Goal: Task Accomplishment & Management: Complete application form

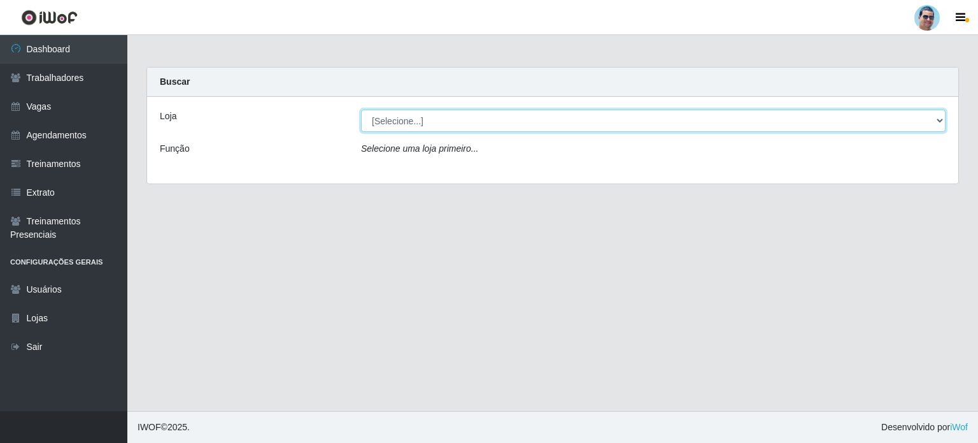
click at [433, 123] on select "[Selecione...] Mercadinho Extrabom" at bounding box center [653, 121] width 585 height 22
select select "175"
click at [361, 110] on select "[Selecione...] Mercadinho Extrabom" at bounding box center [653, 121] width 585 height 22
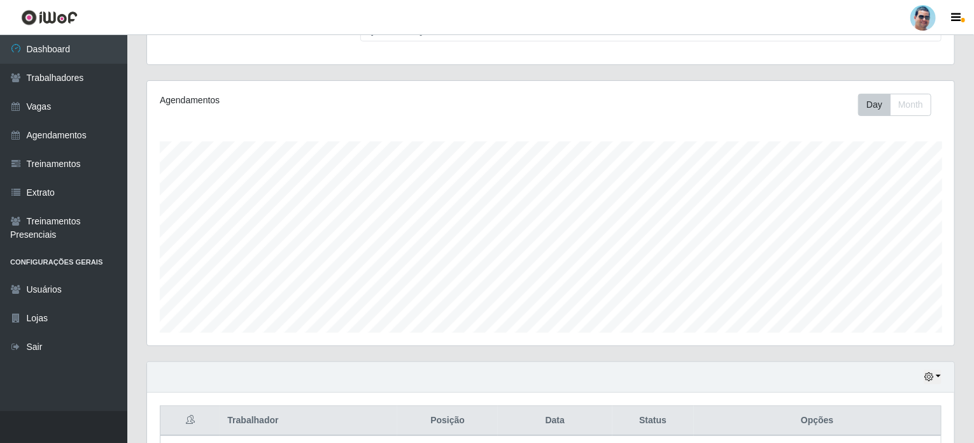
scroll to position [127, 0]
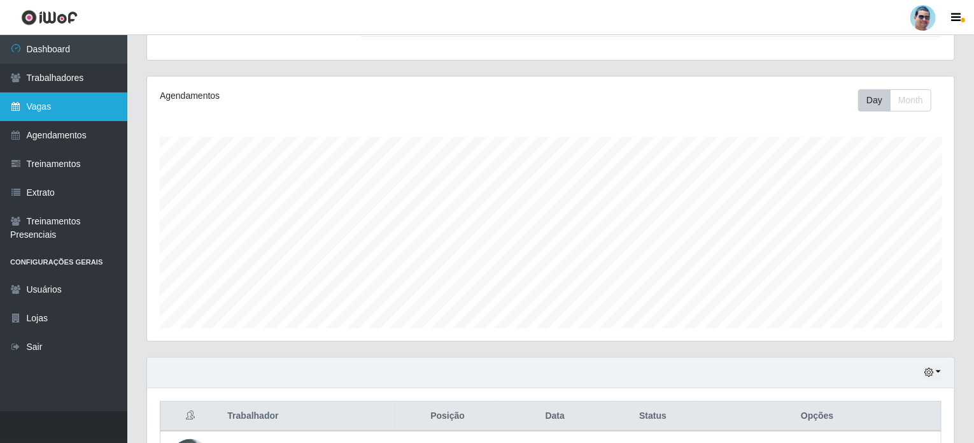
click at [83, 117] on link "Vagas" at bounding box center [63, 106] width 127 height 29
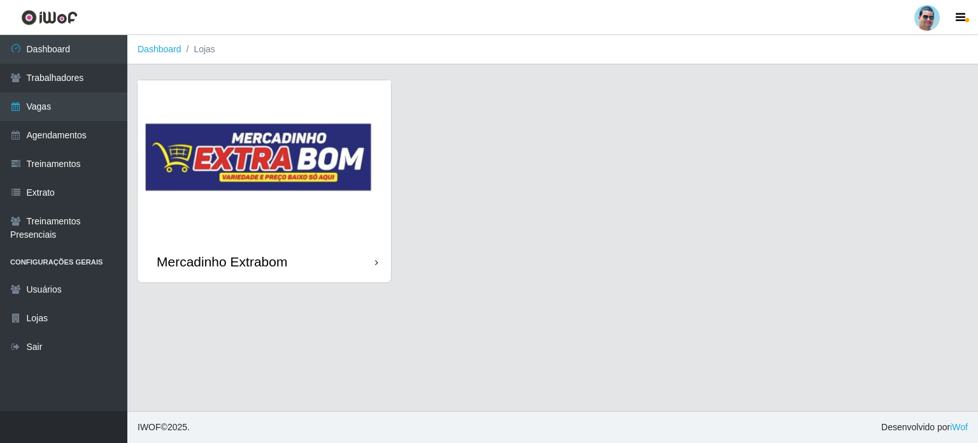
click at [268, 153] on img at bounding box center [264, 160] width 253 height 161
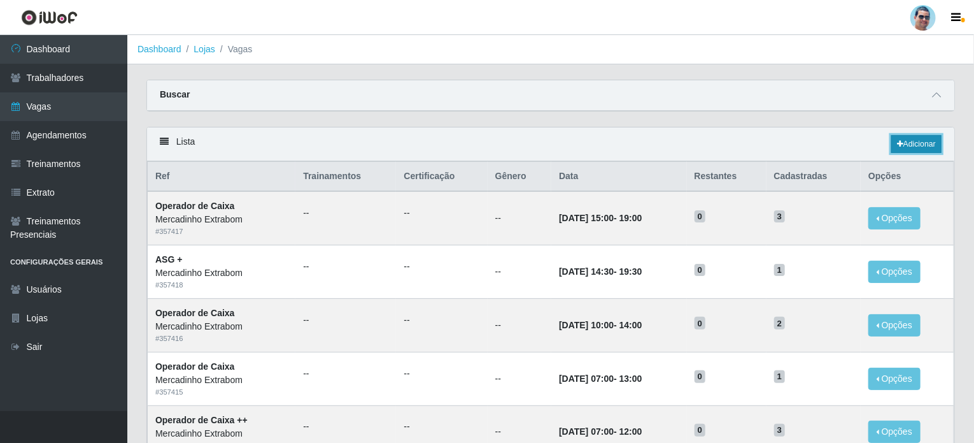
click at [930, 147] on link "Adicionar" at bounding box center [917, 144] width 50 height 18
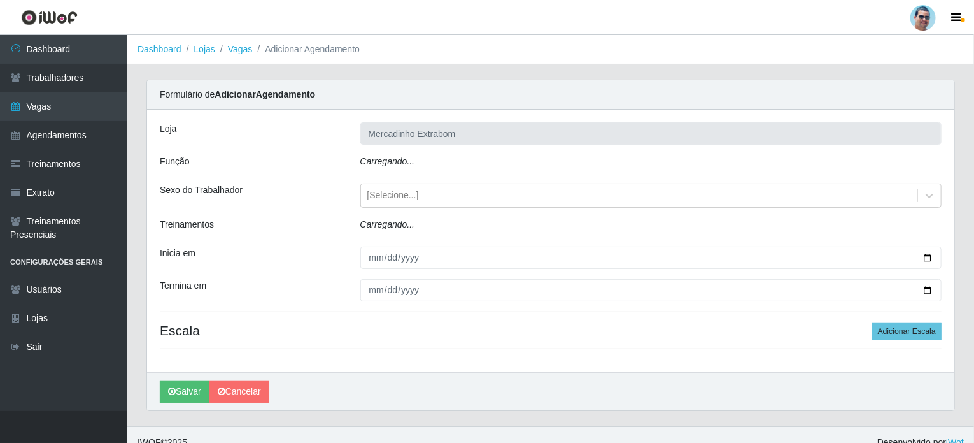
type input "Mercadinho Extrabom"
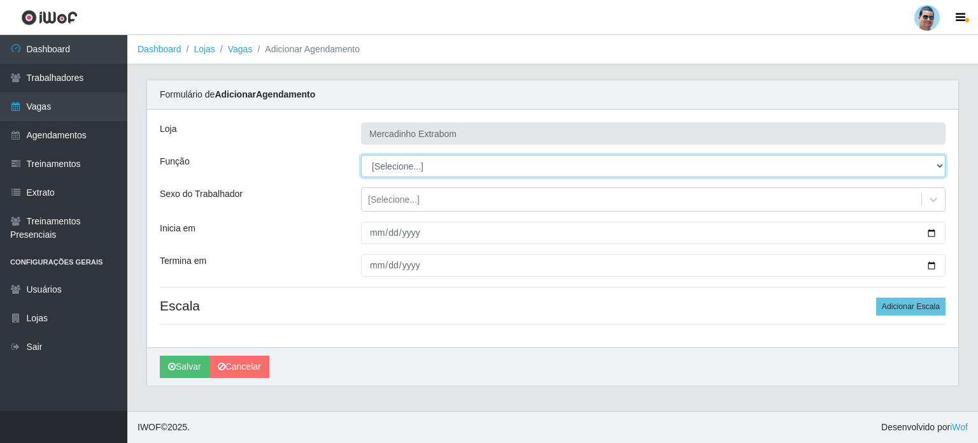
click at [385, 168] on select "[Selecione...] ASG ASG + ASG ++ Balconista Balconista + Balconista ++ Carregado…" at bounding box center [653, 166] width 585 height 22
select select "22"
click at [361, 155] on select "[Selecione...] ASG ASG + ASG ++ Balconista Balconista + Balconista ++ Carregado…" at bounding box center [653, 166] width 585 height 22
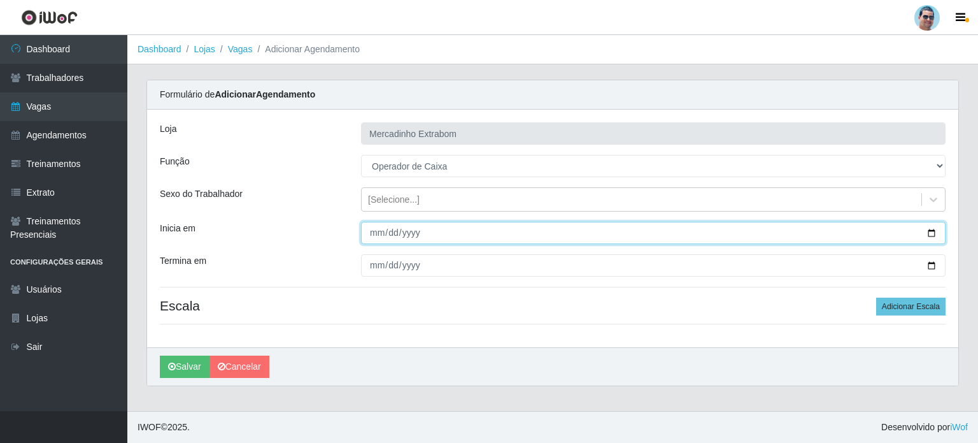
click at [370, 234] on input "Inicia em" at bounding box center [653, 233] width 585 height 22
type input "[DATE]"
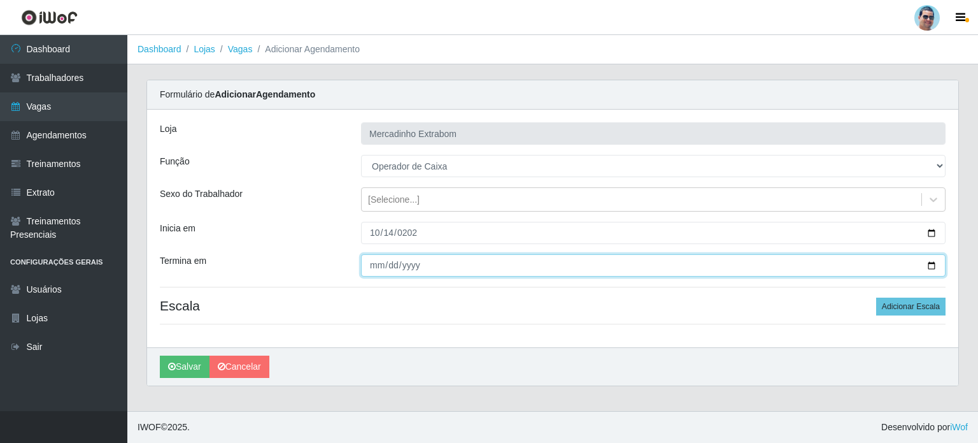
click at [376, 262] on input "Termina em" at bounding box center [653, 265] width 585 height 22
type input "[DATE]"
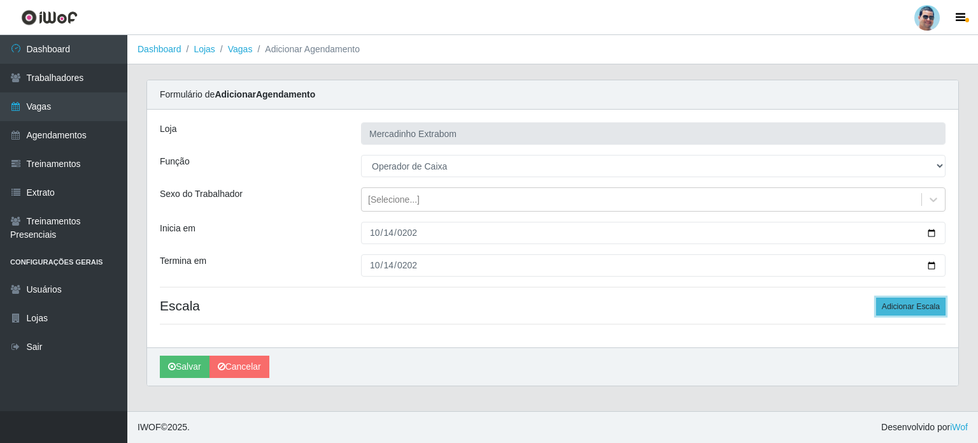
click at [925, 301] on button "Adicionar Escala" at bounding box center [910, 306] width 69 height 18
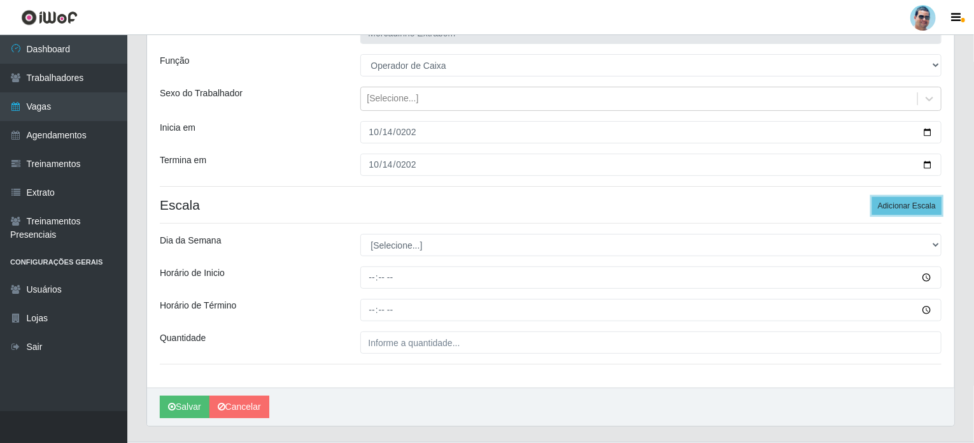
scroll to position [127, 0]
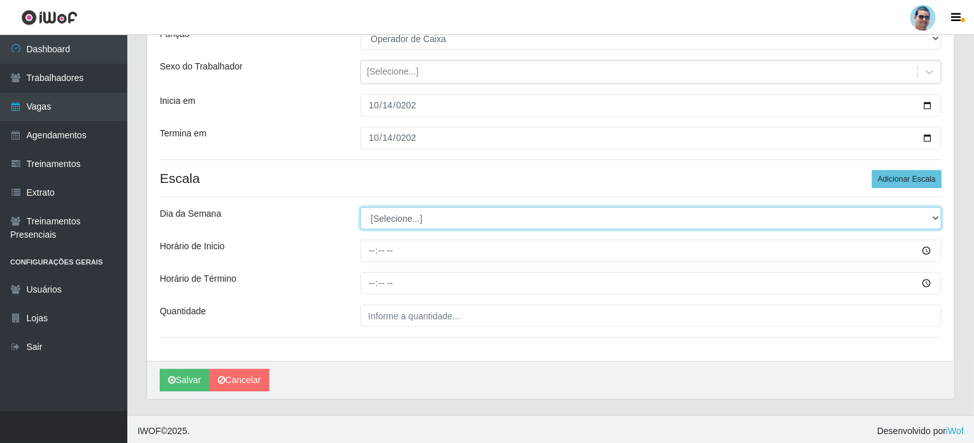
click at [654, 223] on select "[Selecione...] Segunda Terça Quarta Quinta Sexta Sábado Domingo" at bounding box center [651, 218] width 582 height 22
select select "2"
click at [360, 207] on select "[Selecione...] Segunda Terça Quarta Quinta Sexta Sábado Domingo" at bounding box center [651, 218] width 582 height 22
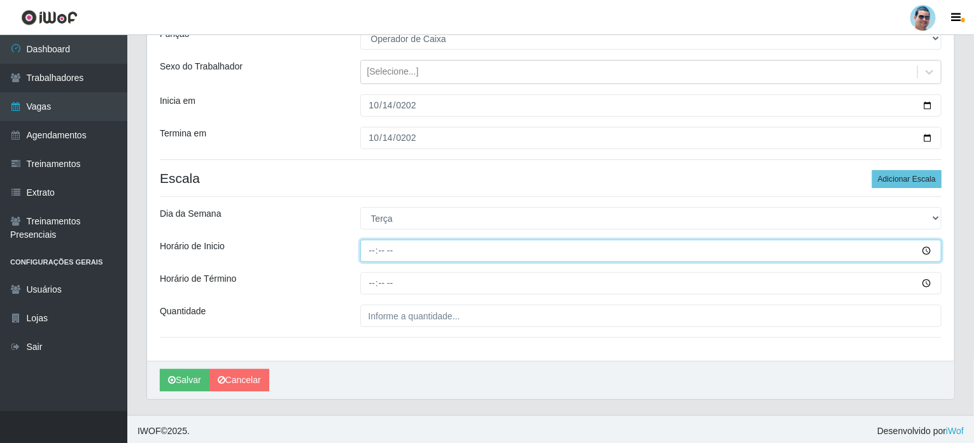
click at [371, 251] on input "Horário de Inicio" at bounding box center [651, 250] width 582 height 22
type input "10:00"
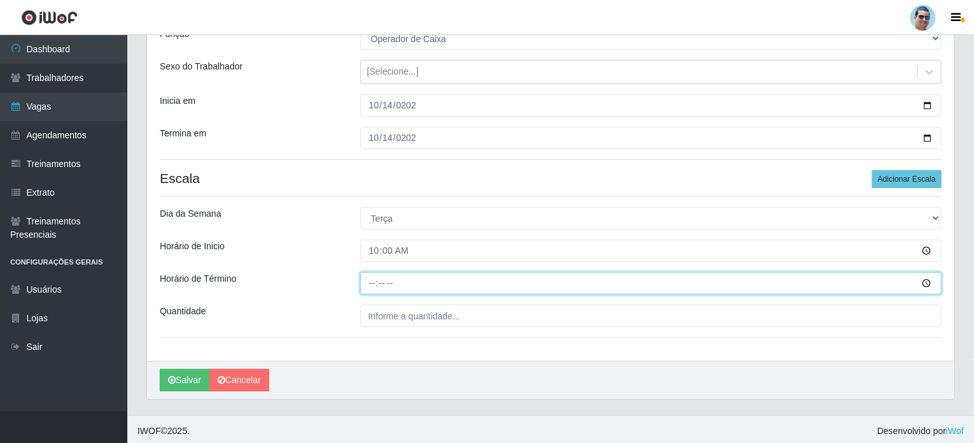
click at [369, 277] on input "Horário de Término" at bounding box center [651, 283] width 582 height 22
type input "14:00"
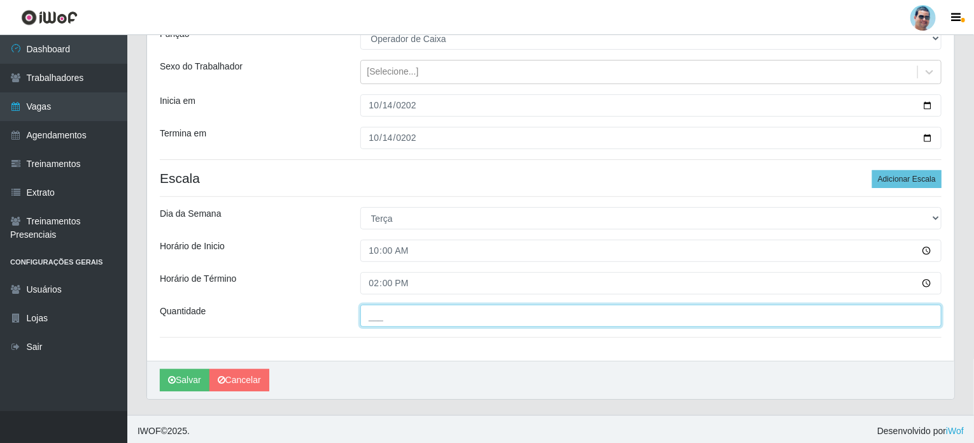
click at [423, 320] on input "___" at bounding box center [651, 315] width 582 height 22
type input "2__"
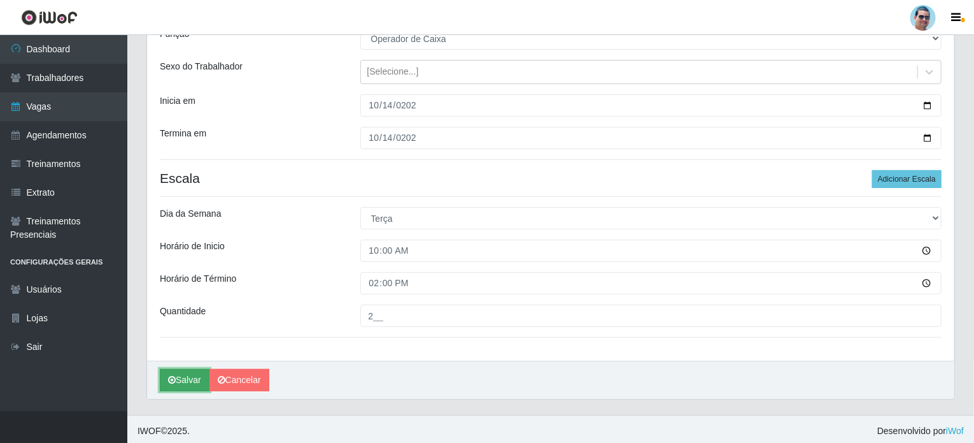
click at [183, 375] on button "Salvar" at bounding box center [185, 380] width 50 height 22
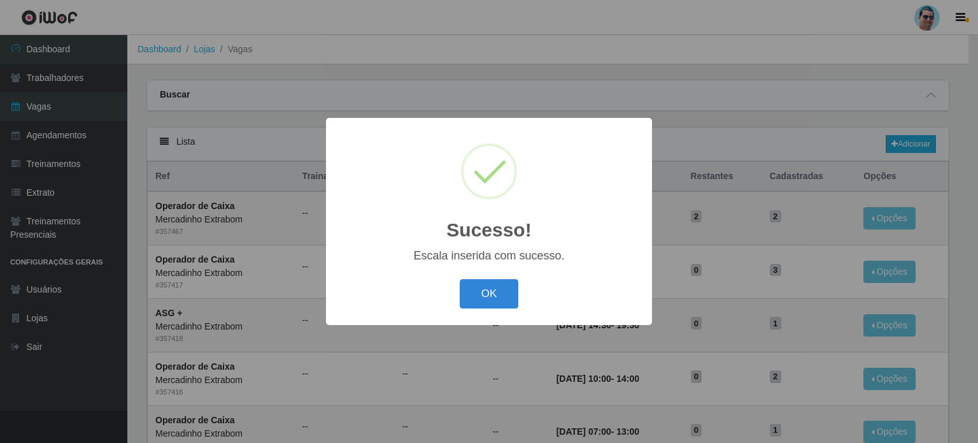
click at [460, 279] on button "OK" at bounding box center [489, 294] width 59 height 30
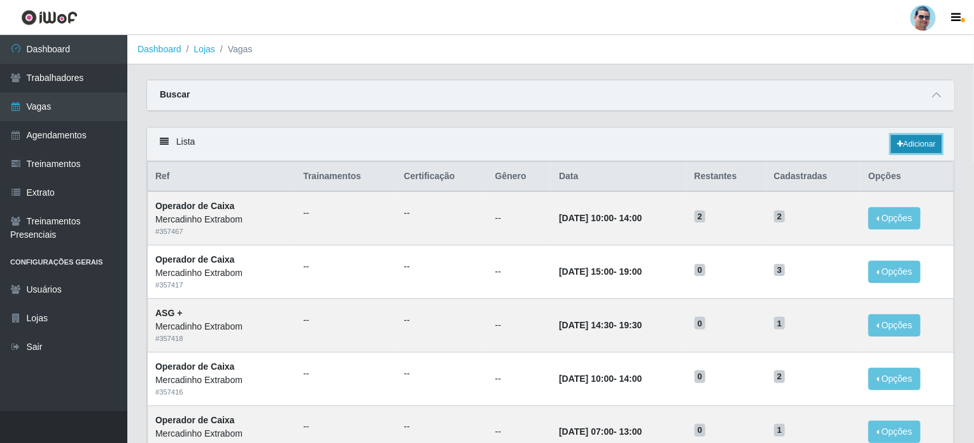
click at [913, 140] on link "Adicionar" at bounding box center [917, 144] width 50 height 18
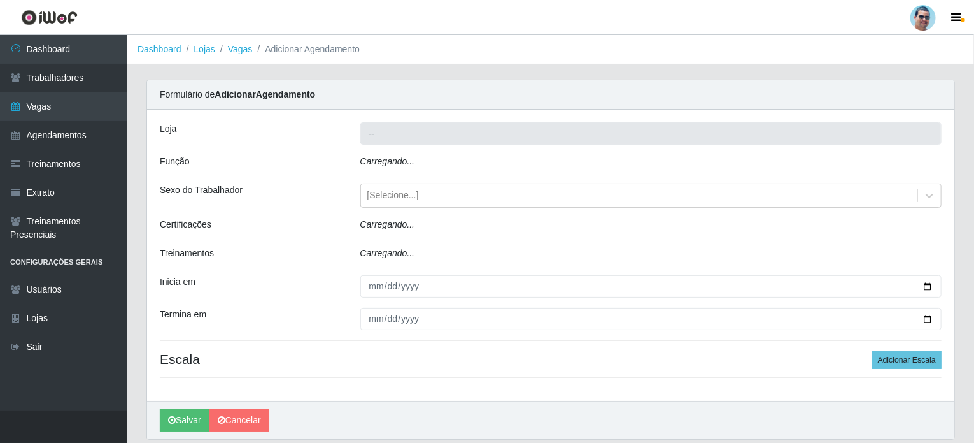
type input "Mercadinho Extrabom"
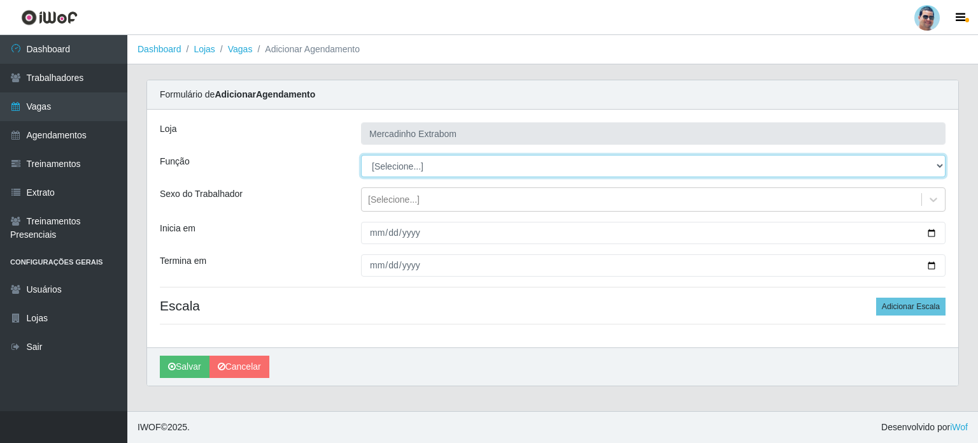
click at [405, 165] on select "[Selecione...] ASG ASG + ASG ++ Balconista Balconista + Balconista ++ Carregado…" at bounding box center [653, 166] width 585 height 22
select select "22"
click at [361, 155] on select "[Selecione...] ASG ASG + ASG ++ Balconista Balconista + Balconista ++ Carregado…" at bounding box center [653, 166] width 585 height 22
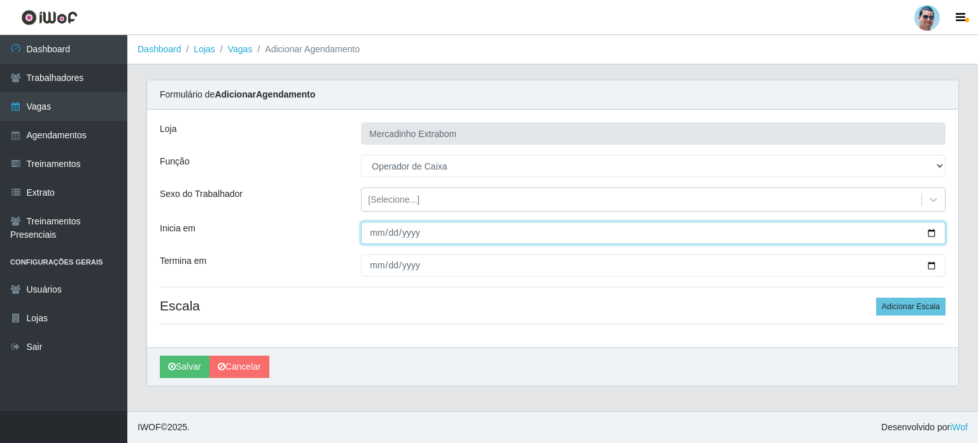
click at [364, 231] on input "Inicia em" at bounding box center [653, 233] width 585 height 22
type input "[DATE]"
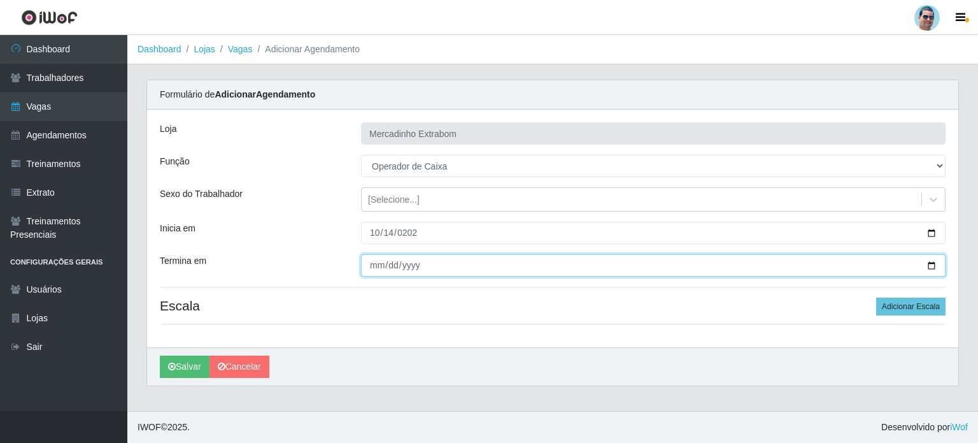
click at [377, 273] on input "Termina em" at bounding box center [653, 265] width 585 height 22
type input "[DATE]"
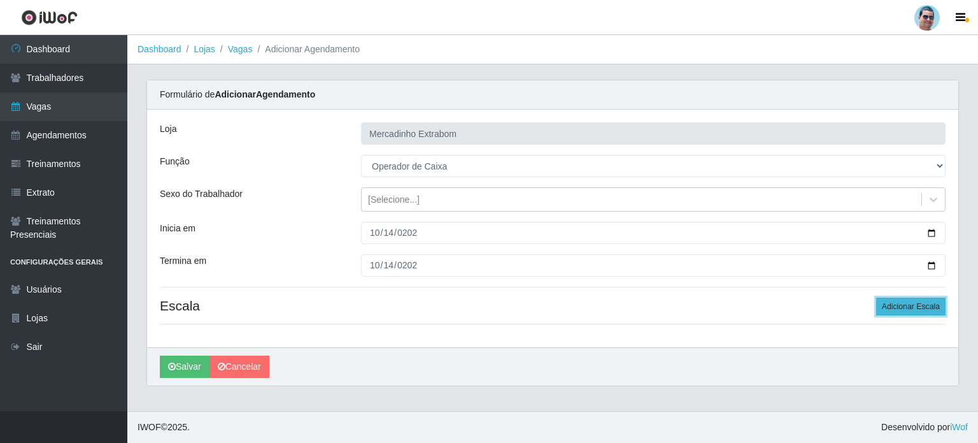
click at [892, 310] on button "Adicionar Escala" at bounding box center [910, 306] width 69 height 18
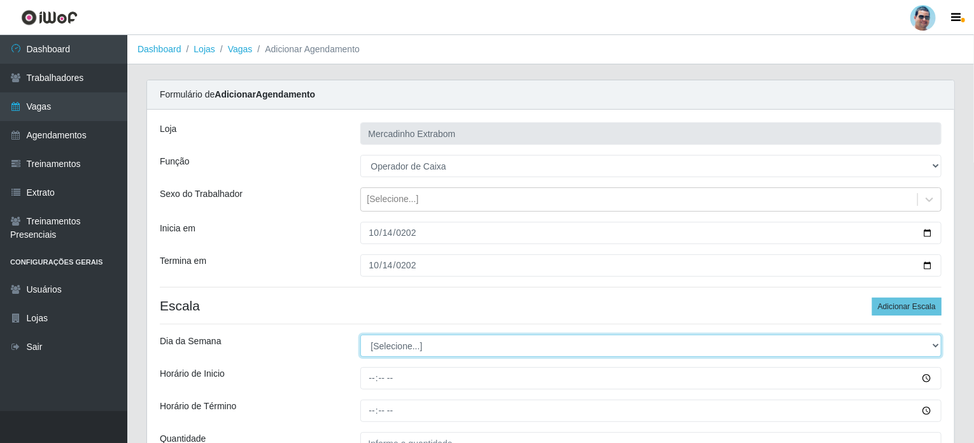
click at [420, 344] on select "[Selecione...] Segunda Terça Quarta Quinta Sexta Sábado Domingo" at bounding box center [651, 345] width 582 height 22
select select "2"
click at [360, 334] on select "[Selecione...] Segunda Terça Quarta Quinta Sexta Sábado Domingo" at bounding box center [651, 345] width 582 height 22
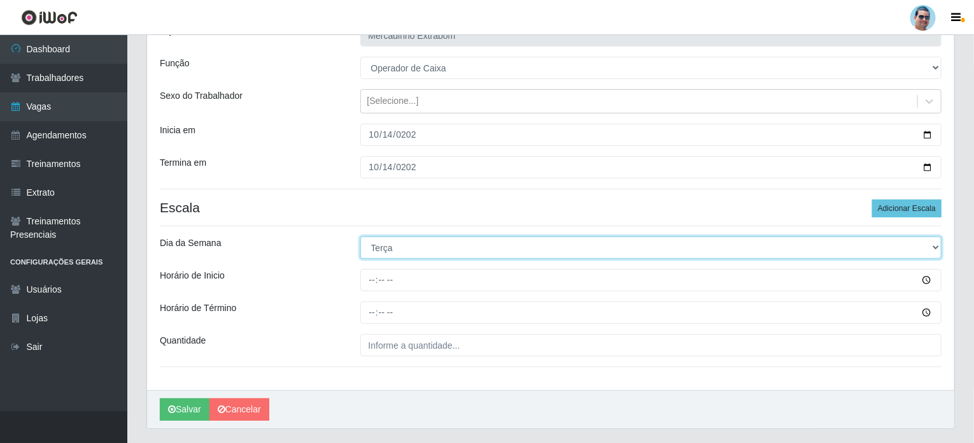
scroll to position [127, 0]
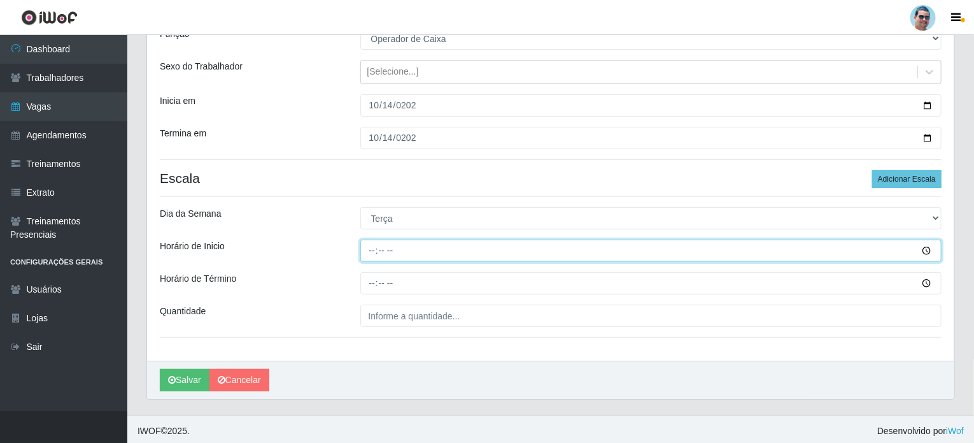
click at [367, 252] on input "Horário de Inicio" at bounding box center [651, 250] width 582 height 22
type input "15:00"
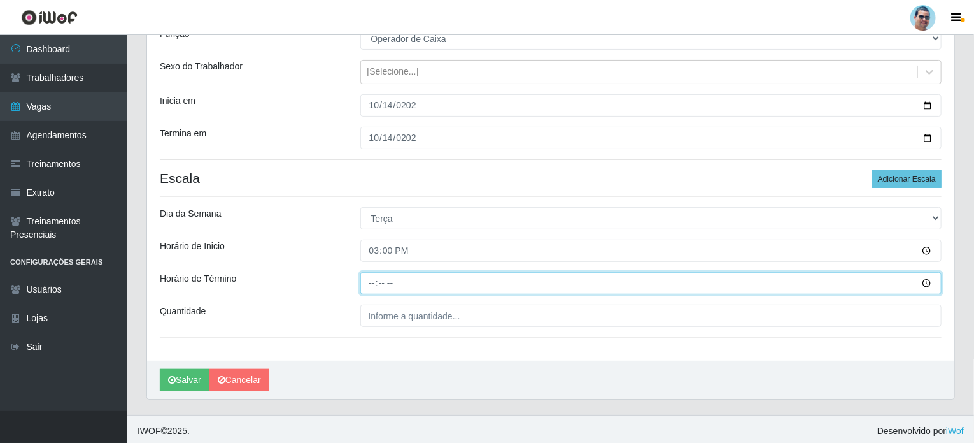
click at [374, 278] on input "Horário de Término" at bounding box center [651, 283] width 582 height 22
type input "19:00"
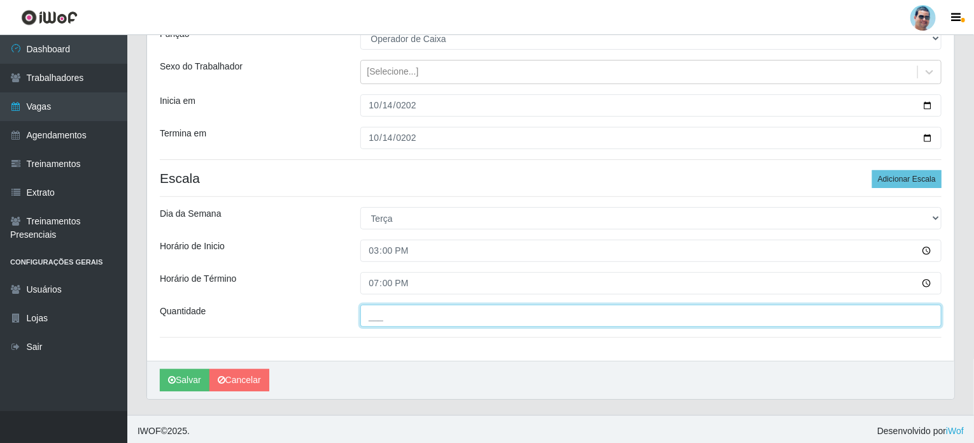
click at [418, 310] on input "___" at bounding box center [651, 315] width 582 height 22
type input "2__"
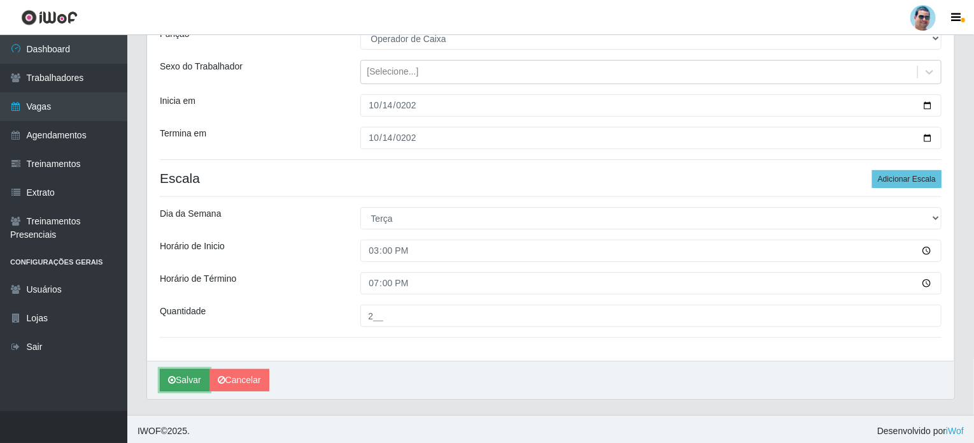
click at [183, 385] on button "Salvar" at bounding box center [185, 380] width 50 height 22
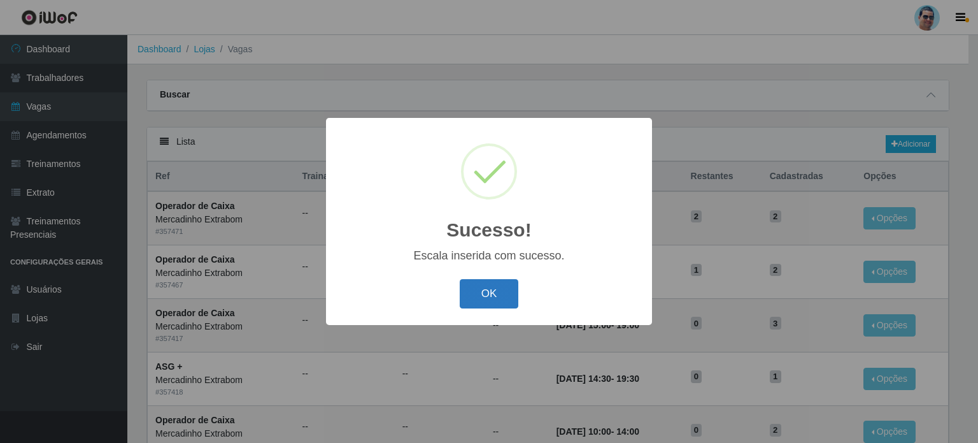
click at [497, 298] on button "OK" at bounding box center [489, 294] width 59 height 30
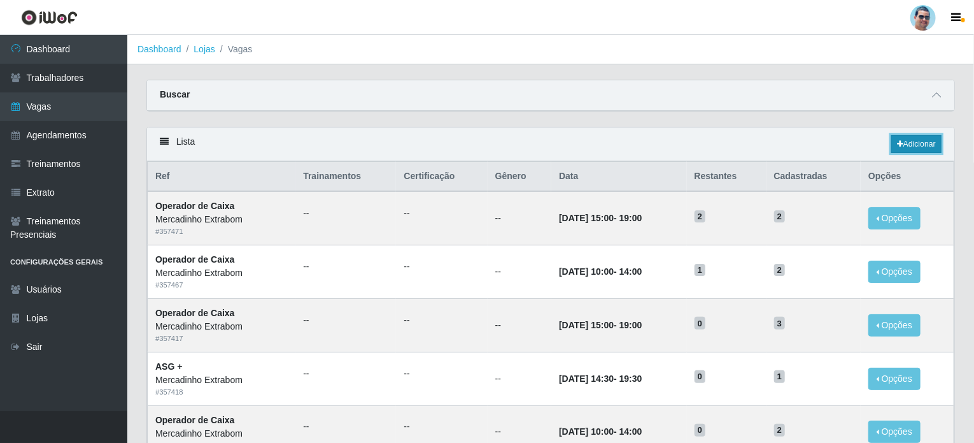
click at [915, 137] on link "Adicionar" at bounding box center [917, 144] width 50 height 18
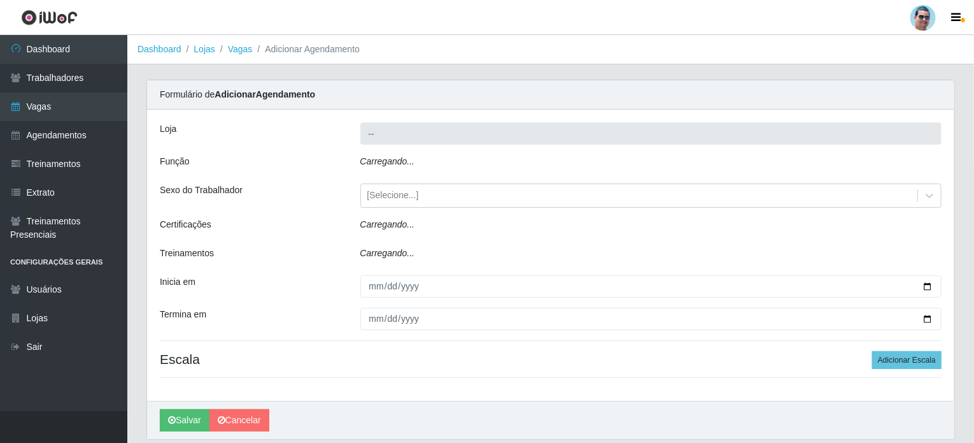
type input "Mercadinho Extrabom"
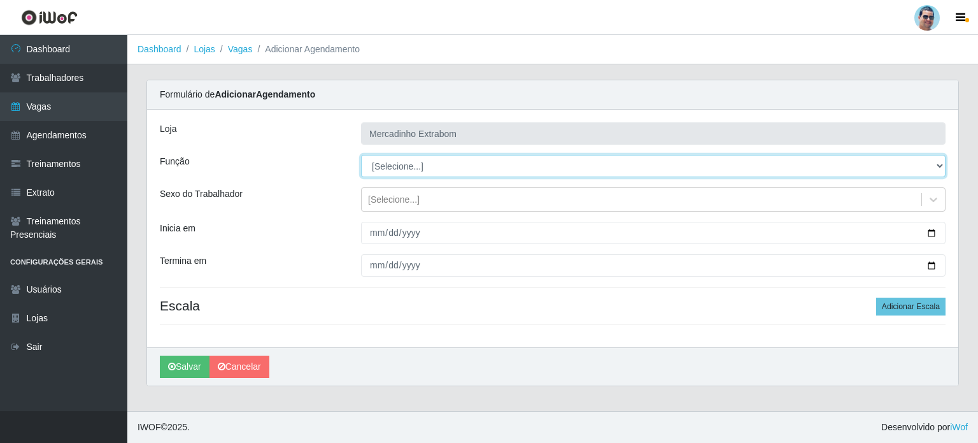
click at [583, 176] on select "[Selecione...] ASG ASG + ASG ++ Balconista Balconista + Balconista ++ Carregado…" at bounding box center [653, 166] width 585 height 22
select select "16"
click at [361, 155] on select "[Selecione...] ASG ASG + ASG ++ Balconista Balconista + Balconista ++ Carregado…" at bounding box center [653, 166] width 585 height 22
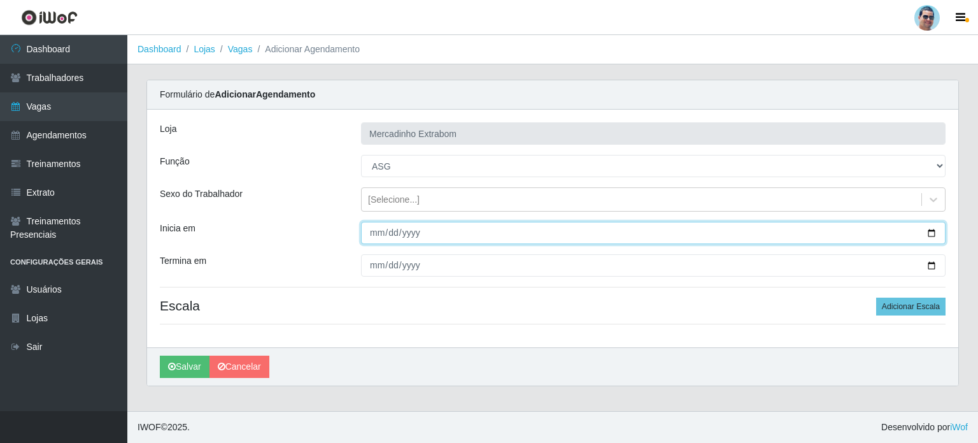
click at [375, 235] on input "Inicia em" at bounding box center [653, 233] width 585 height 22
type input "[DATE]"
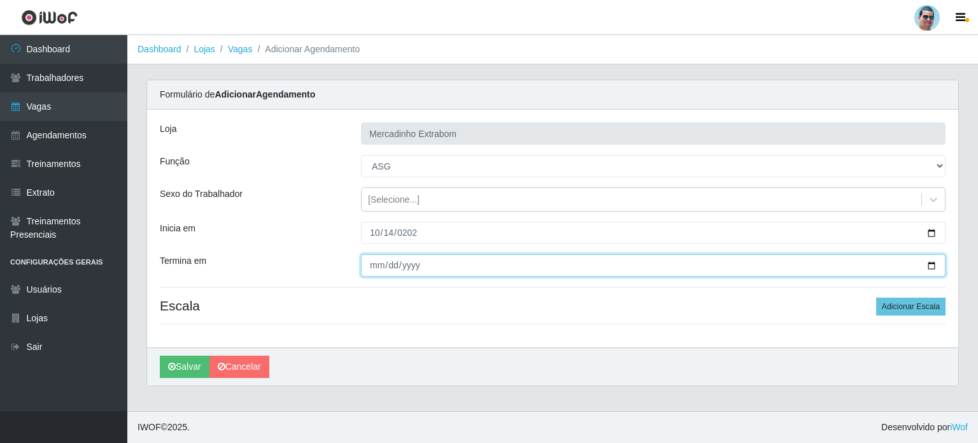
click at [370, 266] on input "Termina em" at bounding box center [653, 265] width 585 height 22
type input "[DATE]"
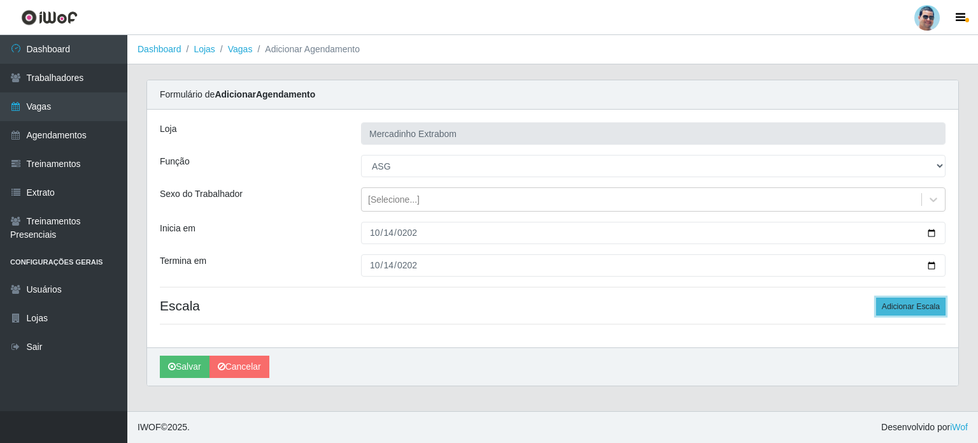
click at [901, 304] on button "Adicionar Escala" at bounding box center [910, 306] width 69 height 18
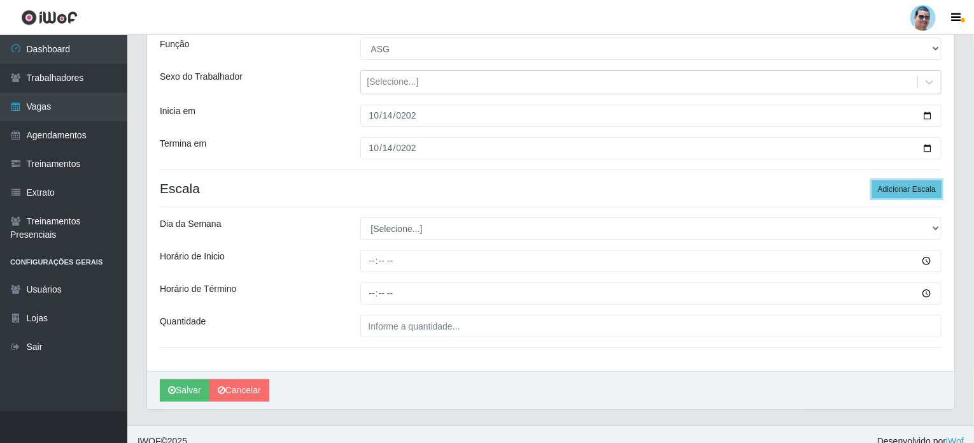
scroll to position [127, 0]
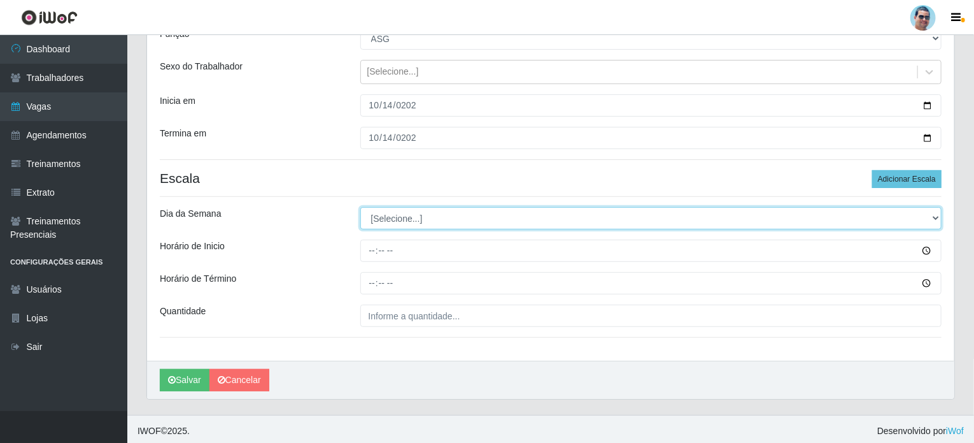
click at [420, 221] on select "[Selecione...] Segunda Terça Quarta Quinta Sexta Sábado Domingo" at bounding box center [651, 218] width 582 height 22
select select "2"
click at [360, 207] on select "[Selecione...] Segunda Terça Quarta Quinta Sexta Sábado Domingo" at bounding box center [651, 218] width 582 height 22
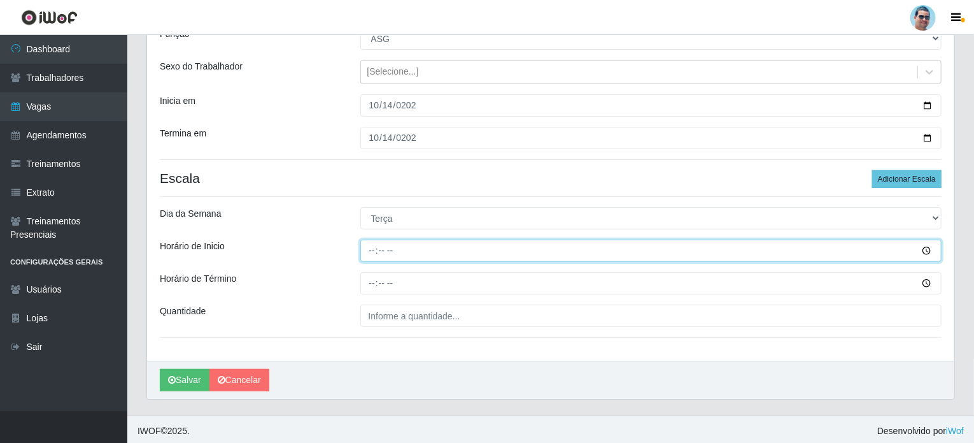
click at [372, 250] on input "Horário de Inicio" at bounding box center [651, 250] width 582 height 22
type input "15:00"
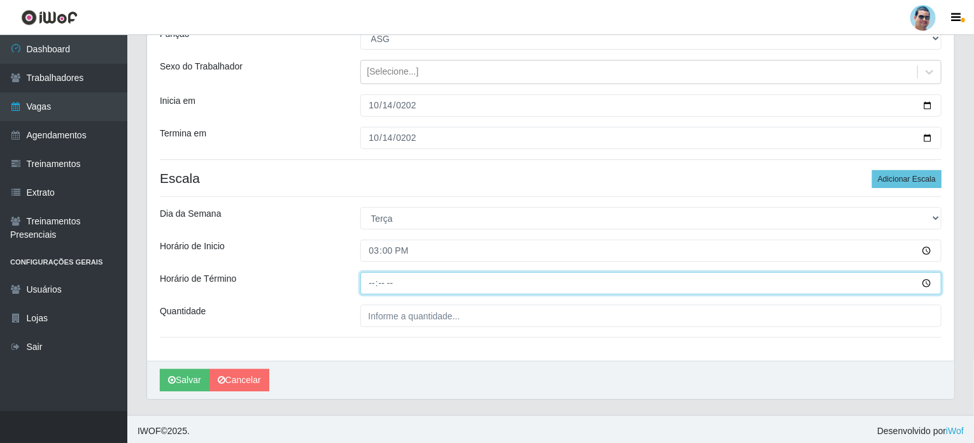
click at [369, 279] on input "Horário de Término" at bounding box center [651, 283] width 582 height 22
type input "19:30"
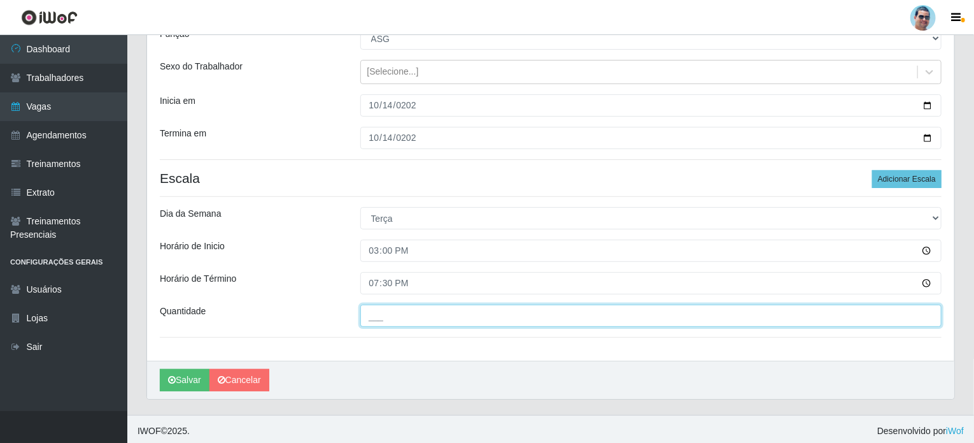
click at [424, 317] on input "___" at bounding box center [651, 315] width 582 height 22
type input "1__"
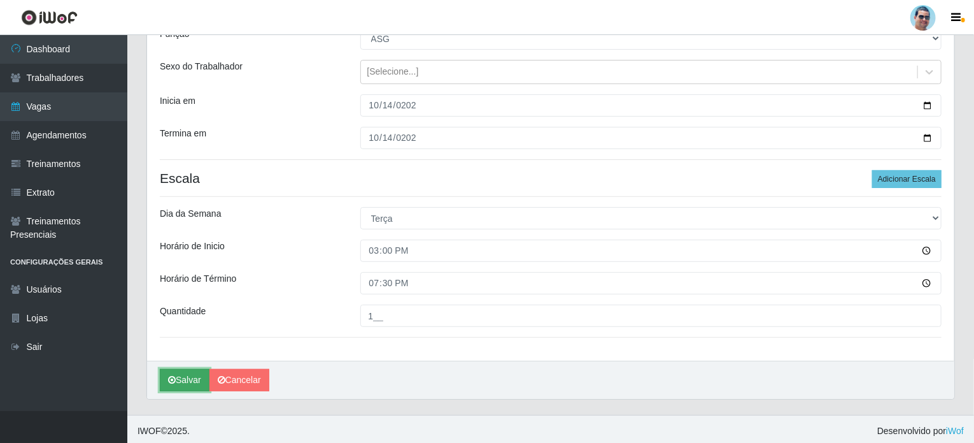
click at [176, 371] on button "Salvar" at bounding box center [185, 380] width 50 height 22
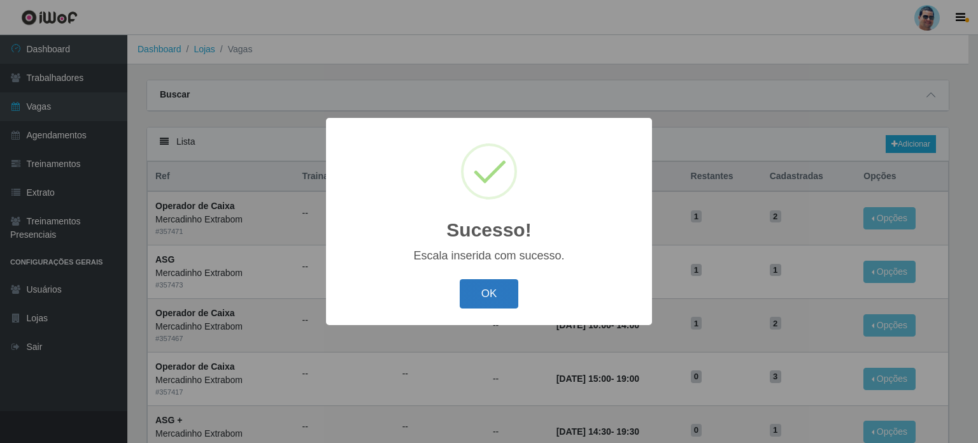
click at [495, 298] on button "OK" at bounding box center [489, 294] width 59 height 30
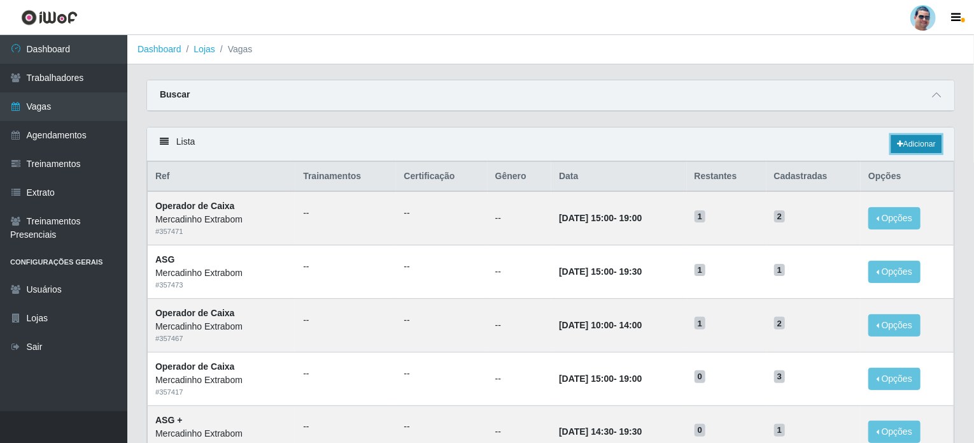
click at [927, 147] on link "Adicionar" at bounding box center [917, 144] width 50 height 18
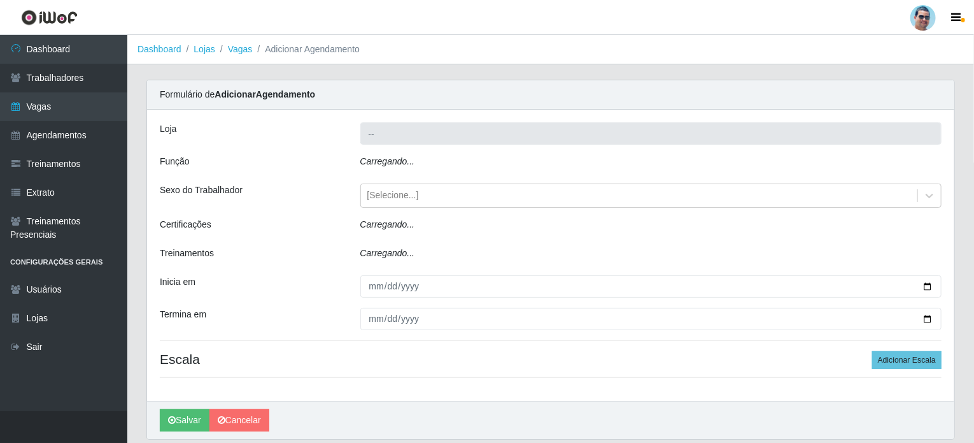
type input "Mercadinho Extrabom"
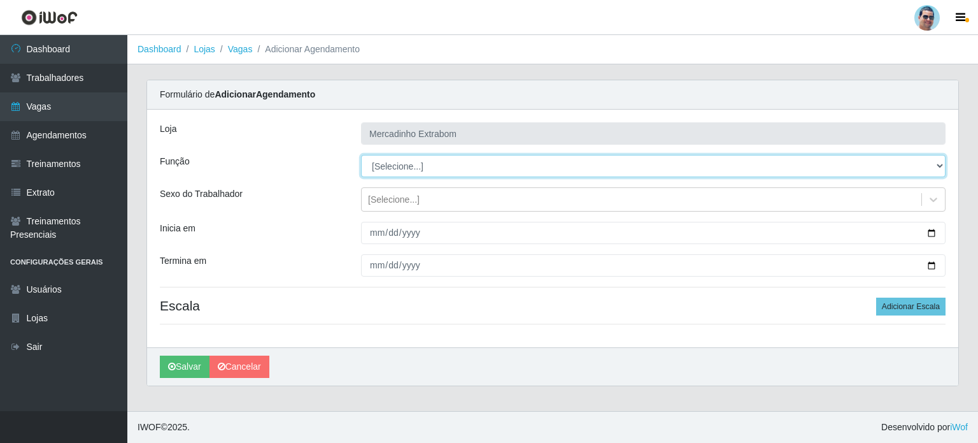
click at [438, 168] on select "[Selecione...] ASG ASG + ASG ++ Balconista Balconista + Balconista ++ Carregado…" at bounding box center [653, 166] width 585 height 22
select select "22"
click at [361, 155] on select "[Selecione...] ASG ASG + ASG ++ Balconista Balconista + Balconista ++ Carregado…" at bounding box center [653, 166] width 585 height 22
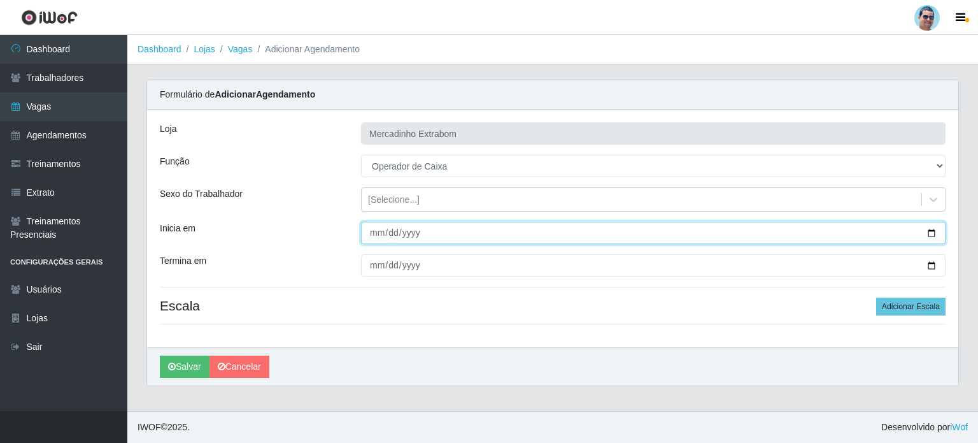
click at [377, 231] on input "Inicia em" at bounding box center [653, 233] width 585 height 22
type input "[DATE]"
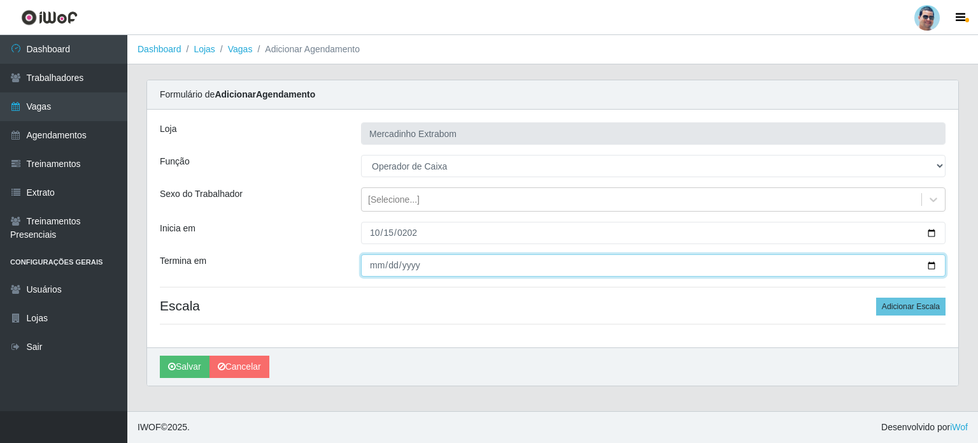
click at [370, 269] on input "Termina em" at bounding box center [653, 265] width 585 height 22
type input "[DATE]"
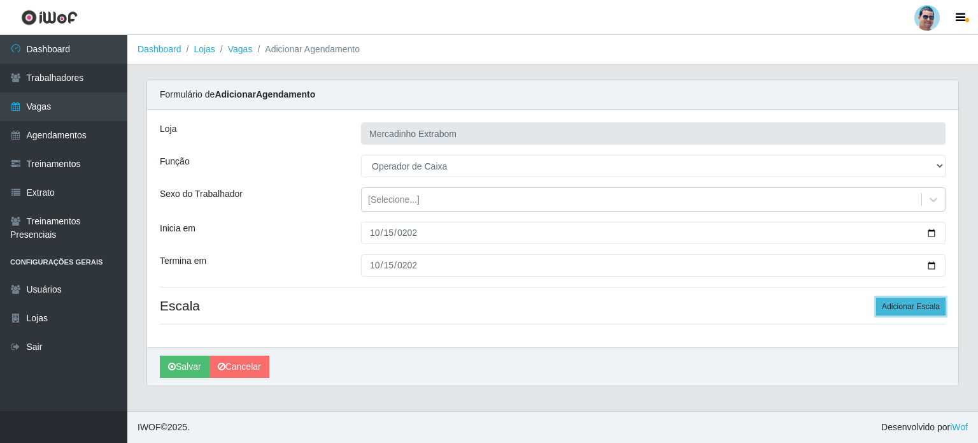
click at [908, 305] on button "Adicionar Escala" at bounding box center [910, 306] width 69 height 18
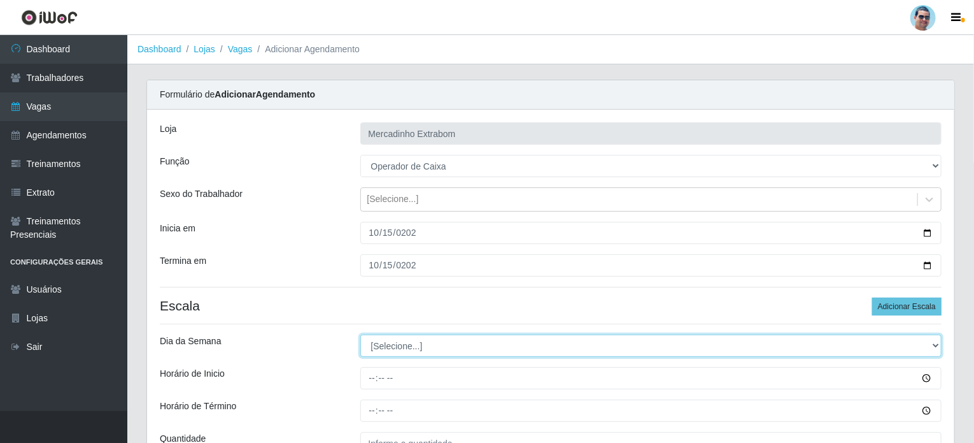
click at [490, 348] on select "[Selecione...] Segunda Terça Quarta Quinta Sexta Sábado Domingo" at bounding box center [651, 345] width 582 height 22
select select "3"
click at [360, 334] on select "[Selecione...] Segunda Terça Quarta Quinta Sexta Sábado Domingo" at bounding box center [651, 345] width 582 height 22
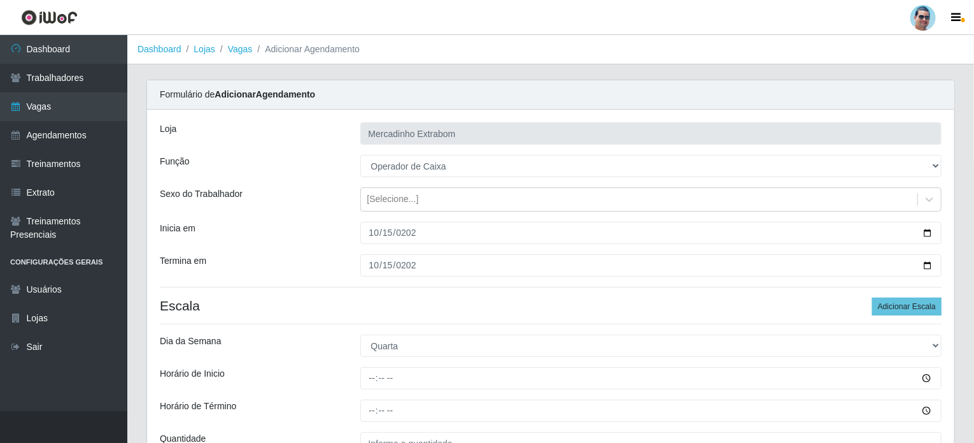
click at [438, 290] on div "[PERSON_NAME] Extrabom Função [Selecione...] ASG ASG + ASG ++ Balconista Balcon…" at bounding box center [551, 299] width 808 height 378
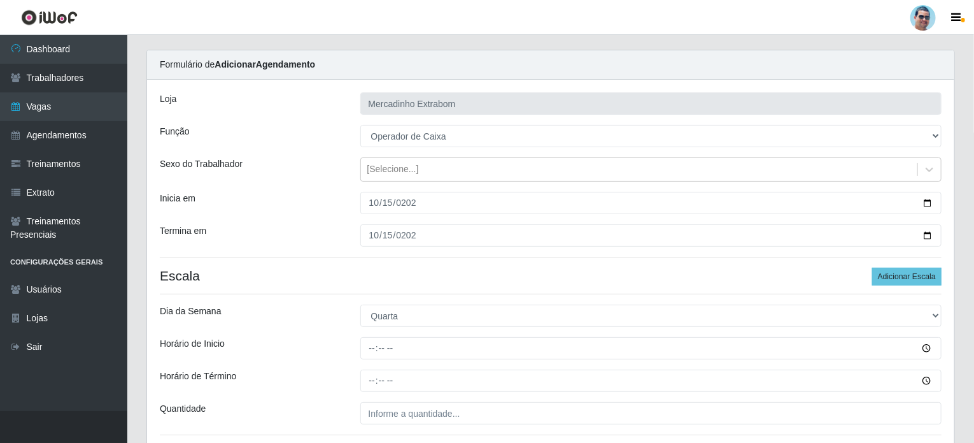
scroll to position [127, 0]
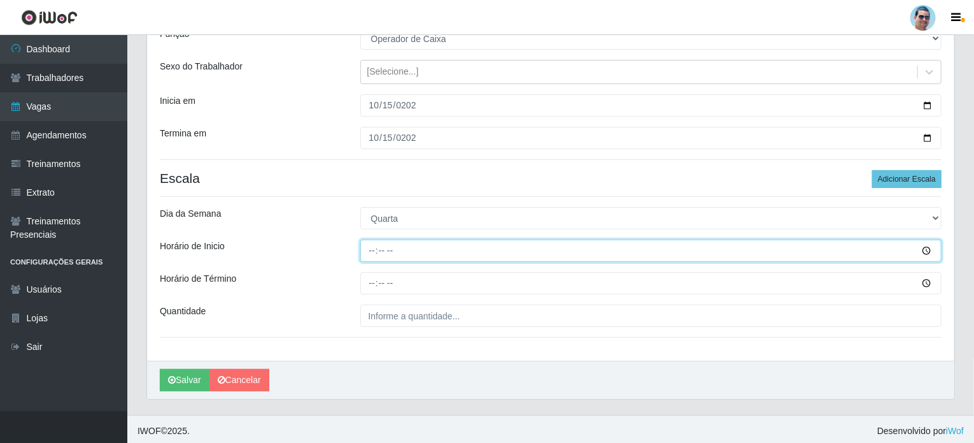
click at [367, 249] on input "Horário de Inicio" at bounding box center [651, 250] width 582 height 22
type input "07:00"
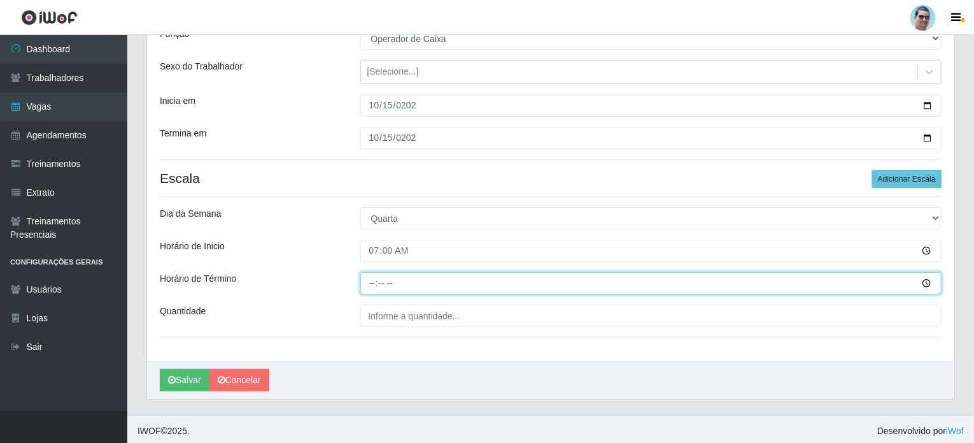
click at [369, 283] on input "Horário de Término" at bounding box center [651, 283] width 582 height 22
type input "13:00"
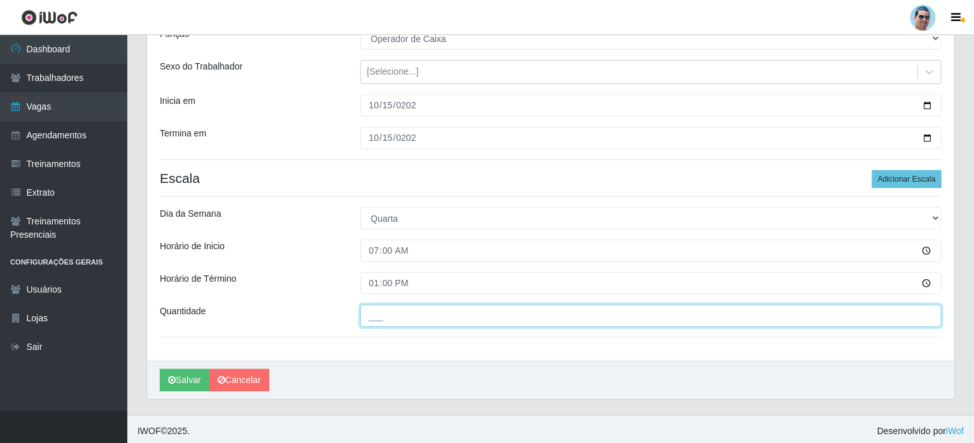
click at [415, 320] on input "___" at bounding box center [651, 315] width 582 height 22
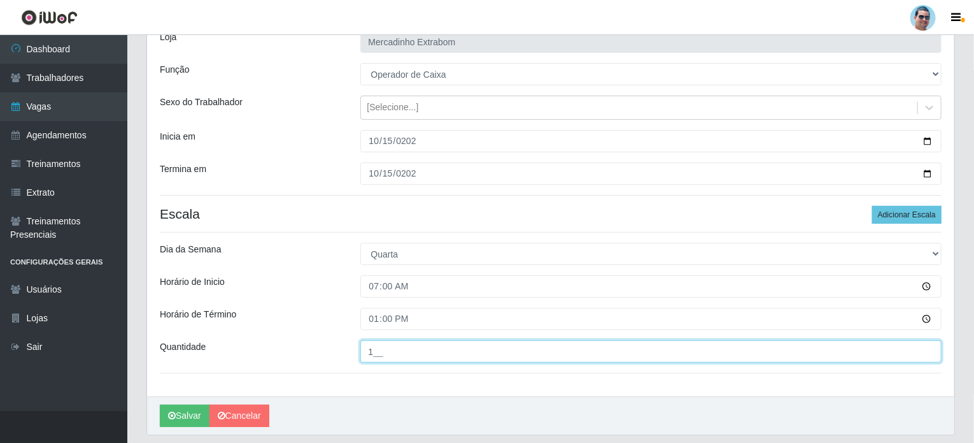
scroll to position [130, 0]
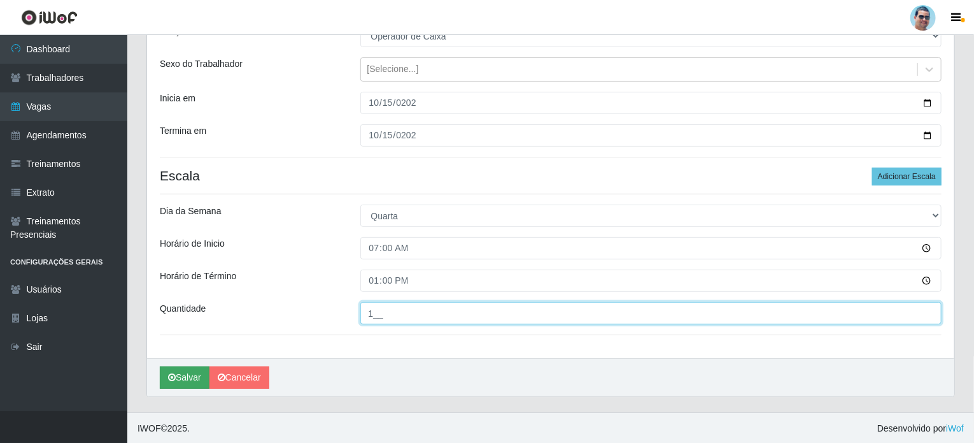
type input "1__"
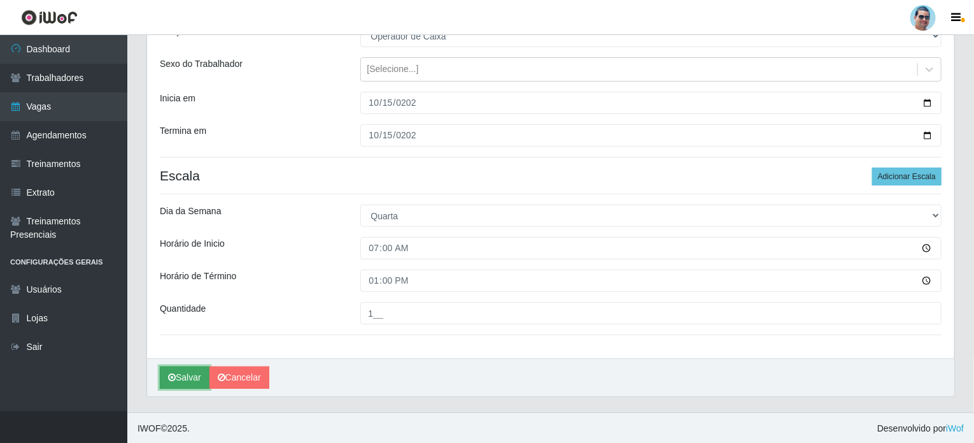
click at [197, 371] on button "Salvar" at bounding box center [185, 377] width 50 height 22
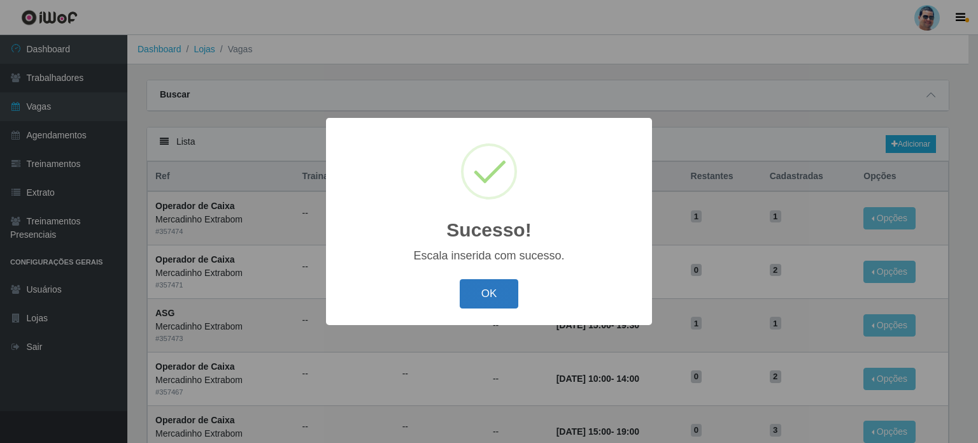
click at [494, 293] on button "OK" at bounding box center [489, 294] width 59 height 30
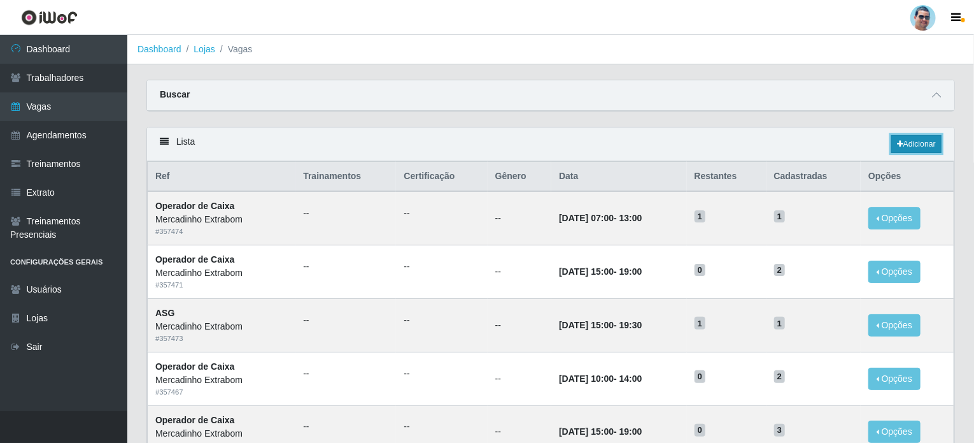
click at [898, 137] on link "Adicionar" at bounding box center [917, 144] width 50 height 18
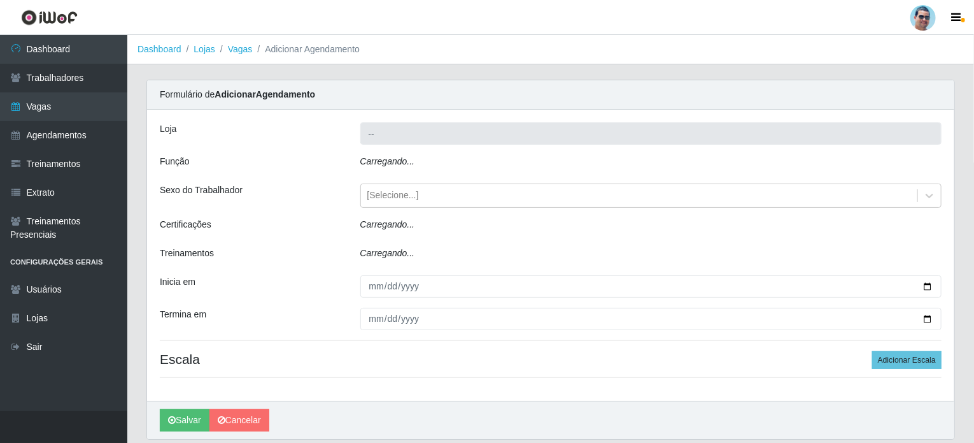
type input "Mercadinho Extrabom"
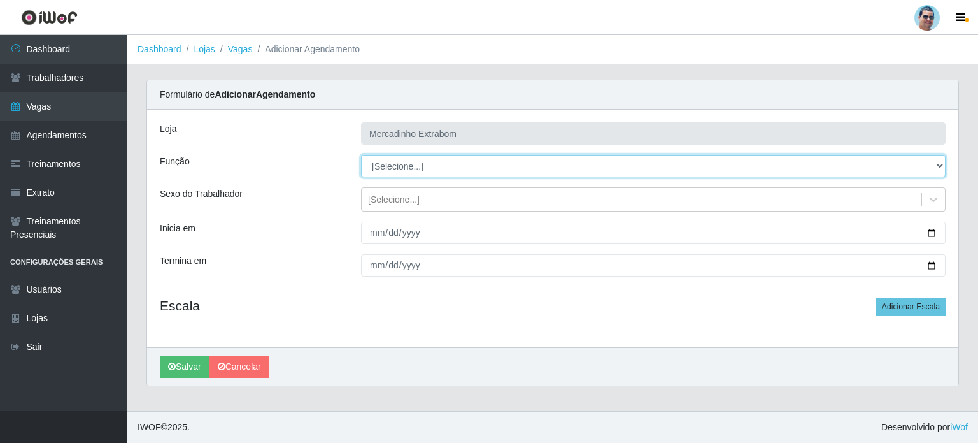
click at [397, 168] on select "[Selecione...] ASG ASG + ASG ++ Balconista Balconista + Balconista ++ Carregado…" at bounding box center [653, 166] width 585 height 22
select select "22"
click at [361, 155] on select "[Selecione...] ASG ASG + ASG ++ Balconista Balconista + Balconista ++ Carregado…" at bounding box center [653, 166] width 585 height 22
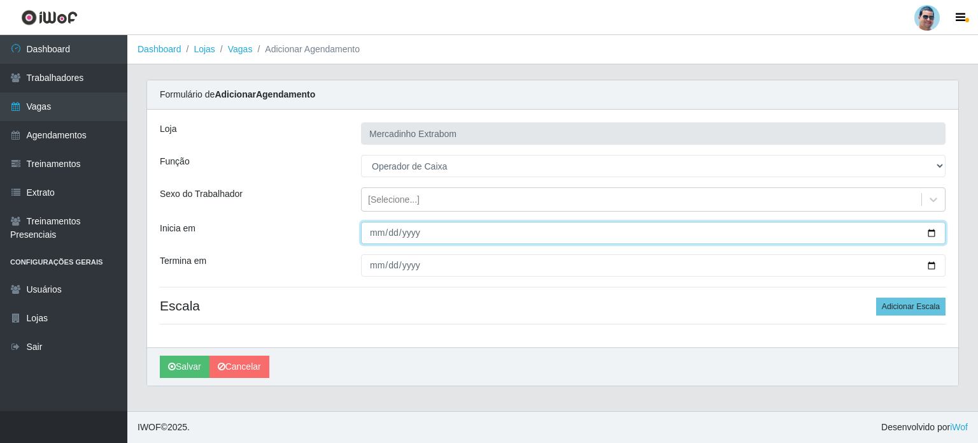
click at [373, 231] on input "Inicia em" at bounding box center [653, 233] width 585 height 22
click at [373, 236] on input "Inicia em" at bounding box center [653, 233] width 585 height 22
type input "[DATE]"
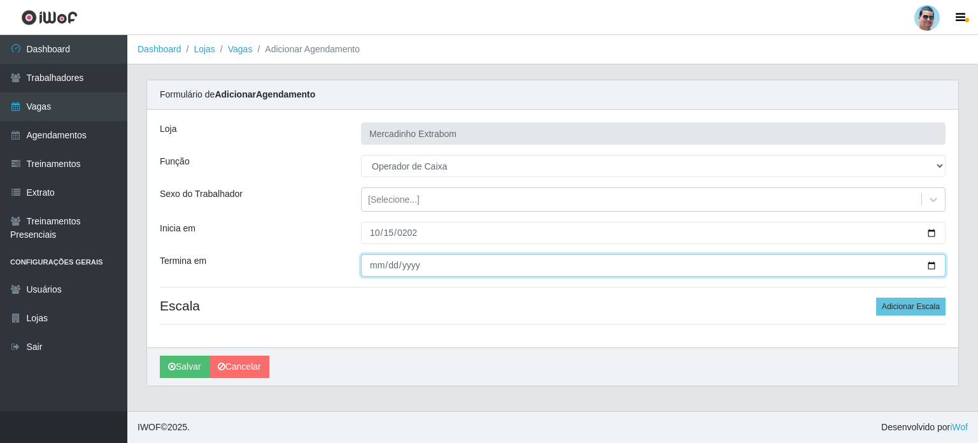
click at [373, 263] on input "Termina em" at bounding box center [653, 265] width 585 height 22
type input "[DATE]"
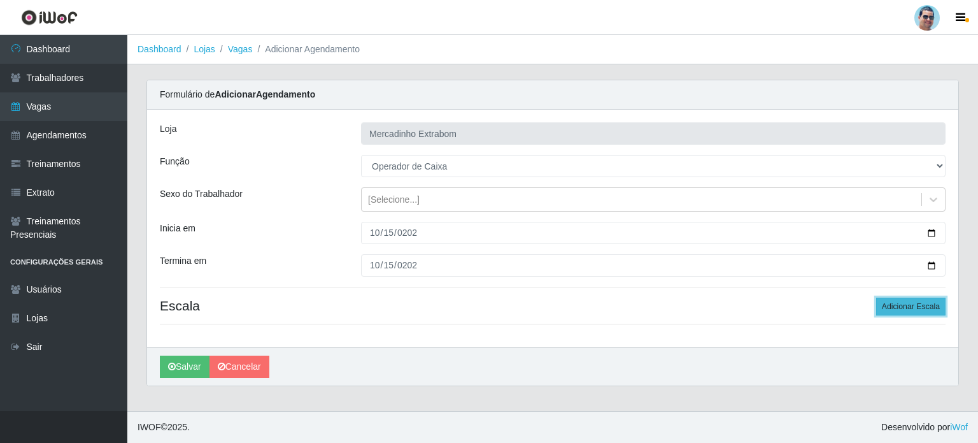
click at [913, 308] on button "Adicionar Escala" at bounding box center [910, 306] width 69 height 18
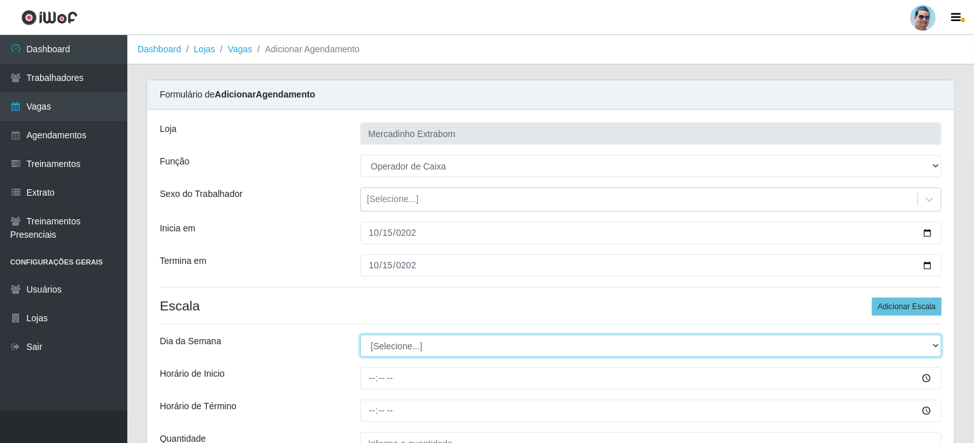
click at [377, 347] on select "[Selecione...] Segunda Terça Quarta Quinta Sexta Sábado Domingo" at bounding box center [651, 345] width 582 height 22
select select "3"
click at [360, 334] on select "[Selecione...] Segunda Terça Quarta Quinta Sexta Sábado Domingo" at bounding box center [651, 345] width 582 height 22
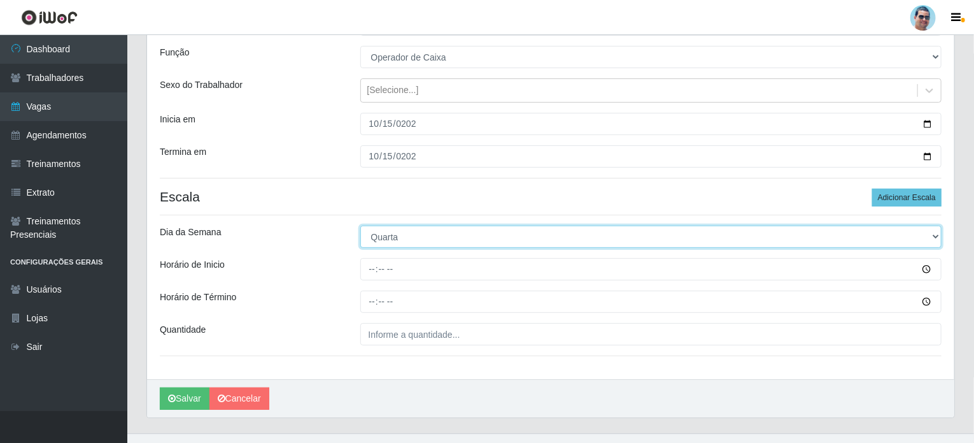
scroll to position [127, 0]
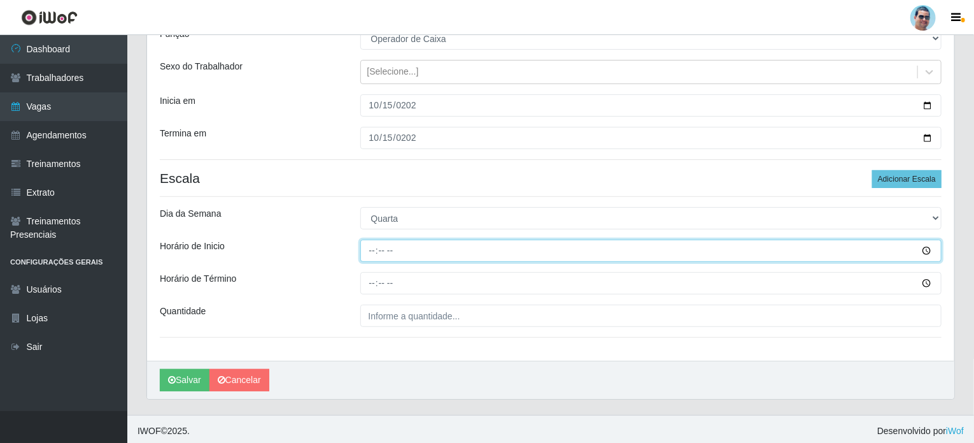
click at [372, 246] on input "Horário de Inicio" at bounding box center [651, 250] width 582 height 22
type input "08:00"
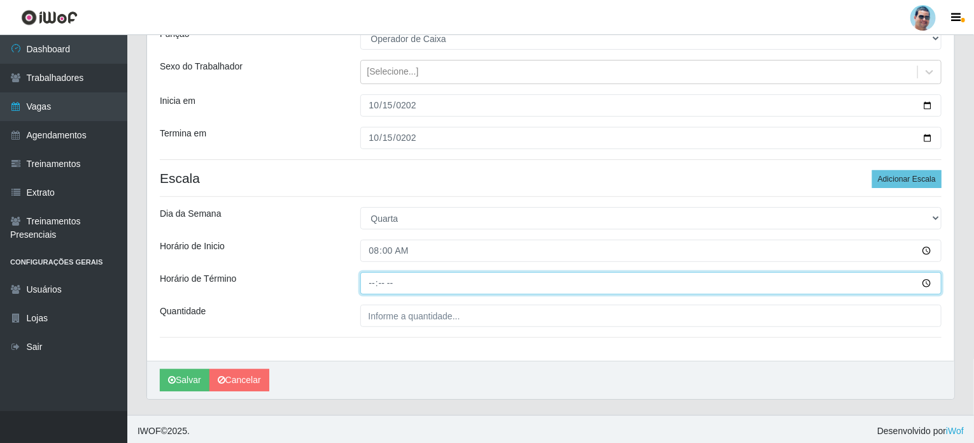
click at [369, 282] on input "Horário de Término" at bounding box center [651, 283] width 582 height 22
type input "13:00"
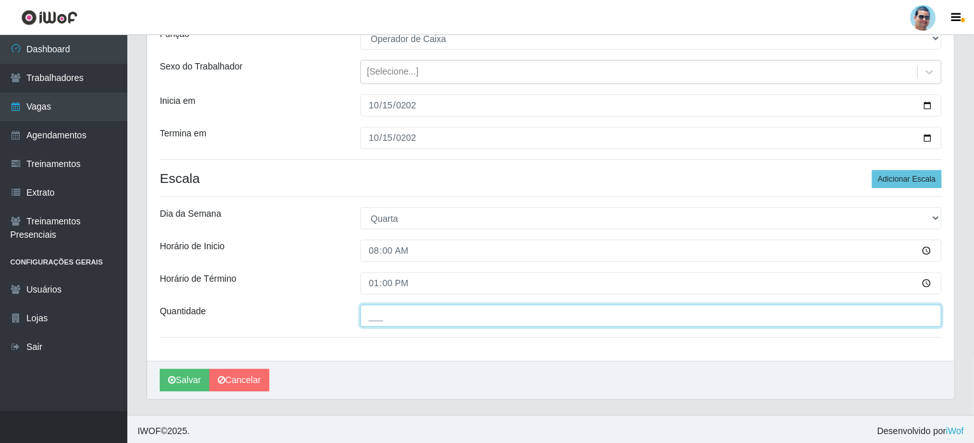
click at [383, 313] on input "___" at bounding box center [651, 315] width 582 height 22
type input "1__"
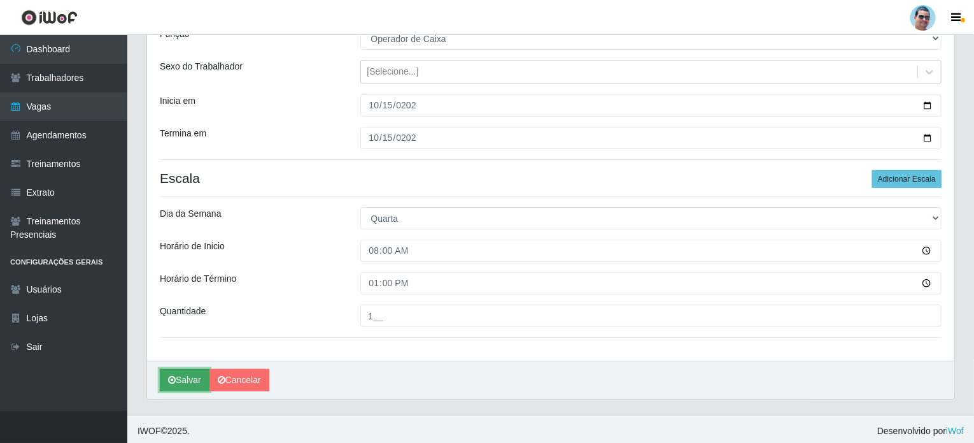
click at [176, 380] on button "Salvar" at bounding box center [185, 380] width 50 height 22
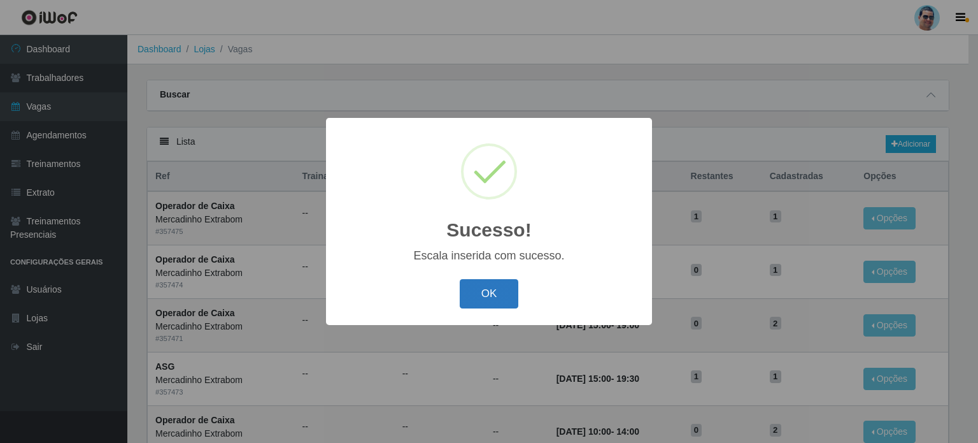
click at [492, 287] on button "OK" at bounding box center [489, 294] width 59 height 30
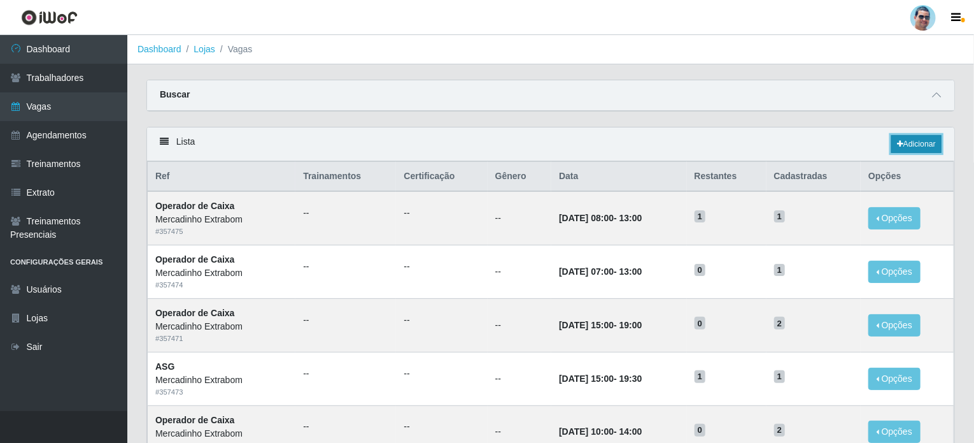
click at [926, 144] on link "Adicionar" at bounding box center [917, 144] width 50 height 18
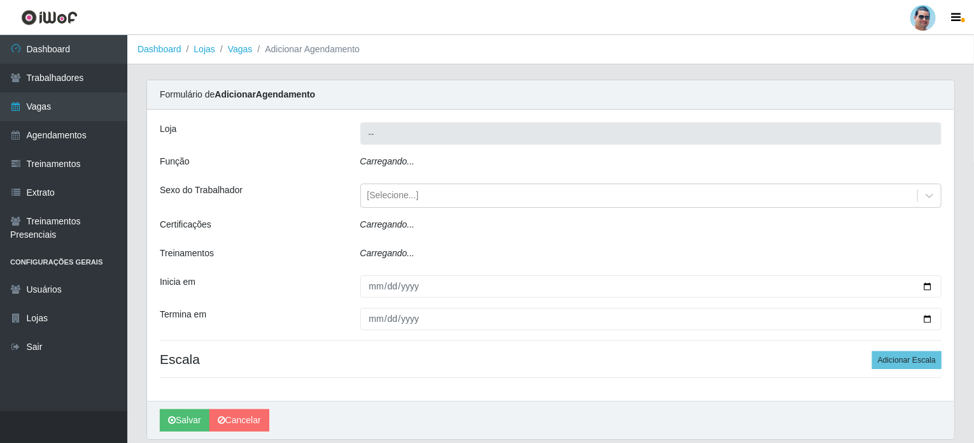
type input "Mercadinho Extrabom"
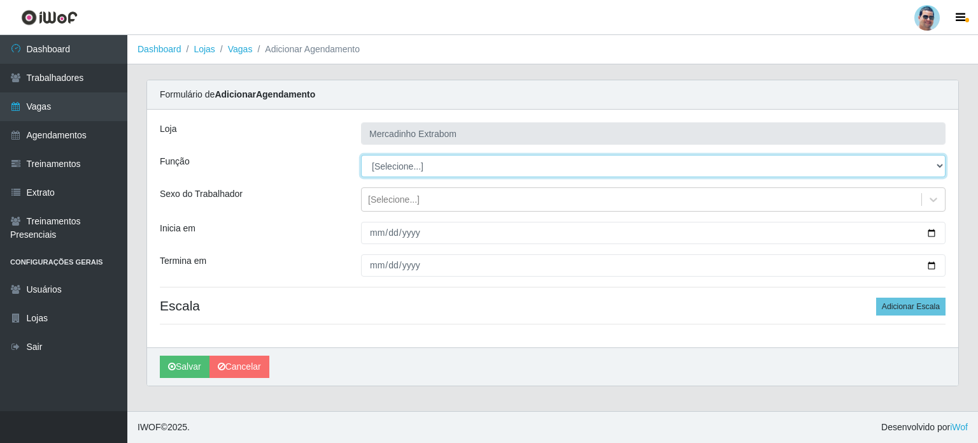
click at [412, 157] on select "[Selecione...] ASG ASG + ASG ++ Balconista Balconista + Balconista ++ Carregado…" at bounding box center [653, 166] width 585 height 22
select select "22"
click at [361, 155] on select "[Selecione...] ASG ASG + ASG ++ Balconista Balconista + Balconista ++ Carregado…" at bounding box center [653, 166] width 585 height 22
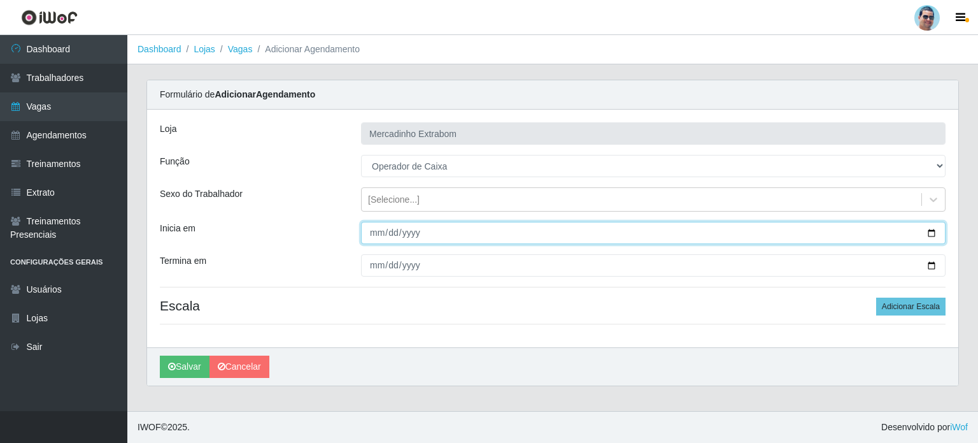
click at [379, 231] on input "Inicia em" at bounding box center [653, 233] width 585 height 22
type input "[DATE]"
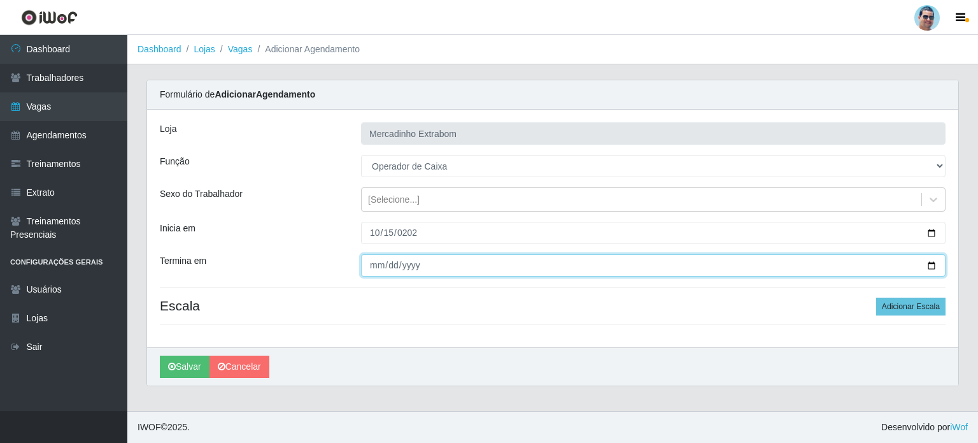
click at [374, 268] on input "Termina em" at bounding box center [653, 265] width 585 height 22
type input "[DATE]"
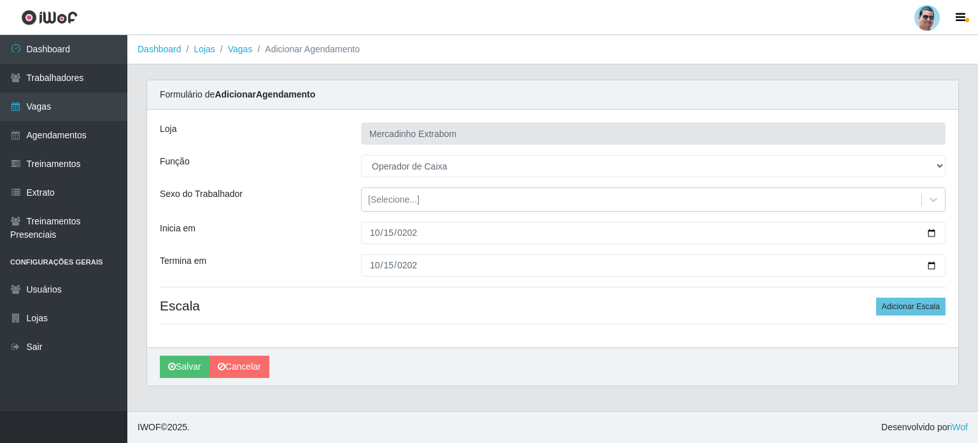
click at [615, 358] on div "[PERSON_NAME]" at bounding box center [552, 366] width 811 height 38
click at [912, 310] on button "Adicionar Escala" at bounding box center [910, 306] width 69 height 18
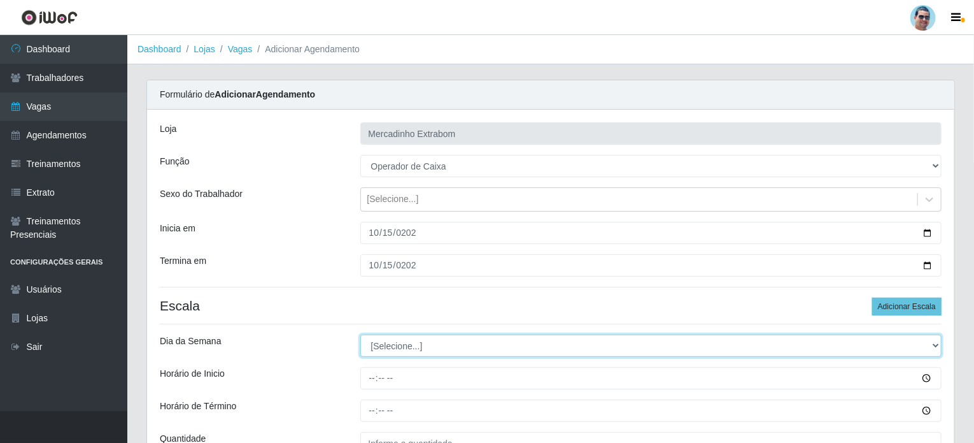
click at [375, 351] on select "[Selecione...] Segunda Terça Quarta Quinta Sexta Sábado Domingo" at bounding box center [651, 345] width 582 height 22
select select "3"
click at [360, 334] on select "[Selecione...] Segunda Terça Quarta Quinta Sexta Sábado Domingo" at bounding box center [651, 345] width 582 height 22
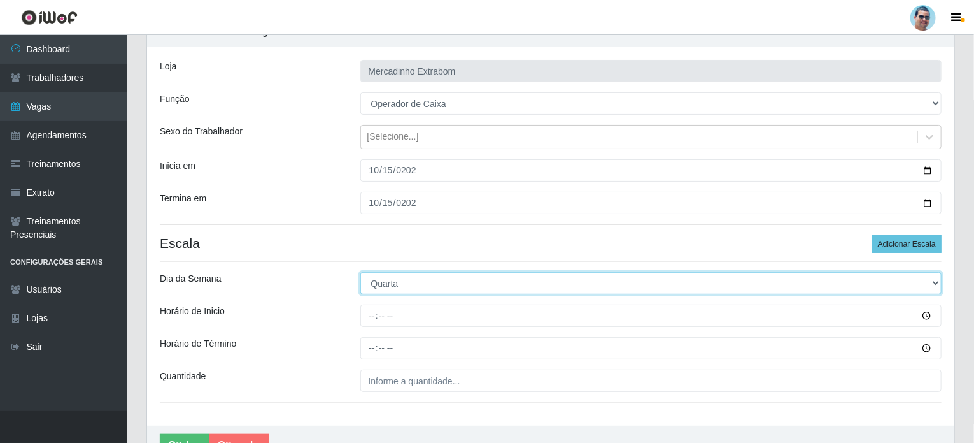
scroll to position [64, 0]
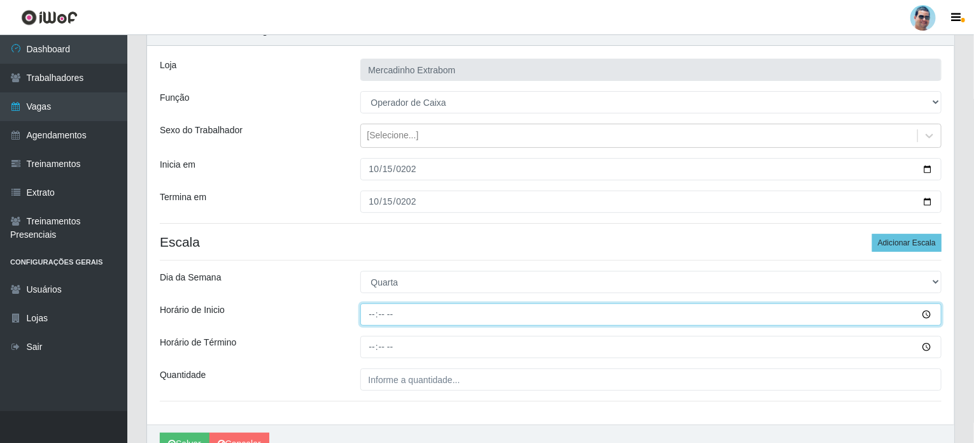
click at [369, 314] on input "Horário de Inicio" at bounding box center [651, 314] width 582 height 22
type input "10:00"
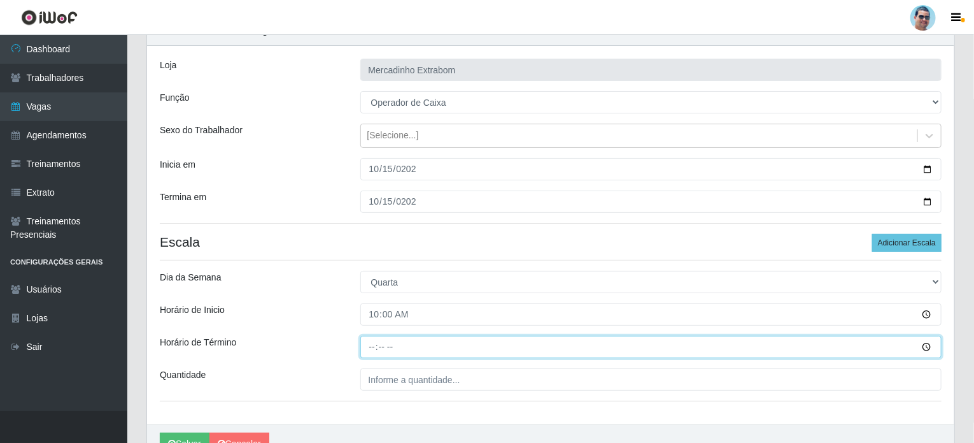
click at [367, 345] on input "Horário de Término" at bounding box center [651, 347] width 582 height 22
type input "14:00"
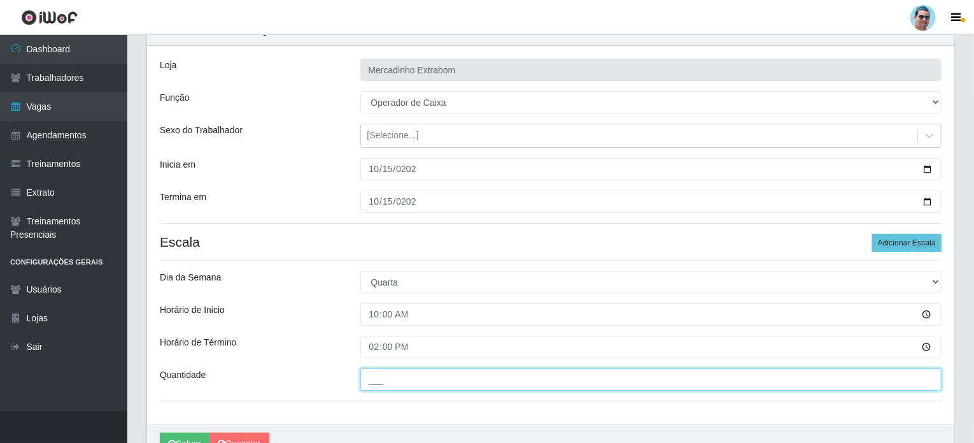
drag, startPoint x: 395, startPoint y: 373, endPoint x: 396, endPoint y: 383, distance: 9.6
click at [395, 380] on input "___" at bounding box center [651, 379] width 582 height 22
click at [368, 378] on input "___" at bounding box center [651, 379] width 582 height 22
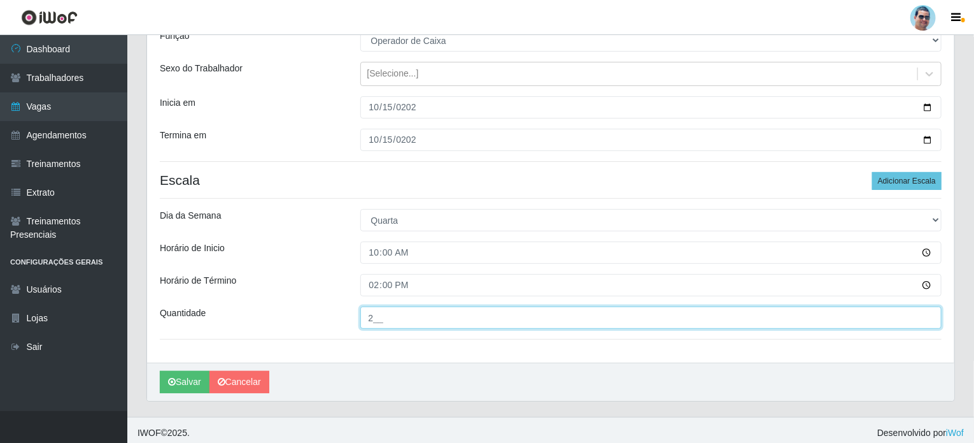
scroll to position [127, 0]
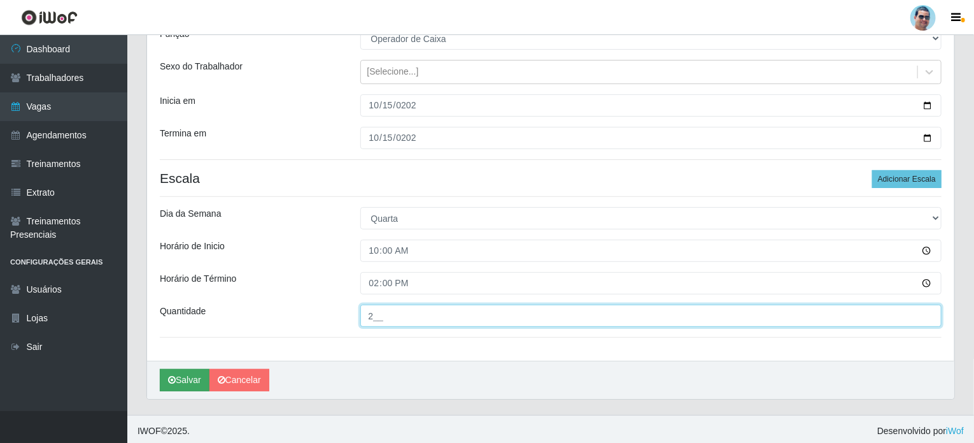
type input "2__"
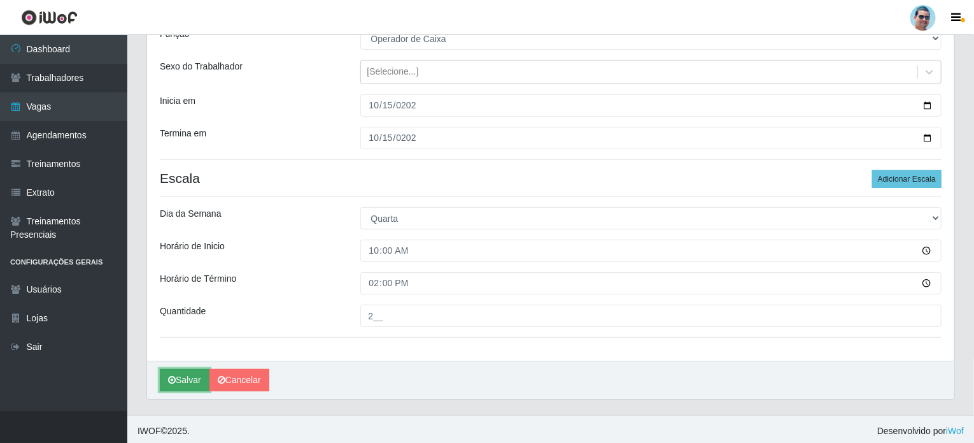
click at [183, 377] on button "Salvar" at bounding box center [185, 380] width 50 height 22
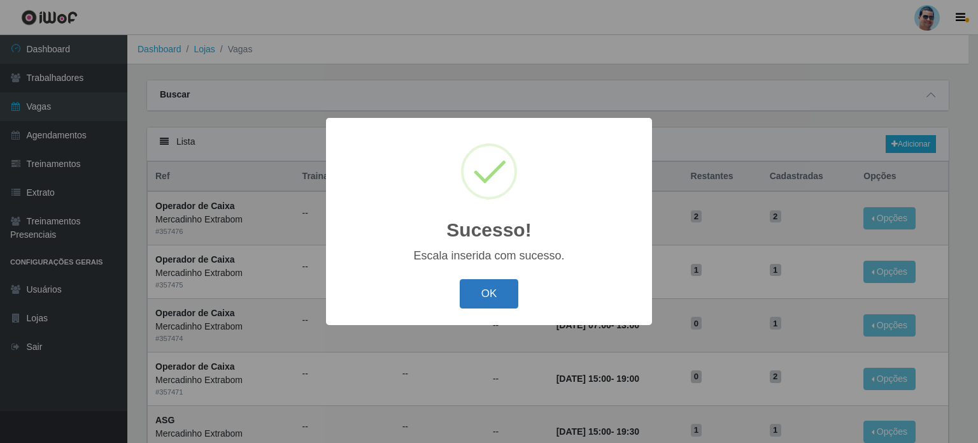
click at [517, 303] on button "OK" at bounding box center [489, 294] width 59 height 30
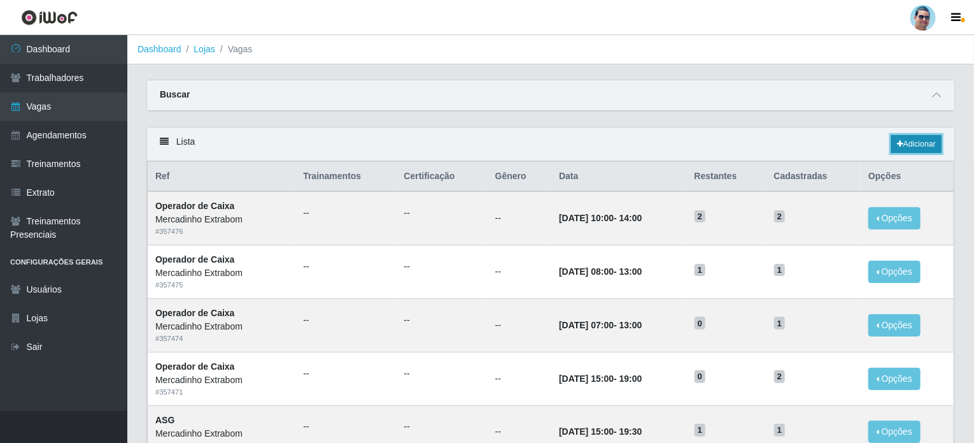
click at [932, 143] on link "Adicionar" at bounding box center [917, 144] width 50 height 18
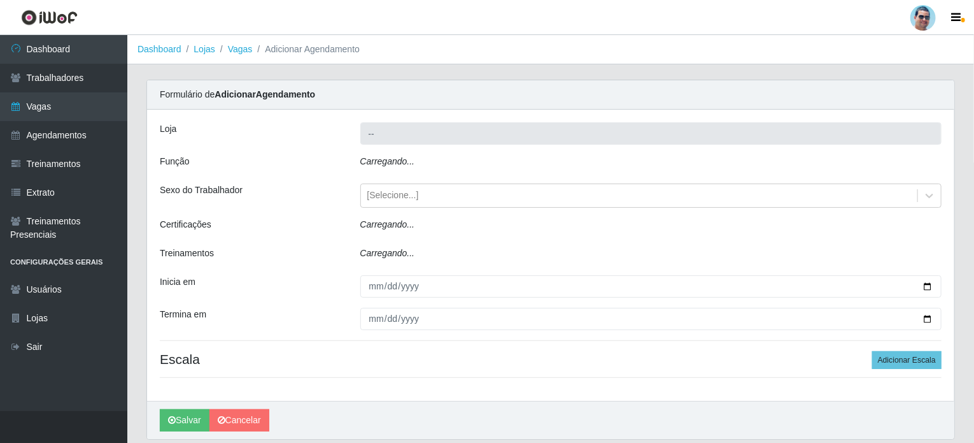
type input "Mercadinho Extrabom"
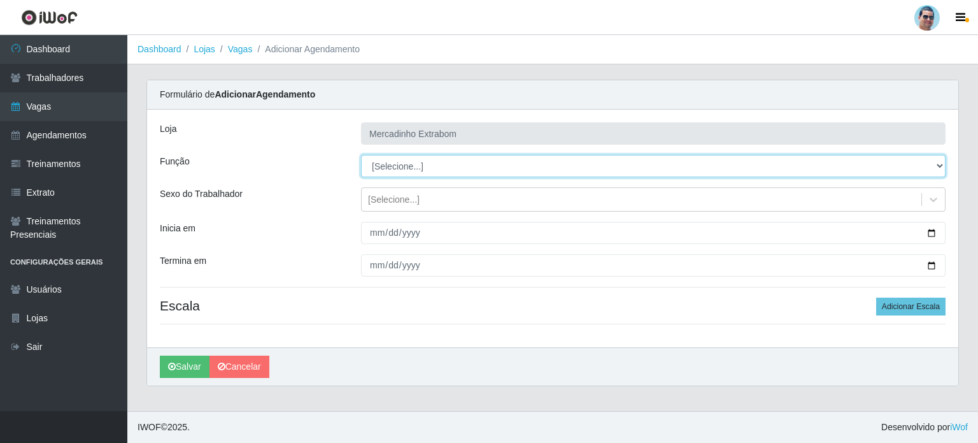
click at [400, 169] on select "[Selecione...] ASG ASG + ASG ++ Balconista Balconista + Balconista ++ Carregado…" at bounding box center [653, 166] width 585 height 22
select select "22"
click at [361, 155] on select "[Selecione...] ASG ASG + ASG ++ Balconista Balconista + Balconista ++ Carregado…" at bounding box center [653, 166] width 585 height 22
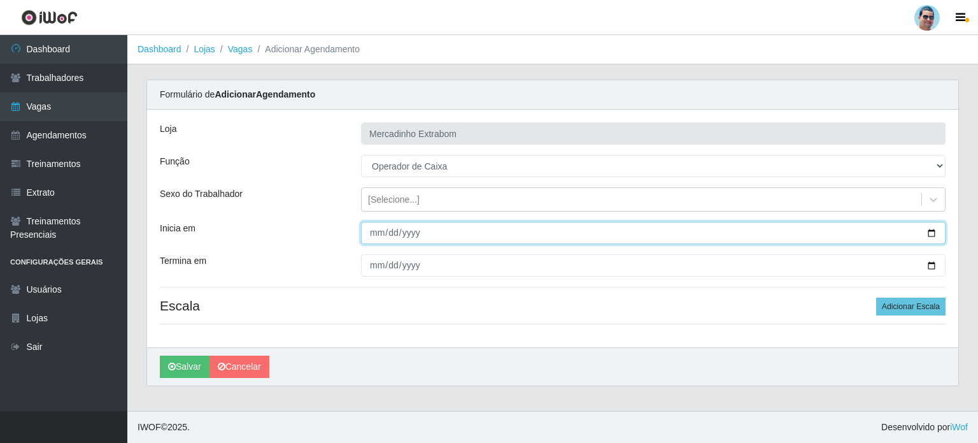
click at [371, 234] on input "Inicia em" at bounding box center [653, 233] width 585 height 22
type input "[DATE]"
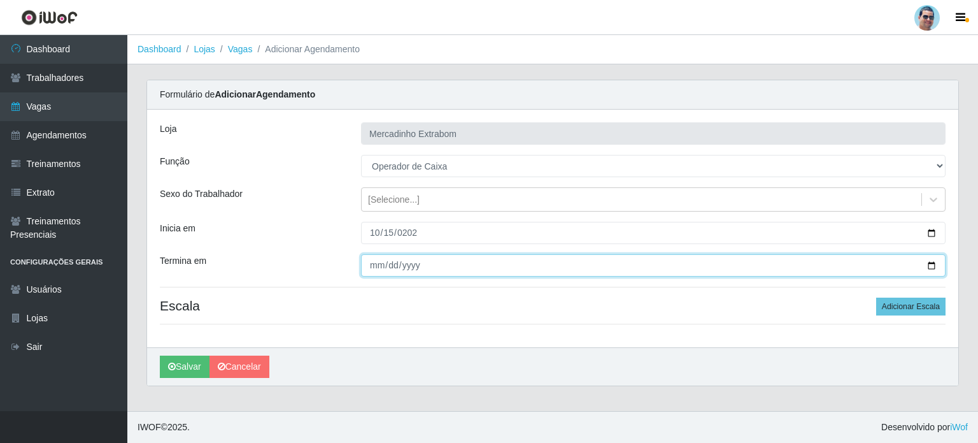
click at [372, 260] on input "Termina em" at bounding box center [653, 265] width 585 height 22
type input "[DATE]"
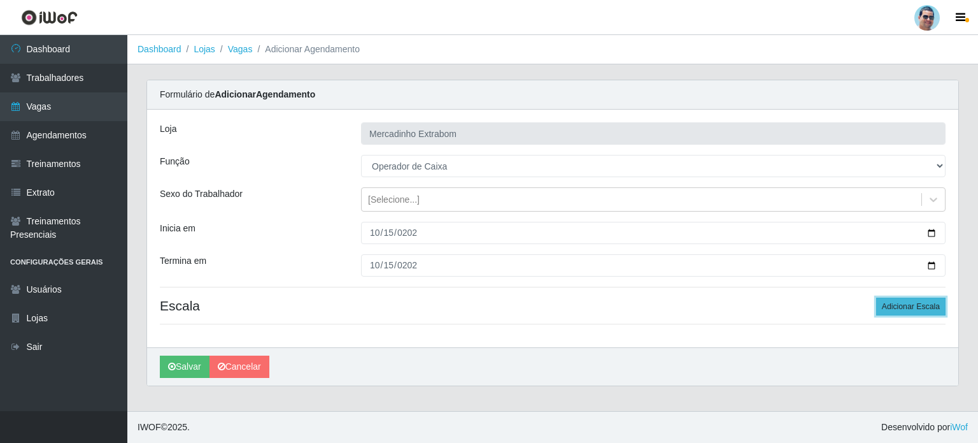
click at [919, 311] on button "Adicionar Escala" at bounding box center [910, 306] width 69 height 18
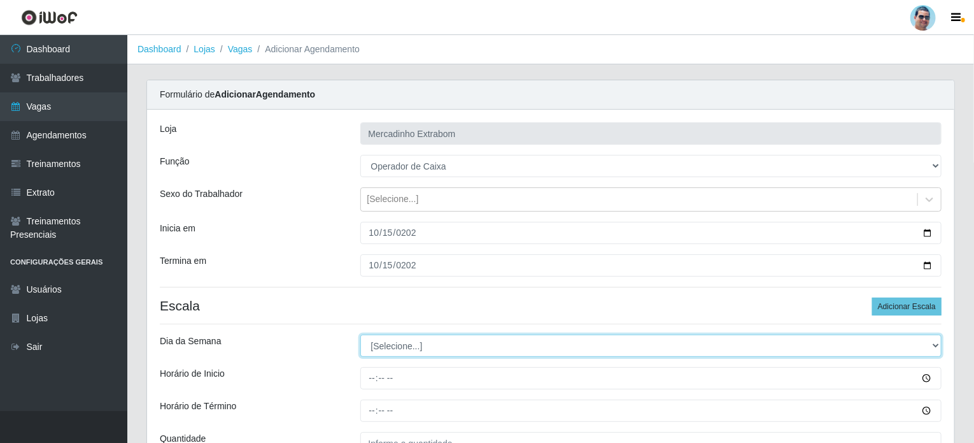
click at [372, 338] on select "[Selecione...] Segunda Terça Quarta Quinta Sexta Sábado Domingo" at bounding box center [651, 345] width 582 height 22
select select "3"
click at [360, 334] on select "[Selecione...] Segunda Terça Quarta Quinta Sexta Sábado Domingo" at bounding box center [651, 345] width 582 height 22
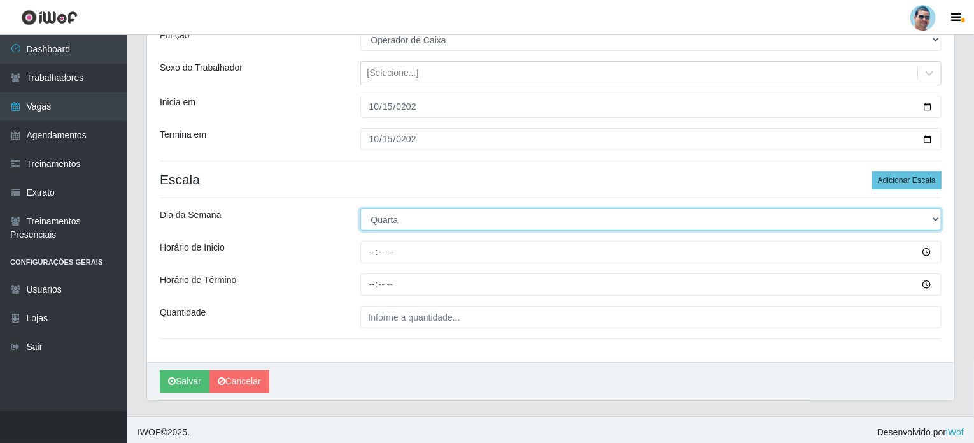
scroll to position [127, 0]
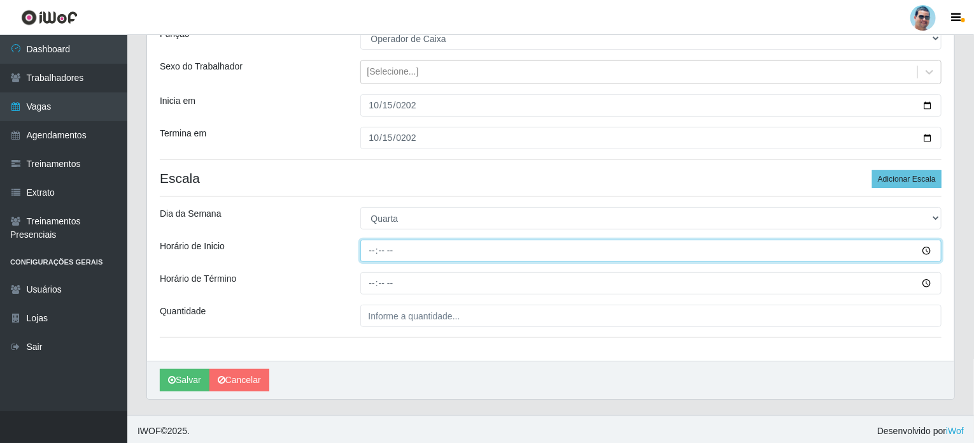
click at [369, 252] on input "Horário de Inicio" at bounding box center [651, 250] width 582 height 22
type input "15:00"
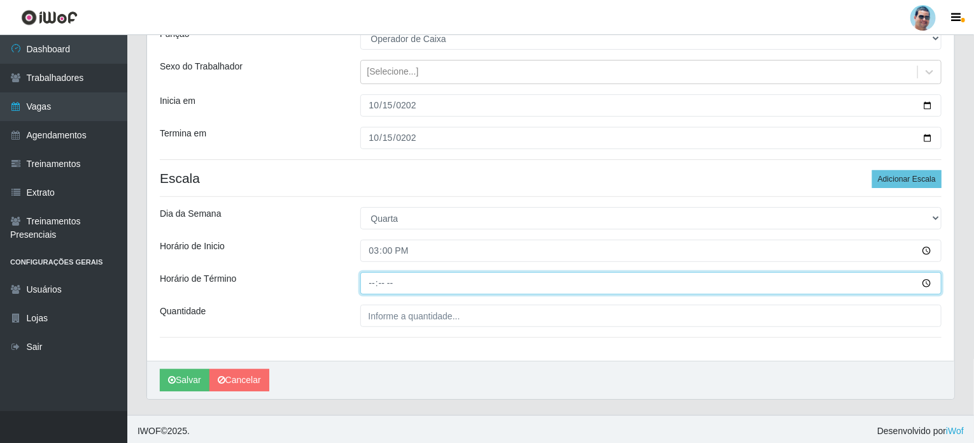
click at [371, 280] on input "Horário de Término" at bounding box center [651, 283] width 582 height 22
type input "19:00"
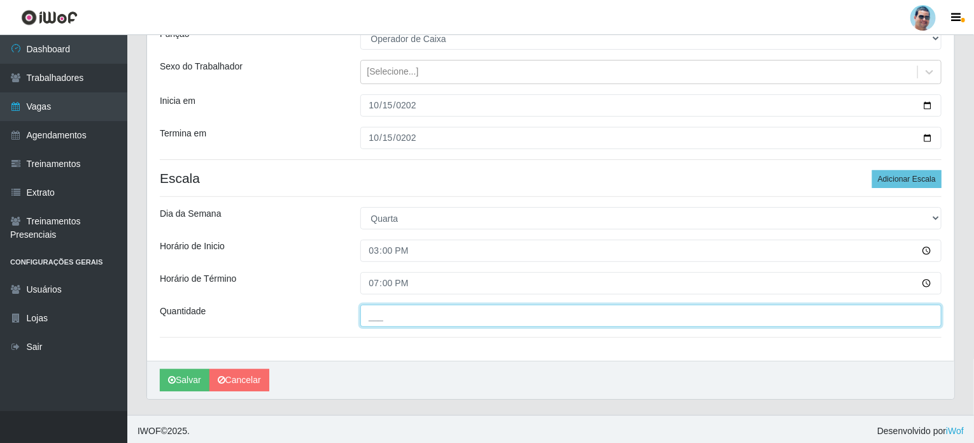
click at [393, 313] on input "___" at bounding box center [651, 315] width 582 height 22
type input "2__"
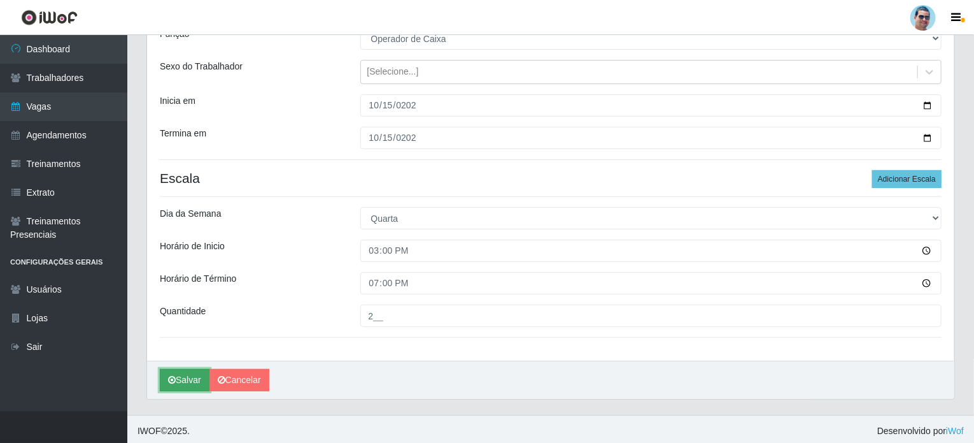
click at [173, 379] on icon "submit" at bounding box center [172, 379] width 8 height 9
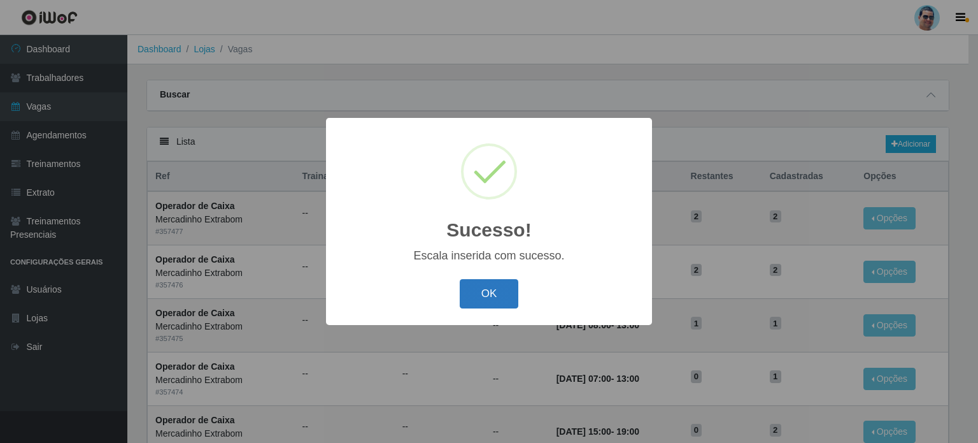
click at [471, 285] on button "OK" at bounding box center [489, 294] width 59 height 30
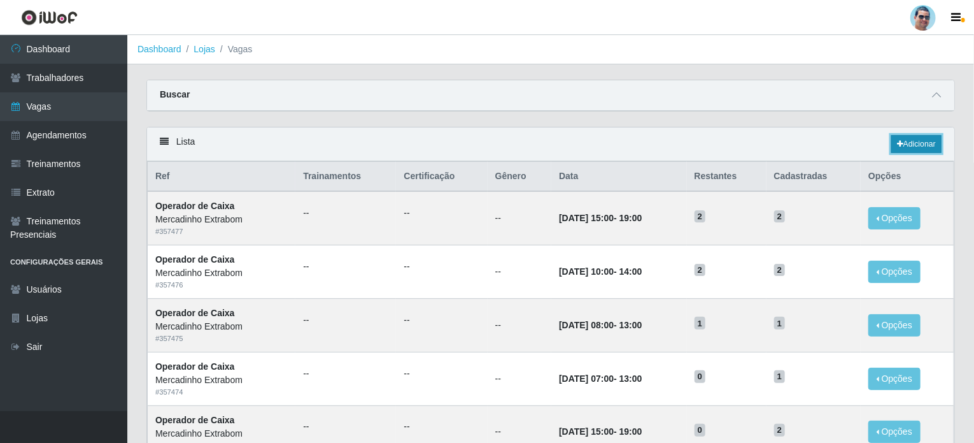
click at [910, 145] on link "Adicionar" at bounding box center [917, 144] width 50 height 18
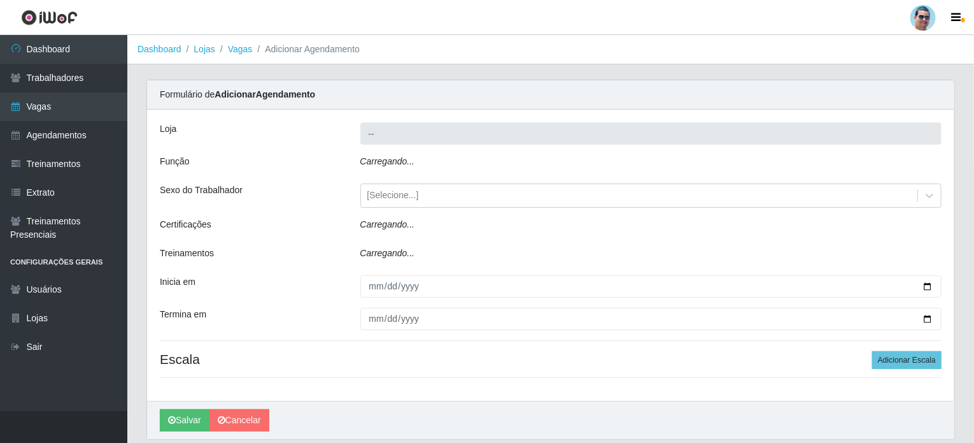
type input "Mercadinho Extrabom"
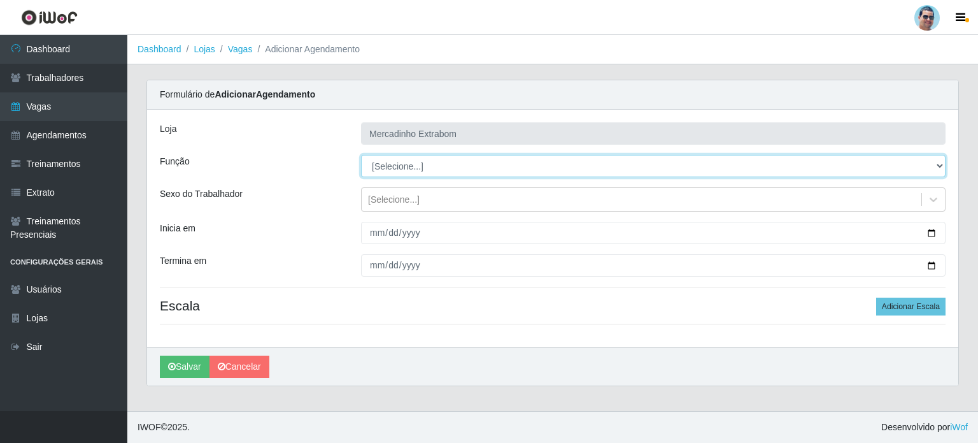
click at [420, 166] on select "[Selecione...] ASG ASG + ASG ++ Balconista Balconista + Balconista ++ Carregado…" at bounding box center [653, 166] width 585 height 22
select select "80"
click at [361, 155] on select "[Selecione...] ASG ASG + ASG ++ Balconista Balconista + Balconista ++ Carregado…" at bounding box center [653, 166] width 585 height 22
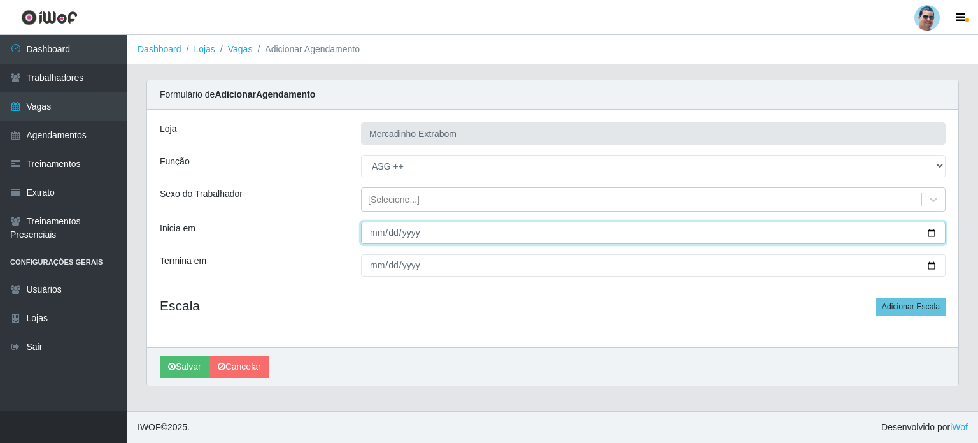
click at [369, 233] on input "Inicia em" at bounding box center [653, 233] width 585 height 22
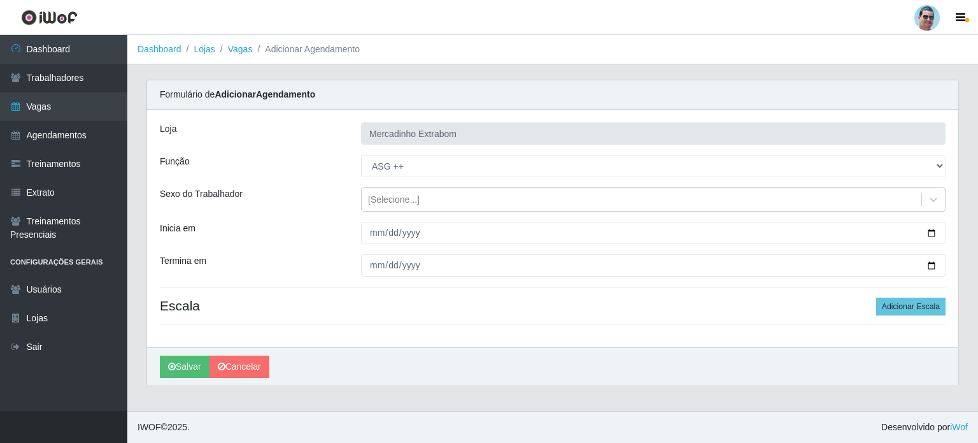
click at [436, 310] on h4 "Escala Adicionar Escala" at bounding box center [553, 305] width 786 height 16
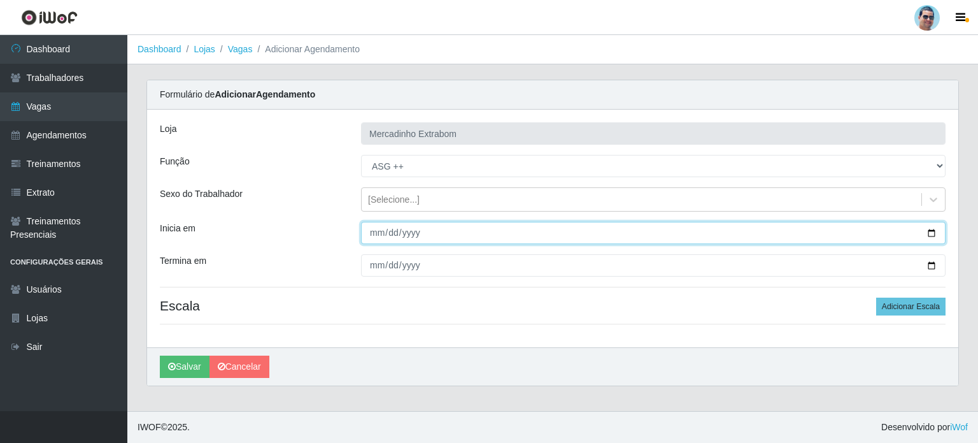
click at [368, 236] on input "Inicia em" at bounding box center [653, 233] width 585 height 22
type input "[DATE]"
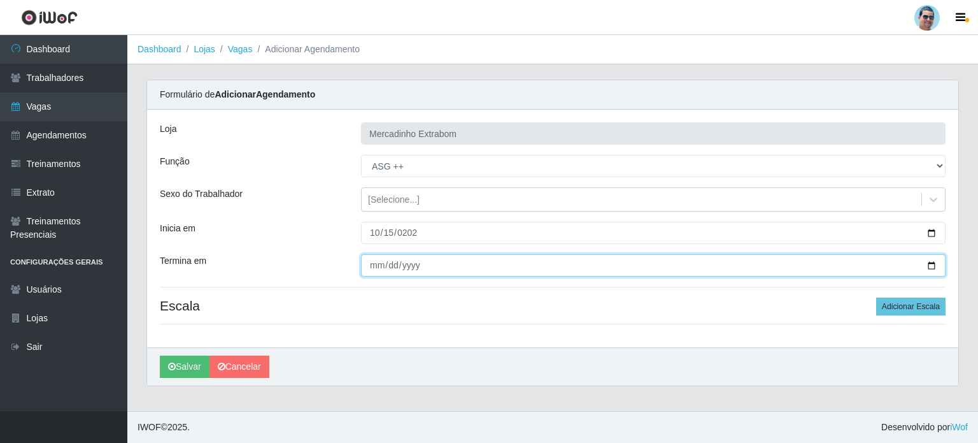
click at [377, 264] on input "Termina em" at bounding box center [653, 265] width 585 height 22
type input "[DATE]"
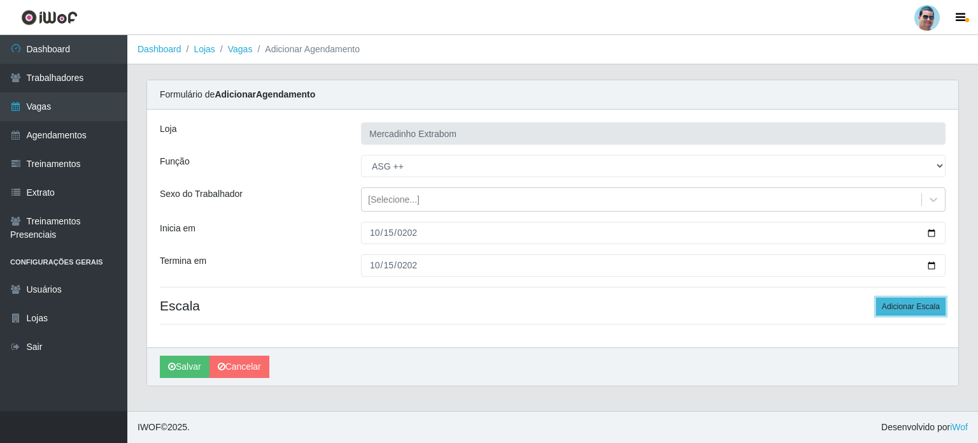
click at [925, 309] on button "Adicionar Escala" at bounding box center [910, 306] width 69 height 18
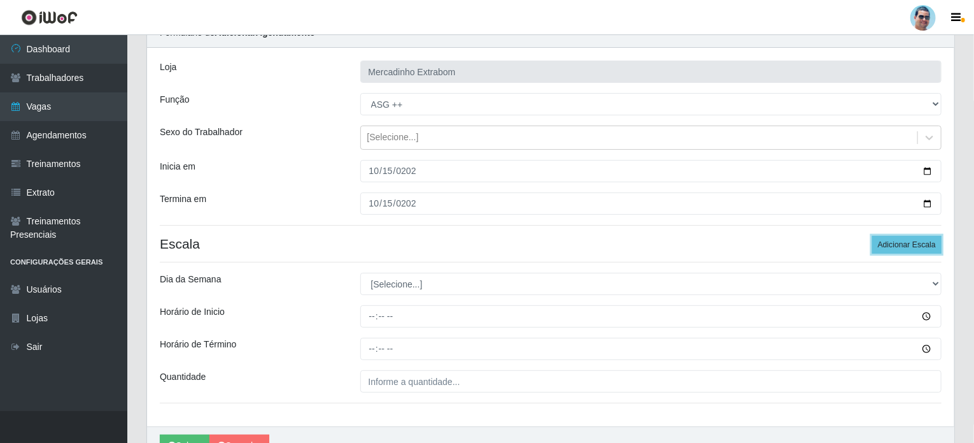
scroll to position [64, 0]
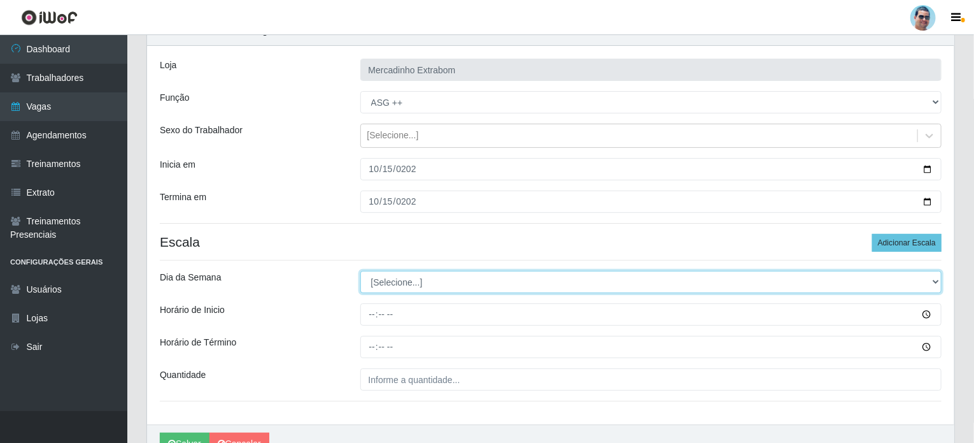
click at [405, 287] on select "[Selecione...] Segunda Terça Quarta Quinta Sexta Sábado Domingo" at bounding box center [651, 282] width 582 height 22
select select "3"
click at [360, 271] on select "[Selecione...] Segunda Terça Quarta Quinta Sexta Sábado Domingo" at bounding box center [651, 282] width 582 height 22
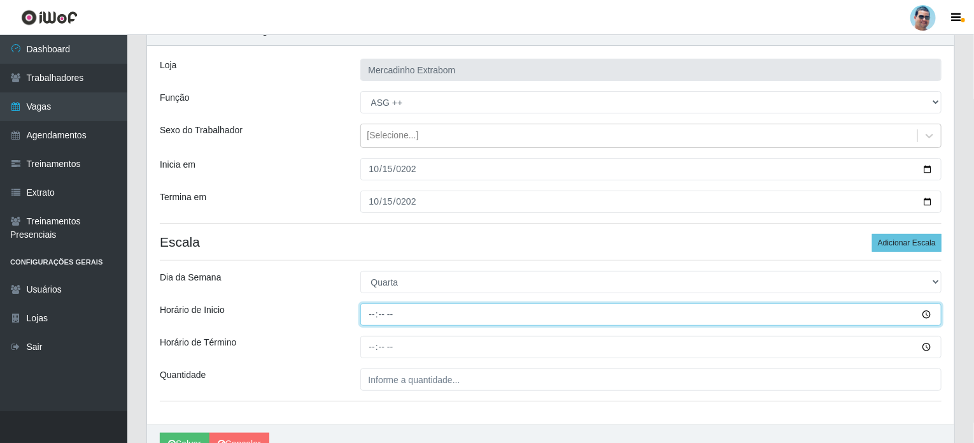
click at [371, 318] on input "Horário de Inicio" at bounding box center [651, 314] width 582 height 22
type input "14:00"
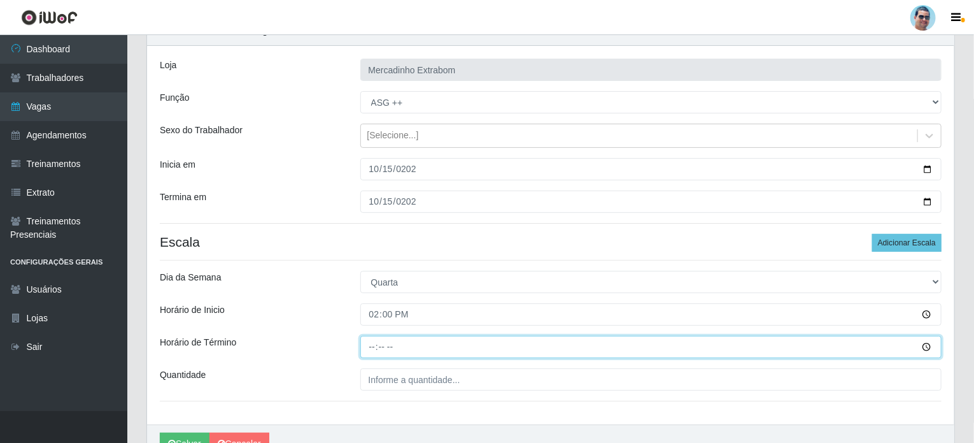
click at [368, 343] on input "Horário de Término" at bounding box center [651, 347] width 582 height 22
type input "19:00"
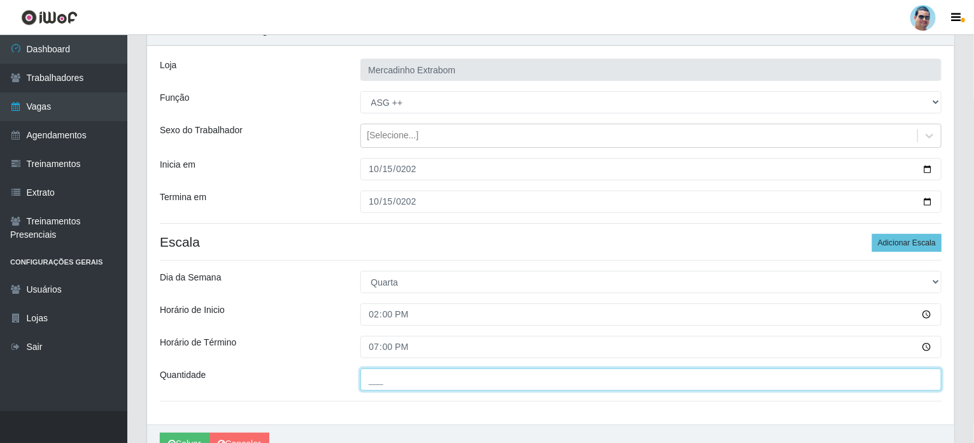
click at [494, 376] on input "___" at bounding box center [651, 379] width 582 height 22
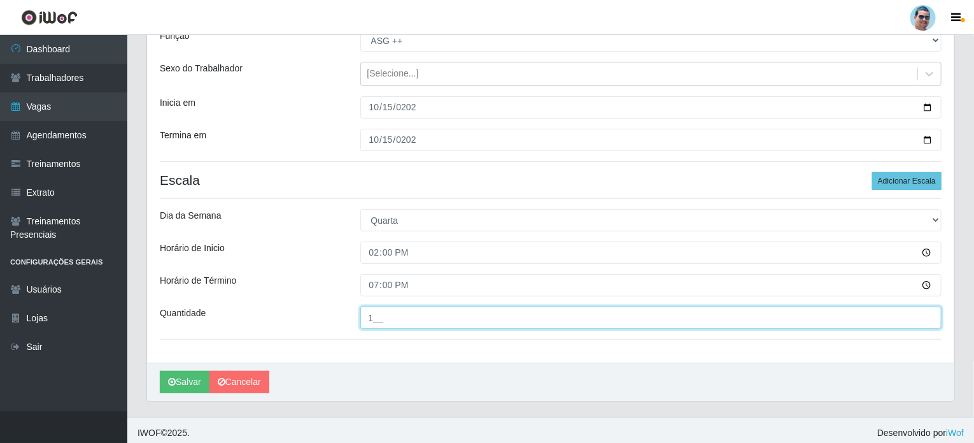
scroll to position [127, 0]
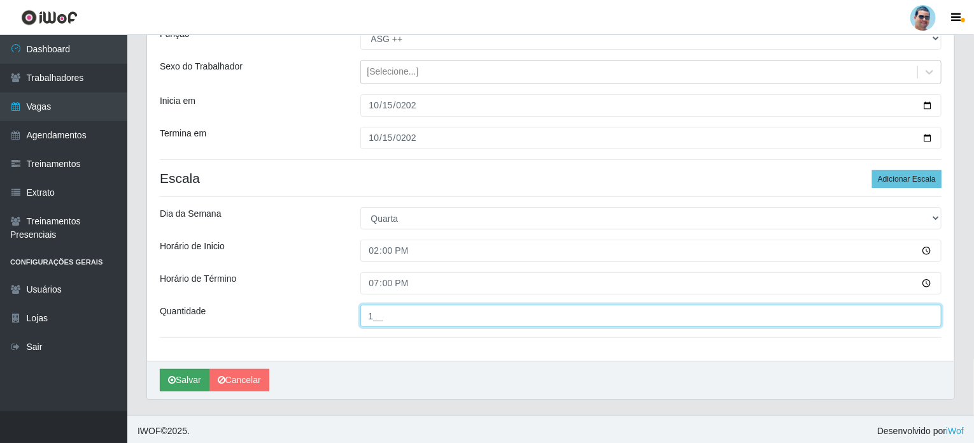
type input "1__"
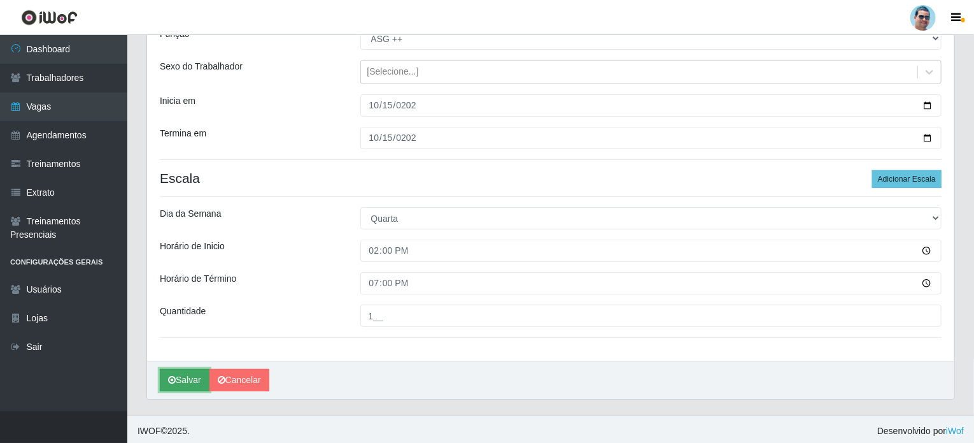
click at [180, 376] on button "Salvar" at bounding box center [185, 380] width 50 height 22
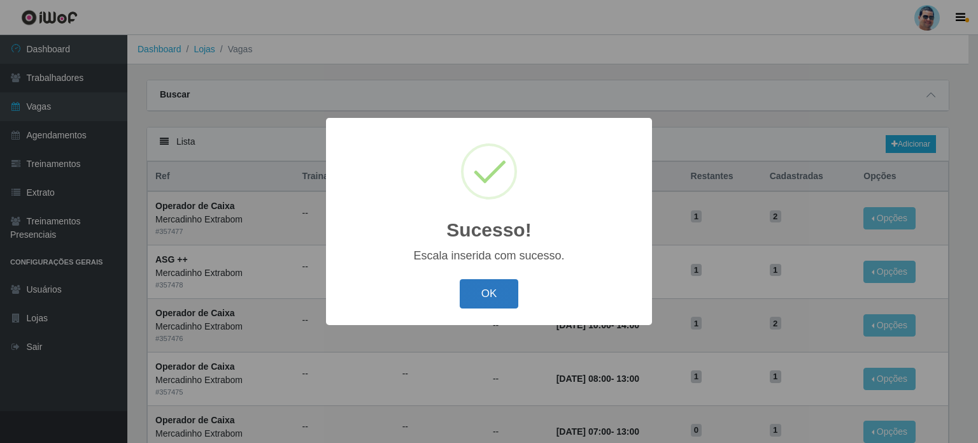
click at [486, 301] on button "OK" at bounding box center [489, 294] width 59 height 30
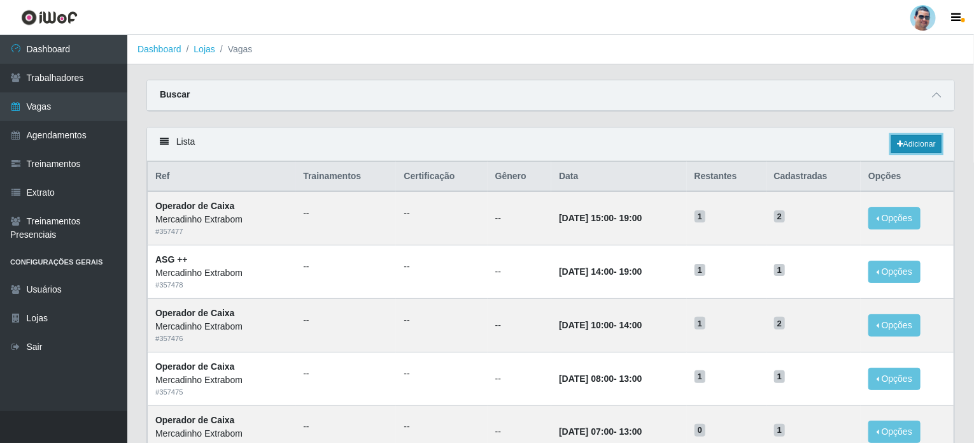
click at [913, 146] on link "Adicionar" at bounding box center [917, 144] width 50 height 18
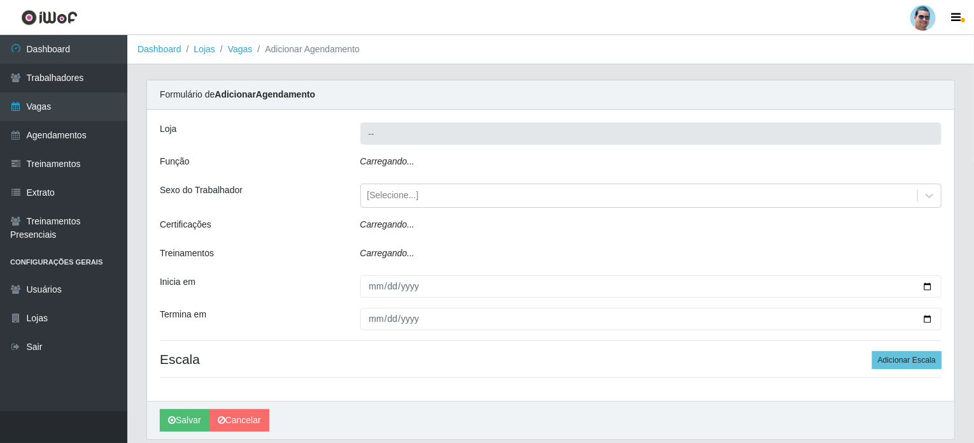
type input "Mercadinho Extrabom"
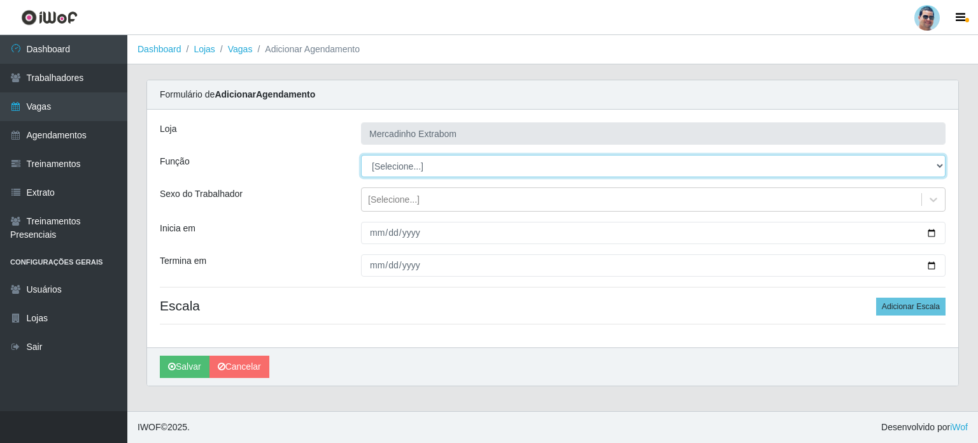
click at [401, 155] on select "[Selecione...] ASG ASG + ASG ++ Balconista Balconista + Balconista ++ Carregado…" at bounding box center [653, 166] width 585 height 22
select select "22"
click at [361, 155] on select "[Selecione...] ASG ASG + ASG ++ Balconista Balconista + Balconista ++ Carregado…" at bounding box center [653, 166] width 585 height 22
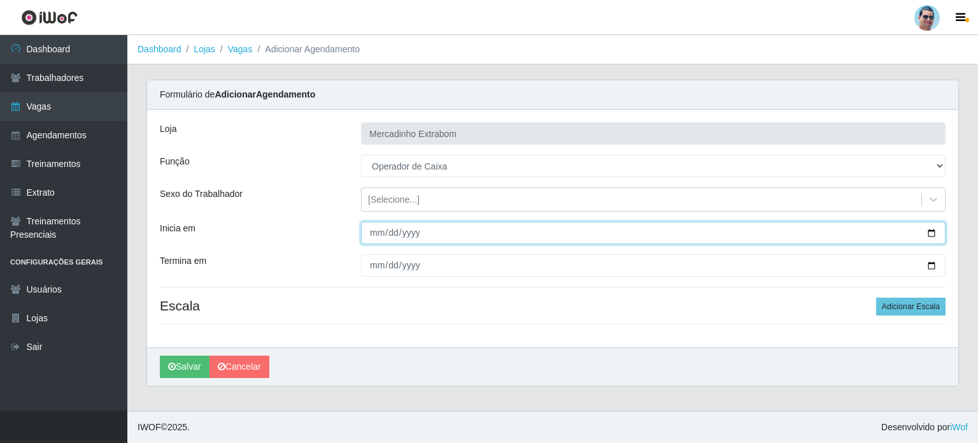
click at [375, 239] on input "Inicia em" at bounding box center [653, 233] width 585 height 22
type input "[DATE]"
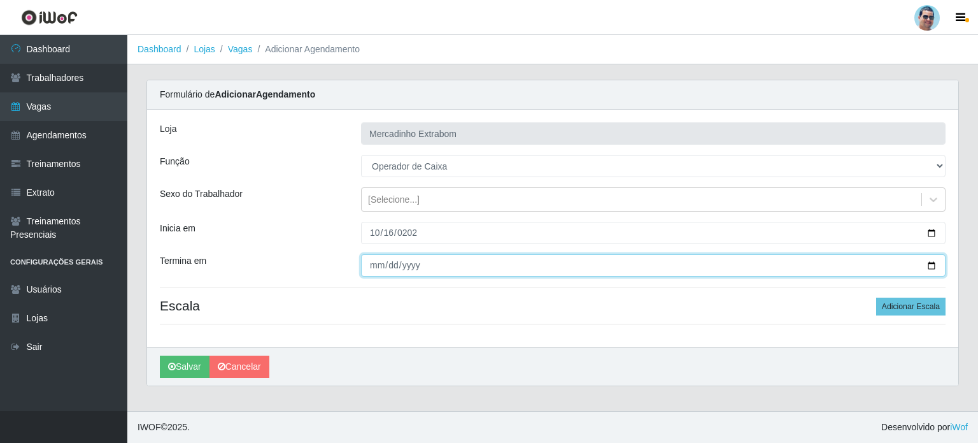
click at [378, 262] on input "Termina em" at bounding box center [653, 265] width 585 height 22
type input "[DATE]"
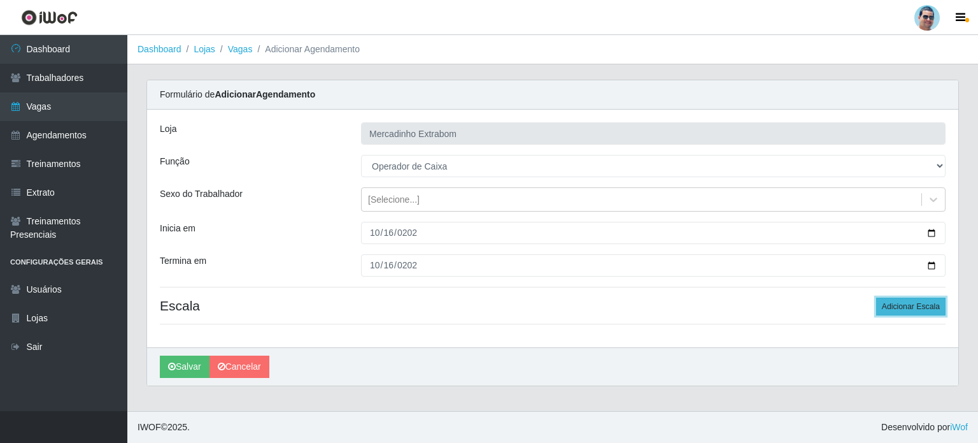
click at [934, 302] on button "Adicionar Escala" at bounding box center [910, 306] width 69 height 18
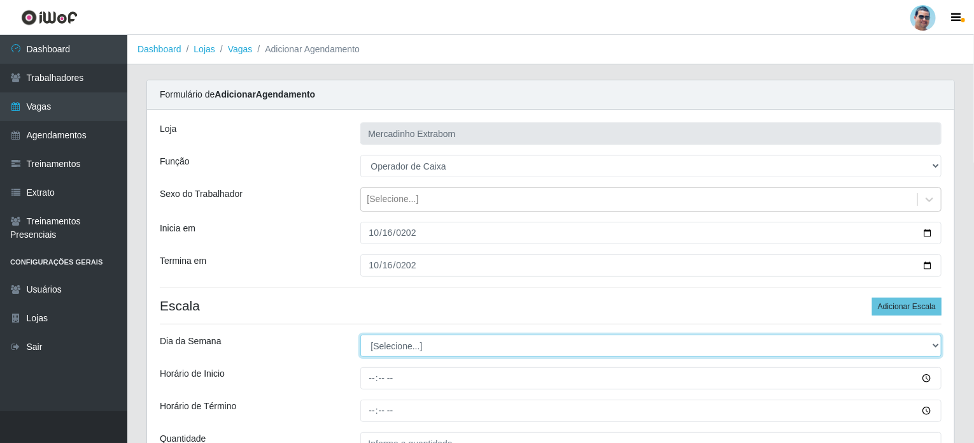
click at [397, 340] on select "[Selecione...] Segunda Terça Quarta Quinta Sexta Sábado Domingo" at bounding box center [651, 345] width 582 height 22
select select "4"
click at [360, 334] on select "[Selecione...] Segunda Terça Quarta Quinta Sexta Sábado Domingo" at bounding box center [651, 345] width 582 height 22
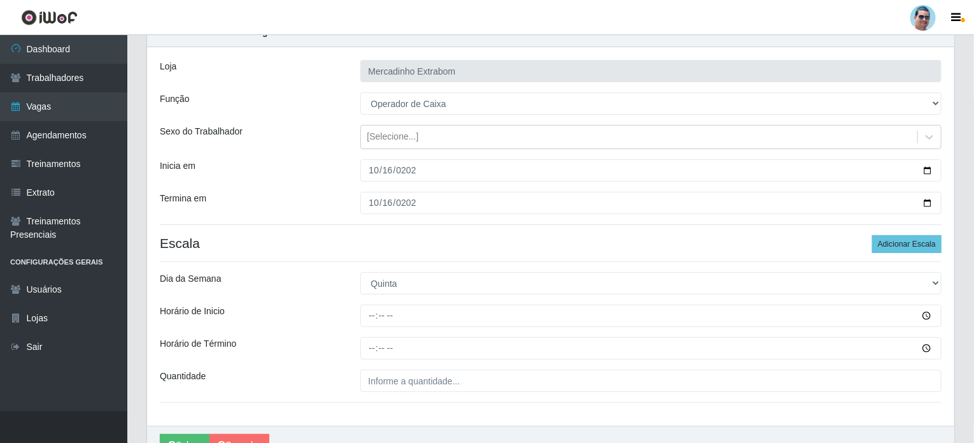
scroll to position [64, 0]
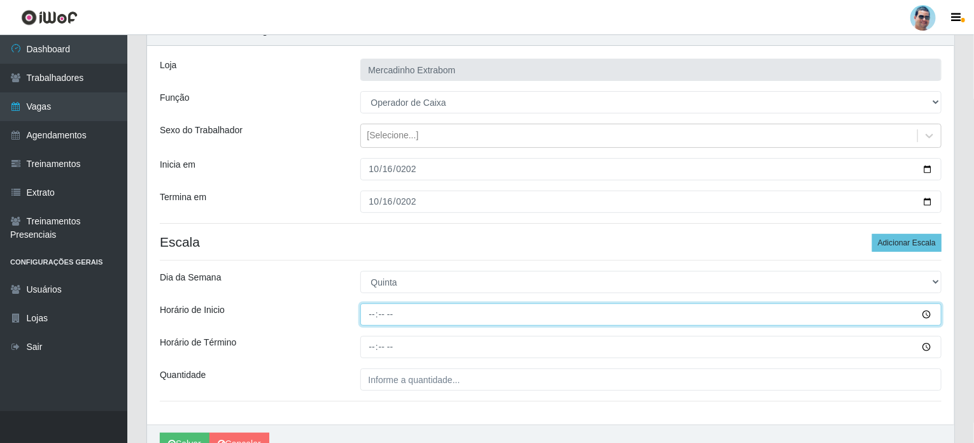
click at [371, 313] on input "Horário de Inicio" at bounding box center [651, 314] width 582 height 22
type input "10:00"
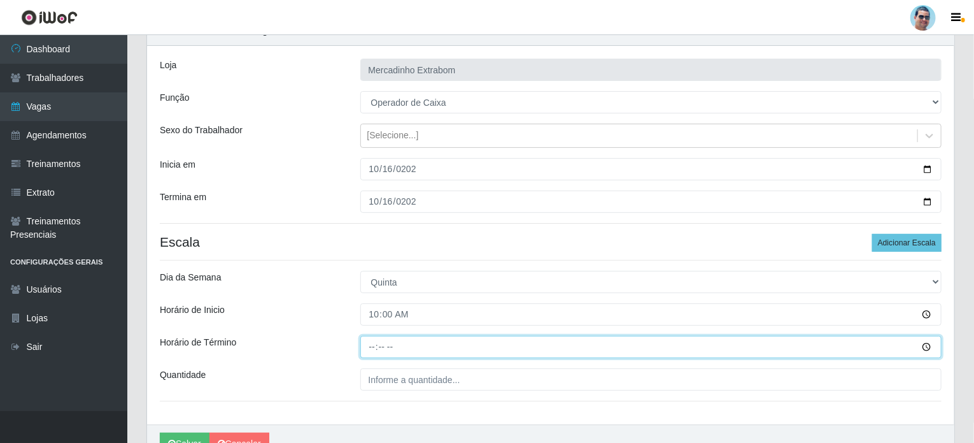
click at [367, 343] on input "Horário de Término" at bounding box center [651, 347] width 582 height 22
type input "14:00"
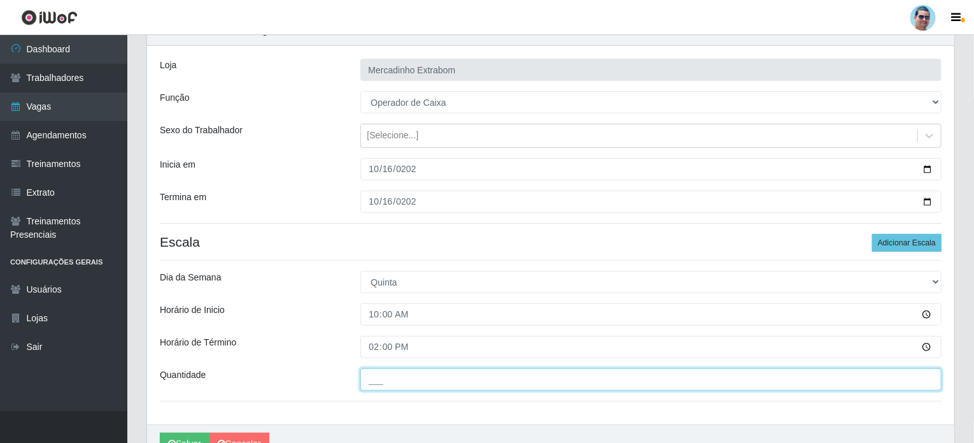
click at [408, 385] on input "___" at bounding box center [651, 379] width 582 height 22
type input "2__"
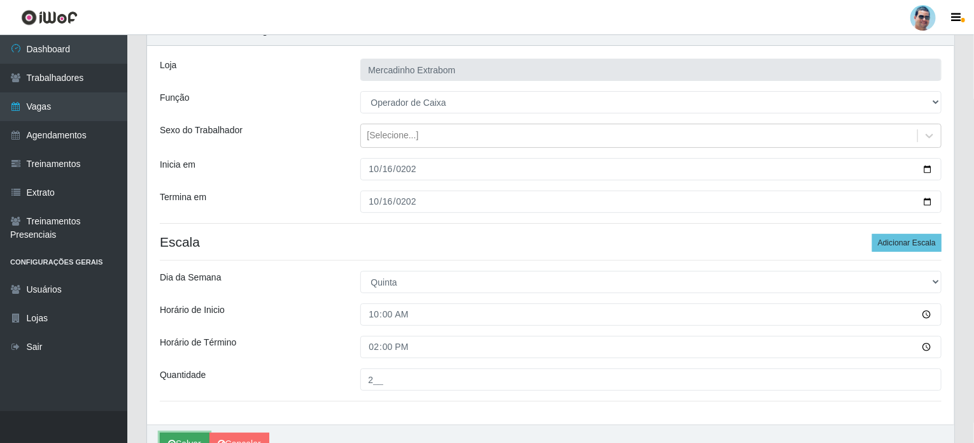
click at [180, 436] on button "Salvar" at bounding box center [185, 443] width 50 height 22
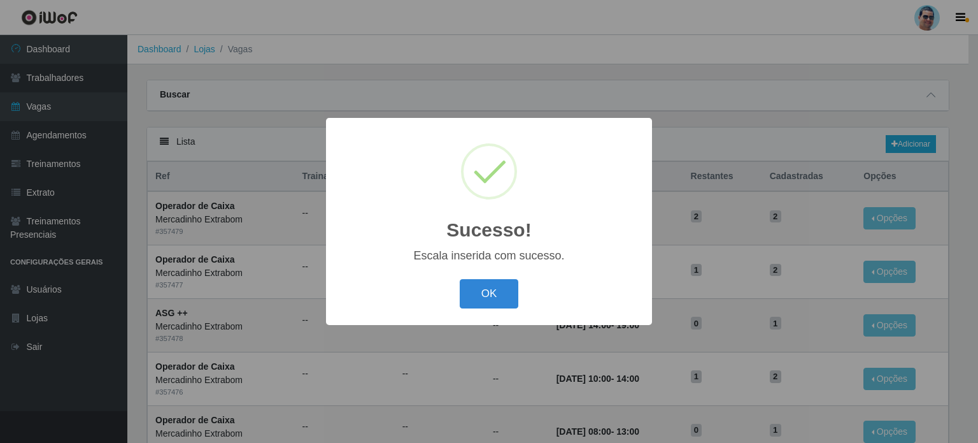
click at [494, 310] on div "OK Cancel" at bounding box center [489, 293] width 301 height 36
click at [494, 286] on button "OK" at bounding box center [489, 294] width 59 height 30
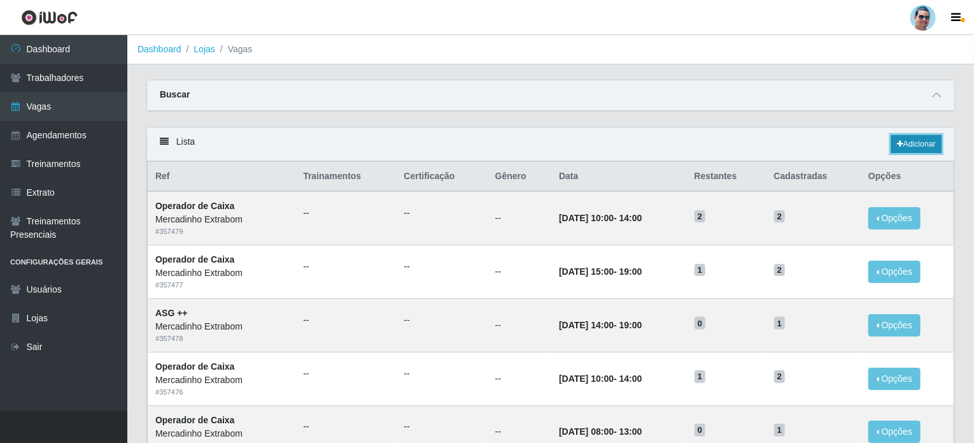
click at [932, 139] on link "Adicionar" at bounding box center [917, 144] width 50 height 18
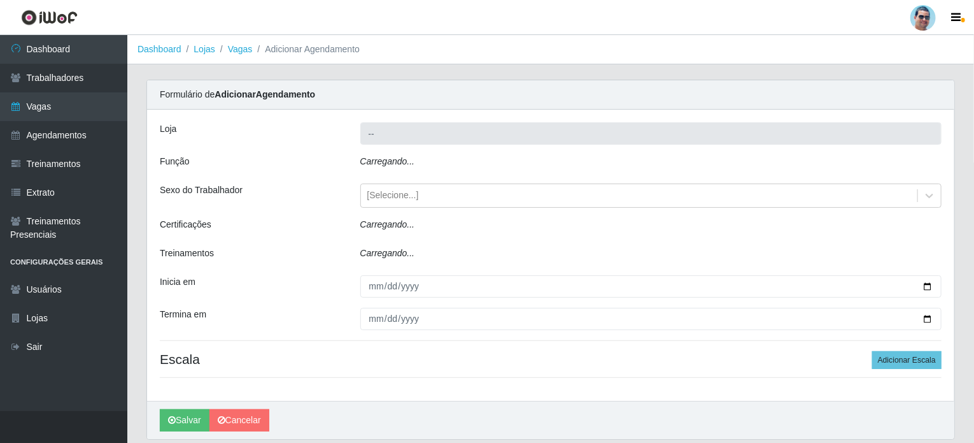
type input "Mercadinho Extrabom"
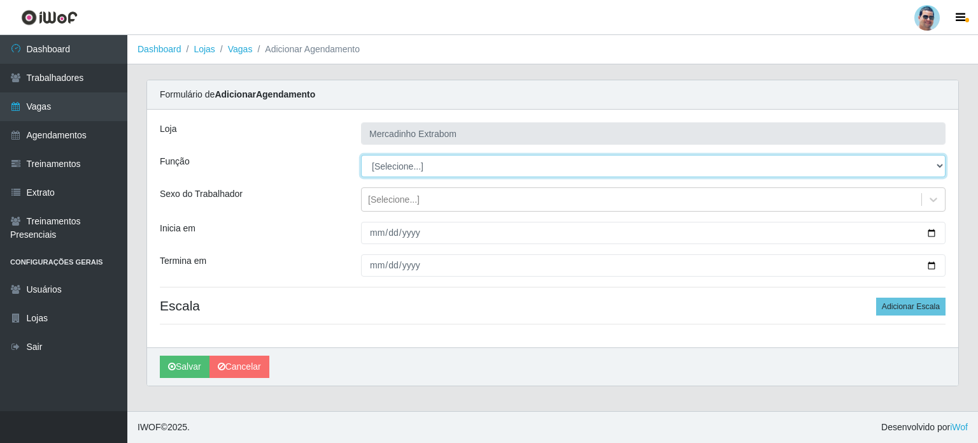
click at [406, 165] on select "[Selecione...] ASG ASG + ASG ++ Balconista Balconista + Balconista ++ Carregado…" at bounding box center [653, 166] width 585 height 22
select select "22"
click at [361, 155] on select "[Selecione...] ASG ASG + ASG ++ Balconista Balconista + Balconista ++ Carregado…" at bounding box center [653, 166] width 585 height 22
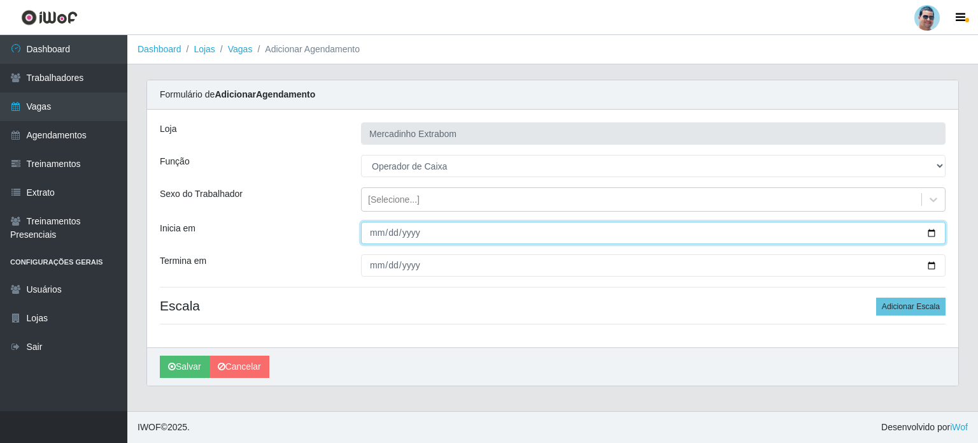
click at [367, 232] on input "Inicia em" at bounding box center [653, 233] width 585 height 22
type input "[DATE]"
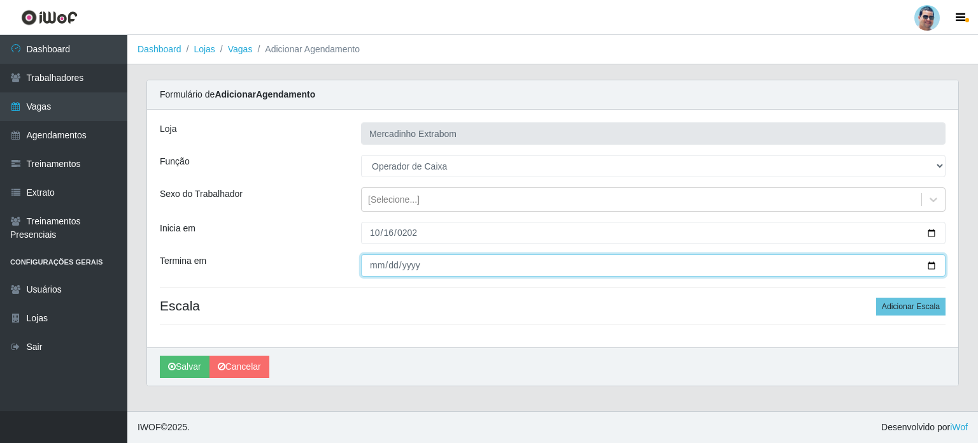
click at [364, 264] on input "Termina em" at bounding box center [653, 265] width 585 height 22
type input "[DATE]"
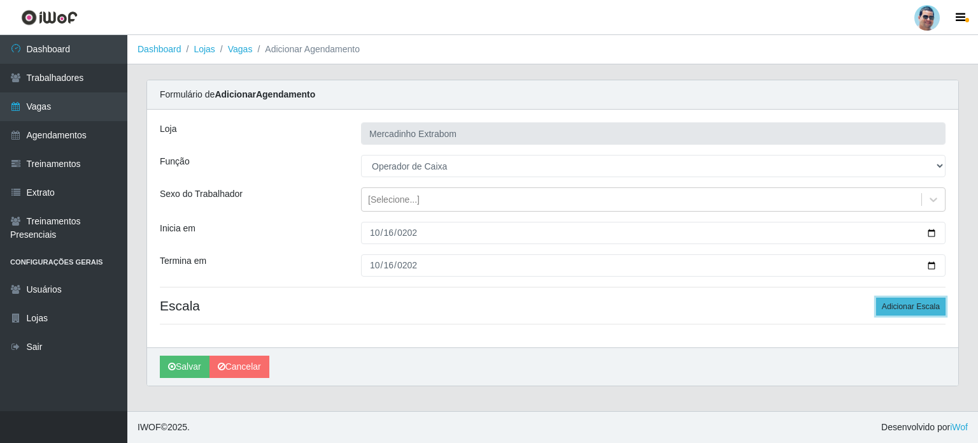
click at [894, 304] on button "Adicionar Escala" at bounding box center [910, 306] width 69 height 18
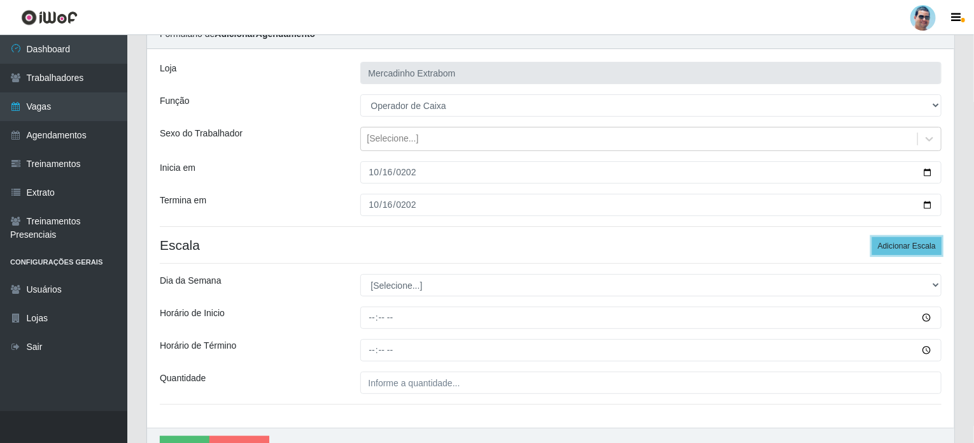
scroll to position [64, 0]
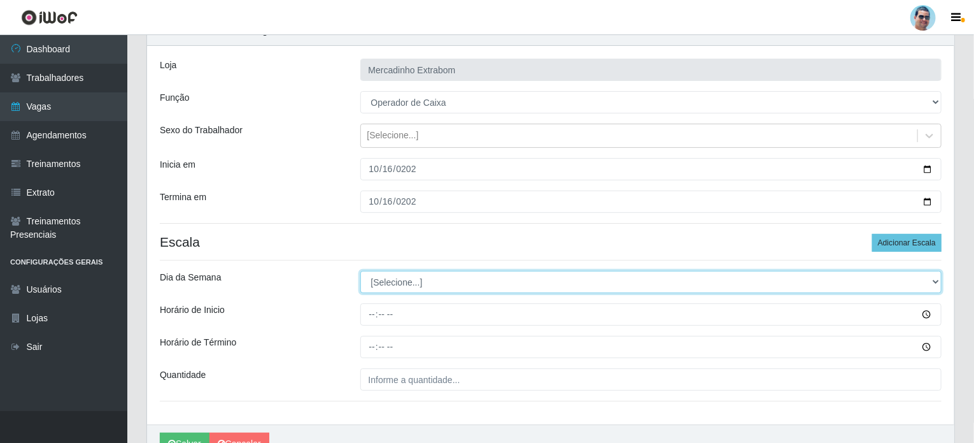
click at [428, 282] on select "[Selecione...] Segunda Terça Quarta Quinta Sexta Sábado Domingo" at bounding box center [651, 282] width 582 height 22
select select "4"
click at [360, 271] on select "[Selecione...] Segunda Terça Quarta Quinta Sexta Sábado Domingo" at bounding box center [651, 282] width 582 height 22
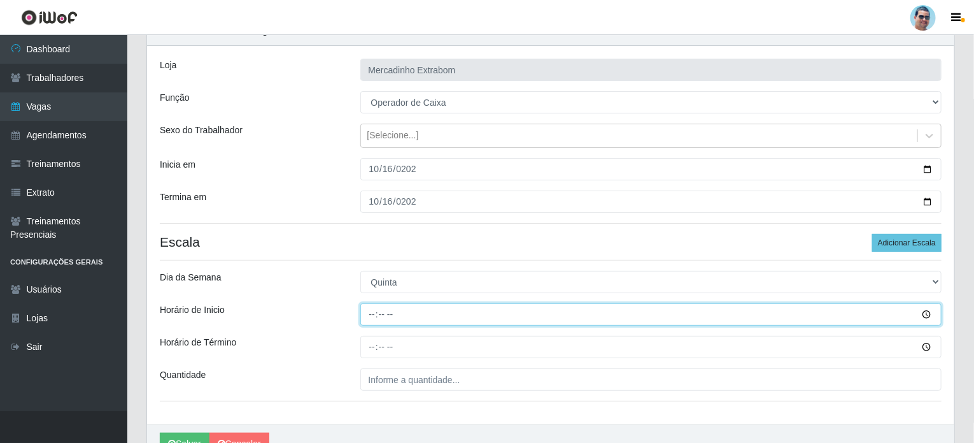
click at [370, 313] on input "Horário de Inicio" at bounding box center [651, 314] width 582 height 22
type input "15:00"
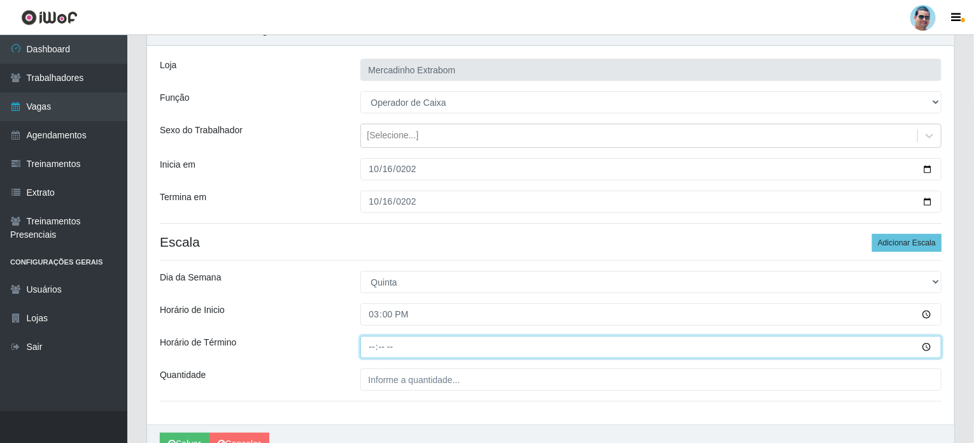
click at [373, 348] on input "Horário de Término" at bounding box center [651, 347] width 582 height 22
type input "19:00"
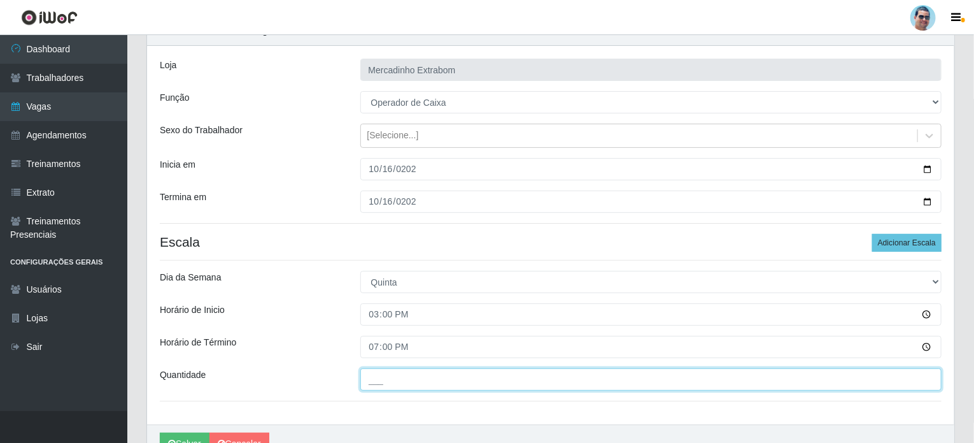
click at [417, 382] on input "___" at bounding box center [651, 379] width 582 height 22
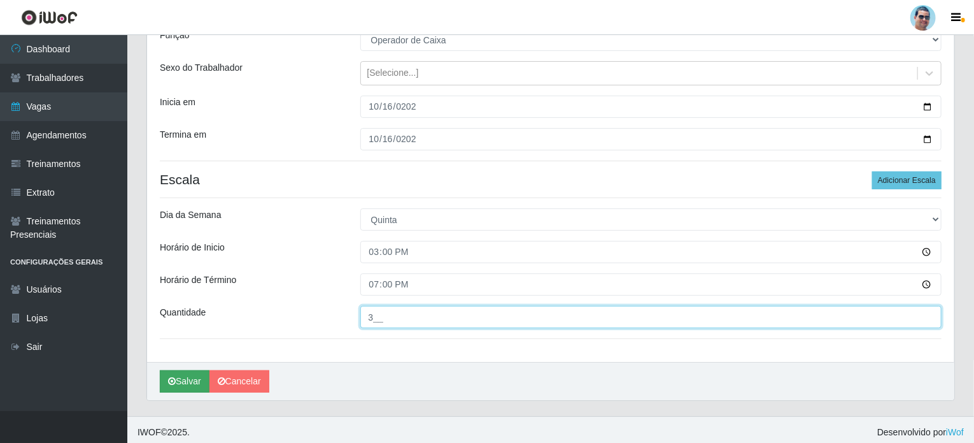
scroll to position [127, 0]
type input "3__"
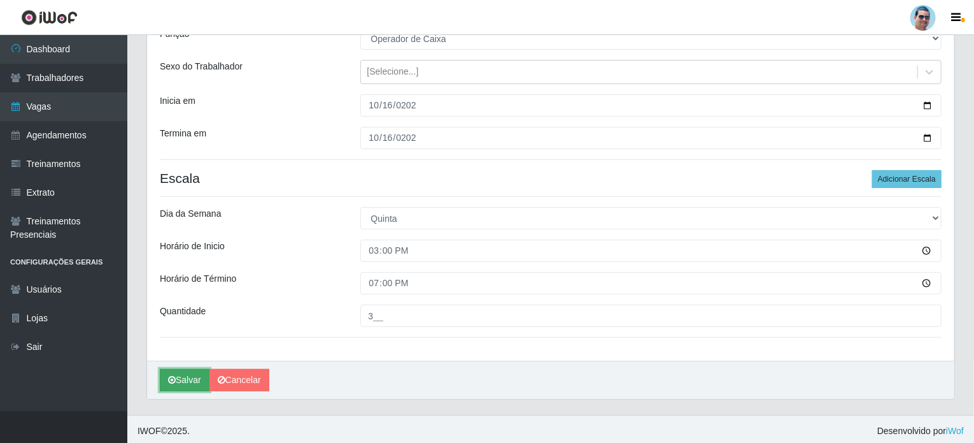
click at [173, 385] on button "Salvar" at bounding box center [185, 380] width 50 height 22
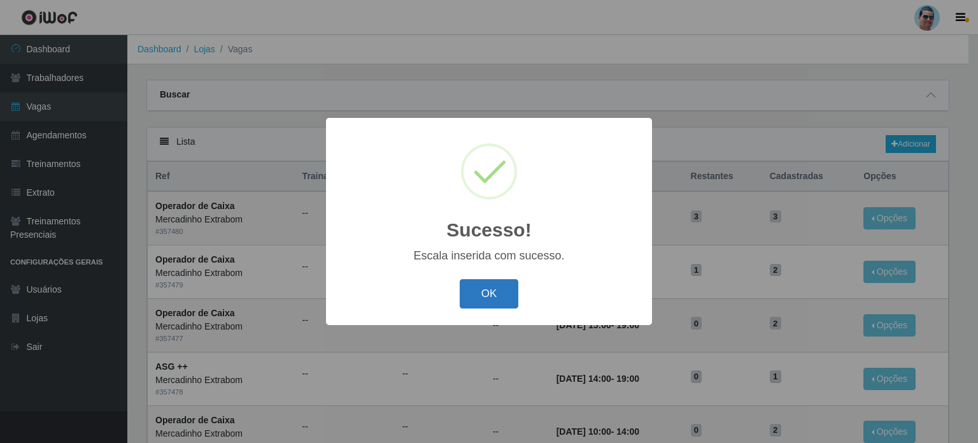
click at [485, 297] on button "OK" at bounding box center [489, 294] width 59 height 30
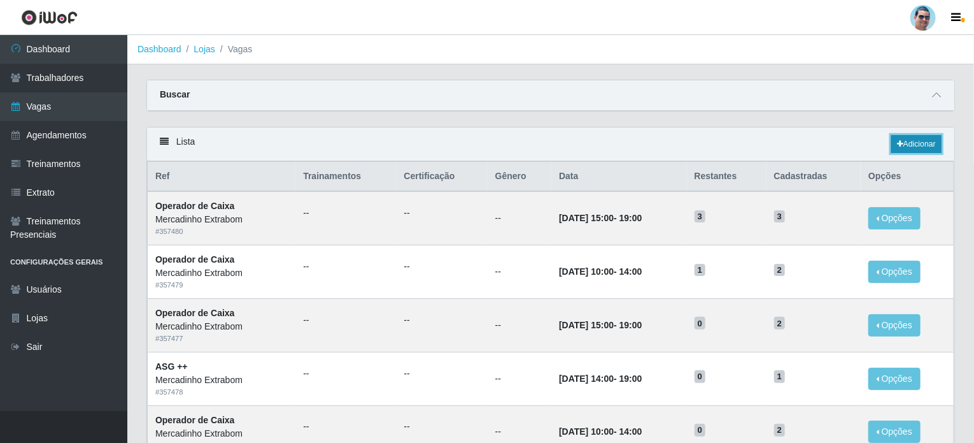
click at [916, 142] on link "Adicionar" at bounding box center [917, 144] width 50 height 18
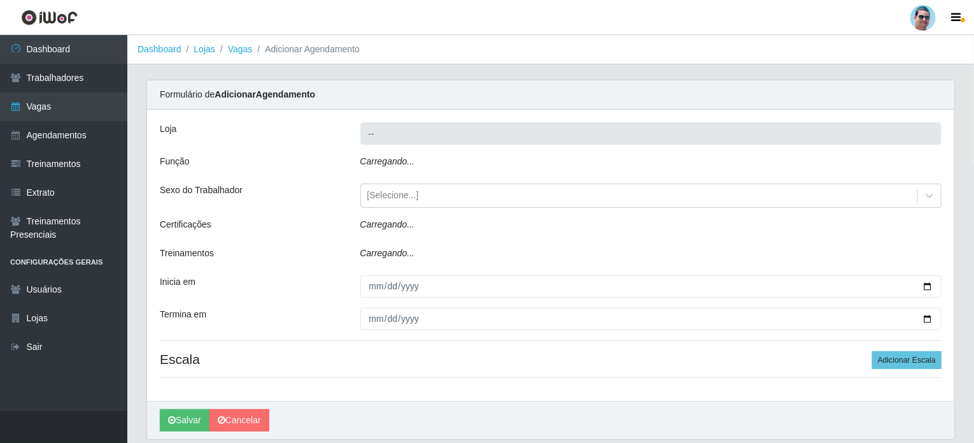
type input "Mercadinho Extrabom"
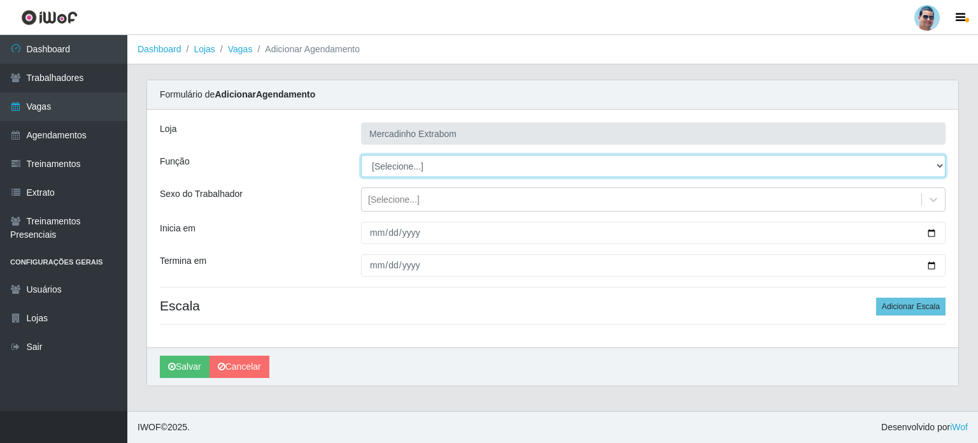
click at [427, 162] on select "[Selecione...] ASG ASG + ASG ++ Balconista Balconista + Balconista ++ Carregado…" at bounding box center [653, 166] width 585 height 22
select select "16"
click at [361, 155] on select "[Selecione...] ASG ASG + ASG ++ Balconista Balconista + Balconista ++ Carregado…" at bounding box center [653, 166] width 585 height 22
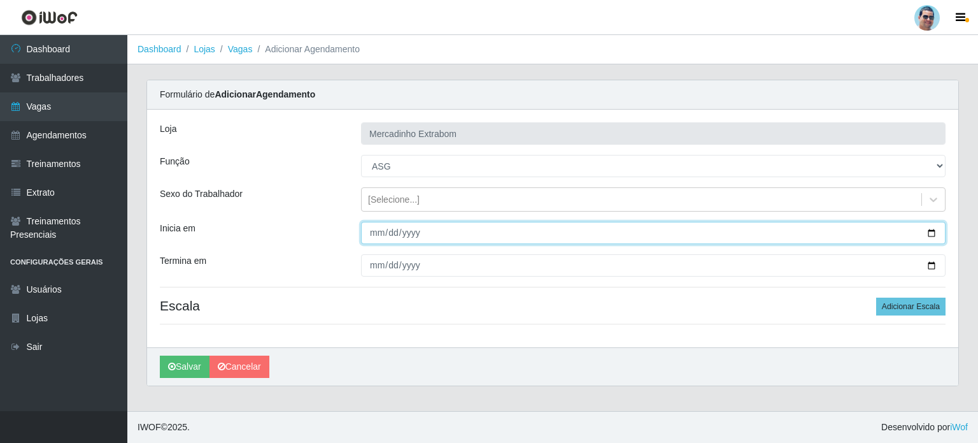
click at [375, 232] on input "Inicia em" at bounding box center [653, 233] width 585 height 22
click at [377, 231] on input "Inicia em" at bounding box center [653, 233] width 585 height 22
type input "[DATE]"
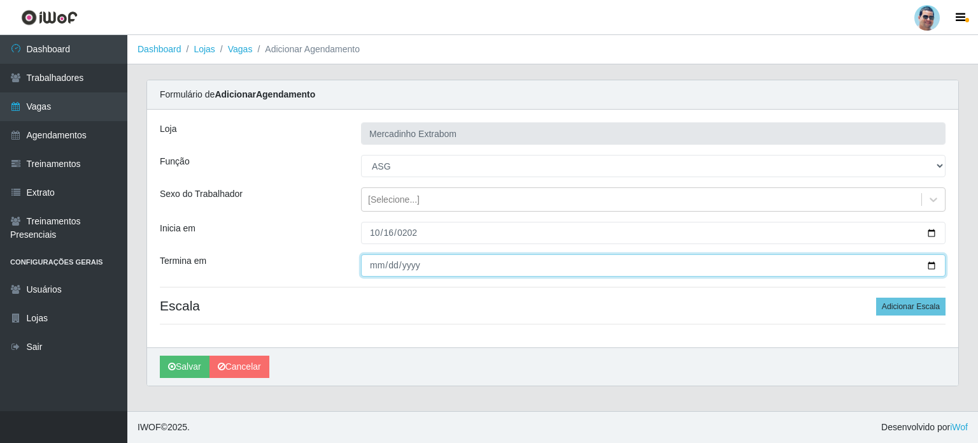
click at [370, 263] on input "Termina em" at bounding box center [653, 265] width 585 height 22
type input "[DATE]"
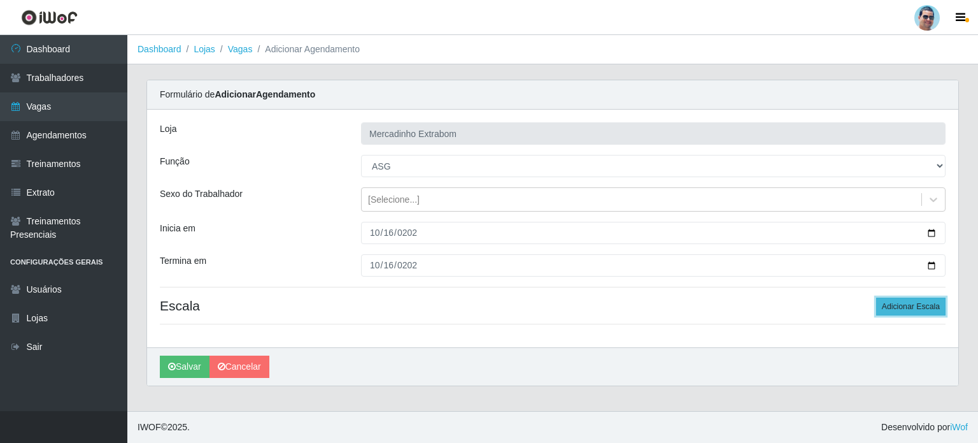
click at [913, 308] on button "Adicionar Escala" at bounding box center [910, 306] width 69 height 18
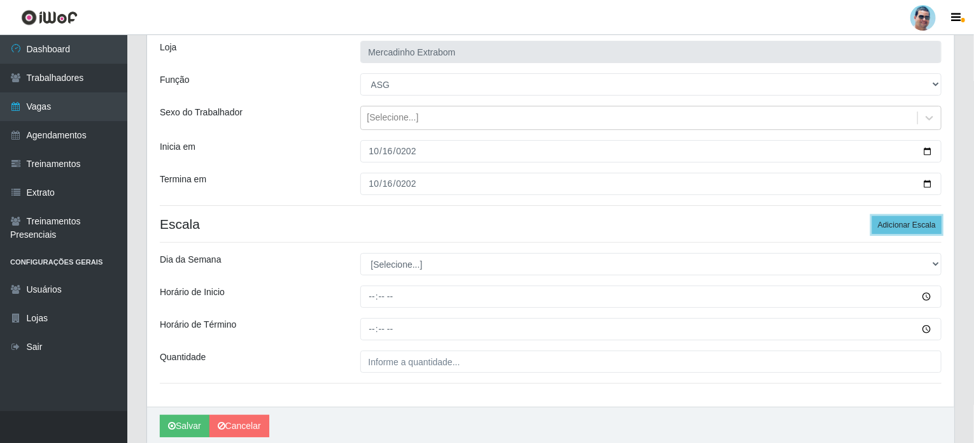
scroll to position [127, 0]
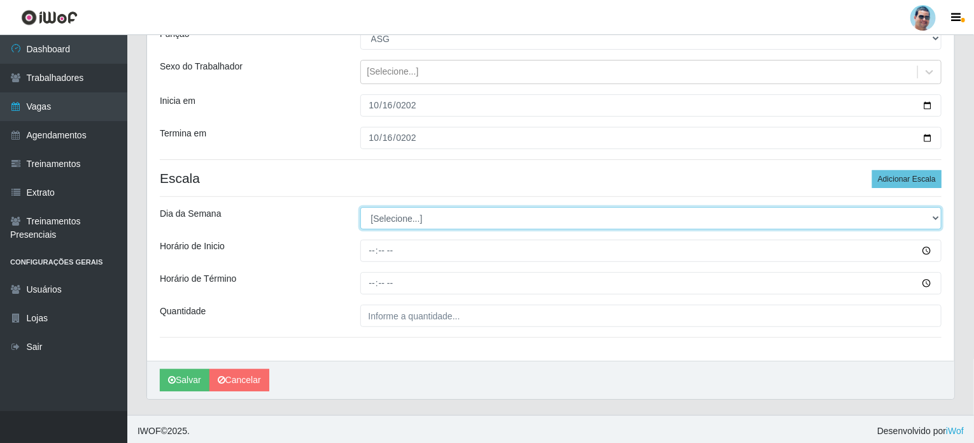
click at [385, 220] on select "[Selecione...] Segunda Terça Quarta Quinta Sexta Sábado Domingo" at bounding box center [651, 218] width 582 height 22
select select "4"
click at [360, 207] on select "[Selecione...] Segunda Terça Quarta Quinta Sexta Sábado Domingo" at bounding box center [651, 218] width 582 height 22
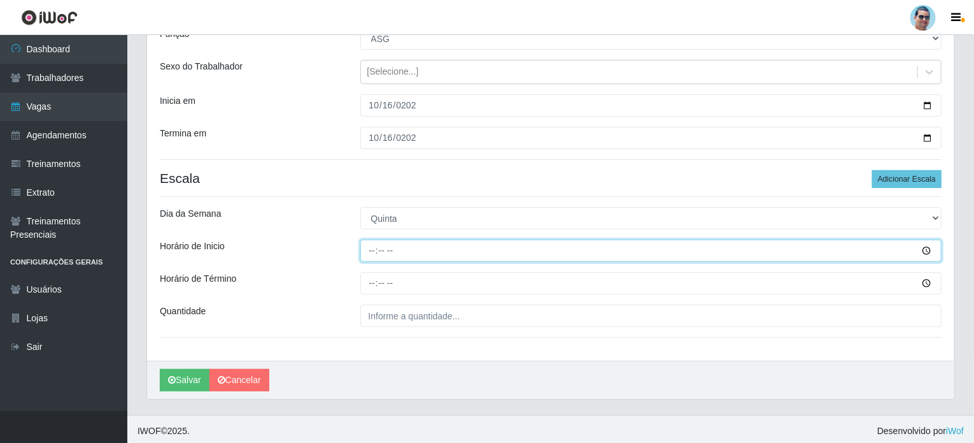
click at [371, 246] on input "Horário de Inicio" at bounding box center [651, 250] width 582 height 22
type input "15:00"
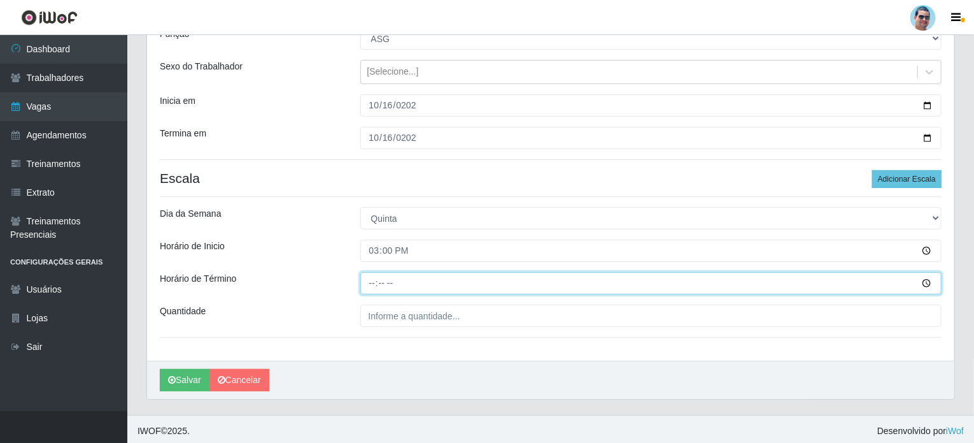
click at [371, 284] on input "Horário de Término" at bounding box center [651, 283] width 582 height 22
type input "19:30"
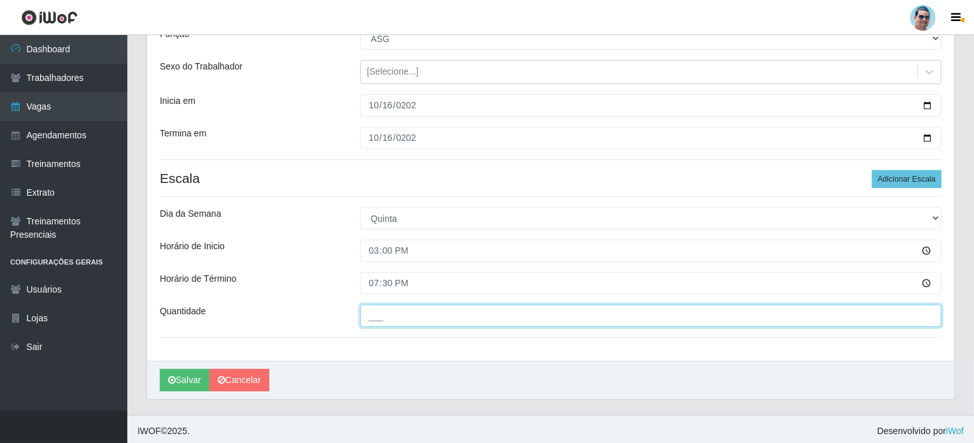
click at [387, 325] on input "___" at bounding box center [651, 315] width 582 height 22
type input "1__"
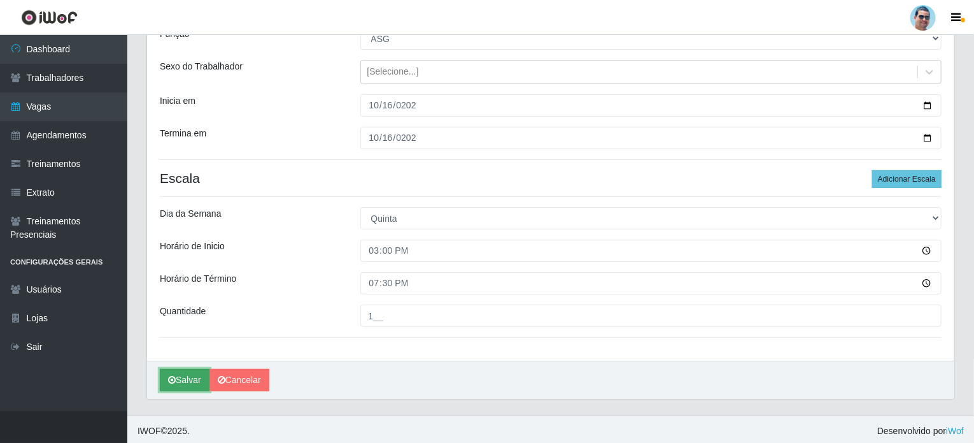
click at [189, 377] on button "Salvar" at bounding box center [185, 380] width 50 height 22
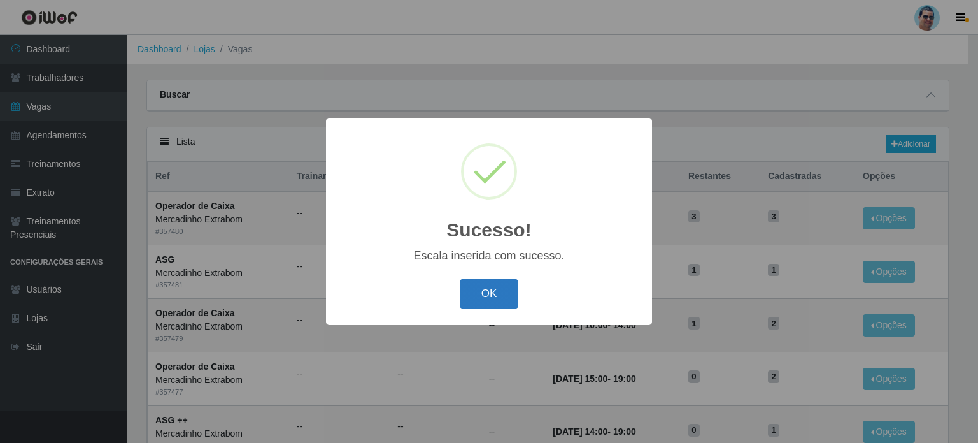
click at [476, 304] on button "OK" at bounding box center [489, 294] width 59 height 30
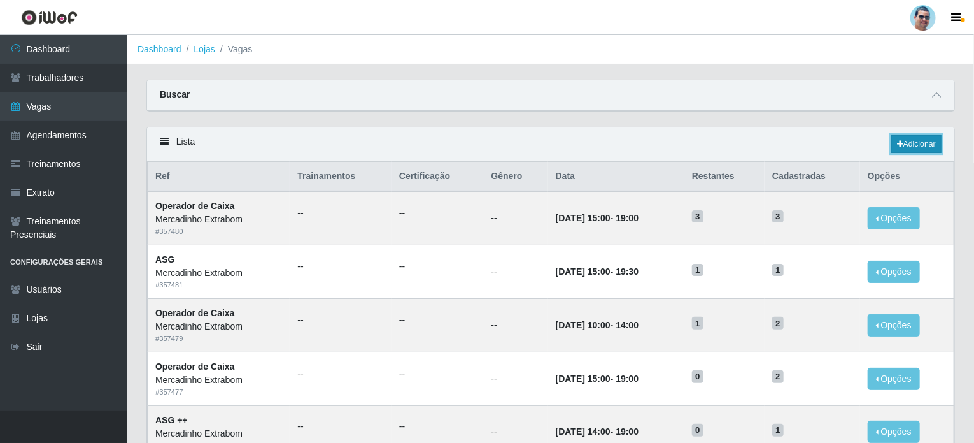
click at [925, 148] on link "Adicionar" at bounding box center [917, 144] width 50 height 18
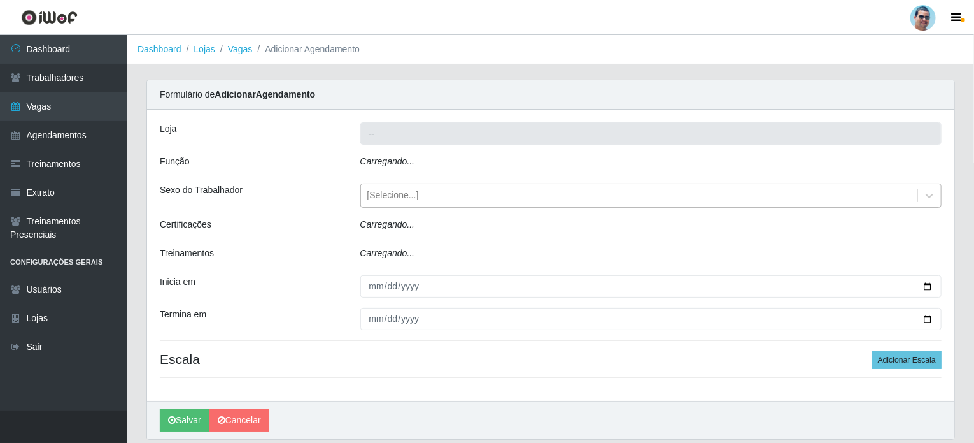
type input "Mercadinho Extrabom"
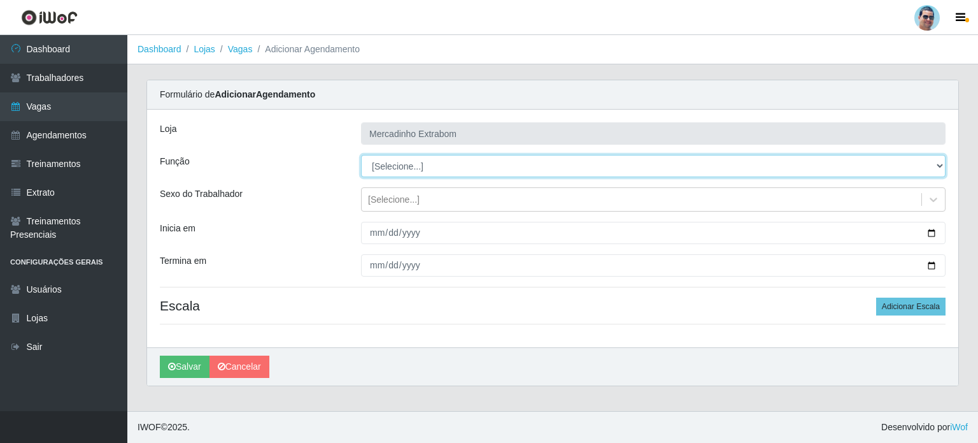
click at [396, 170] on select "[Selecione...] ASG ASG + ASG ++ Balconista Balconista + Balconista ++ Carregado…" at bounding box center [653, 166] width 585 height 22
select select "22"
click at [361, 155] on select "[Selecione...] ASG ASG + ASG ++ Balconista Balconista + Balconista ++ Carregado…" at bounding box center [653, 166] width 585 height 22
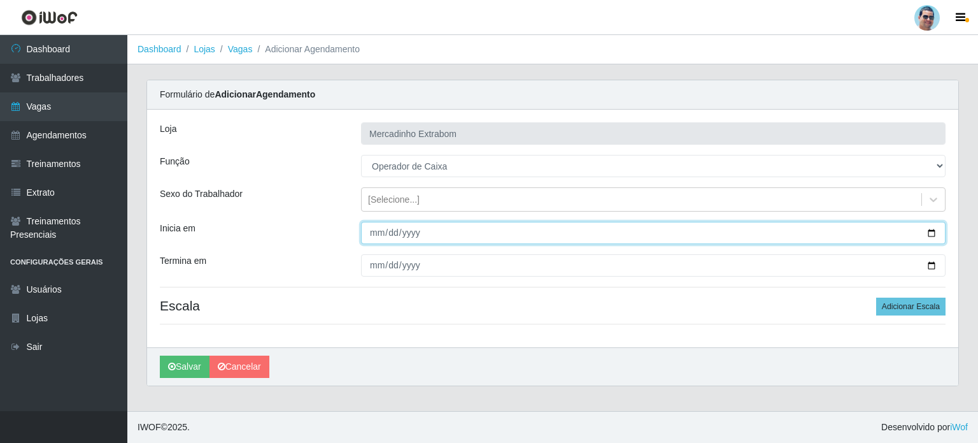
click at [377, 228] on input "Inicia em" at bounding box center [653, 233] width 585 height 22
type input "[DATE]"
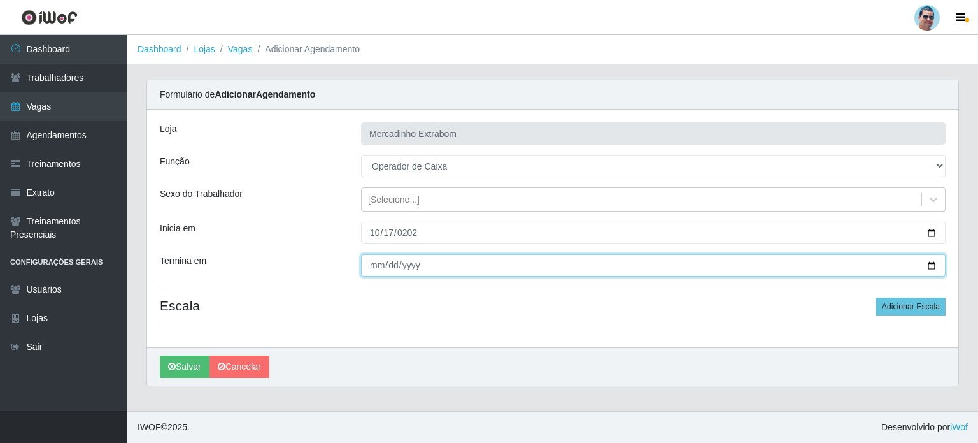
click at [372, 269] on input "Termina em" at bounding box center [653, 265] width 585 height 22
type input "[DATE]"
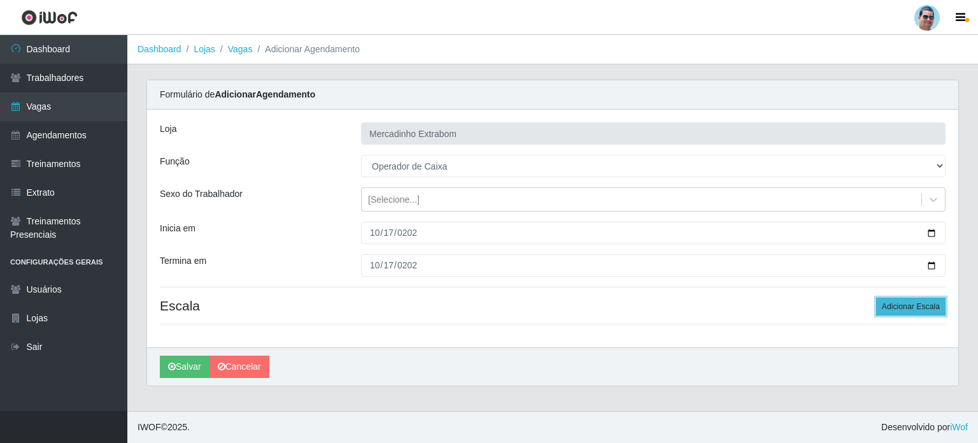
click at [897, 311] on button "Adicionar Escala" at bounding box center [910, 306] width 69 height 18
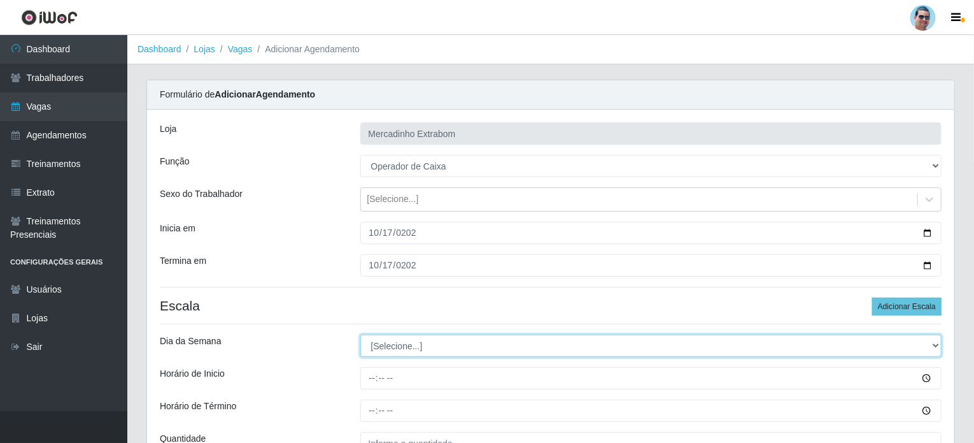
click at [383, 338] on select "[Selecione...] Segunda Terça Quarta Quinta Sexta Sábado Domingo" at bounding box center [651, 345] width 582 height 22
select select "5"
click at [360, 334] on select "[Selecione...] Segunda Terça Quarta Quinta Sexta Sábado Domingo" at bounding box center [651, 345] width 582 height 22
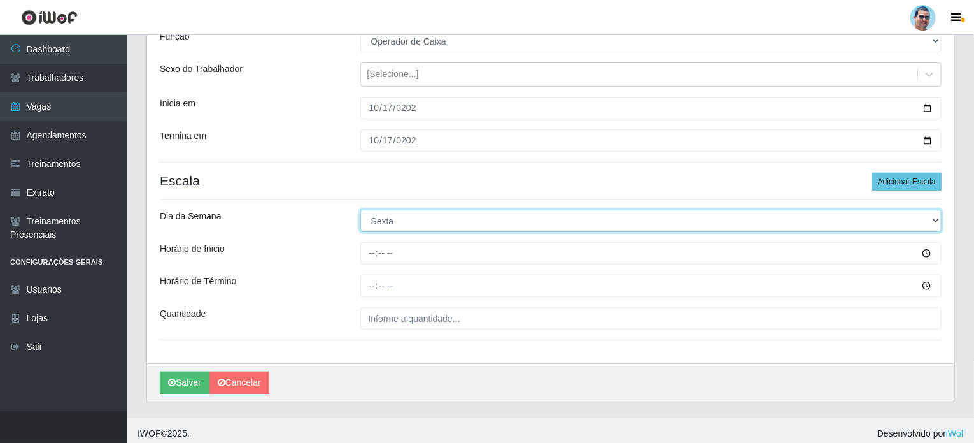
scroll to position [127, 0]
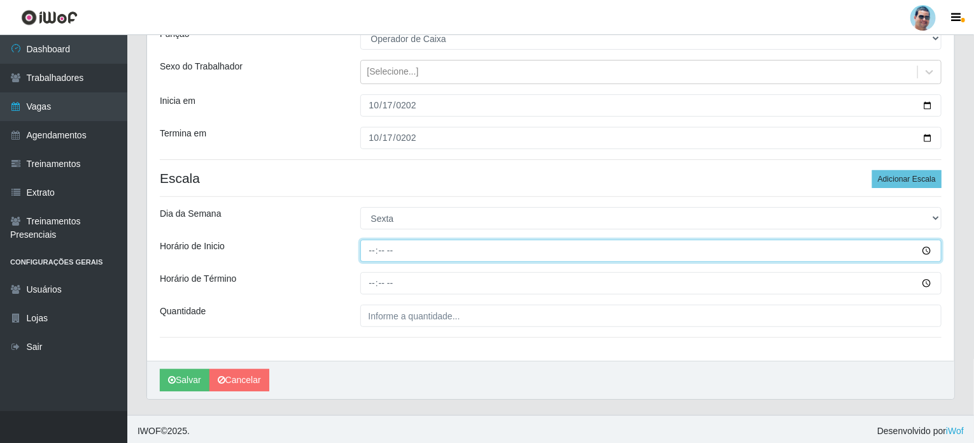
click at [370, 246] on input "Horário de Inicio" at bounding box center [651, 250] width 582 height 22
type input "10:00"
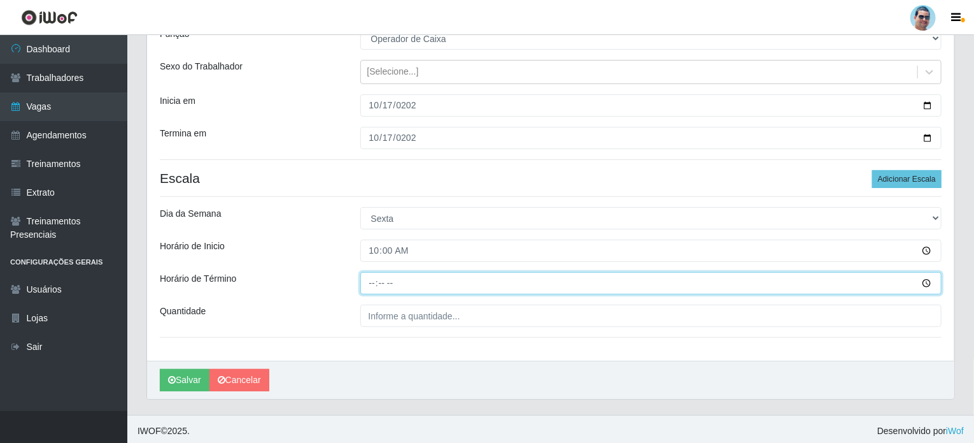
click at [371, 277] on input "Horário de Término" at bounding box center [651, 283] width 582 height 22
type input "14:00"
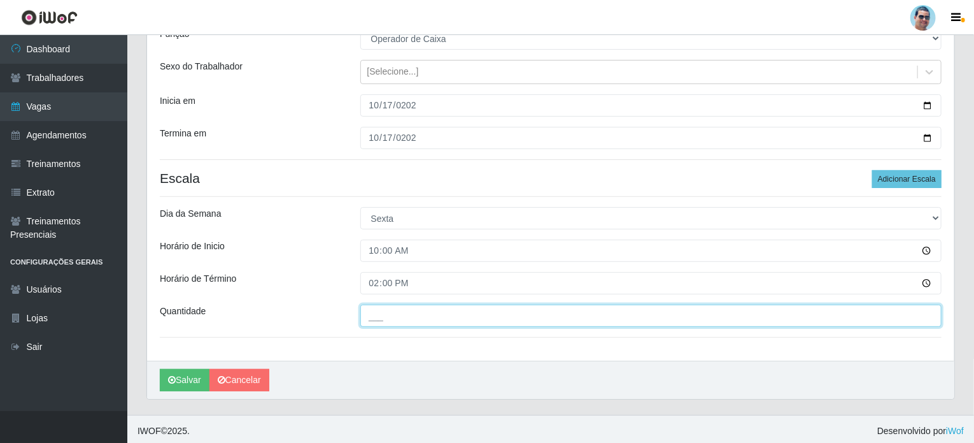
click at [413, 313] on input "___" at bounding box center [651, 315] width 582 height 22
type input "1__"
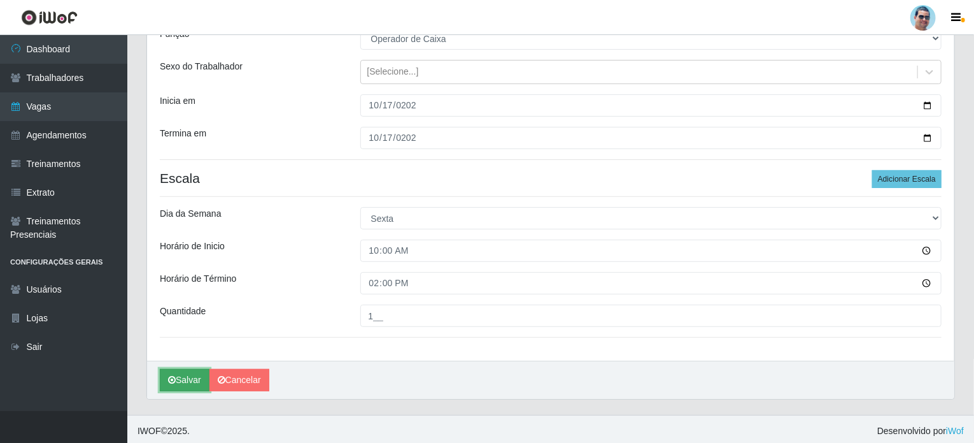
click at [176, 380] on button "Salvar" at bounding box center [185, 380] width 50 height 22
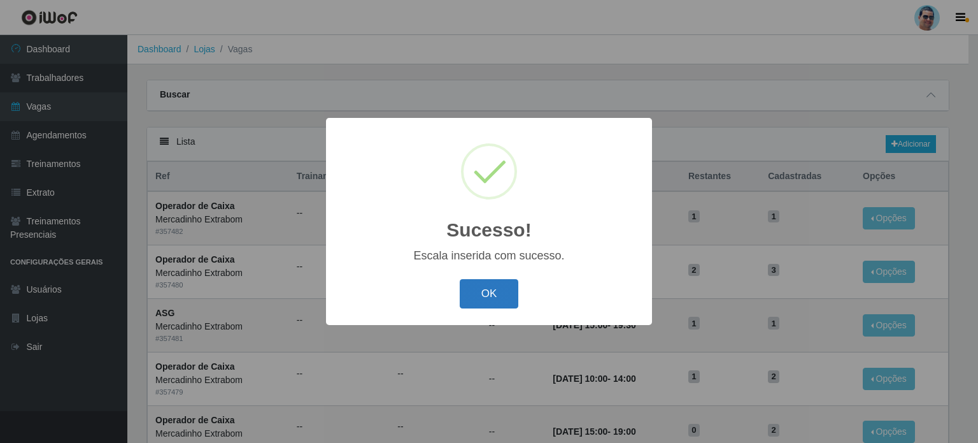
click at [494, 297] on button "OK" at bounding box center [489, 294] width 59 height 30
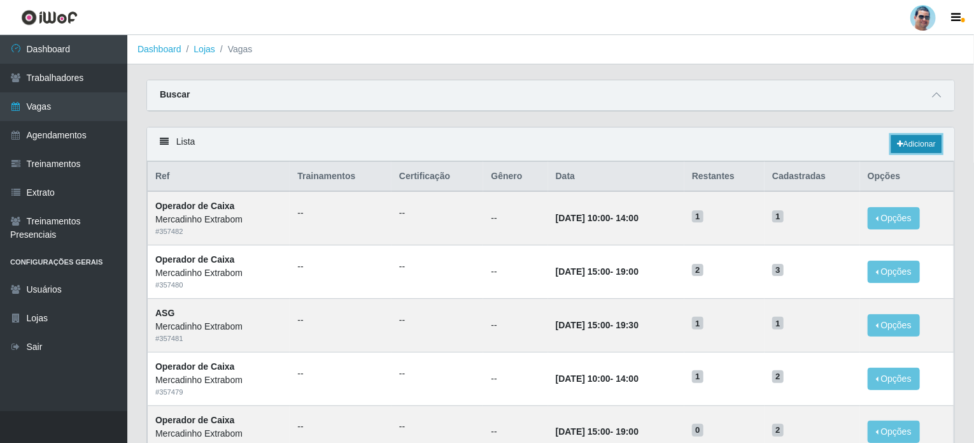
click at [925, 139] on link "Adicionar" at bounding box center [917, 144] width 50 height 18
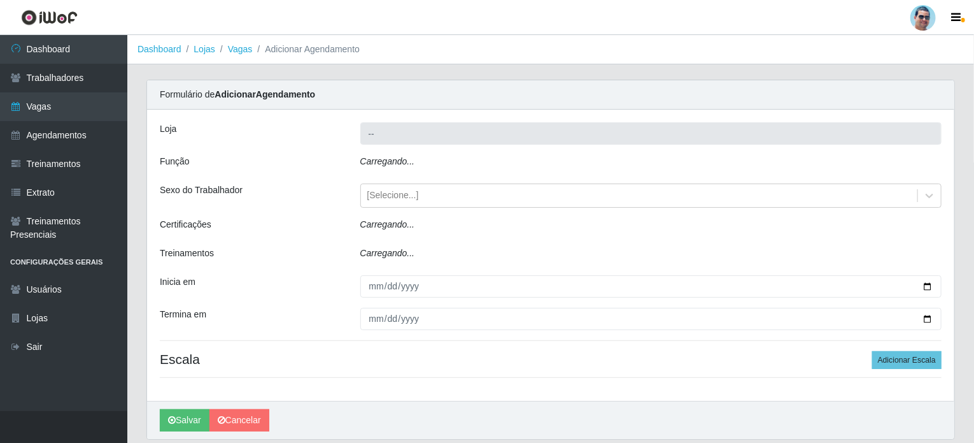
type input "Mercadinho Extrabom"
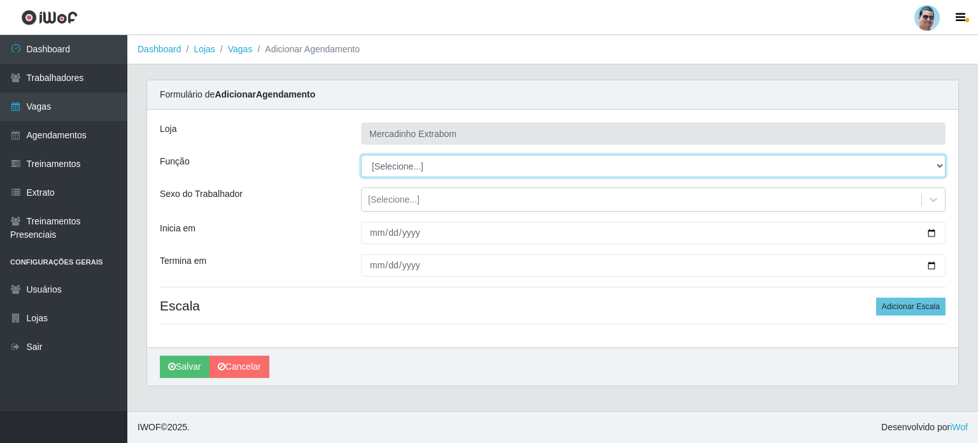
click at [496, 166] on select "[Selecione...] ASG ASG + ASG ++ Balconista Balconista + Balconista ++ Carregado…" at bounding box center [653, 166] width 585 height 22
select select "22"
click at [361, 155] on select "[Selecione...] ASG ASG + ASG ++ Balconista Balconista + Balconista ++ Carregado…" at bounding box center [653, 166] width 585 height 22
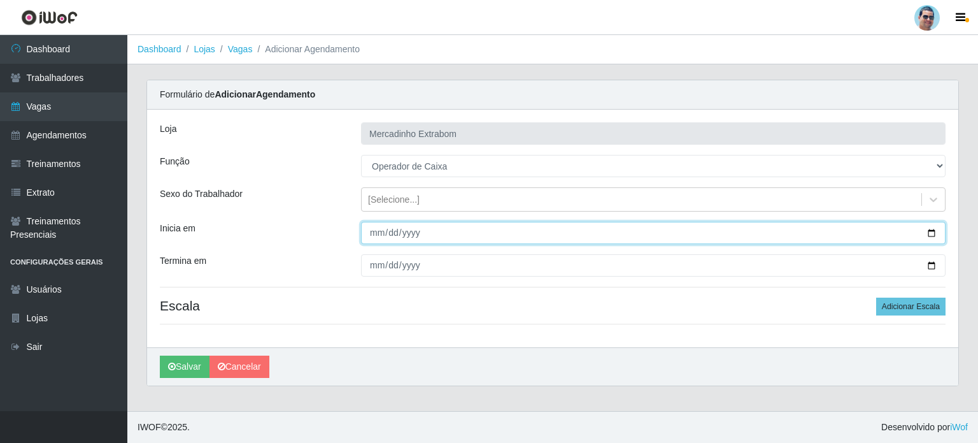
click at [372, 230] on input "Inicia em" at bounding box center [653, 233] width 585 height 22
type input "[DATE]"
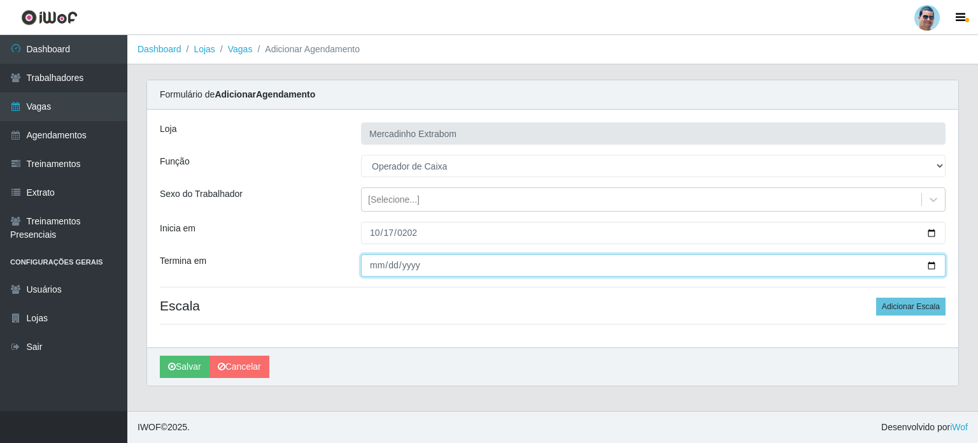
click at [371, 268] on input "Termina em" at bounding box center [653, 265] width 585 height 22
type input "[DATE]"
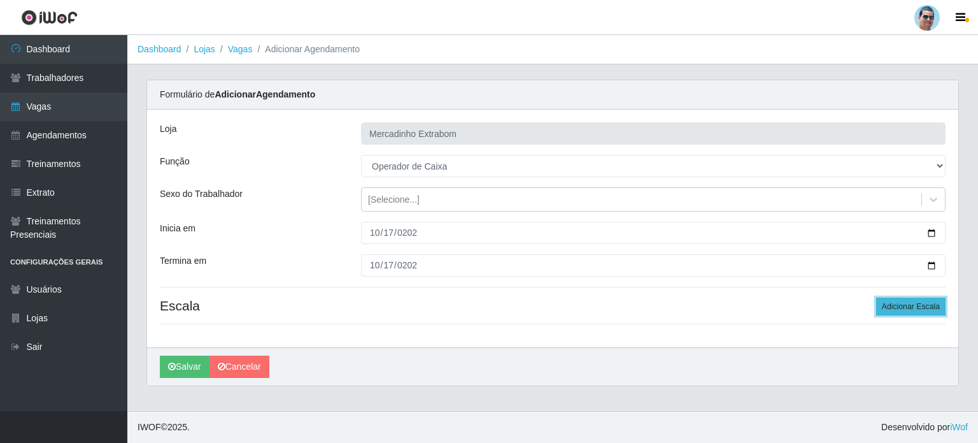
click at [882, 308] on button "Adicionar Escala" at bounding box center [910, 306] width 69 height 18
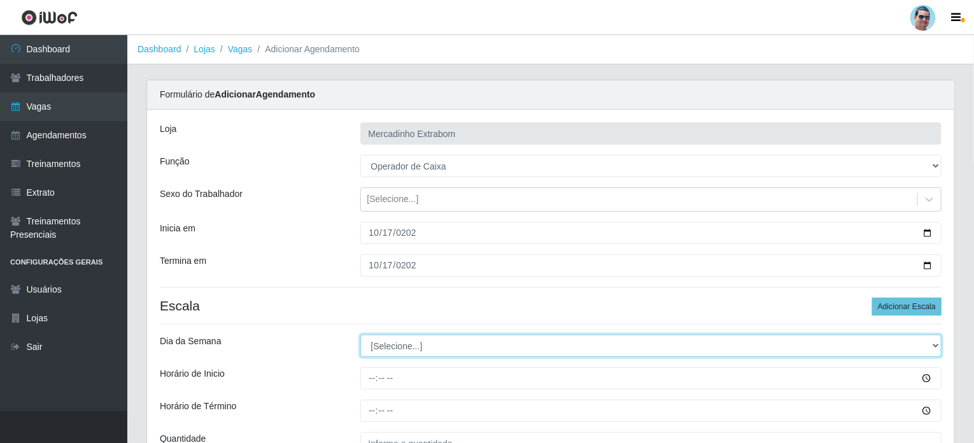
click at [512, 345] on select "[Selecione...] Segunda Terça Quarta Quinta Sexta Sábado Domingo" at bounding box center [651, 345] width 582 height 22
select select "5"
click at [360, 334] on select "[Selecione...] Segunda Terça Quarta Quinta Sexta Sábado Domingo" at bounding box center [651, 345] width 582 height 22
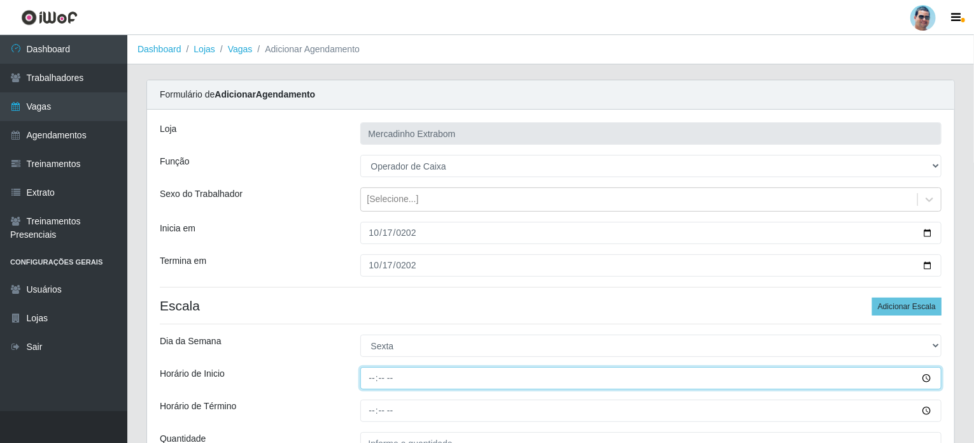
click at [367, 379] on input "Horário de Inicio" at bounding box center [651, 378] width 582 height 22
type input "15:00"
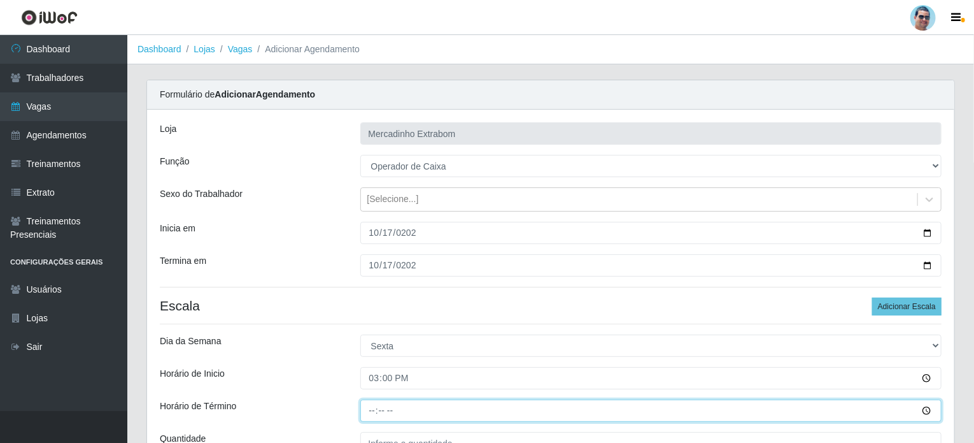
click at [372, 412] on input "Horário de Término" at bounding box center [651, 410] width 582 height 22
type input "19:00"
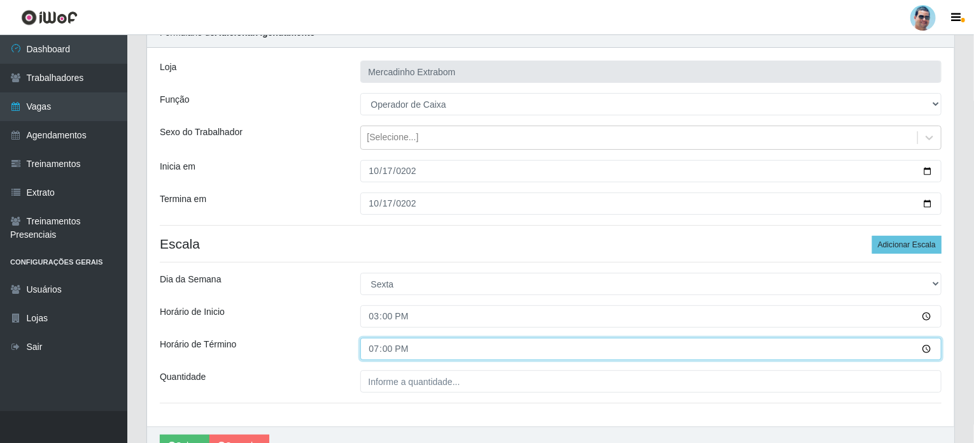
scroll to position [64, 0]
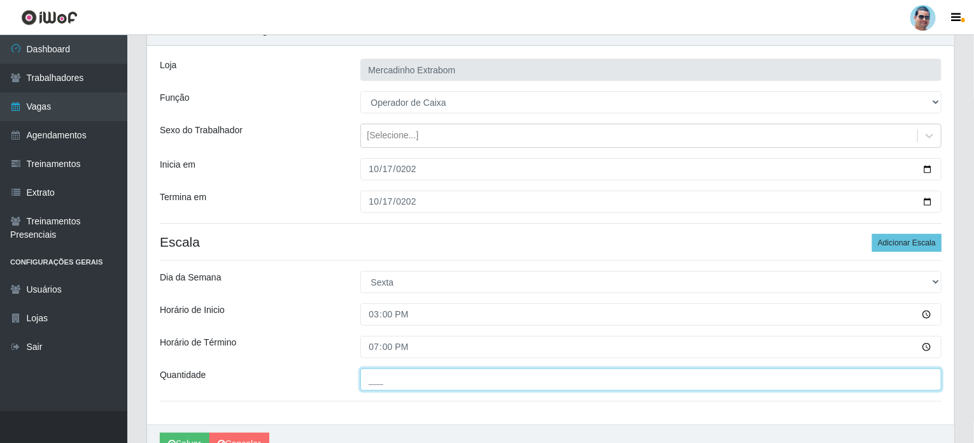
click at [404, 378] on input "___" at bounding box center [651, 379] width 582 height 22
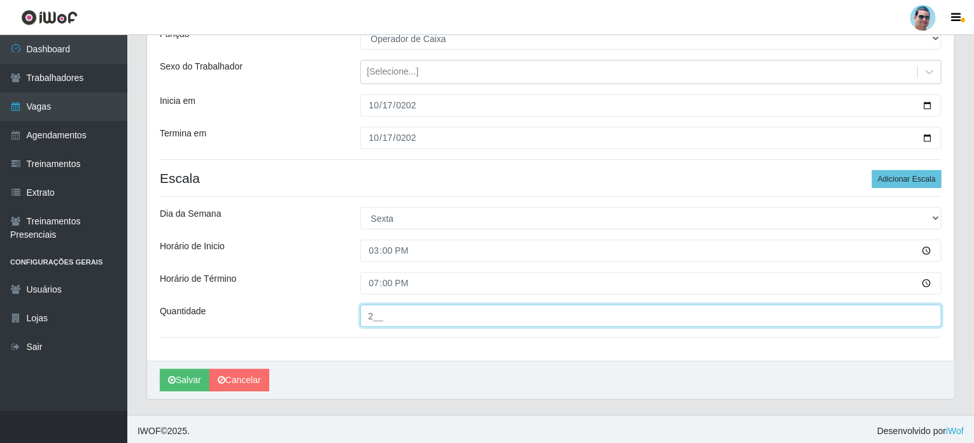
scroll to position [130, 0]
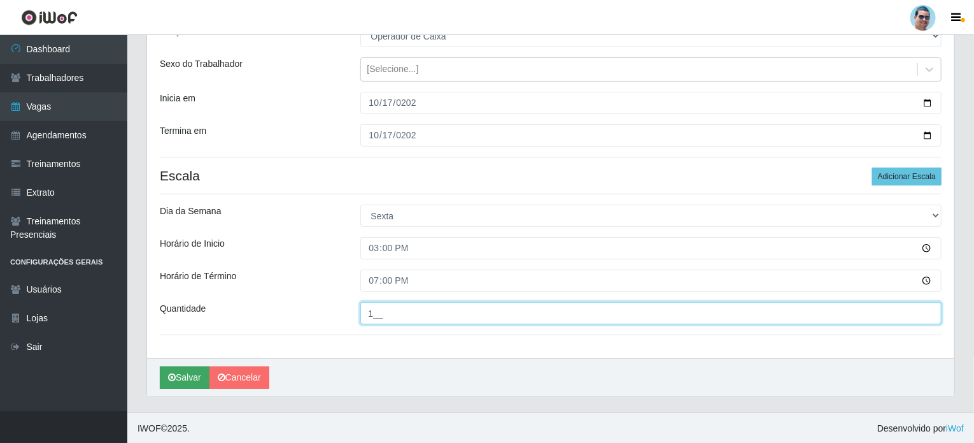
type input "1__"
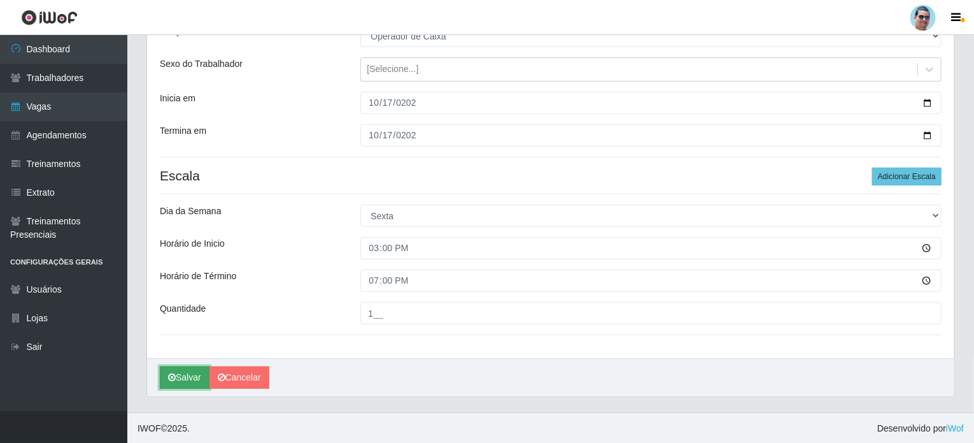
click at [172, 382] on button "Salvar" at bounding box center [185, 377] width 50 height 22
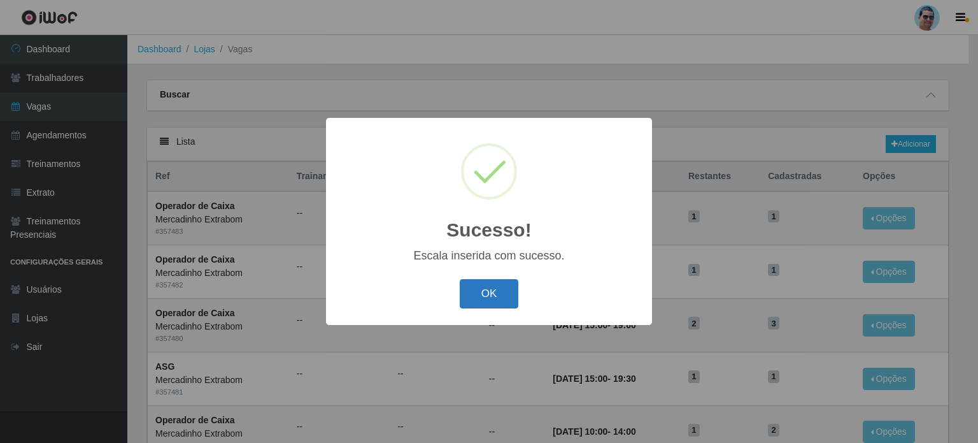
click at [510, 293] on button "OK" at bounding box center [489, 294] width 59 height 30
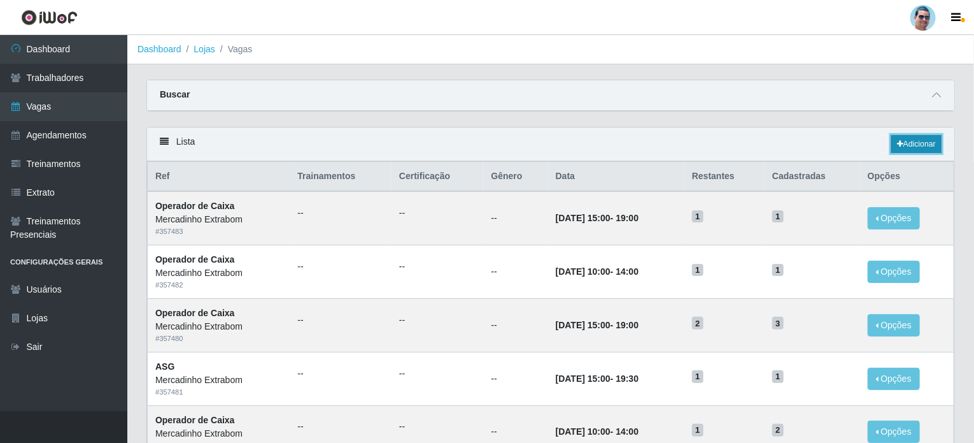
click at [907, 145] on link "Adicionar" at bounding box center [917, 144] width 50 height 18
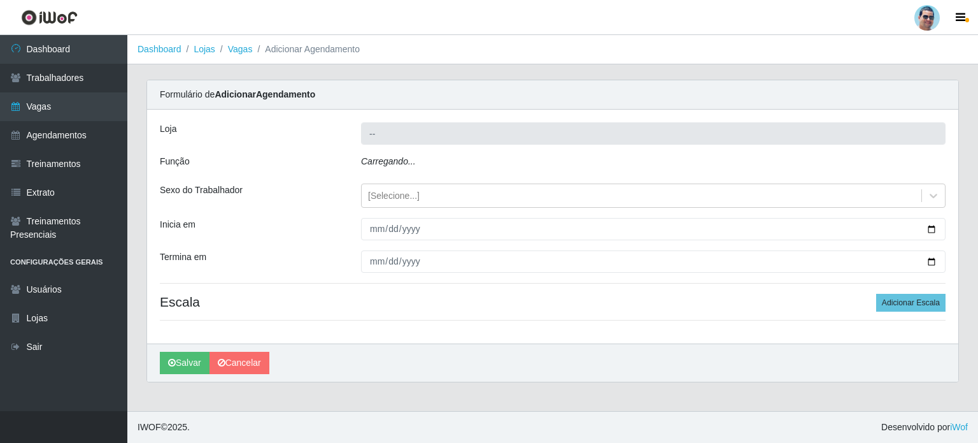
type input "Mercadinho Extrabom"
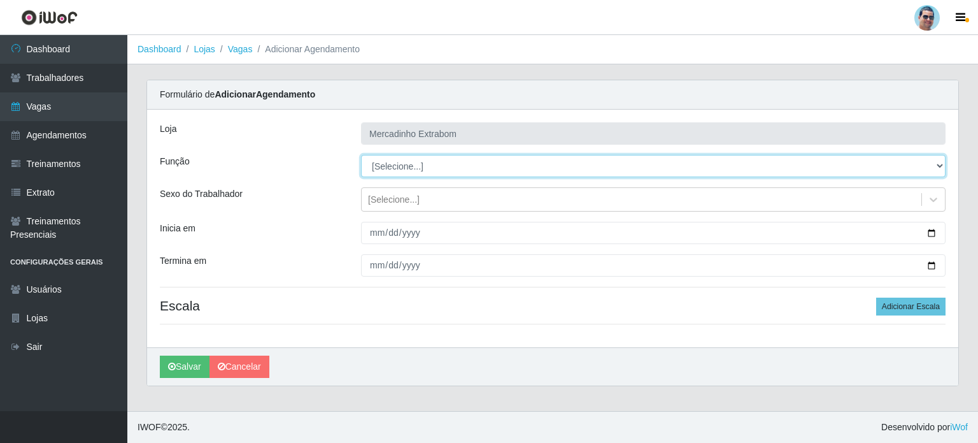
click at [446, 168] on select "[Selecione...] ASG ASG + ASG ++ Balconista Balconista + Balconista ++ Carregado…" at bounding box center [653, 166] width 585 height 22
select select "16"
click at [361, 155] on select "[Selecione...] ASG ASG + ASG ++ Balconista Balconista + Balconista ++ Carregado…" at bounding box center [653, 166] width 585 height 22
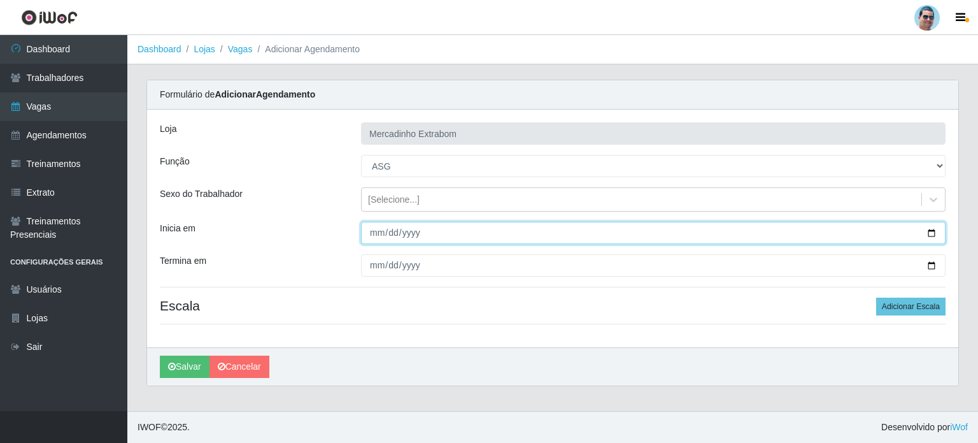
click at [374, 232] on input "Inicia em" at bounding box center [653, 233] width 585 height 22
click at [375, 232] on input "Inicia em" at bounding box center [653, 233] width 585 height 22
type input "[DATE]"
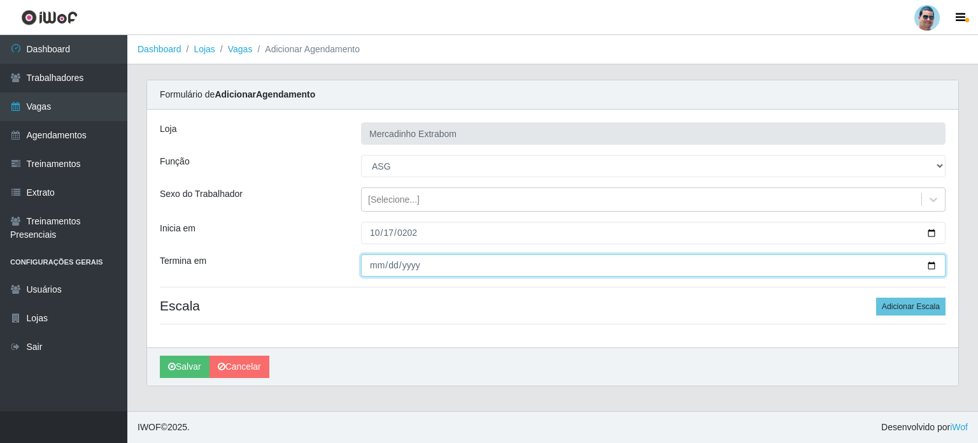
click at [375, 267] on input "Termina em" at bounding box center [653, 265] width 585 height 22
type input "[DATE]"
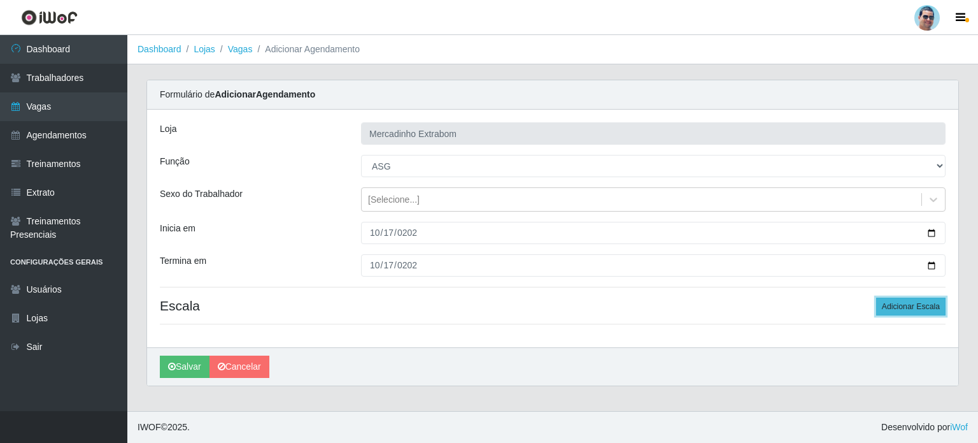
click at [903, 300] on button "Adicionar Escala" at bounding box center [910, 306] width 69 height 18
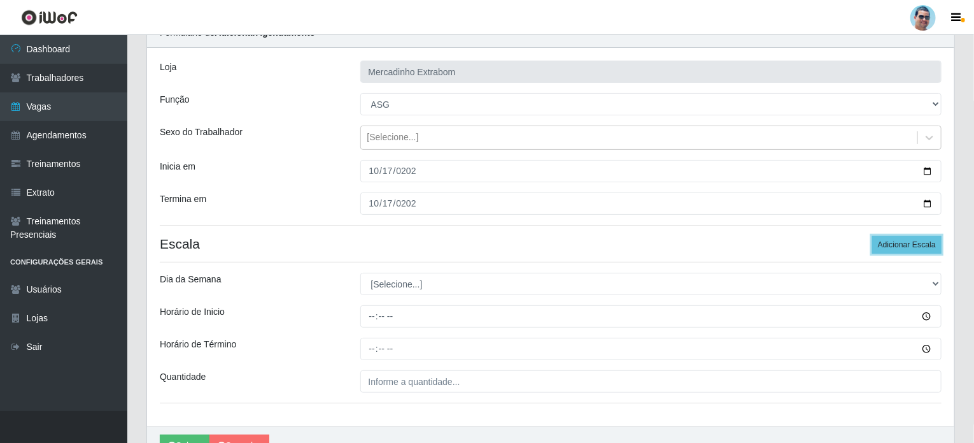
scroll to position [64, 0]
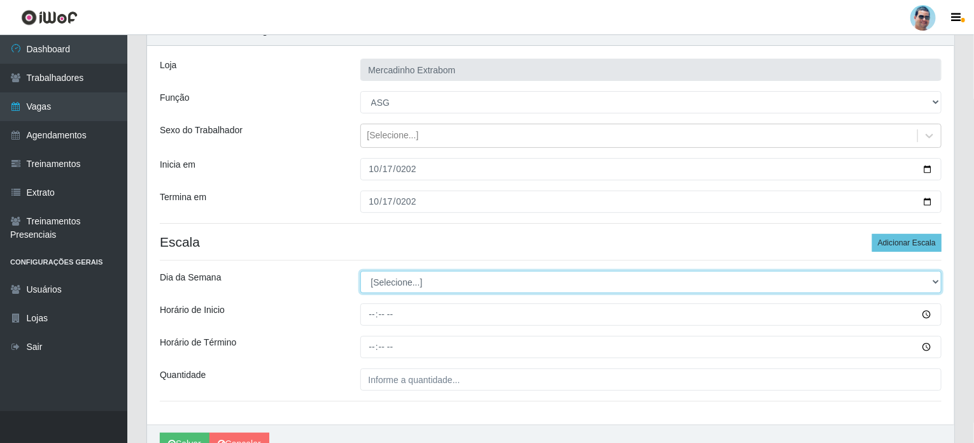
click at [403, 284] on select "[Selecione...] Segunda Terça Quarta Quinta Sexta Sábado Domingo" at bounding box center [651, 282] width 582 height 22
select select "5"
click at [360, 271] on select "[Selecione...] Segunda Terça Quarta Quinta Sexta Sábado Domingo" at bounding box center [651, 282] width 582 height 22
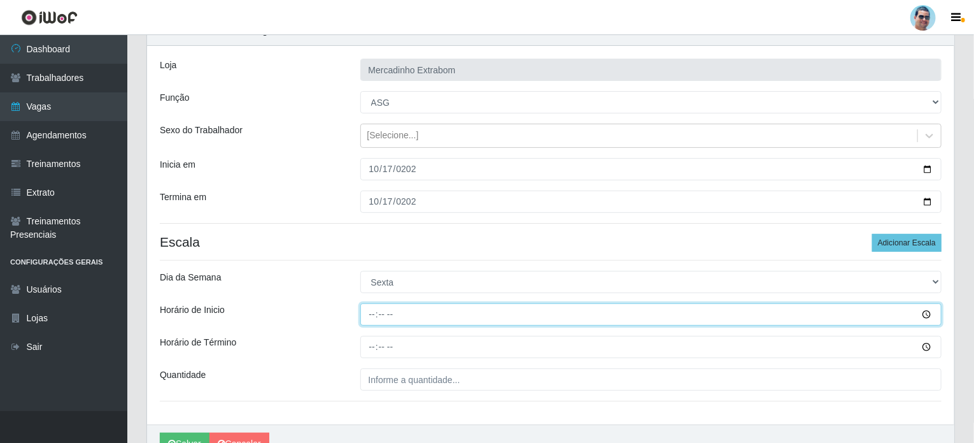
click at [369, 313] on input "Horário de Inicio" at bounding box center [651, 314] width 582 height 22
type input "15:00"
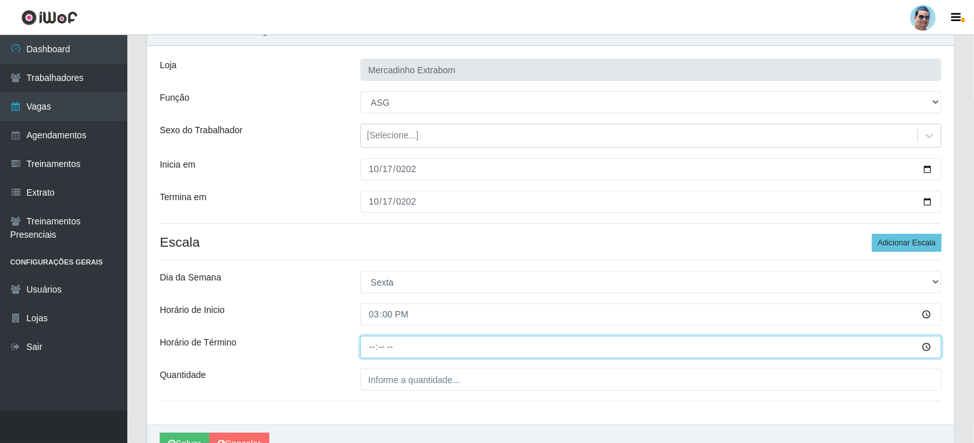
drag, startPoint x: 376, startPoint y: 335, endPoint x: 369, endPoint y: 353, distance: 18.9
click at [376, 338] on input "Horário de Término" at bounding box center [651, 347] width 582 height 22
type input "19:00"
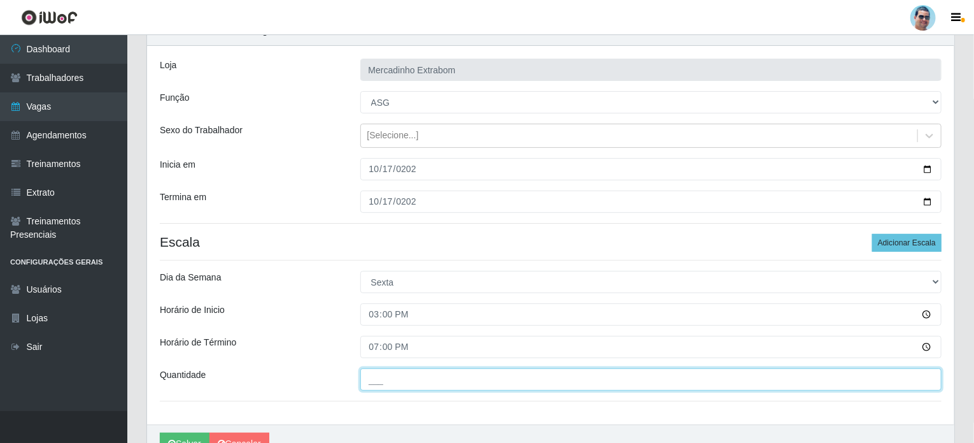
click at [380, 381] on input "___" at bounding box center [651, 379] width 582 height 22
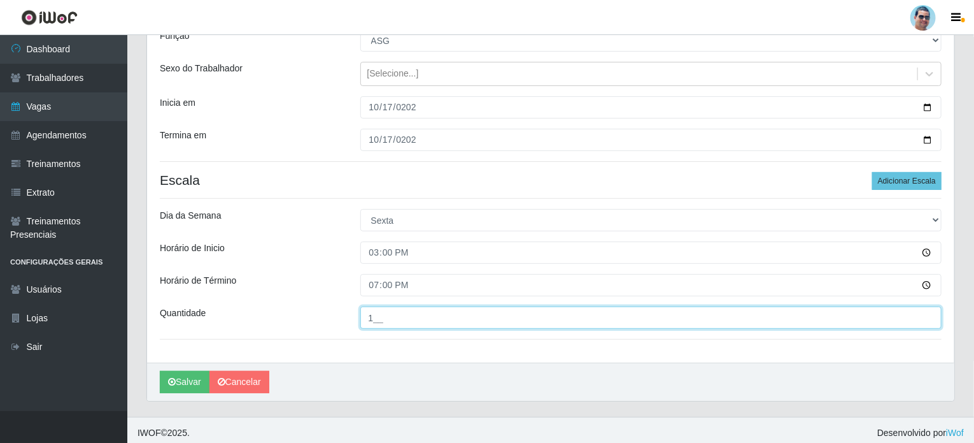
scroll to position [130, 0]
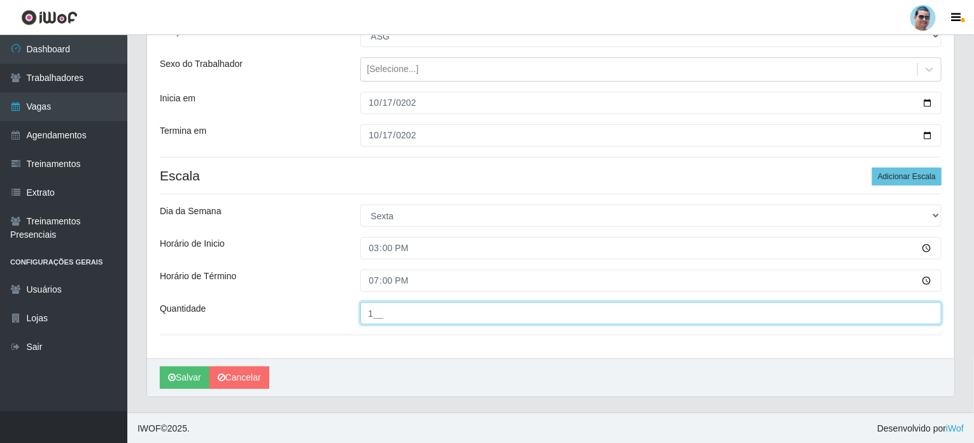
type input "1__"
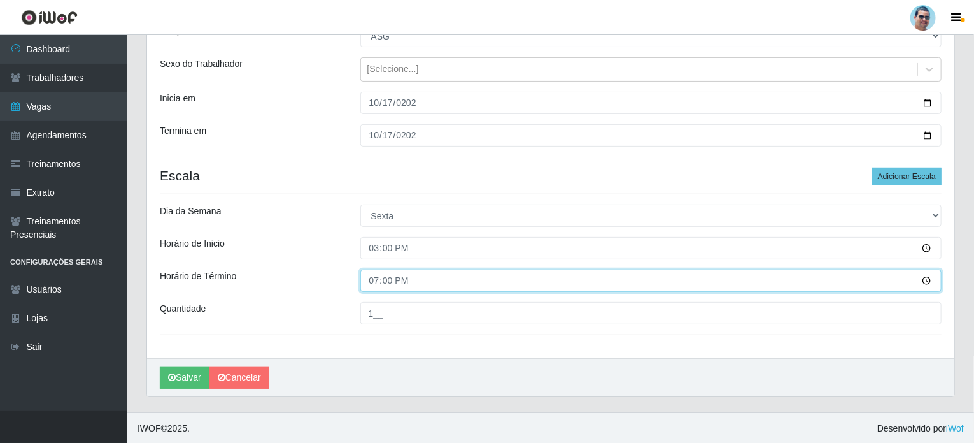
click at [387, 280] on input "19:00" at bounding box center [651, 280] width 582 height 22
type input "19:30"
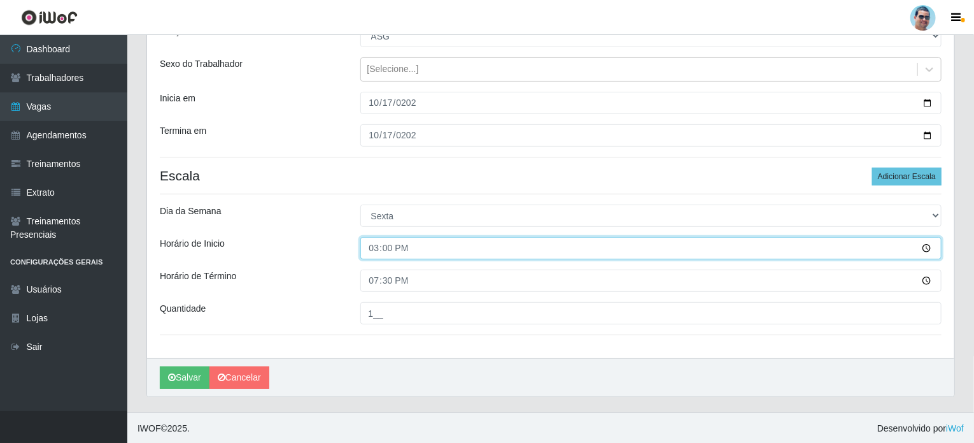
click at [376, 245] on input "15:00" at bounding box center [651, 248] width 582 height 22
type input "14:30"
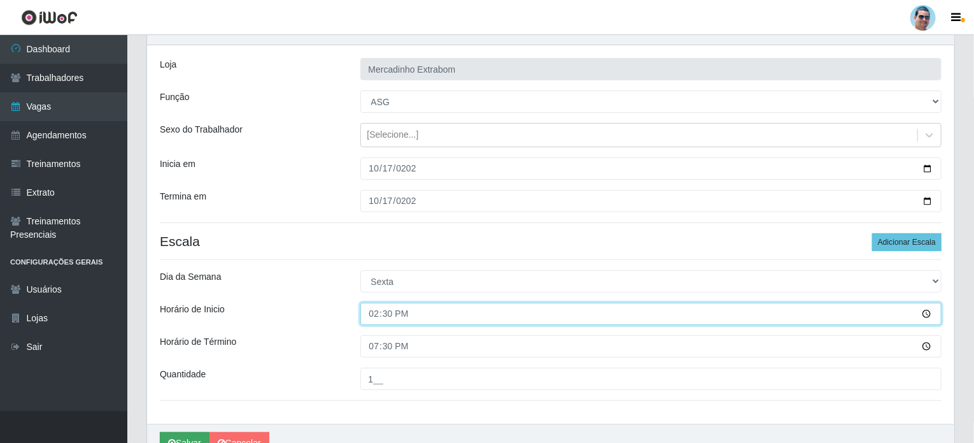
scroll to position [66, 0]
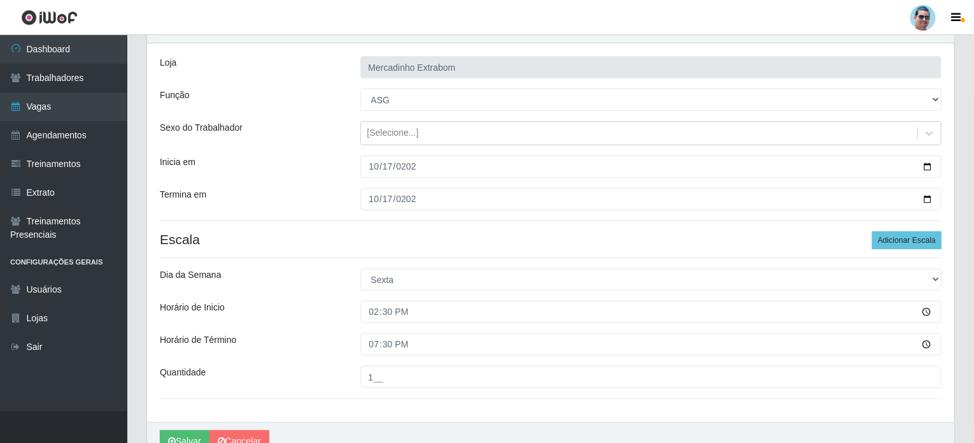
click at [552, 364] on div "[PERSON_NAME] Extrabom Função [Selecione...] ASG ASG + ASG ++ Balconista Balcon…" at bounding box center [551, 232] width 808 height 378
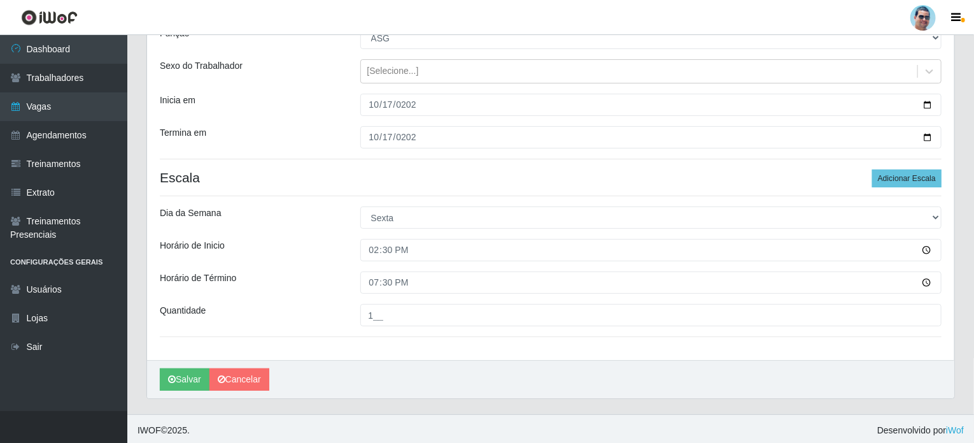
scroll to position [130, 0]
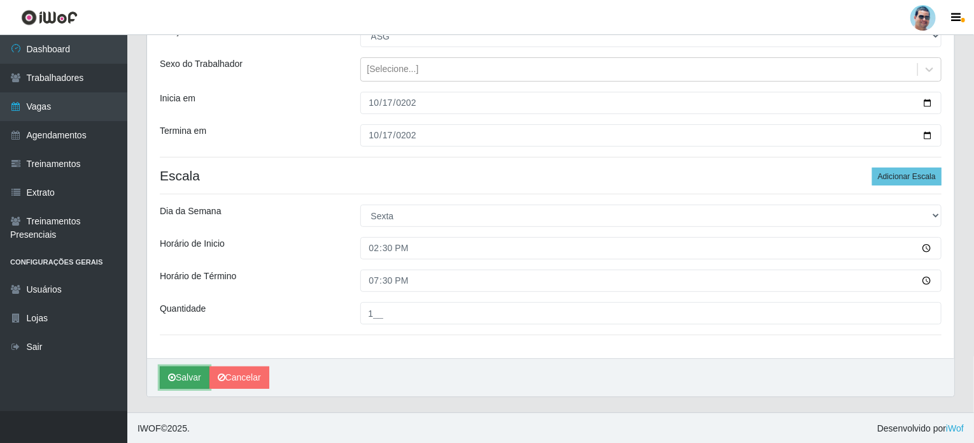
click at [192, 381] on button "Salvar" at bounding box center [185, 377] width 50 height 22
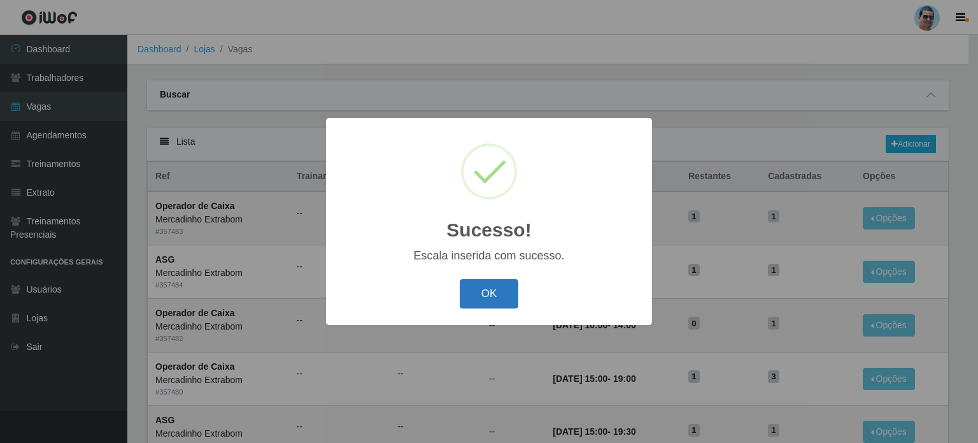
click at [471, 280] on button "OK" at bounding box center [489, 294] width 59 height 30
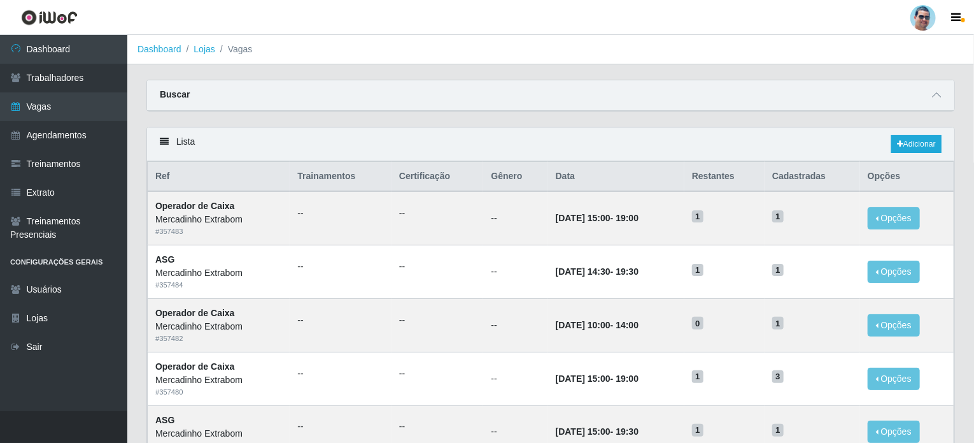
click at [699, 14] on header "Perfil Alterar Senha Sair" at bounding box center [487, 17] width 974 height 35
click at [613, 155] on div "Lista Adicionar" at bounding box center [551, 144] width 808 height 34
click at [894, 149] on link "Adicionar" at bounding box center [917, 144] width 50 height 18
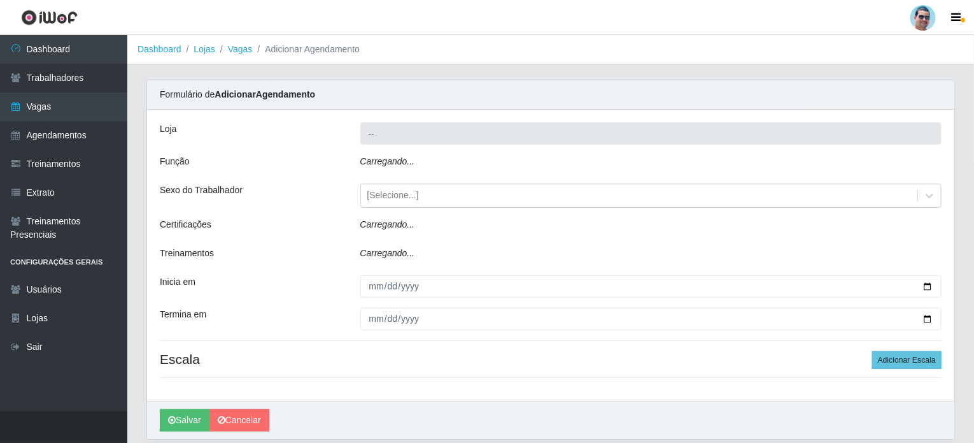
type input "Mercadinho Extrabom"
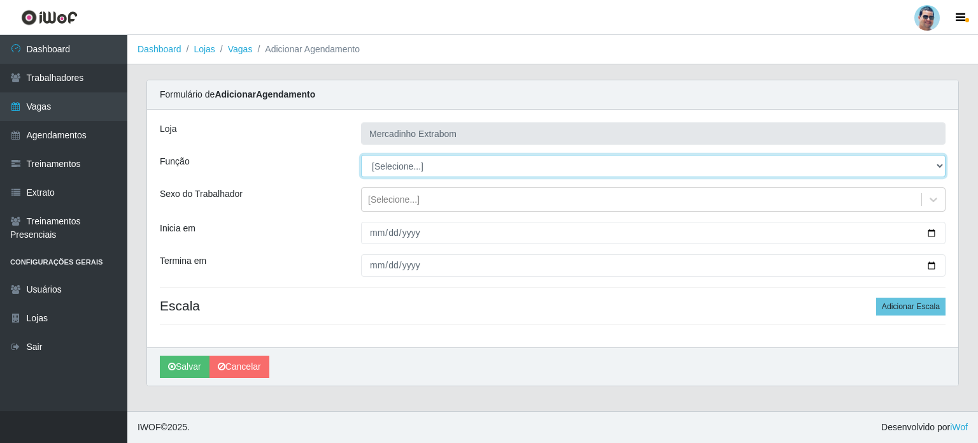
click at [399, 169] on select "[Selecione...] ASG ASG + ASG ++ Balconista Balconista + Balconista ++ Carregado…" at bounding box center [653, 166] width 585 height 22
select select "22"
click at [361, 155] on select "[Selecione...] ASG ASG + ASG ++ Balconista Balconista + Balconista ++ Carregado…" at bounding box center [653, 166] width 585 height 22
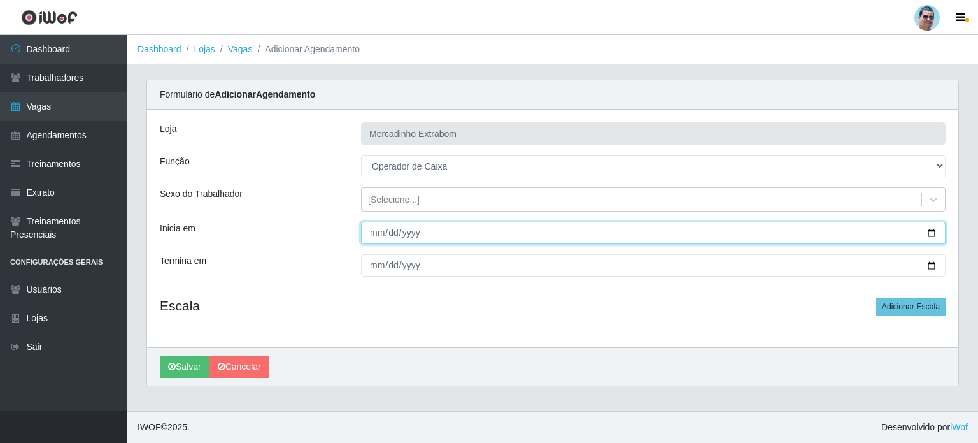
click at [375, 231] on input "Inicia em" at bounding box center [653, 233] width 585 height 22
type input "[DATE]"
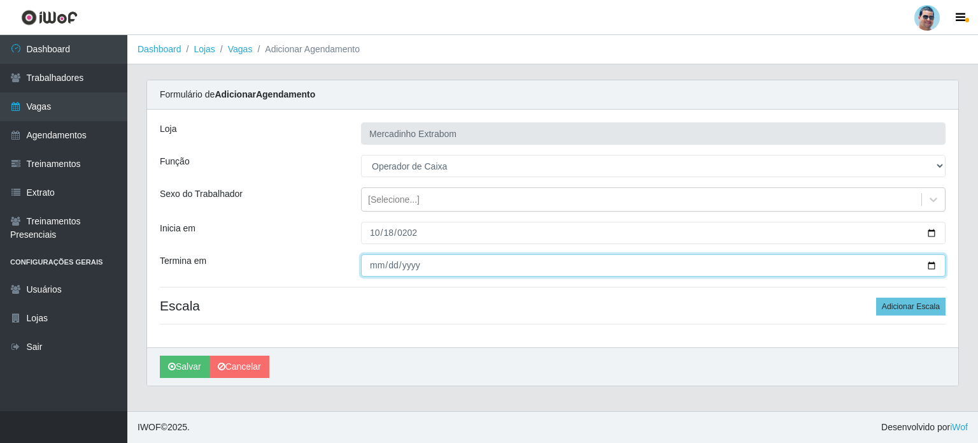
click at [372, 264] on input "Termina em" at bounding box center [653, 265] width 585 height 22
type input "[DATE]"
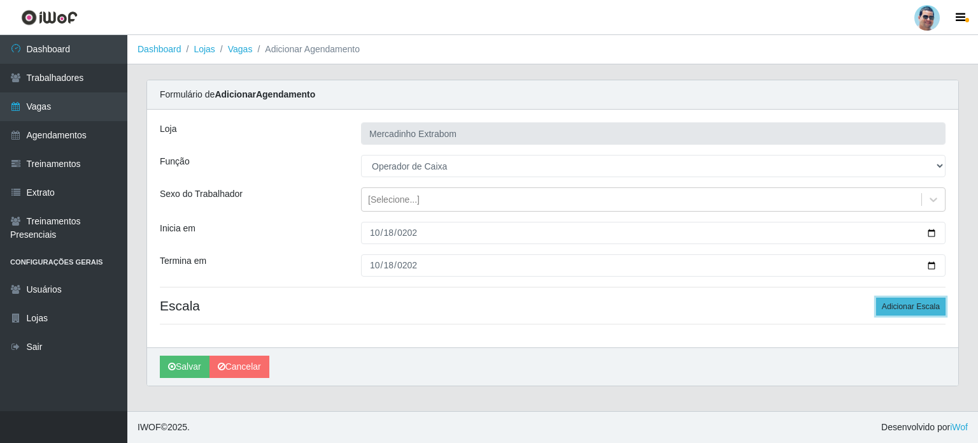
click at [902, 313] on button "Adicionar Escala" at bounding box center [910, 306] width 69 height 18
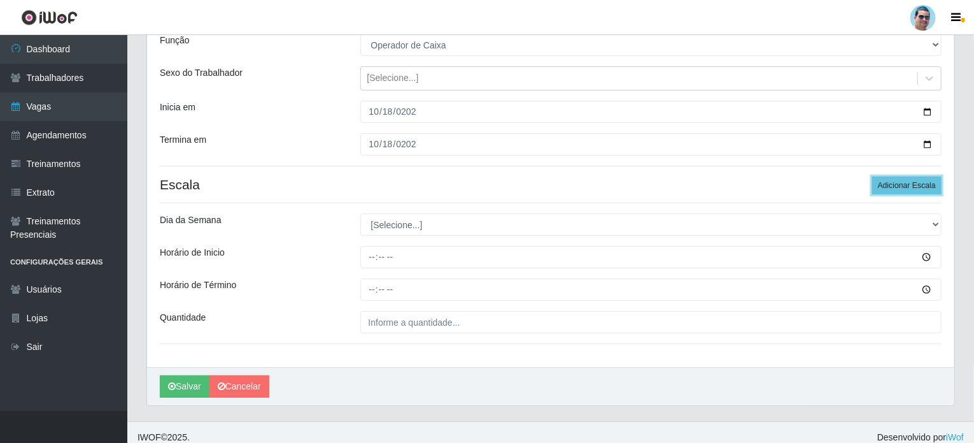
scroll to position [130, 0]
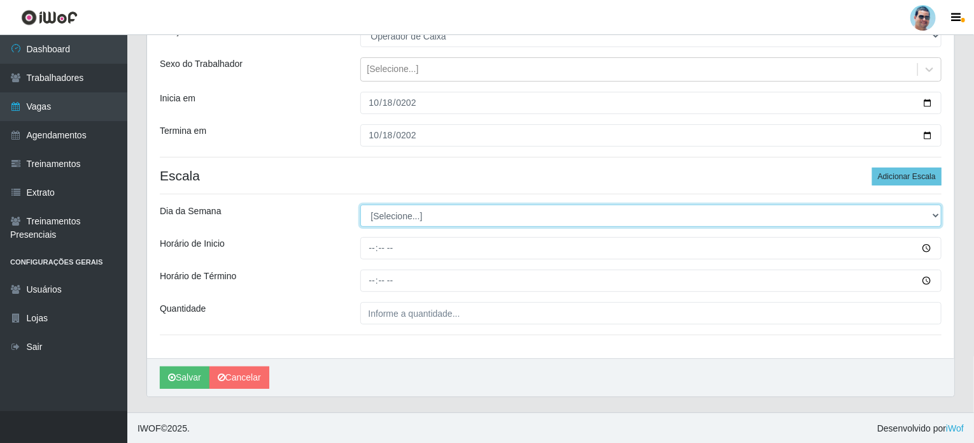
click at [406, 217] on select "[Selecione...] Segunda Terça Quarta Quinta Sexta Sábado Domingo" at bounding box center [651, 215] width 582 height 22
select select "6"
click at [360, 204] on select "[Selecione...] Segunda Terça Quarta Quinta Sexta Sábado Domingo" at bounding box center [651, 215] width 582 height 22
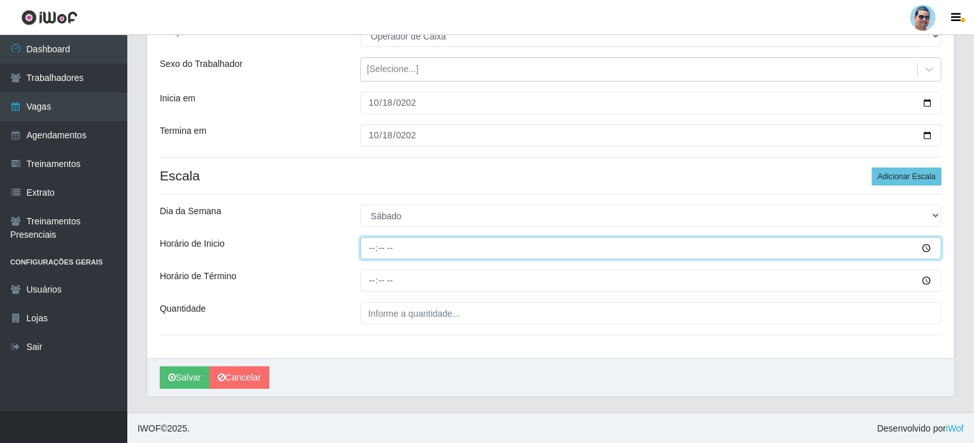
click at [372, 253] on input "Horário de Inicio" at bounding box center [651, 248] width 582 height 22
type input "07:00"
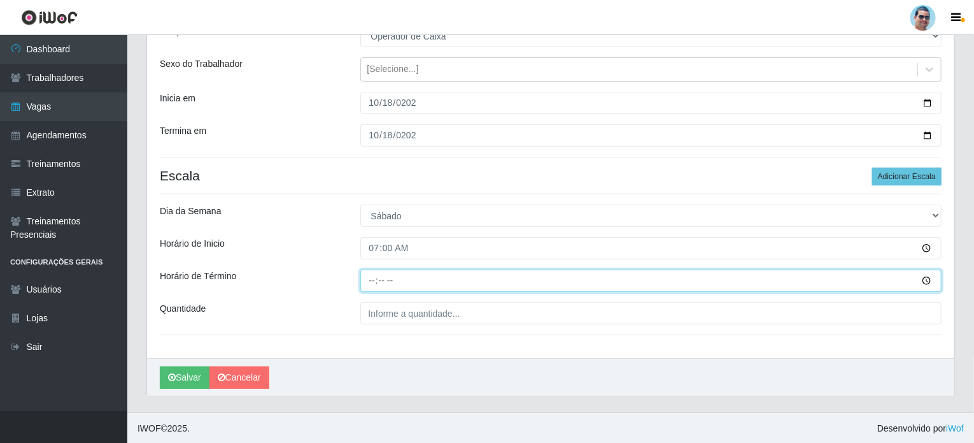
click at [371, 275] on input "Horário de Término" at bounding box center [651, 280] width 582 height 22
type input "13:00"
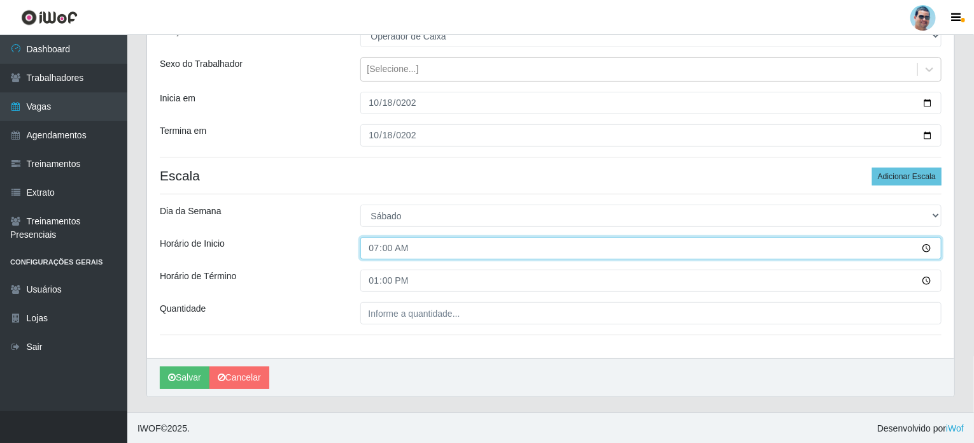
click at [388, 248] on input "07:00" at bounding box center [651, 248] width 582 height 22
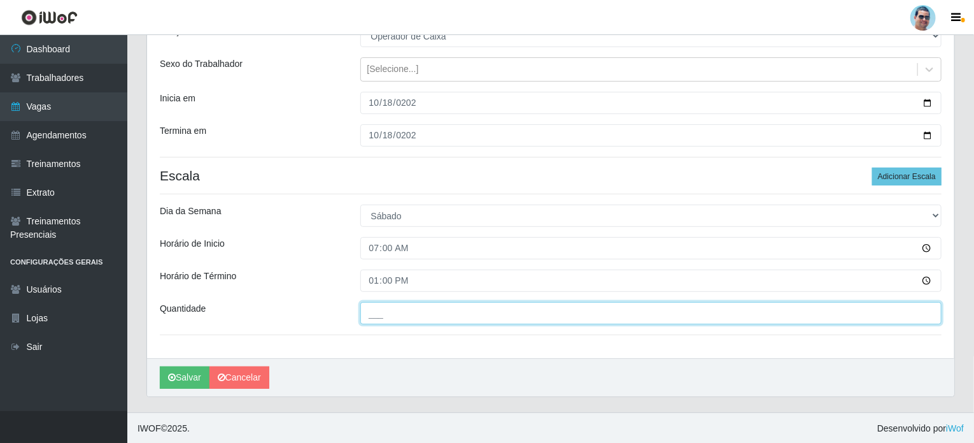
click at [387, 310] on input "___" at bounding box center [651, 313] width 582 height 22
type input "1__"
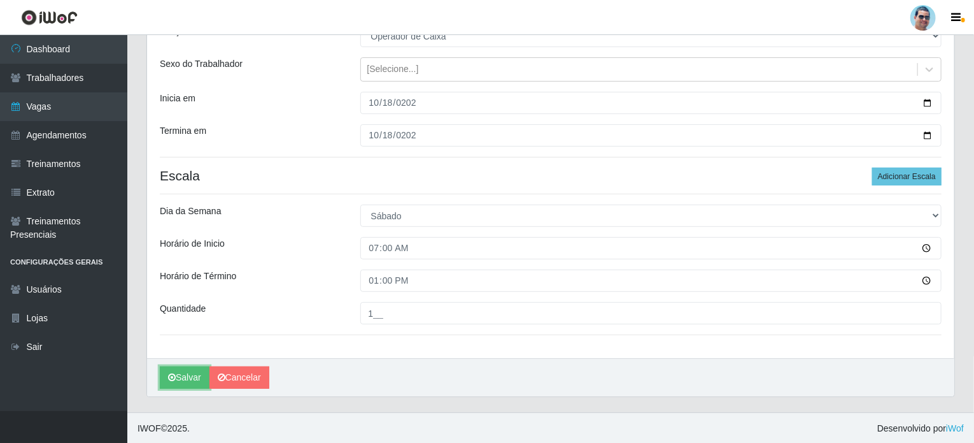
drag, startPoint x: 178, startPoint y: 369, endPoint x: 186, endPoint y: 364, distance: 8.8
click at [186, 364] on div "[PERSON_NAME]" at bounding box center [551, 377] width 808 height 38
click at [182, 369] on button "Salvar" at bounding box center [185, 377] width 50 height 22
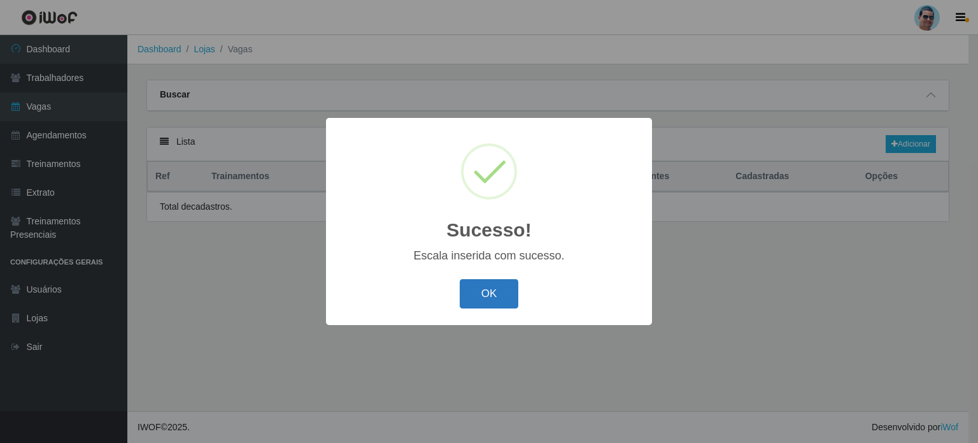
click at [476, 292] on button "OK" at bounding box center [489, 294] width 59 height 30
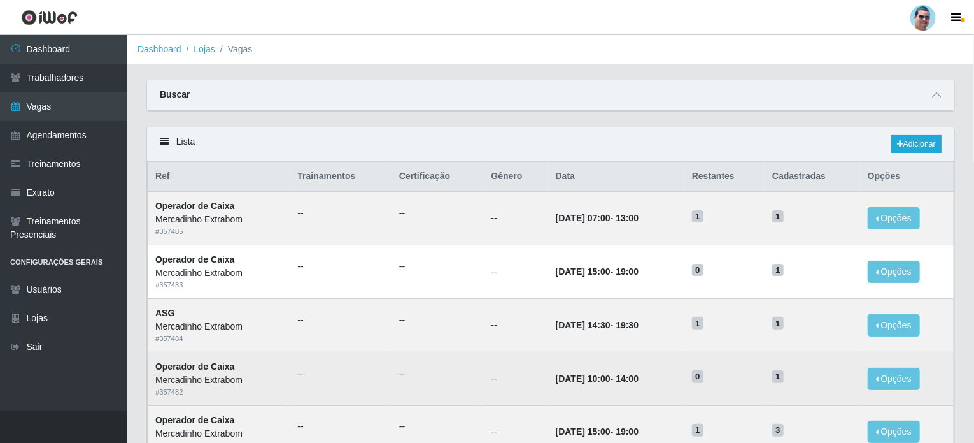
click at [629, 366] on td "[DATE] 10:00 - 14:00" at bounding box center [616, 379] width 136 height 54
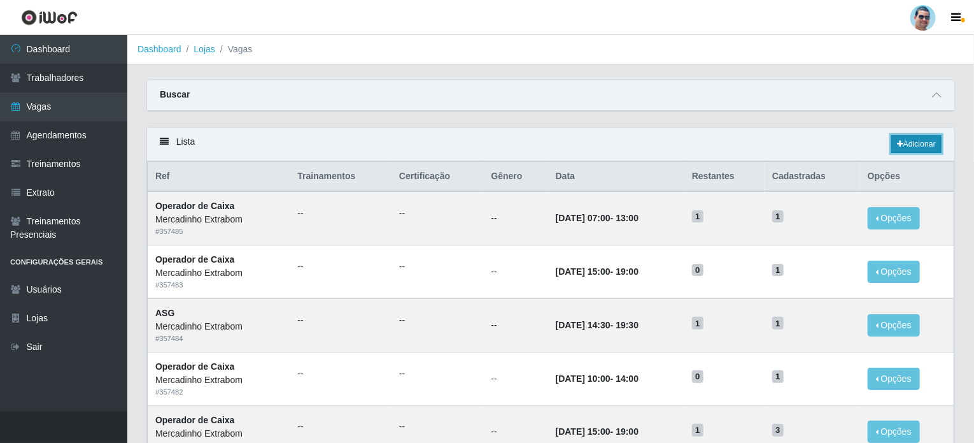
click at [898, 141] on icon at bounding box center [900, 144] width 6 height 8
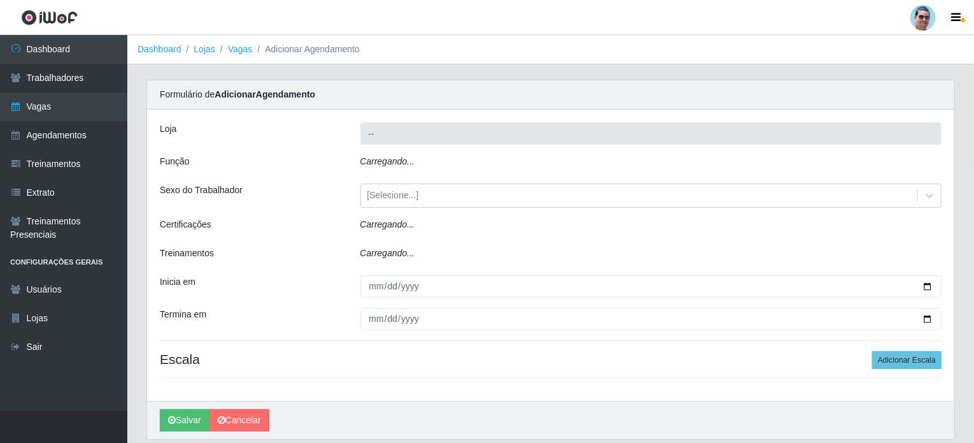
type input "Mercadinho Extrabom"
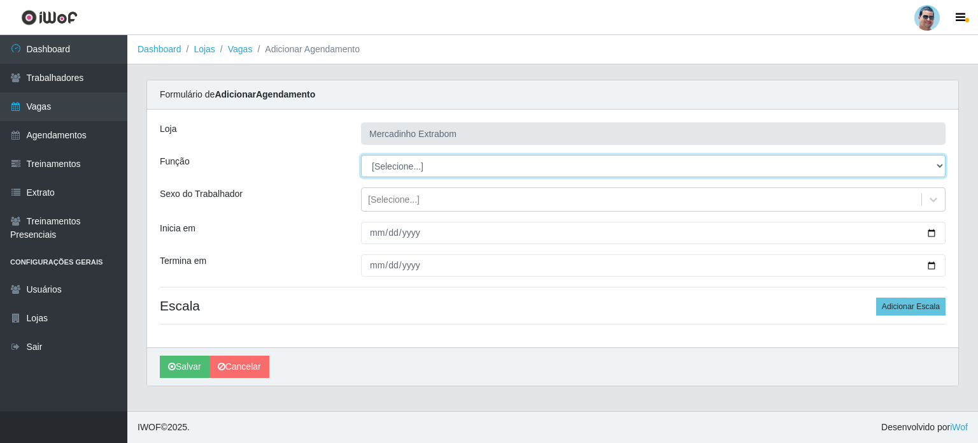
click at [466, 166] on select "[Selecione...] ASG ASG + ASG ++ Balconista Balconista + Balconista ++ Carregado…" at bounding box center [653, 166] width 585 height 22
select select "22"
click at [361, 155] on select "[Selecione...] ASG ASG + ASG ++ Balconista Balconista + Balconista ++ Carregado…" at bounding box center [653, 166] width 585 height 22
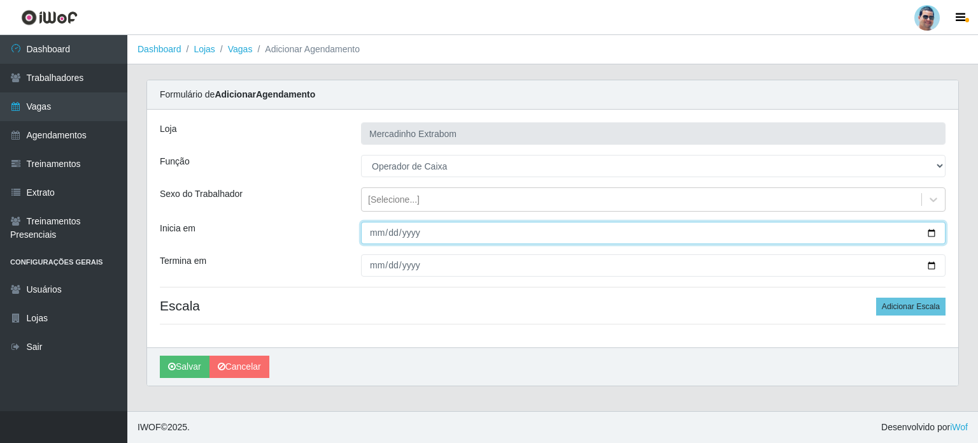
click at [372, 232] on input "Inicia em" at bounding box center [653, 233] width 585 height 22
type input "[DATE]"
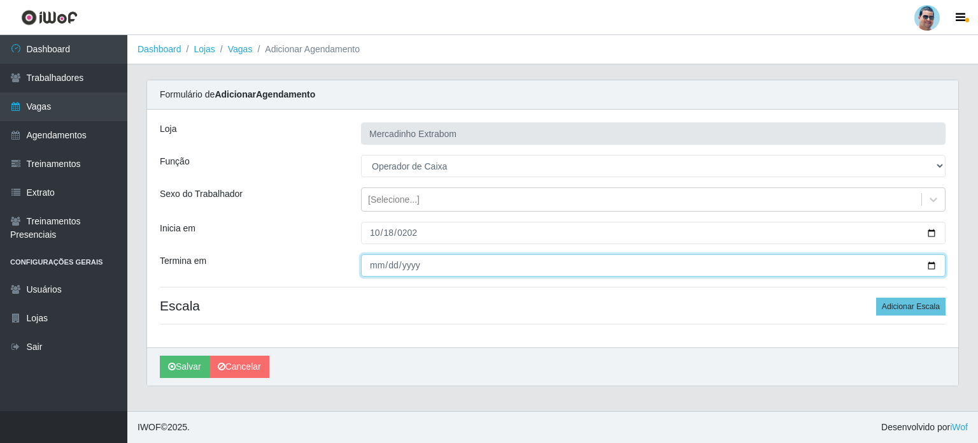
click at [371, 266] on input "Termina em" at bounding box center [653, 265] width 585 height 22
type input "[DATE]"
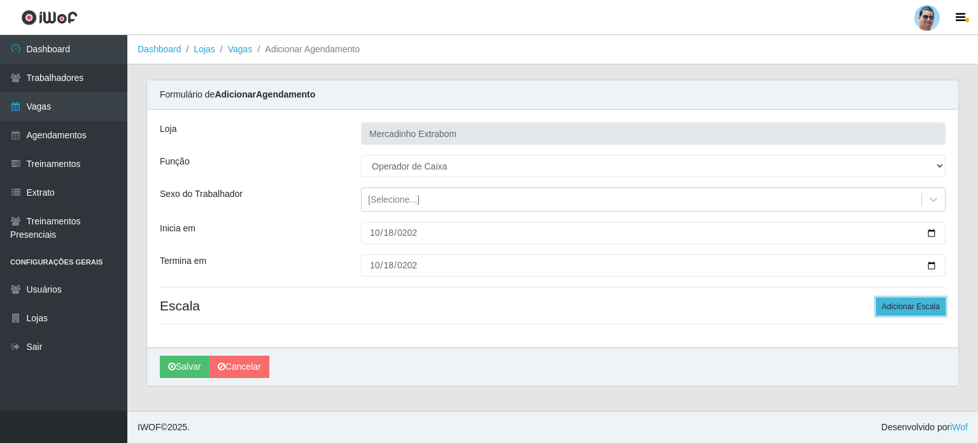
click at [918, 310] on button "Adicionar Escala" at bounding box center [910, 306] width 69 height 18
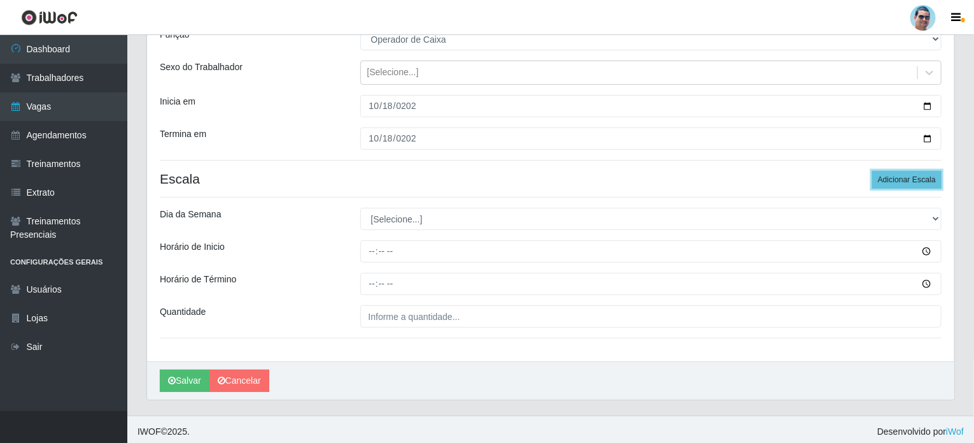
scroll to position [130, 0]
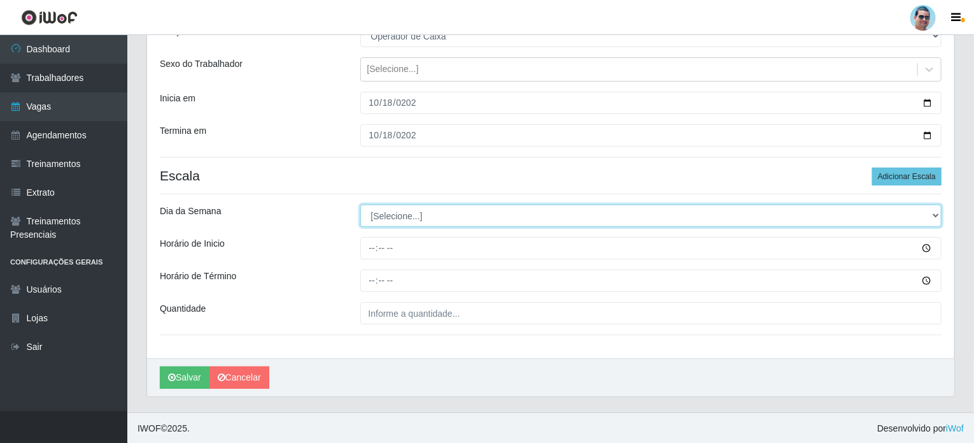
click at [476, 220] on select "[Selecione...] Segunda Terça Quarta Quinta Sexta Sábado Domingo" at bounding box center [651, 215] width 582 height 22
select select "6"
click at [360, 204] on select "[Selecione...] Segunda Terça Quarta Quinta Sexta Sábado Domingo" at bounding box center [651, 215] width 582 height 22
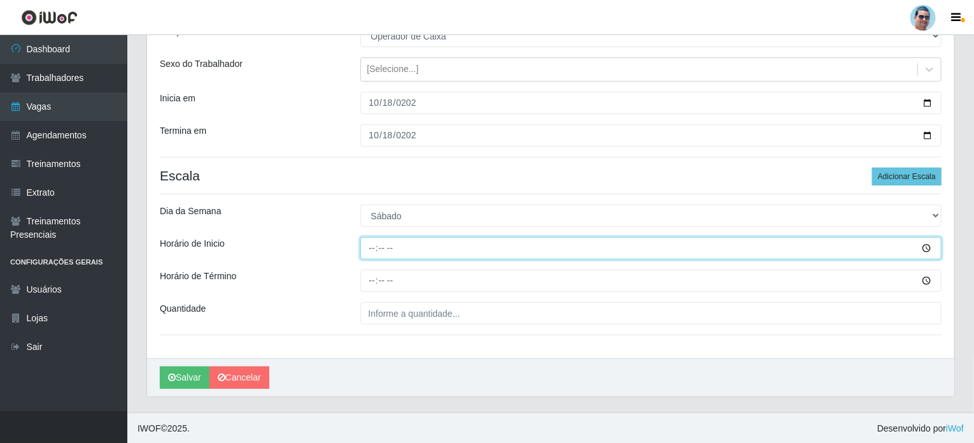
click at [370, 250] on input "Horário de Inicio" at bounding box center [651, 248] width 582 height 22
type input "08:00"
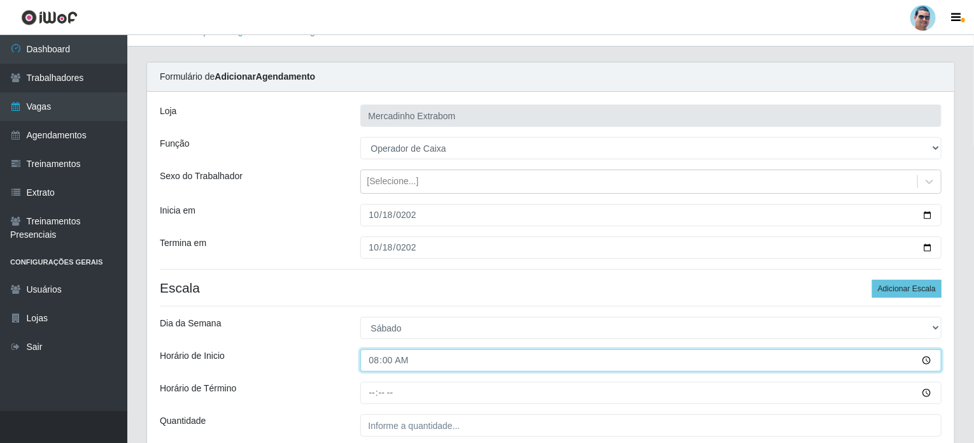
scroll to position [0, 0]
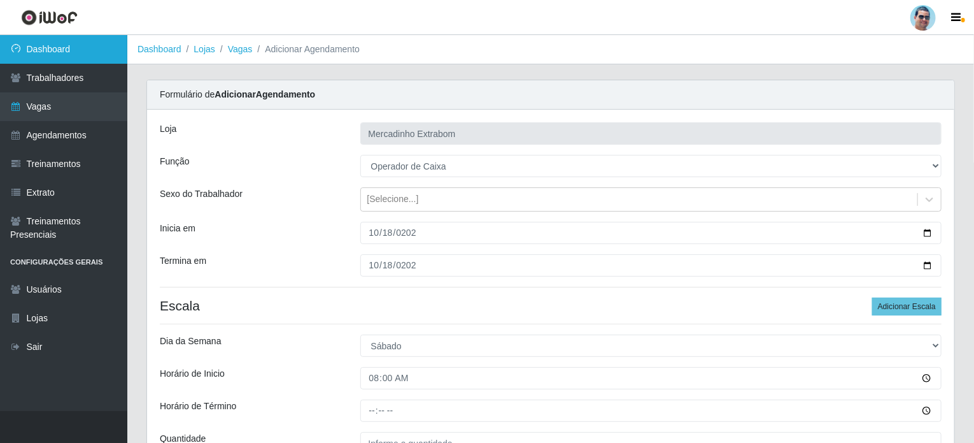
click at [76, 48] on link "Dashboard" at bounding box center [63, 49] width 127 height 29
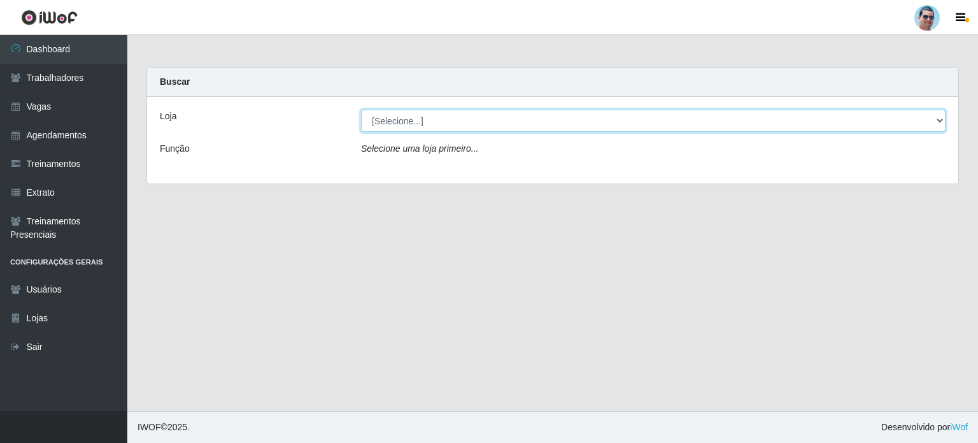
click at [482, 119] on select "[Selecione...] Mercadinho Extrabom" at bounding box center [653, 121] width 585 height 22
select select "175"
click at [361, 110] on select "[Selecione...] Mercadinho Extrabom" at bounding box center [653, 121] width 585 height 22
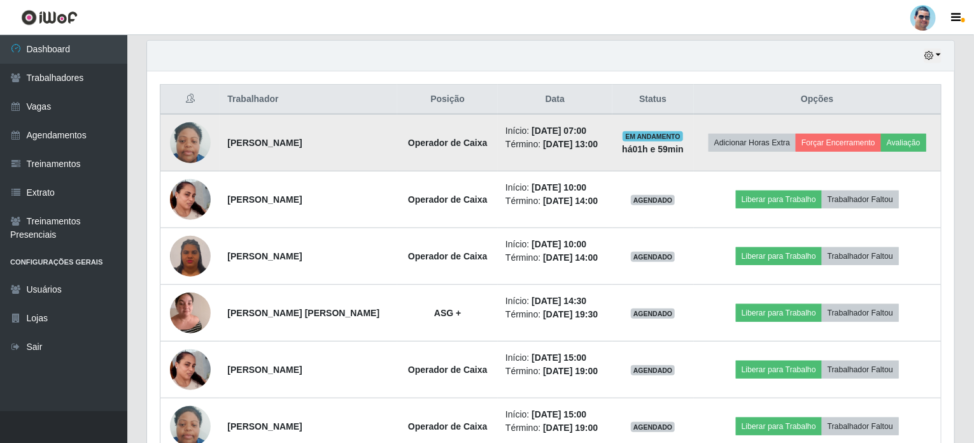
scroll to position [443, 0]
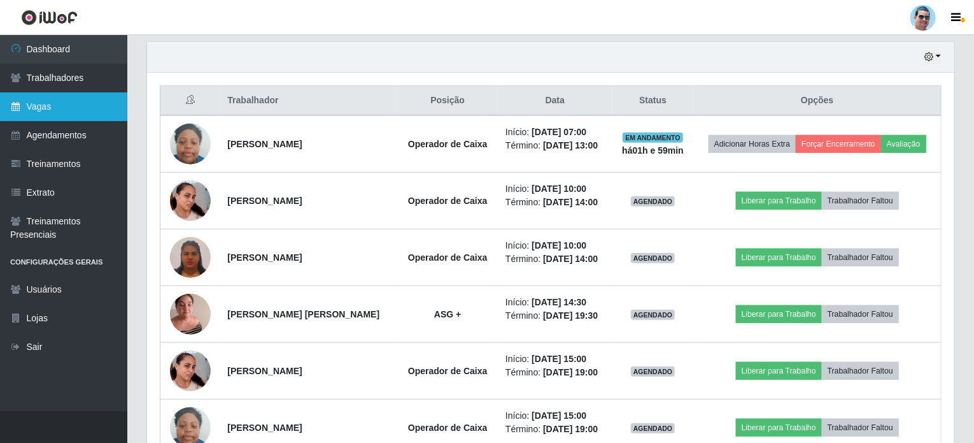
click at [17, 108] on icon at bounding box center [15, 106] width 11 height 9
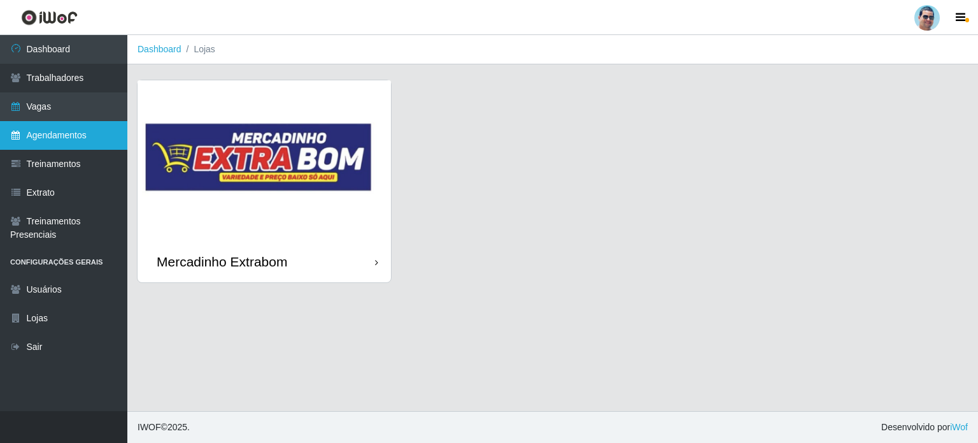
click at [66, 143] on link "Agendamentos" at bounding box center [63, 135] width 127 height 29
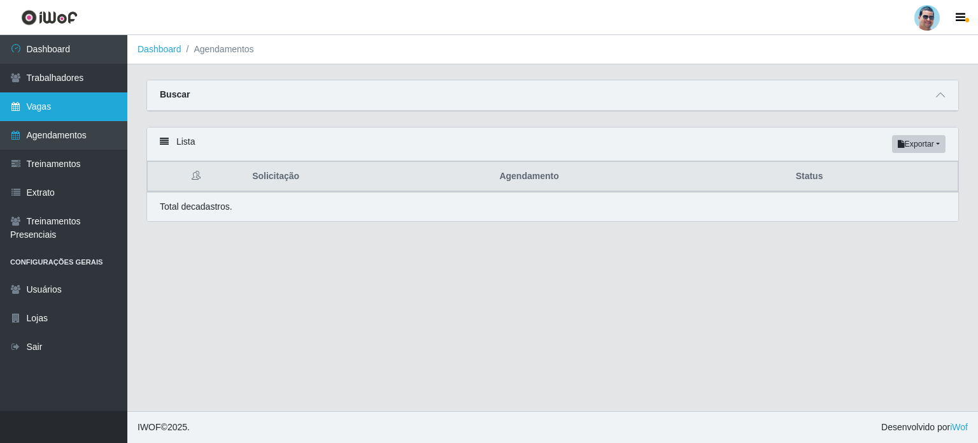
click at [51, 116] on link "Vagas" at bounding box center [63, 106] width 127 height 29
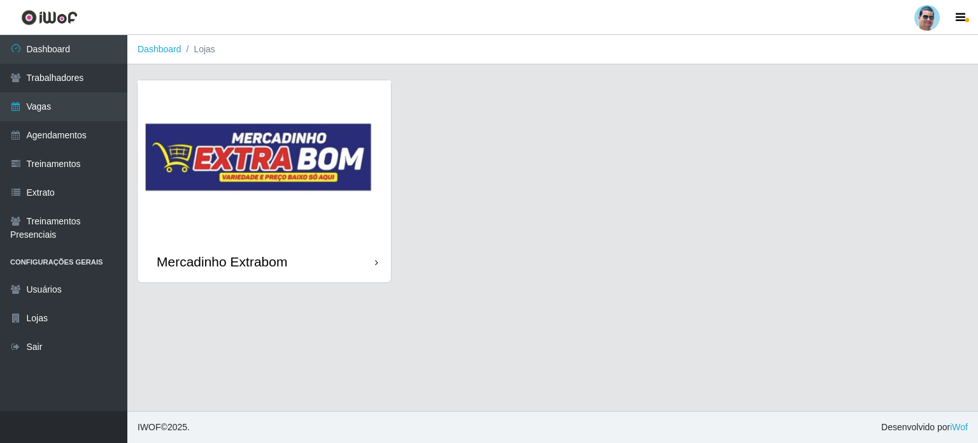
click at [292, 169] on img at bounding box center [264, 160] width 253 height 161
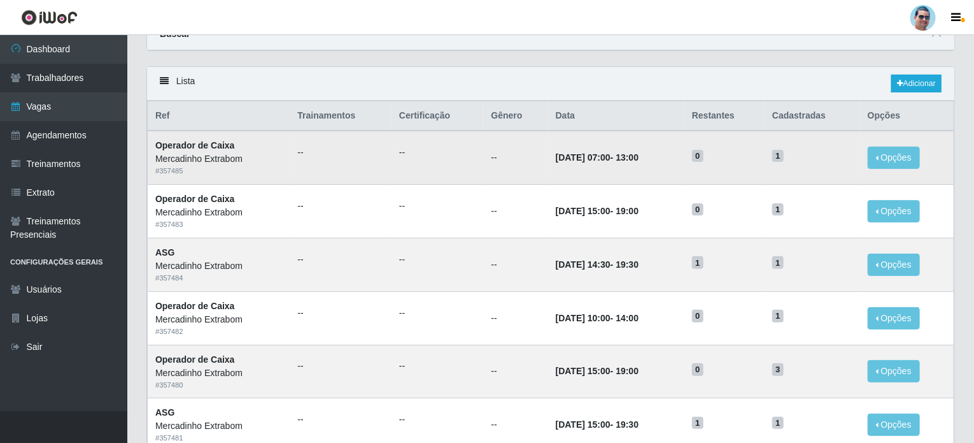
scroll to position [64, 0]
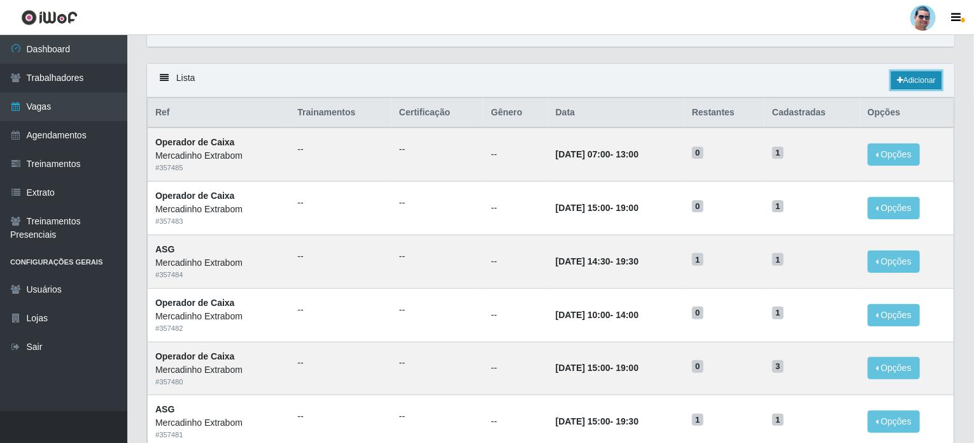
click at [932, 84] on link "Adicionar" at bounding box center [917, 80] width 50 height 18
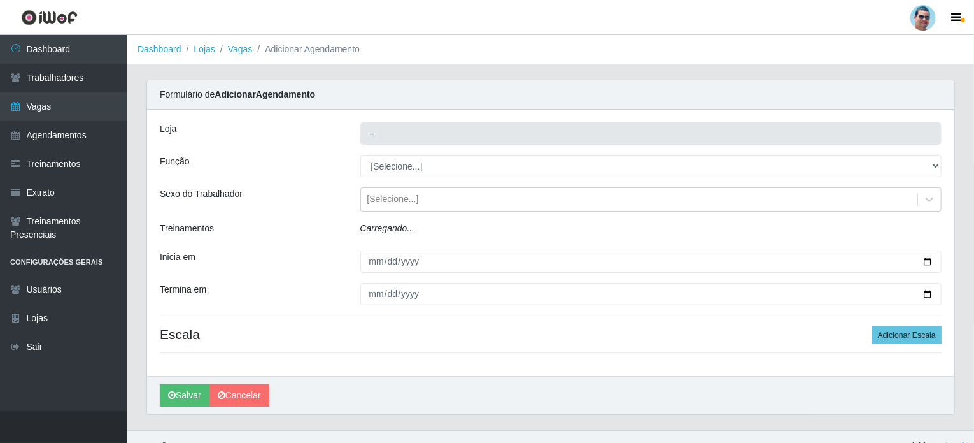
type input "Mercadinho Extrabom"
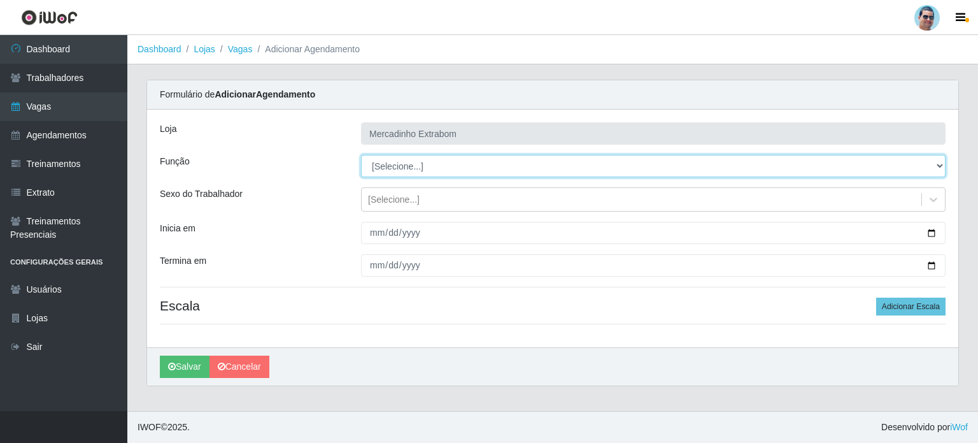
click at [415, 165] on select "[Selecione...] ASG ASG + ASG ++ Balconista Balconista + Balconista ++ Carregado…" at bounding box center [653, 166] width 585 height 22
select select "22"
click at [361, 155] on select "[Selecione...] ASG ASG + ASG ++ Balconista Balconista + Balconista ++ Carregado…" at bounding box center [653, 166] width 585 height 22
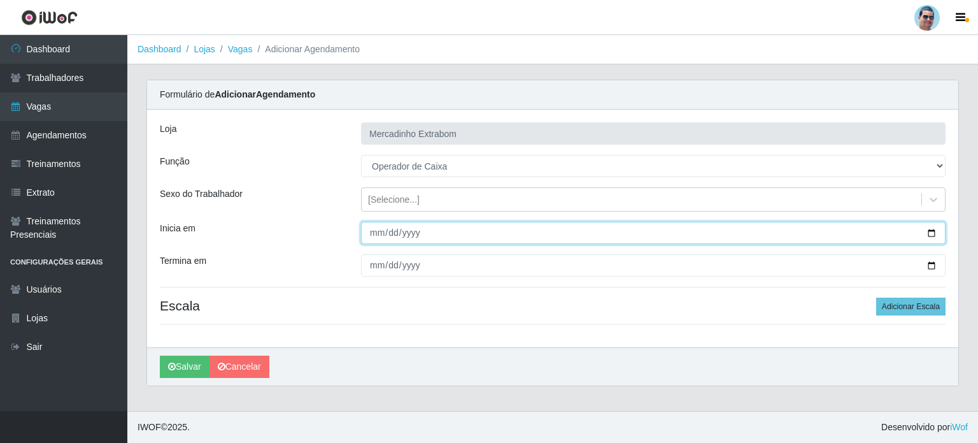
click at [371, 231] on input "Inicia em" at bounding box center [653, 233] width 585 height 22
type input "[DATE]"
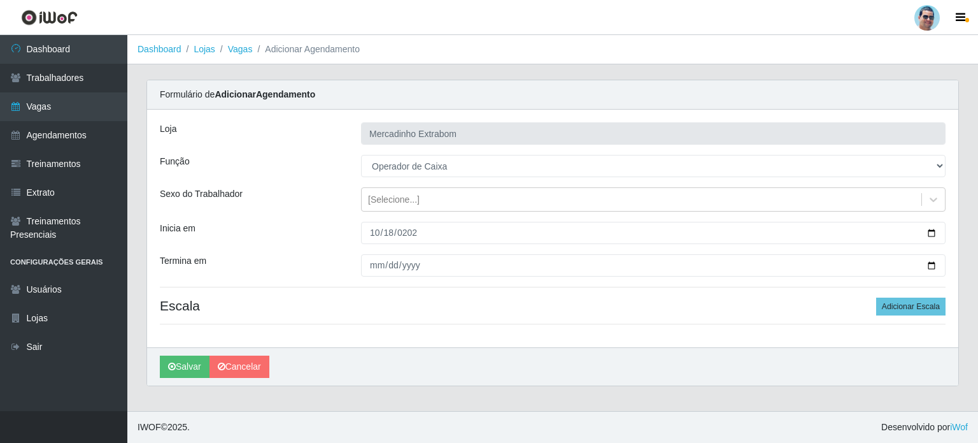
drag, startPoint x: 610, startPoint y: 334, endPoint x: 515, endPoint y: 291, distance: 103.5
click at [609, 334] on div "[PERSON_NAME] Extrabom Função [Selecione...] ASG ASG + ASG ++ Balconista Balcon…" at bounding box center [552, 229] width 811 height 238
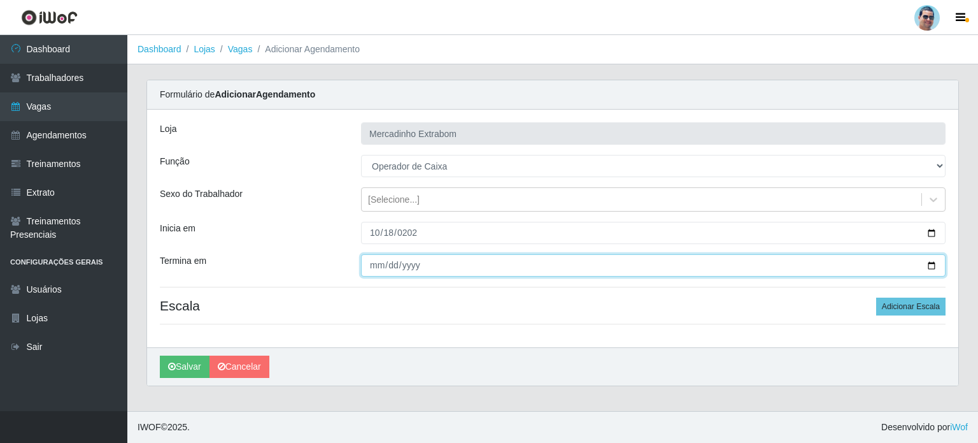
click at [380, 264] on input "Termina em" at bounding box center [653, 265] width 585 height 22
type input "[DATE]"
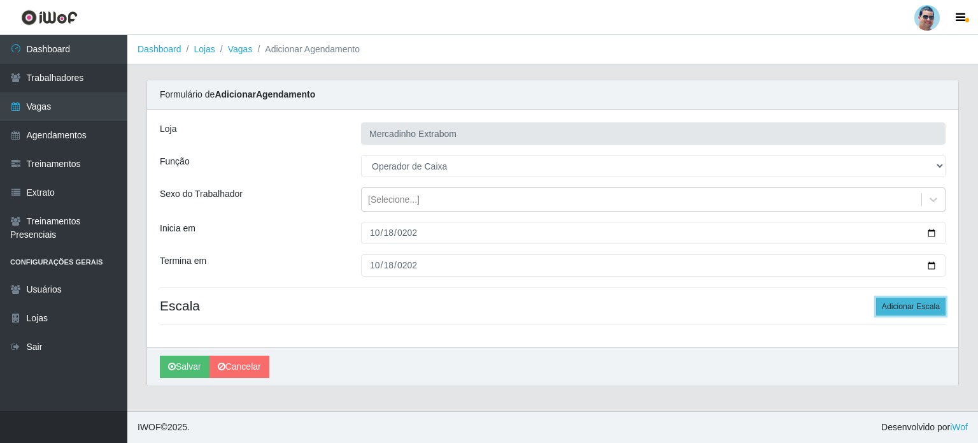
click at [913, 303] on button "Adicionar Escala" at bounding box center [910, 306] width 69 height 18
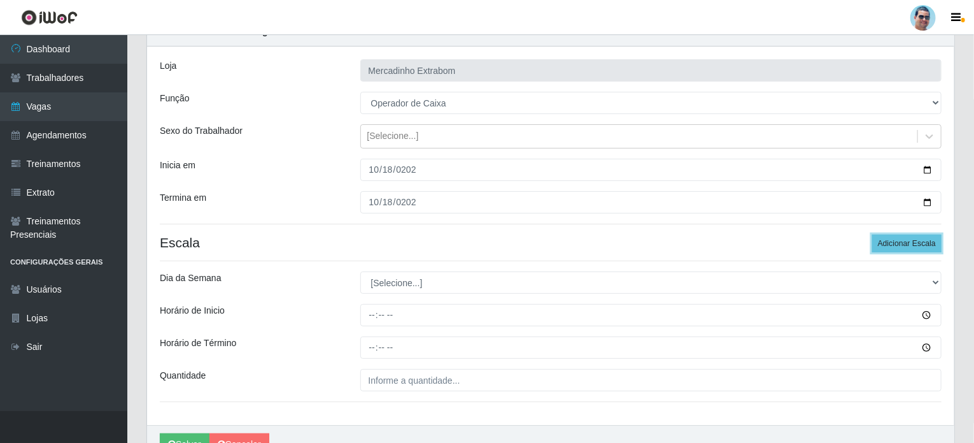
scroll to position [64, 0]
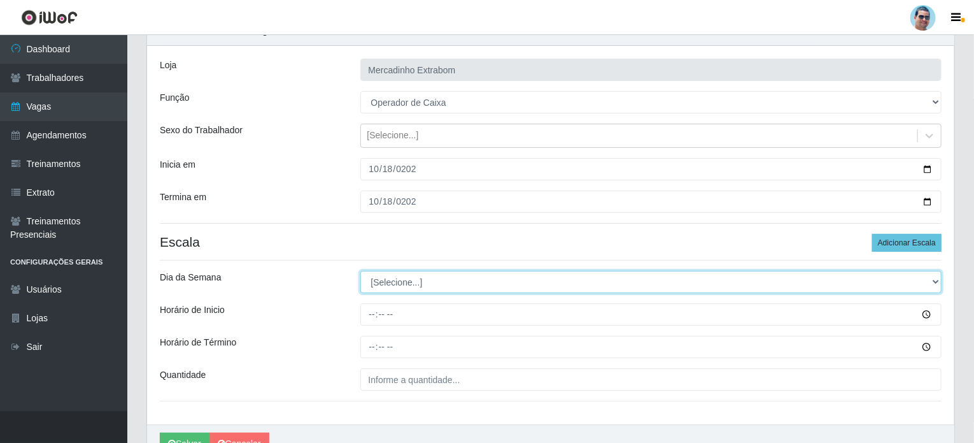
click at [445, 282] on select "[Selecione...] Segunda Terça Quarta Quinta Sexta Sábado Domingo" at bounding box center [651, 282] width 582 height 22
select select "6"
click at [360, 271] on select "[Selecione...] Segunda Terça Quarta Quinta Sexta Sábado Domingo" at bounding box center [651, 282] width 582 height 22
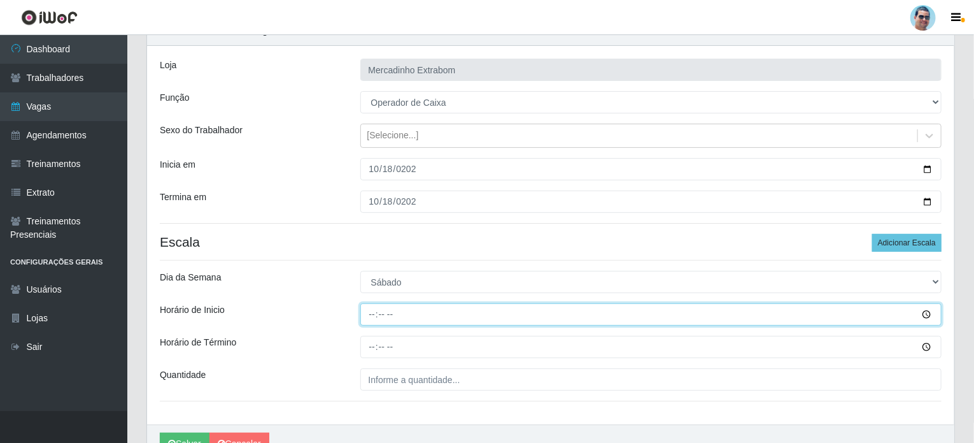
click at [369, 314] on input "Horário de Inicio" at bounding box center [651, 314] width 582 height 22
type input "08:00"
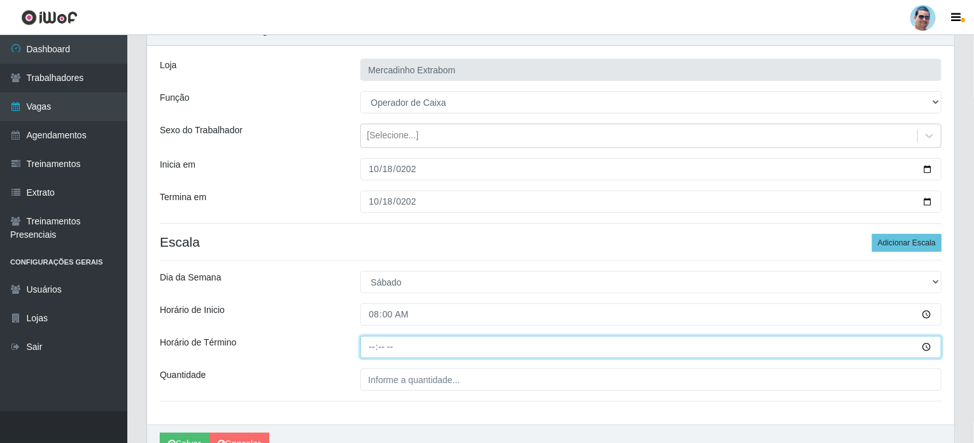
click at [369, 346] on input "Horário de Término" at bounding box center [651, 347] width 582 height 22
type input "13:00"
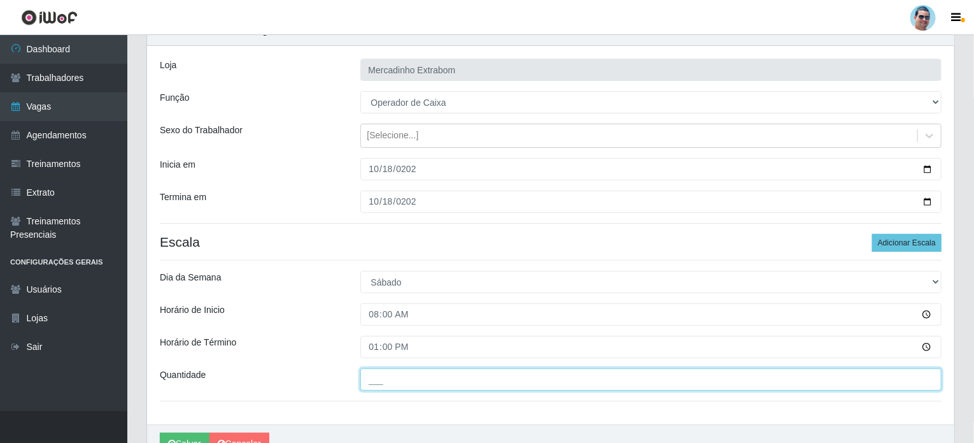
click at [390, 377] on input "___" at bounding box center [651, 379] width 582 height 22
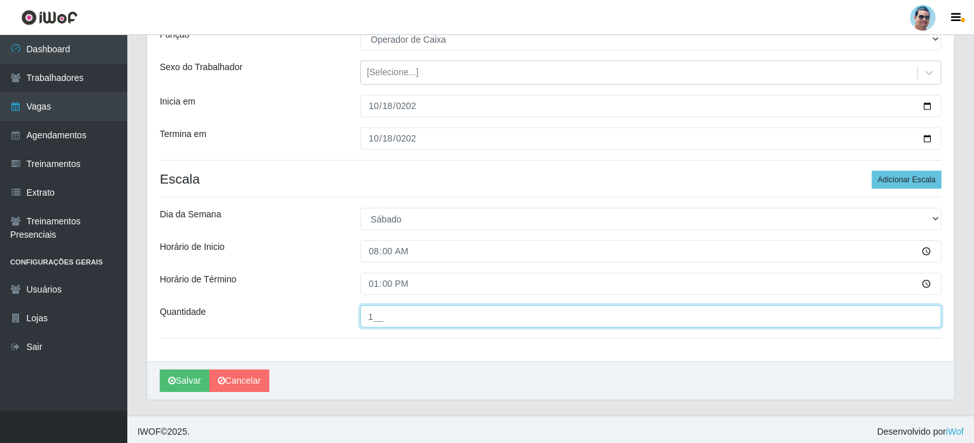
scroll to position [127, 0]
type input "1__"
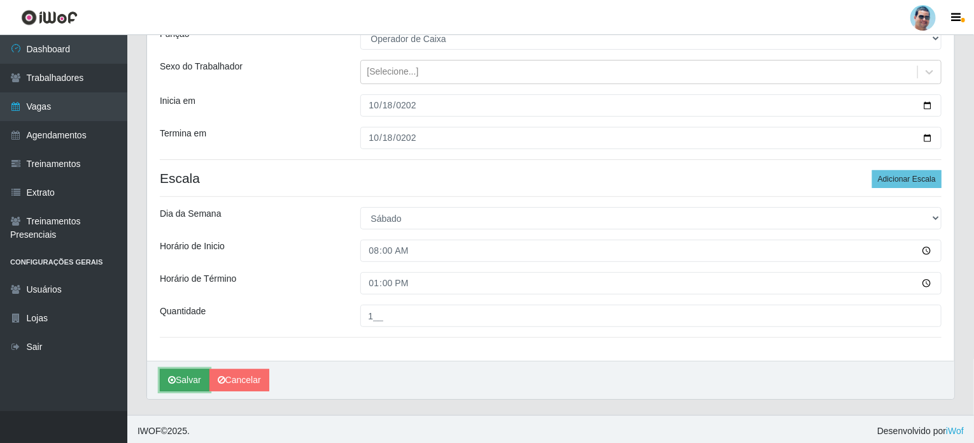
click at [184, 382] on button "Salvar" at bounding box center [185, 380] width 50 height 22
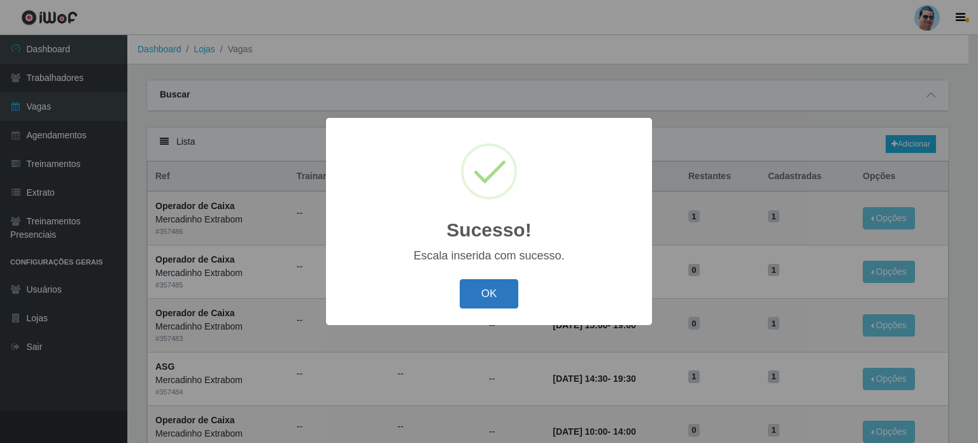
click at [466, 300] on button "OK" at bounding box center [489, 294] width 59 height 30
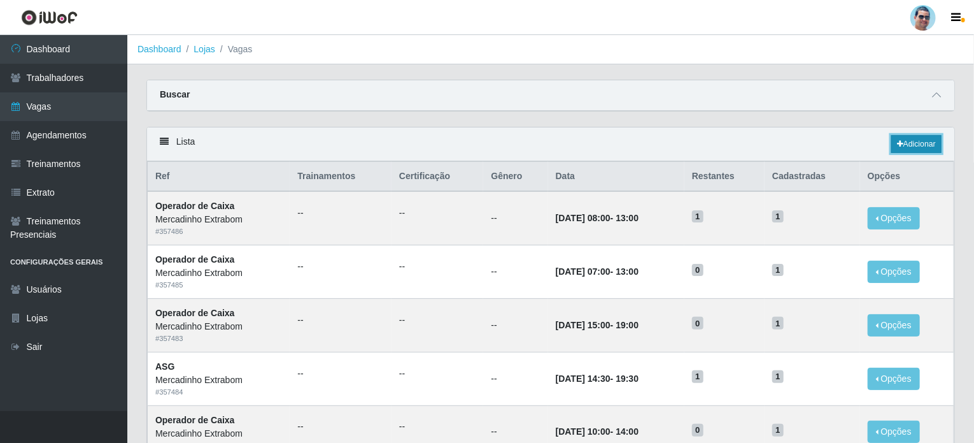
click at [927, 147] on link "Adicionar" at bounding box center [917, 144] width 50 height 18
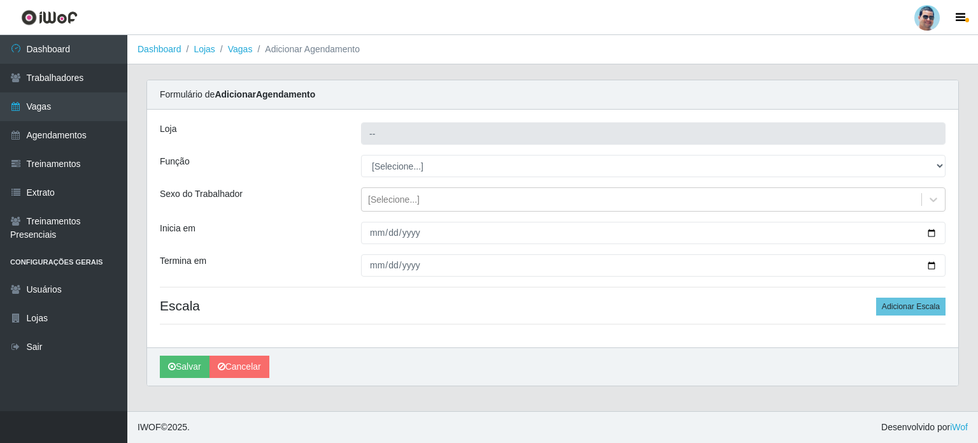
type input "Mercadinho Extrabom"
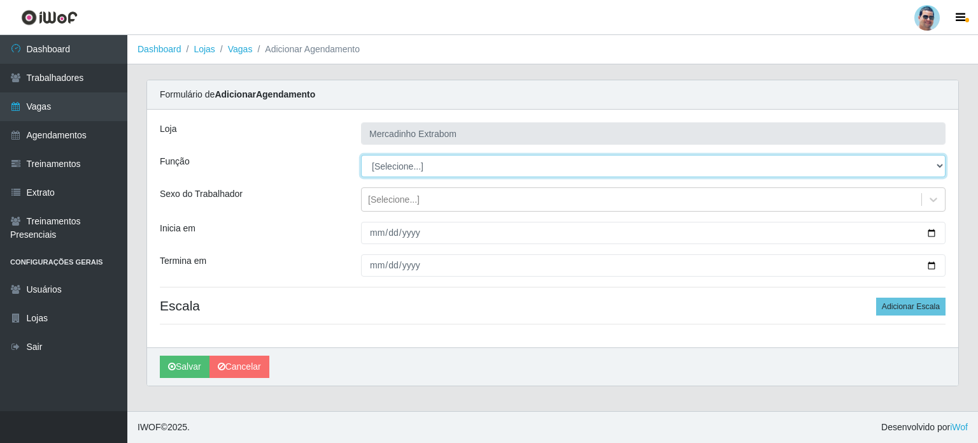
click at [442, 172] on select "[Selecione...] ASG ASG + ASG ++ Balconista Balconista + Balconista ++ Carregado…" at bounding box center [653, 166] width 585 height 22
select select "22"
click at [361, 155] on select "[Selecione...] ASG ASG + ASG ++ Balconista Balconista + Balconista ++ Carregado…" at bounding box center [653, 166] width 585 height 22
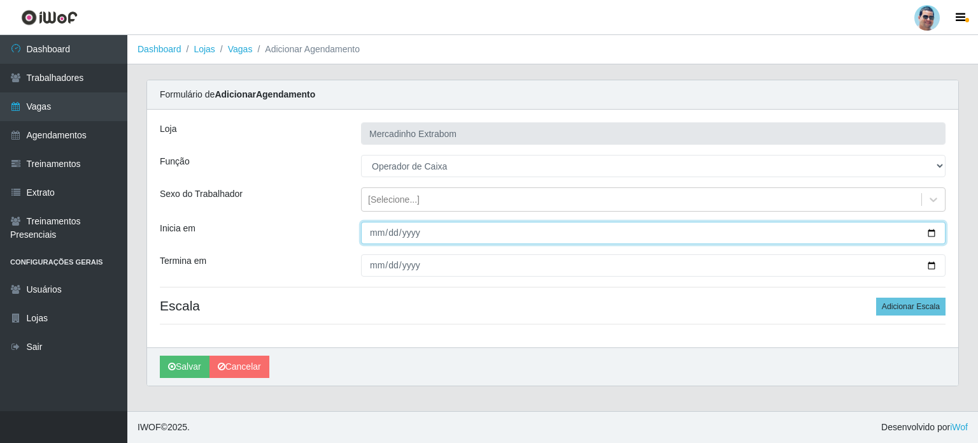
click at [377, 234] on input "Inicia em" at bounding box center [653, 233] width 585 height 22
type input "[DATE]"
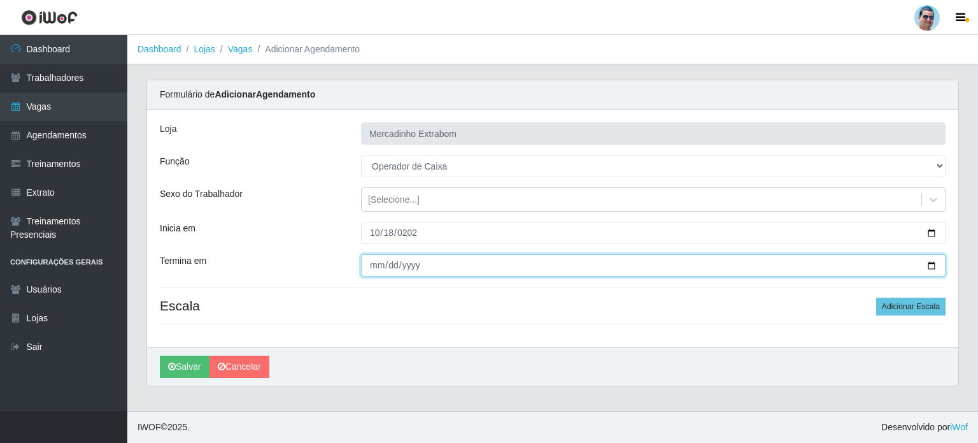
click at [379, 262] on input "Termina em" at bounding box center [653, 265] width 585 height 22
type input "[DATE]"
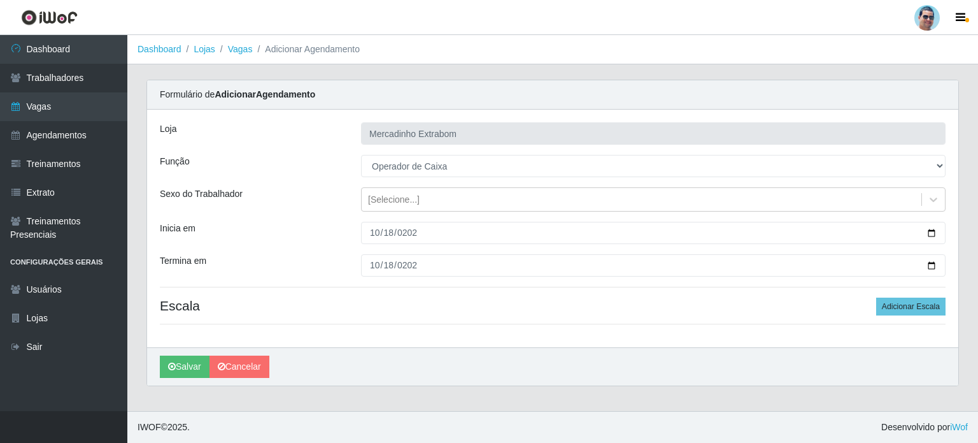
click at [451, 287] on div "[PERSON_NAME] Extrabom Função [Selecione...] ASG ASG + ASG ++ Balconista Balcon…" at bounding box center [552, 229] width 811 height 238
click at [922, 311] on button "Adicionar Escala" at bounding box center [910, 306] width 69 height 18
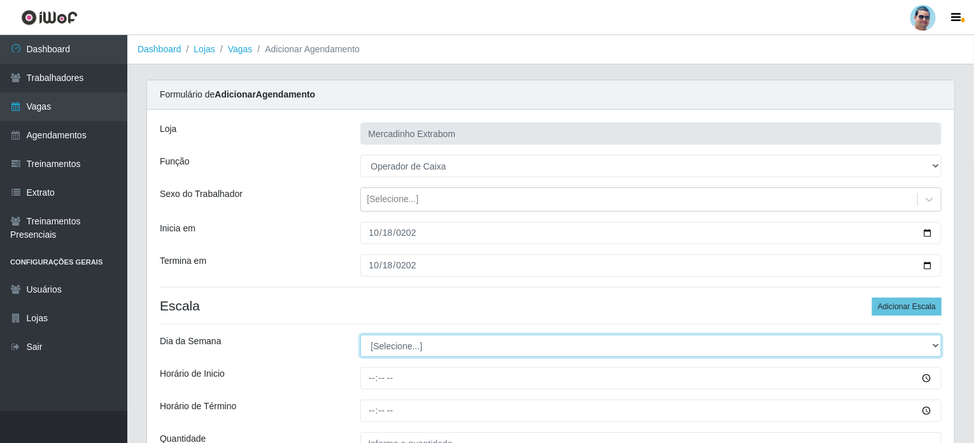
click at [401, 347] on select "[Selecione...] Segunda Terça Quarta Quinta Sexta Sábado Domingo" at bounding box center [651, 345] width 582 height 22
select select "6"
click at [360, 334] on select "[Selecione...] Segunda Terça Quarta Quinta Sexta Sábado Domingo" at bounding box center [651, 345] width 582 height 22
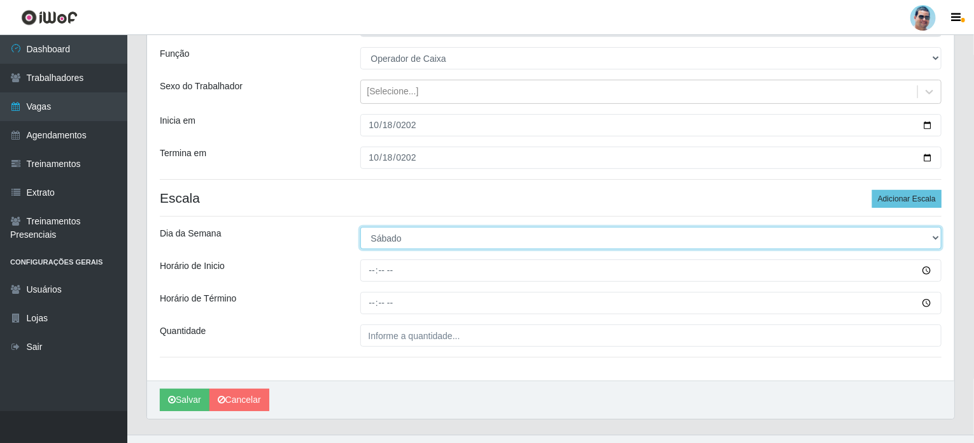
scroll to position [127, 0]
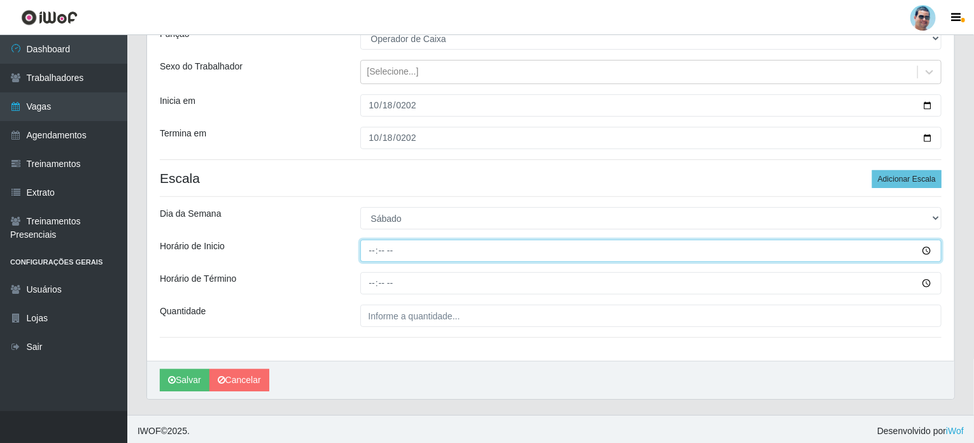
click at [365, 252] on input "Horário de Inicio" at bounding box center [651, 250] width 582 height 22
type input "13:00"
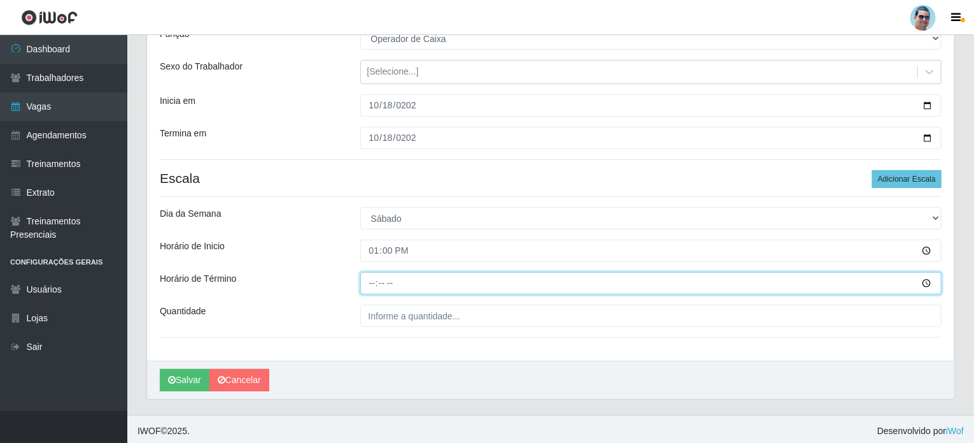
click at [367, 283] on input "Horário de Término" at bounding box center [651, 283] width 582 height 22
type input "19:00"
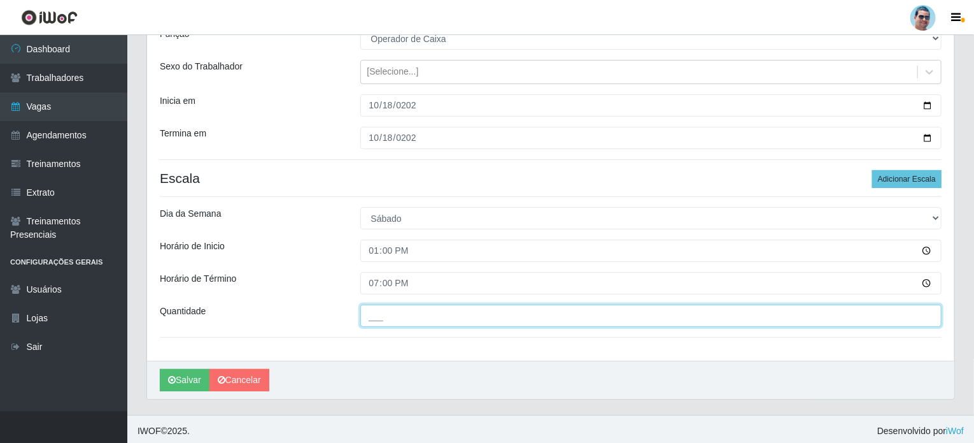
click at [439, 319] on input "___" at bounding box center [651, 315] width 582 height 22
type input "1__"
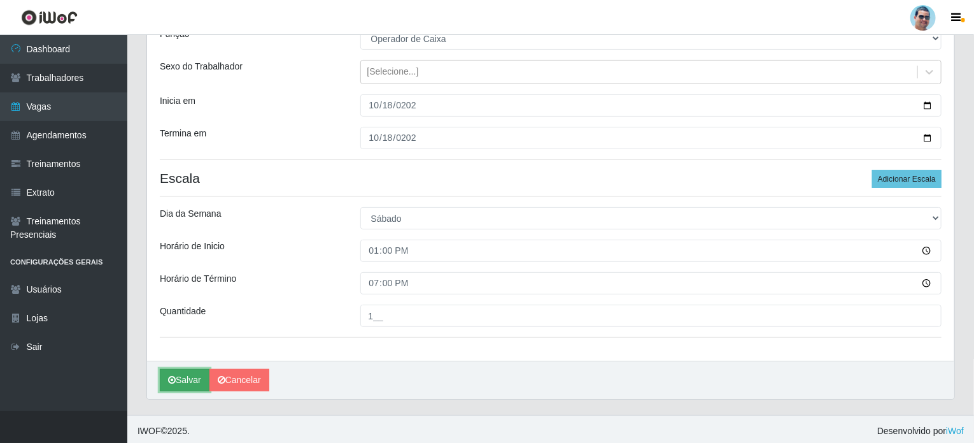
click at [183, 374] on button "Salvar" at bounding box center [185, 380] width 50 height 22
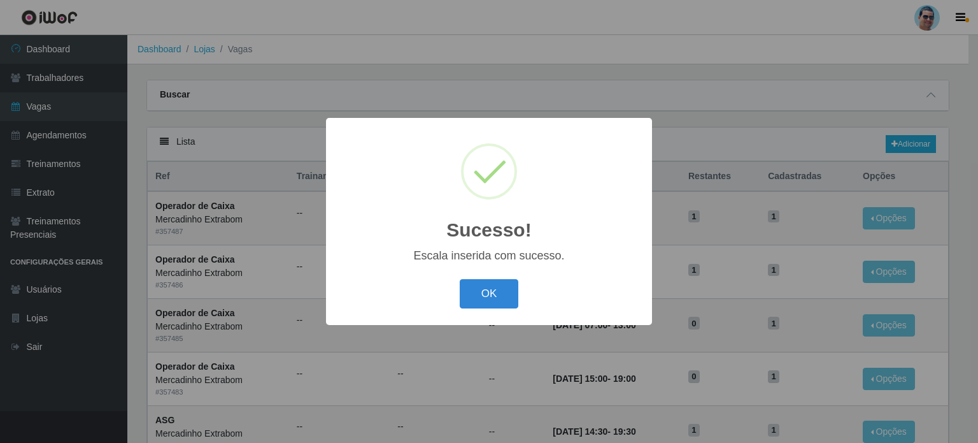
click at [502, 310] on div "OK Cancel" at bounding box center [489, 293] width 301 height 36
click at [504, 299] on button "OK" at bounding box center [489, 294] width 59 height 30
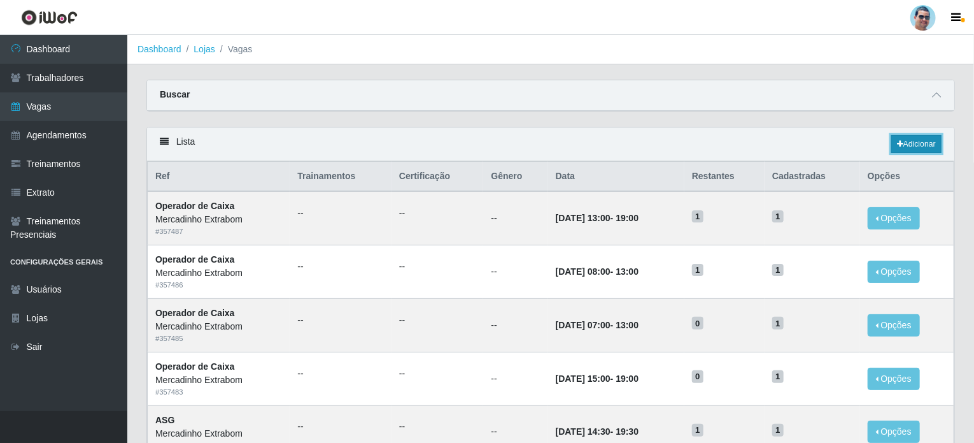
click at [917, 144] on link "Adicionar" at bounding box center [917, 144] width 50 height 18
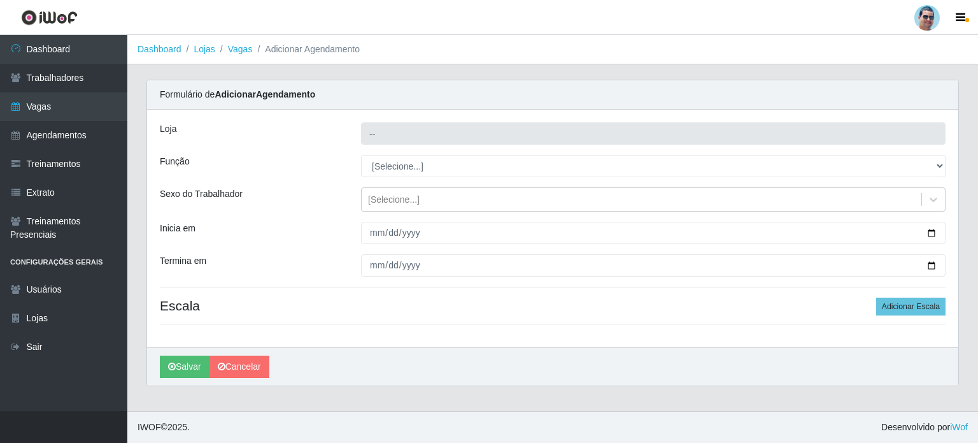
type input "Mercadinho Extrabom"
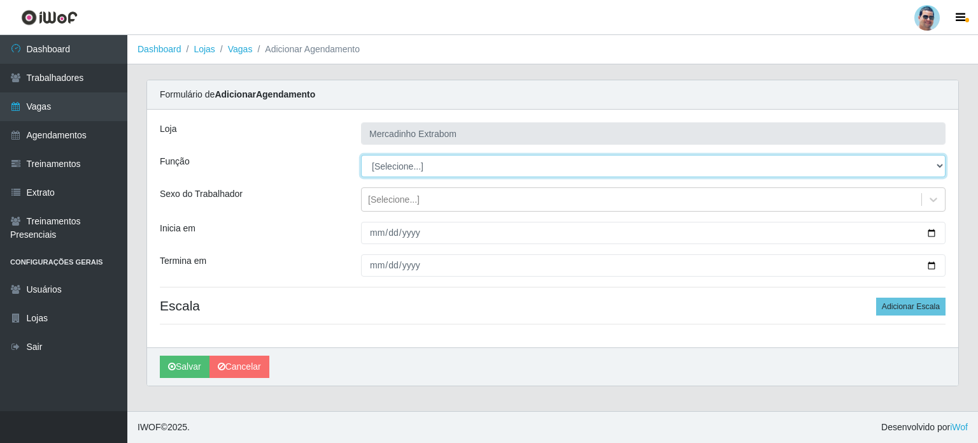
click at [418, 169] on select "[Selecione...] ASG ASG + ASG ++ Balconista Balconista + Balconista ++ Carregado…" at bounding box center [653, 166] width 585 height 22
select select "22"
click at [361, 155] on select "[Selecione...] ASG ASG + ASG ++ Balconista Balconista + Balconista ++ Carregado…" at bounding box center [653, 166] width 585 height 22
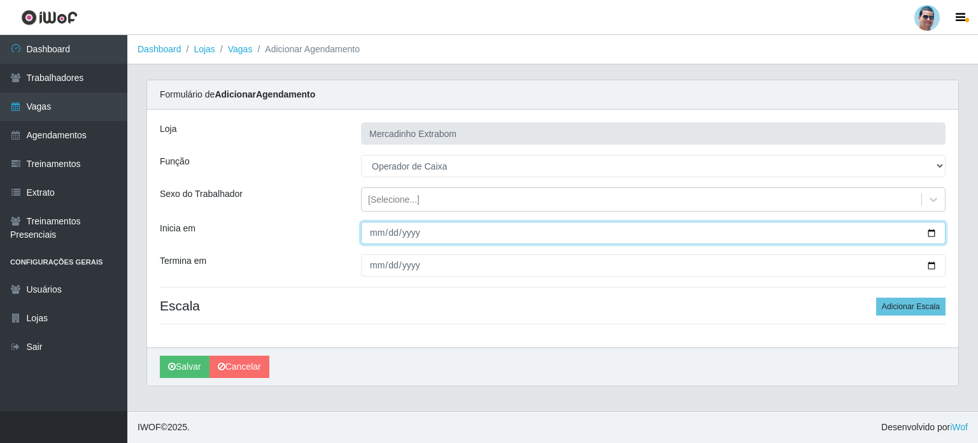
click at [371, 232] on input "Inicia em" at bounding box center [653, 233] width 585 height 22
type input "[DATE]"
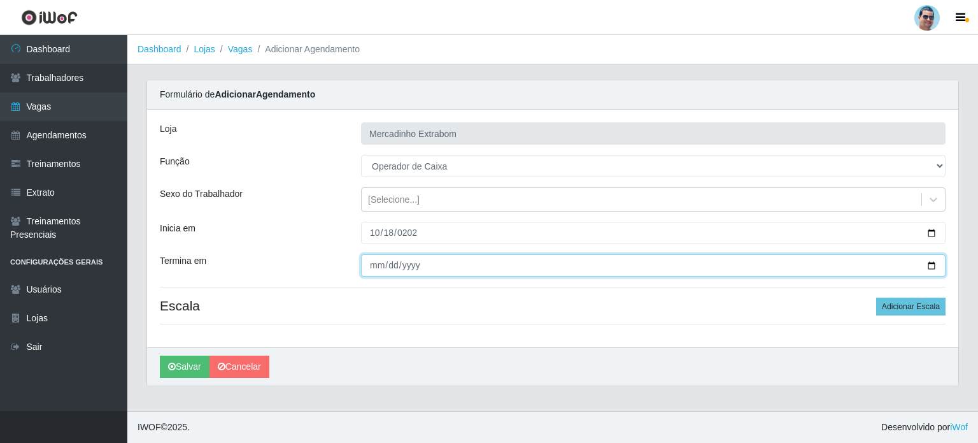
click at [364, 267] on input "Termina em" at bounding box center [653, 265] width 585 height 22
type input "[DATE]"
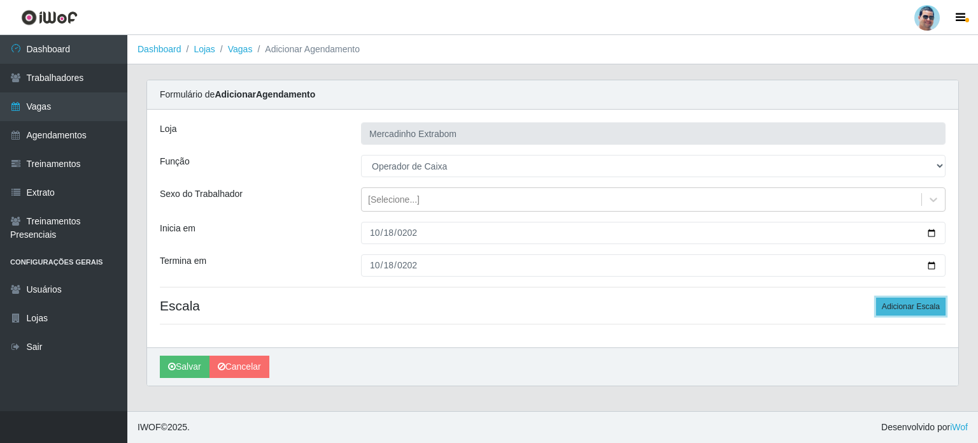
click at [914, 307] on button "Adicionar Escala" at bounding box center [910, 306] width 69 height 18
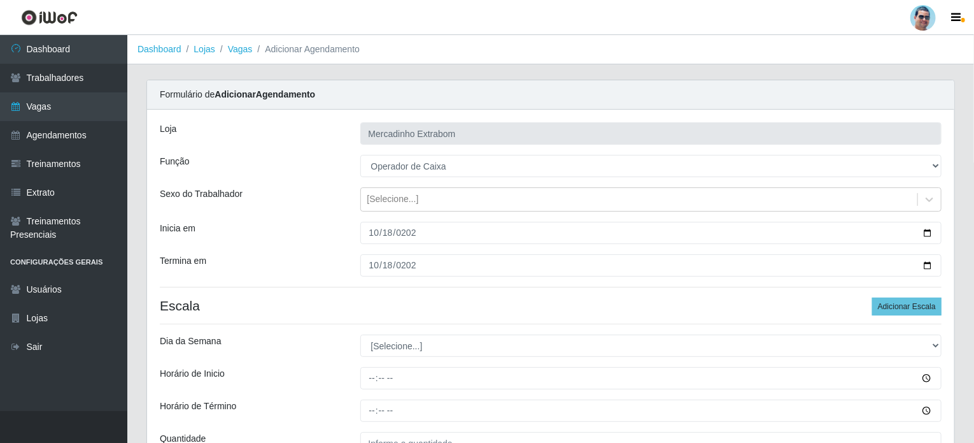
click at [449, 332] on div "[PERSON_NAME] Extrabom Função [Selecione...] ASG ASG + ASG ++ Balconista Balcon…" at bounding box center [551, 299] width 808 height 378
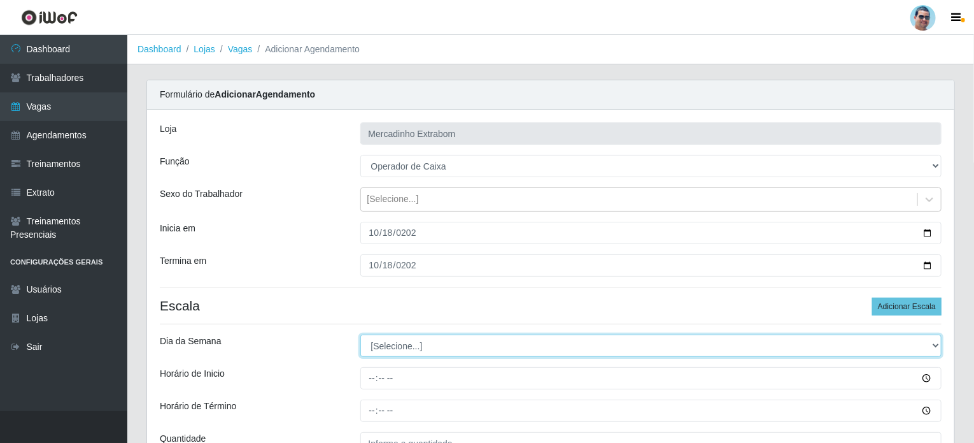
click at [445, 338] on select "[Selecione...] Segunda Terça Quarta Quinta Sexta Sábado Domingo" at bounding box center [651, 345] width 582 height 22
select select "6"
click at [360, 334] on select "[Selecione...] Segunda Terça Quarta Quinta Sexta Sábado Domingo" at bounding box center [651, 345] width 582 height 22
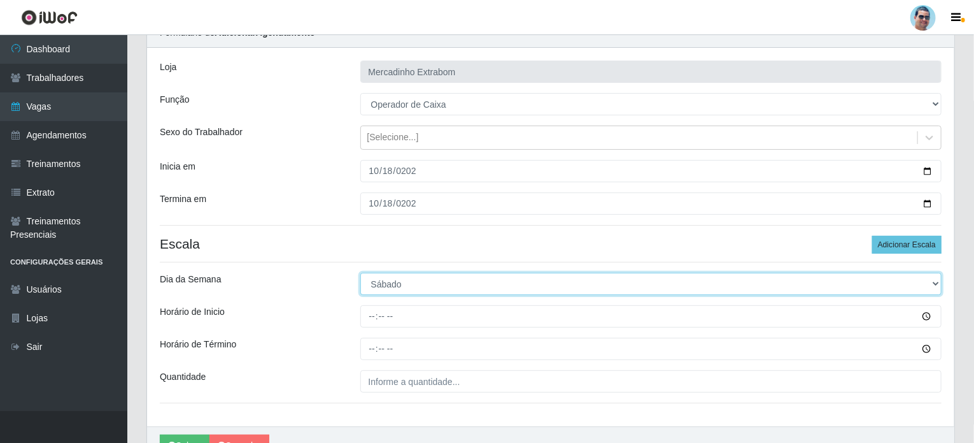
scroll to position [64, 0]
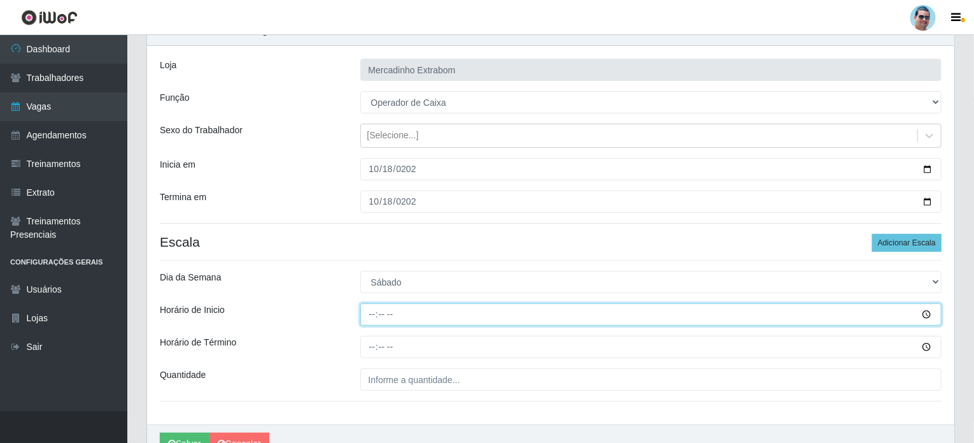
click at [376, 311] on input "Horário de Inicio" at bounding box center [651, 314] width 582 height 22
click at [371, 317] on input "Horário de Inicio" at bounding box center [651, 314] width 582 height 22
type input "15:00"
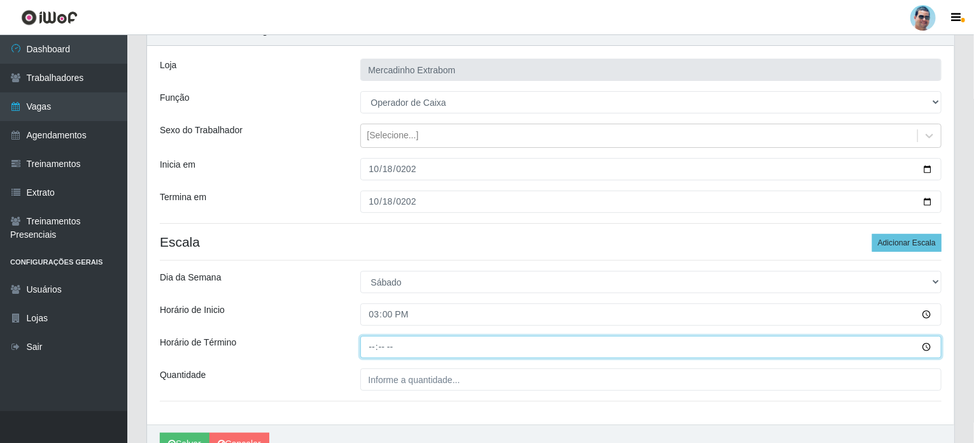
click at [372, 348] on input "Horário de Término" at bounding box center [651, 347] width 582 height 22
type input "19:00"
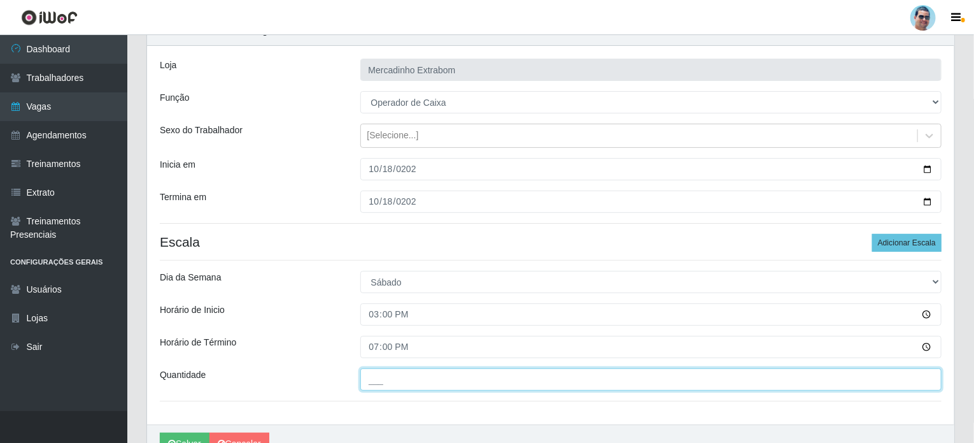
click at [384, 380] on input "___" at bounding box center [651, 379] width 582 height 22
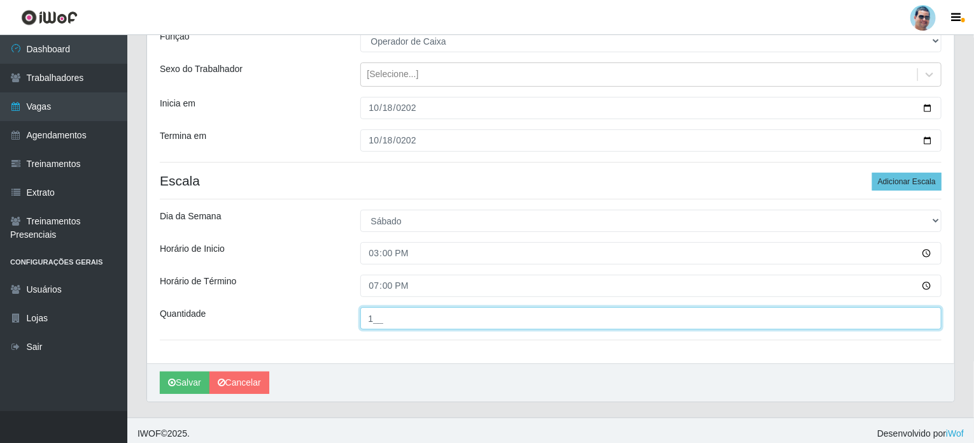
scroll to position [130, 0]
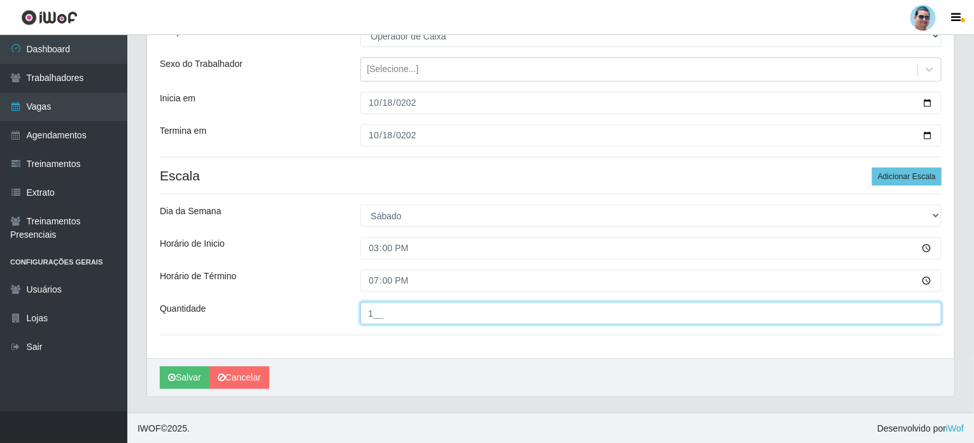
drag, startPoint x: 385, startPoint y: 309, endPoint x: 313, endPoint y: 306, distance: 71.4
click at [313, 306] on div "Quantidade 1__" at bounding box center [550, 313] width 801 height 22
type input "2__"
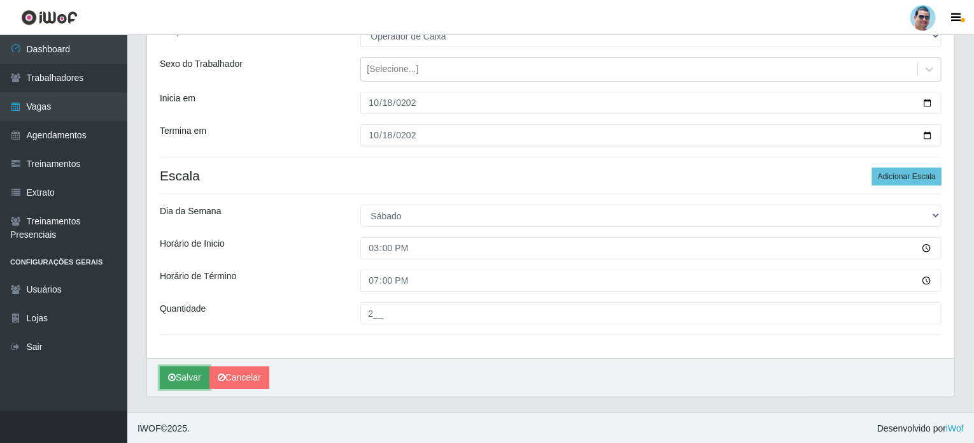
click at [183, 376] on button "Salvar" at bounding box center [185, 377] width 50 height 22
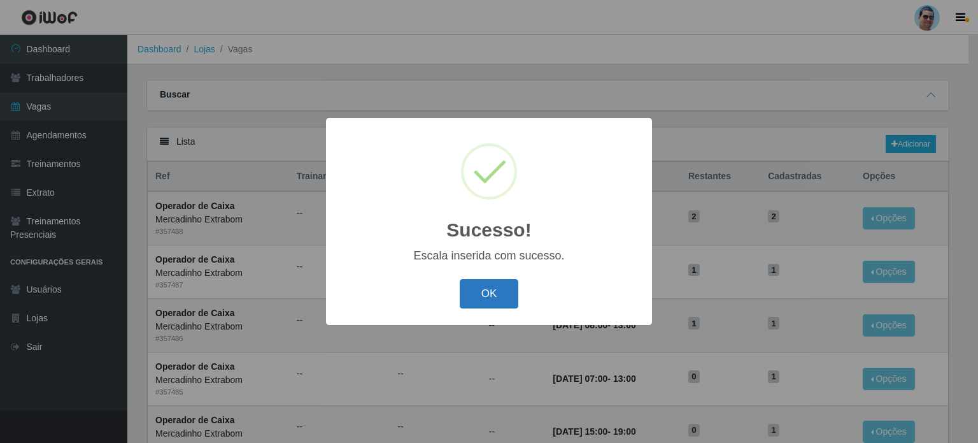
click at [502, 292] on button "OK" at bounding box center [489, 294] width 59 height 30
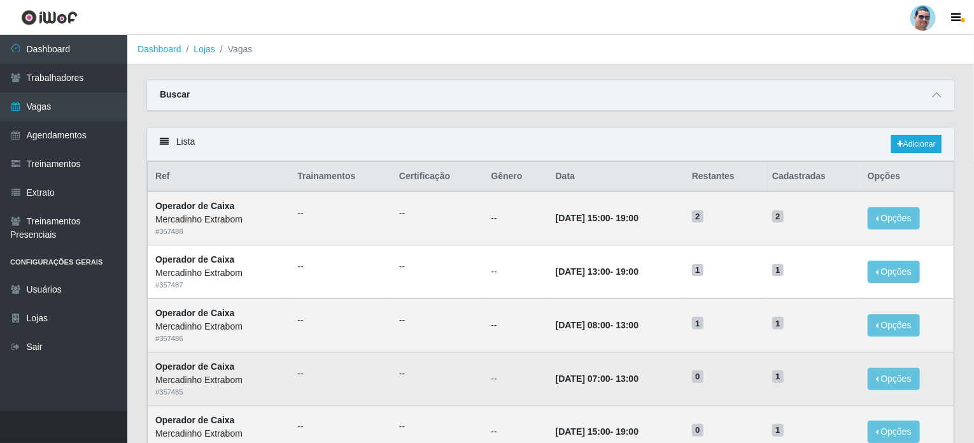
click at [669, 364] on td "[DATE] 07:00 - 13:00" at bounding box center [616, 379] width 136 height 54
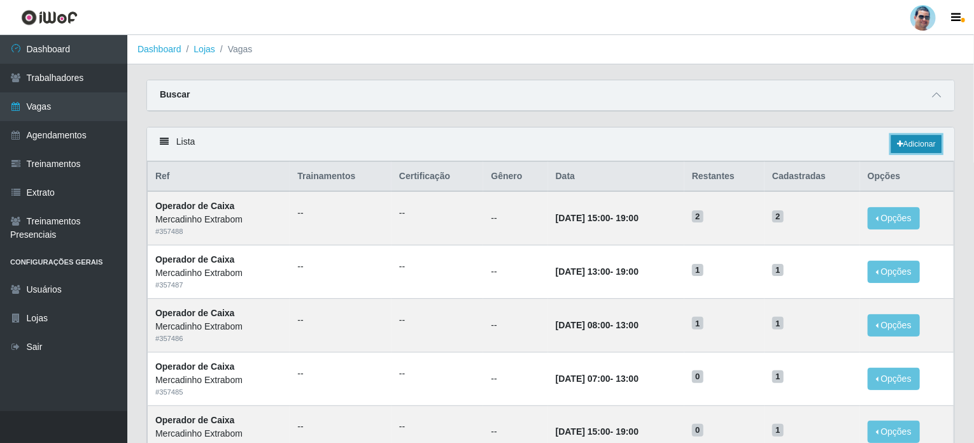
click at [918, 139] on link "Adicionar" at bounding box center [917, 144] width 50 height 18
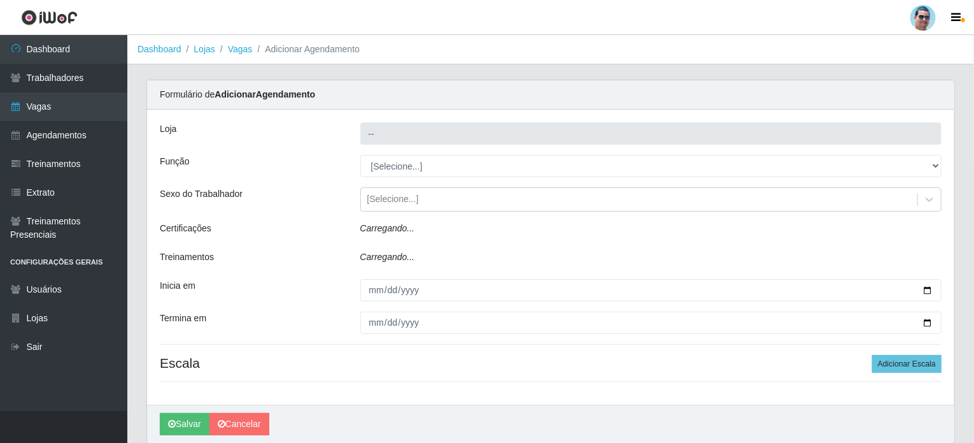
type input "Mercadinho Extrabom"
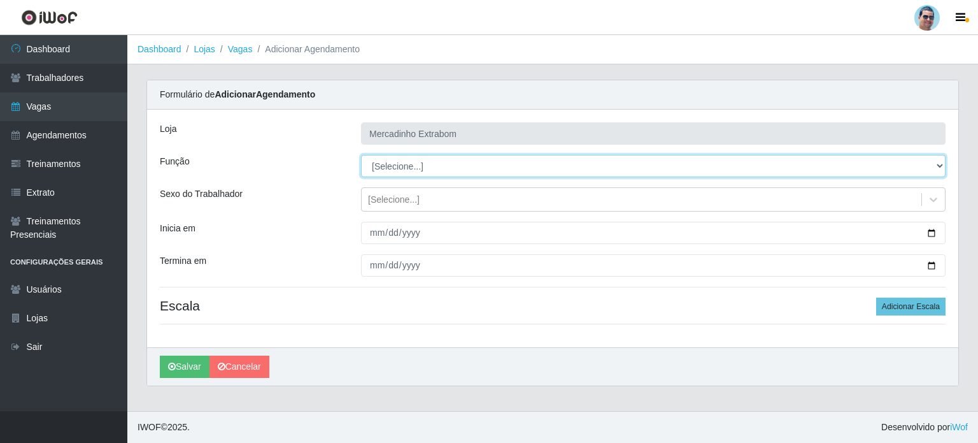
click at [468, 166] on select "[Selecione...] ASG ASG + ASG ++ Balconista Balconista + Balconista ++ Carregado…" at bounding box center [653, 166] width 585 height 22
select select "16"
click at [361, 155] on select "[Selecione...] ASG ASG + ASG ++ Balconista Balconista + Balconista ++ Carregado…" at bounding box center [653, 166] width 585 height 22
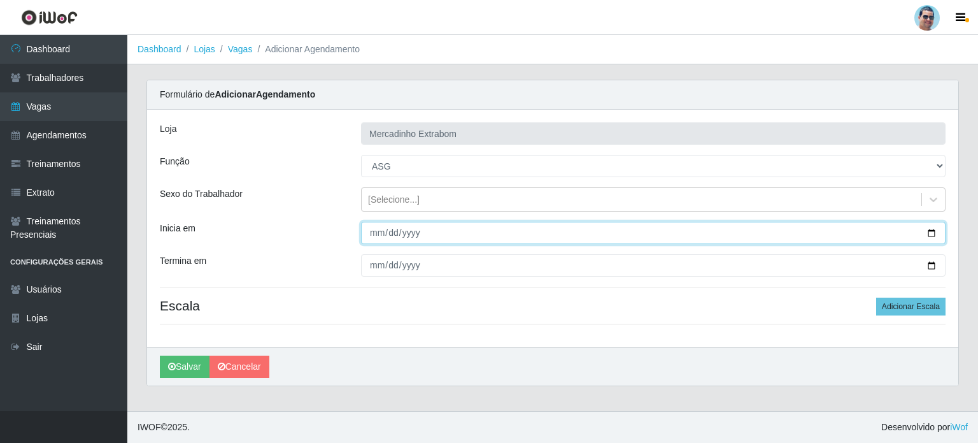
click at [371, 236] on input "Inicia em" at bounding box center [653, 233] width 585 height 22
type input "[DATE]"
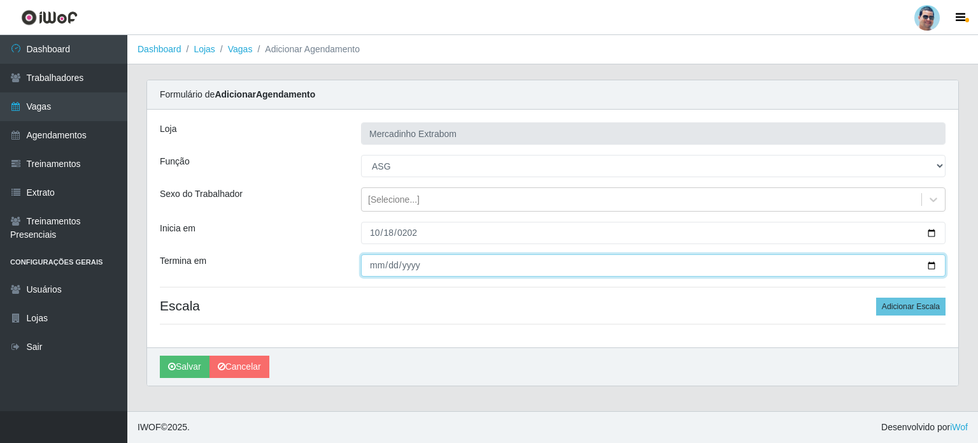
click at [372, 271] on input "Termina em" at bounding box center [653, 265] width 585 height 22
type input "[DATE]"
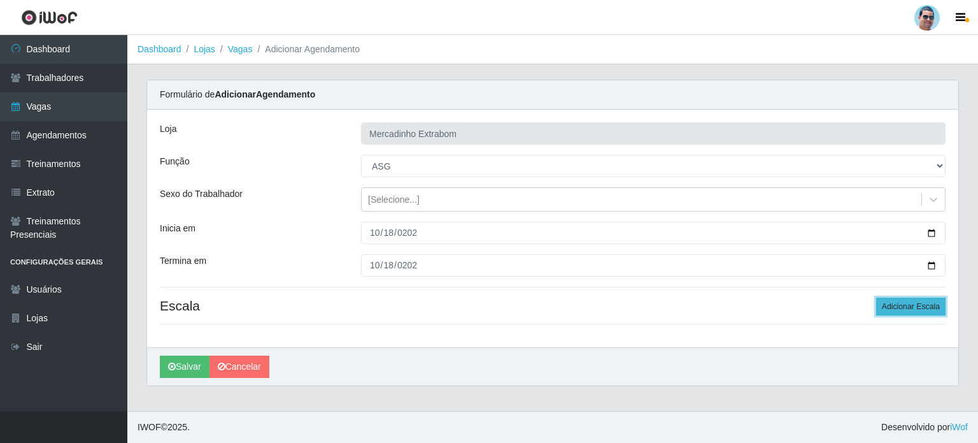
click at [919, 308] on button "Adicionar Escala" at bounding box center [910, 306] width 69 height 18
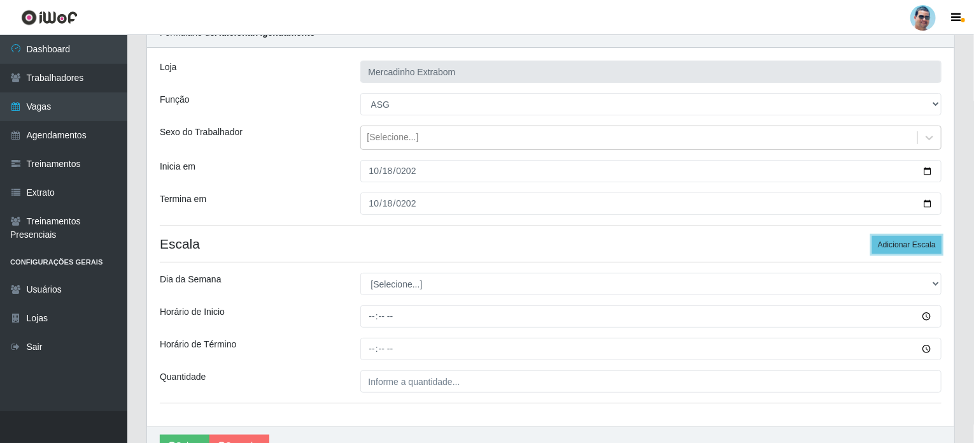
scroll to position [64, 0]
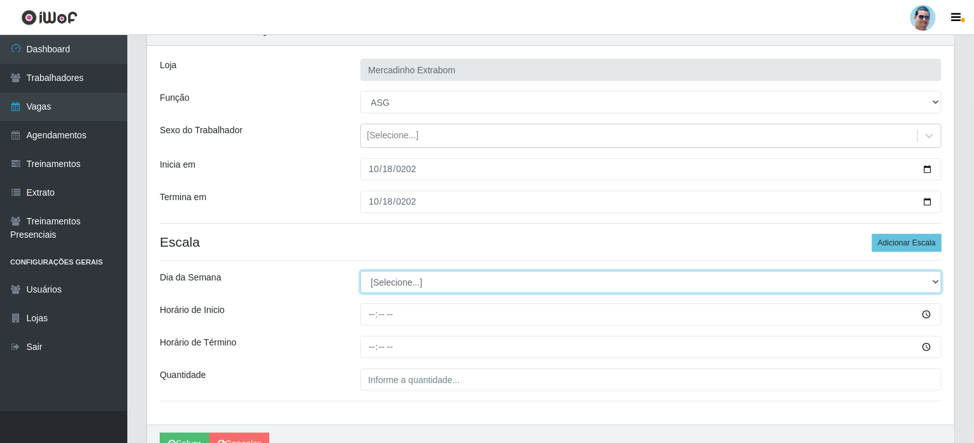
click at [440, 279] on select "[Selecione...] Segunda Terça Quarta Quinta Sexta Sábado Domingo" at bounding box center [651, 282] width 582 height 22
select select "6"
click at [360, 271] on select "[Selecione...] Segunda Terça Quarta Quinta Sexta Sábado Domingo" at bounding box center [651, 282] width 582 height 22
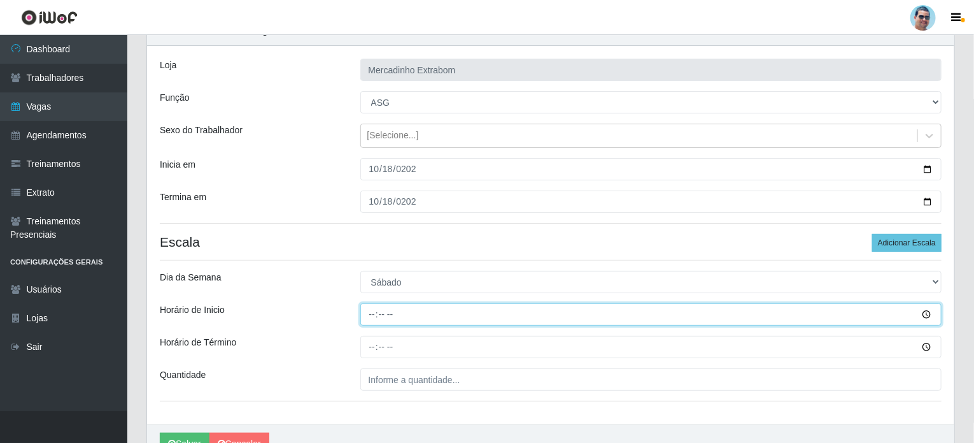
click at [372, 316] on input "Horário de Inicio" at bounding box center [651, 314] width 582 height 22
type input "15:00"
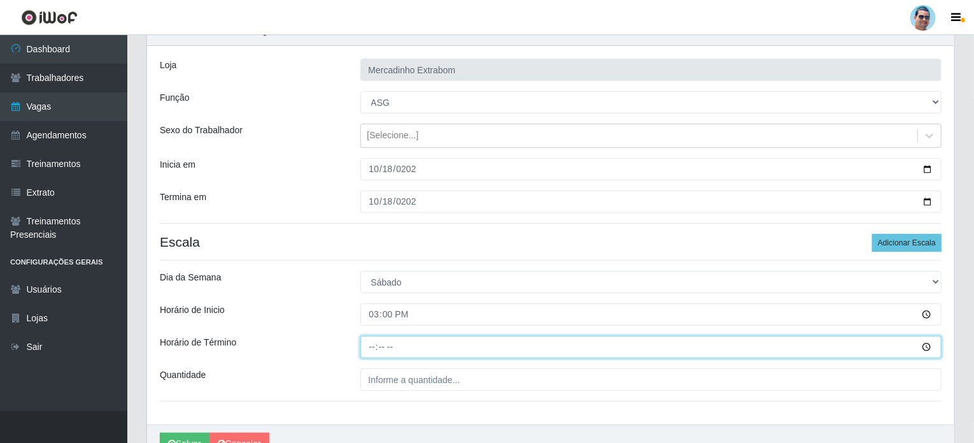
click at [372, 350] on input "Horário de Término" at bounding box center [651, 347] width 582 height 22
type input "19:30"
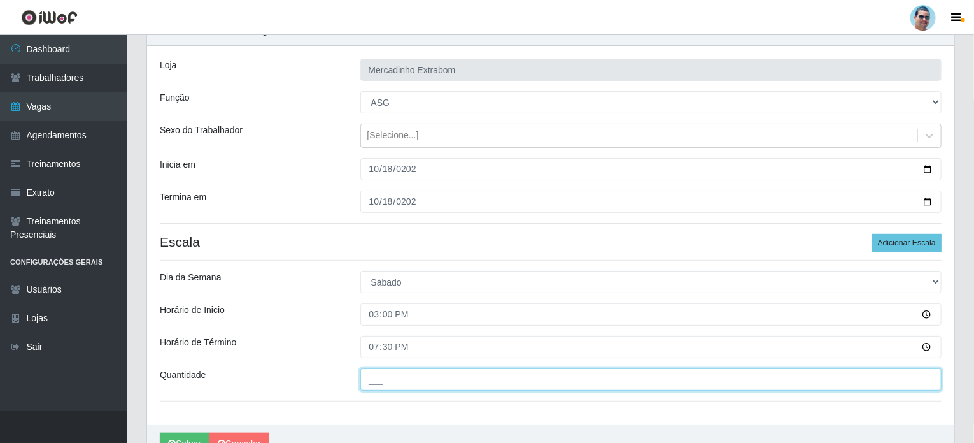
click at [402, 379] on input "___" at bounding box center [651, 379] width 582 height 22
type input "1__"
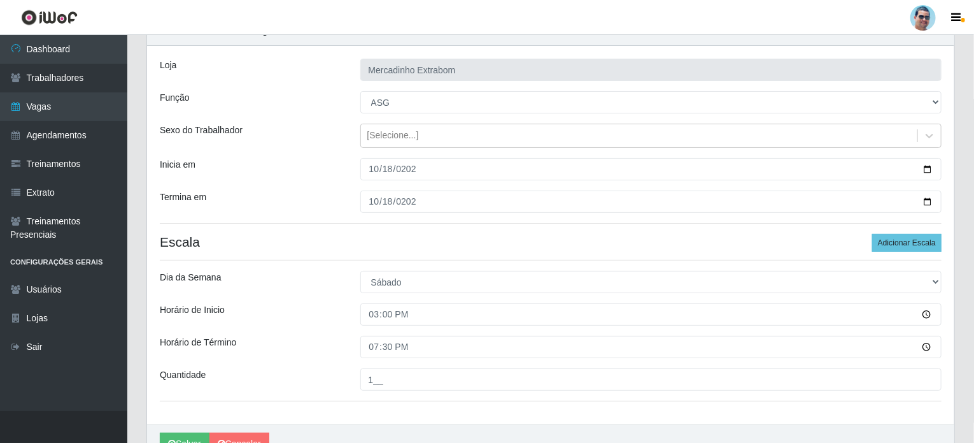
click at [412, 328] on div "[PERSON_NAME] Extrabom Função [Selecione...] ASG ASG + ASG ++ Balconista Balcon…" at bounding box center [551, 235] width 808 height 378
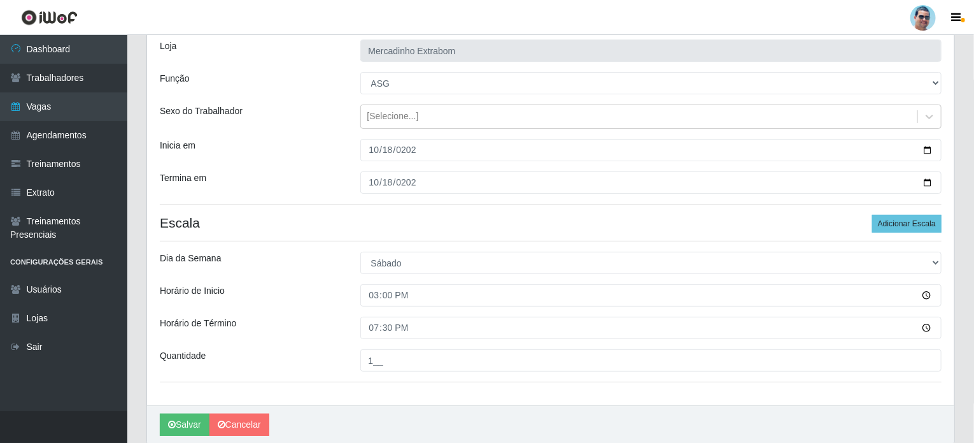
scroll to position [127, 0]
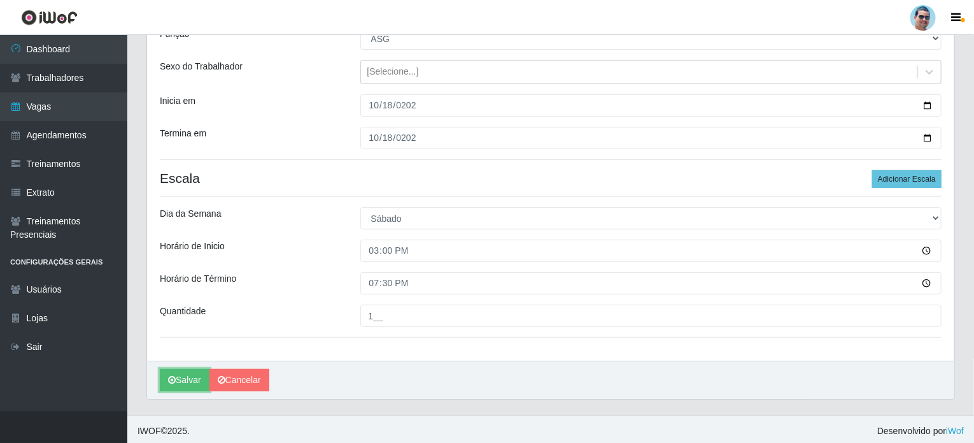
drag, startPoint x: 171, startPoint y: 379, endPoint x: 499, endPoint y: 304, distance: 337.1
click at [499, 304] on div "[PERSON_NAME] Extrabom Função [Selecione...] ASG ASG + ASG ++ Balconista Balcon…" at bounding box center [551, 190] width 808 height 417
click at [193, 373] on button "Salvar" at bounding box center [185, 380] width 50 height 22
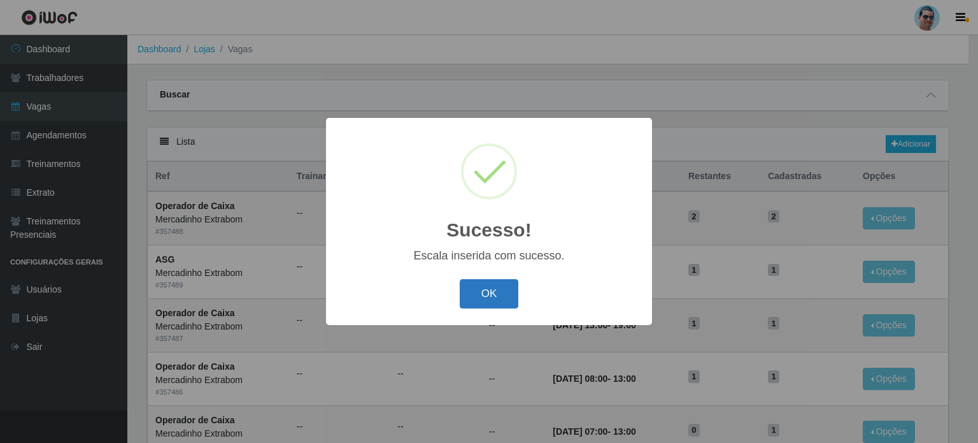
click at [496, 292] on button "OK" at bounding box center [489, 294] width 59 height 30
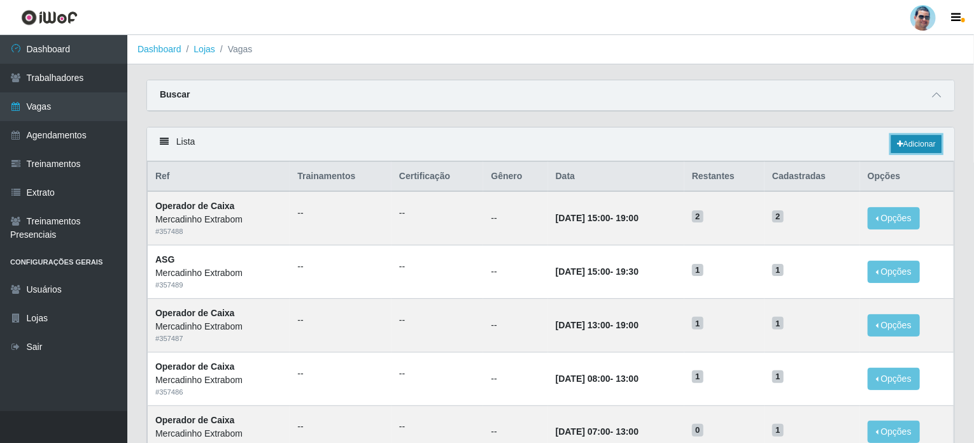
click at [912, 139] on link "Adicionar" at bounding box center [917, 144] width 50 height 18
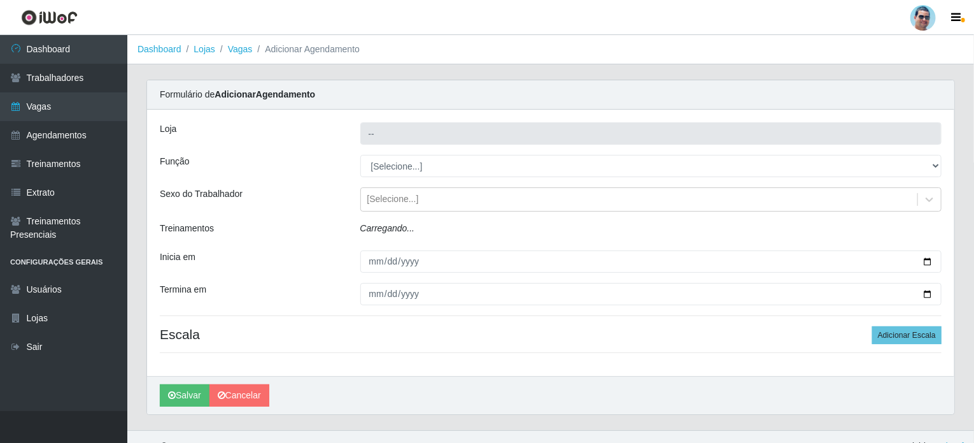
type input "Mercadinho Extrabom"
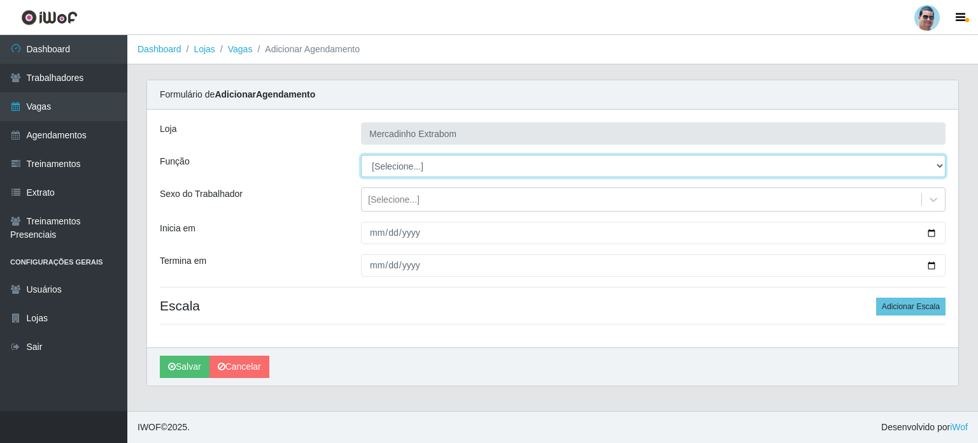
click at [563, 166] on select "[Selecione...] ASG ASG + ASG ++ Balconista Balconista + Balconista ++ Carregado…" at bounding box center [653, 166] width 585 height 22
click at [361, 155] on select "[Selecione...] ASG ASG + ASG ++ Balconista Balconista + Balconista ++ Carregado…" at bounding box center [653, 166] width 585 height 22
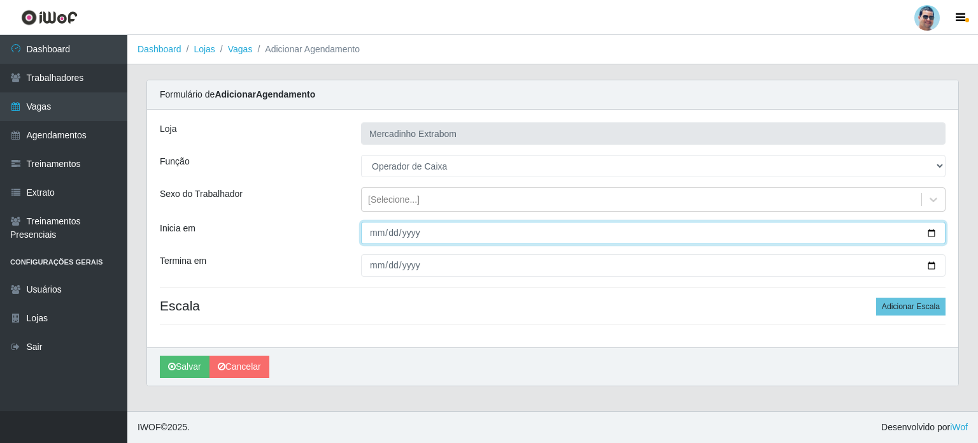
click at [377, 229] on input "Inicia em" at bounding box center [653, 233] width 585 height 22
click at [367, 236] on input "Inicia em" at bounding box center [653, 233] width 585 height 22
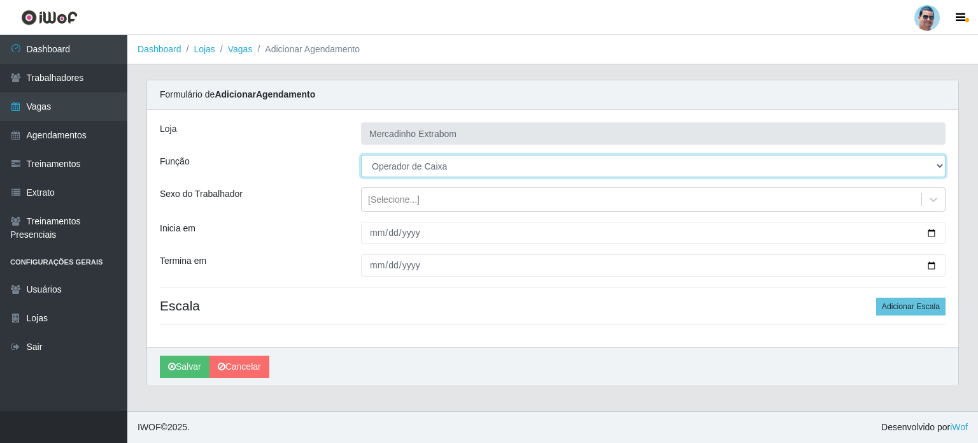
click at [412, 171] on select "[Selecione...] ASG ASG + ASG ++ Balconista Balconista + Balconista ++ Carregado…" at bounding box center [653, 166] width 585 height 22
select select "73"
click at [361, 155] on select "[Selecione...] ASG ASG + ASG ++ Balconista Balconista + Balconista ++ Carregado…" at bounding box center [653, 166] width 585 height 22
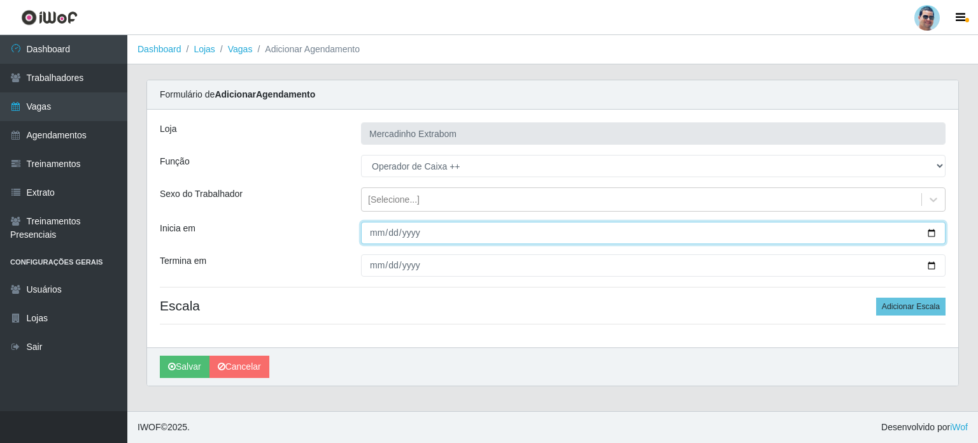
click at [376, 230] on input "Inicia em" at bounding box center [653, 233] width 585 height 22
type input "[DATE]"
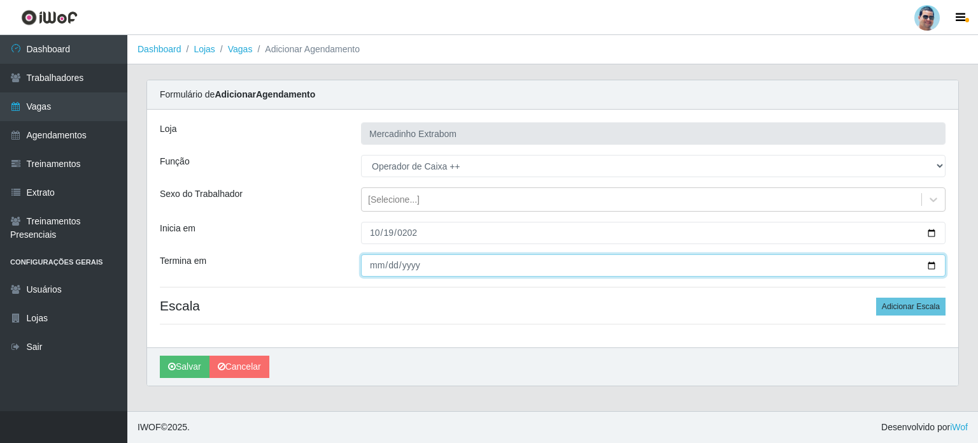
click at [375, 269] on input "Termina em" at bounding box center [653, 265] width 585 height 22
type input "[DATE]"
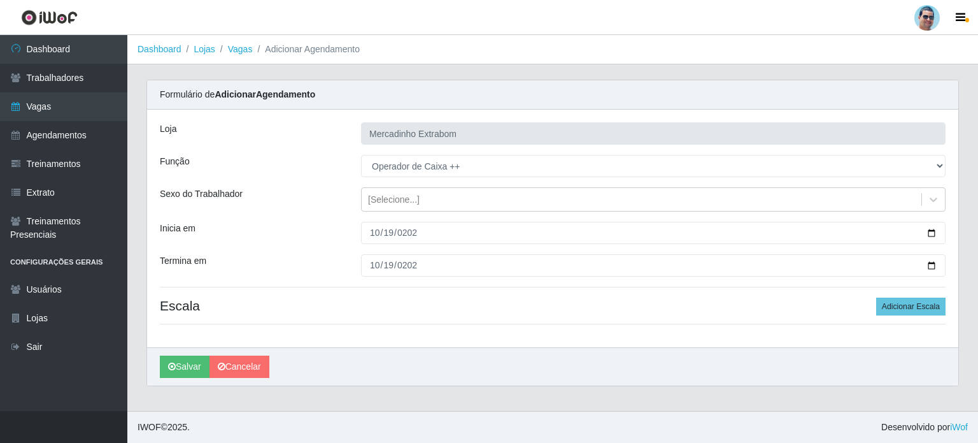
click at [626, 347] on div "[PERSON_NAME]" at bounding box center [552, 366] width 811 height 38
click at [902, 303] on button "Adicionar Escala" at bounding box center [910, 306] width 69 height 18
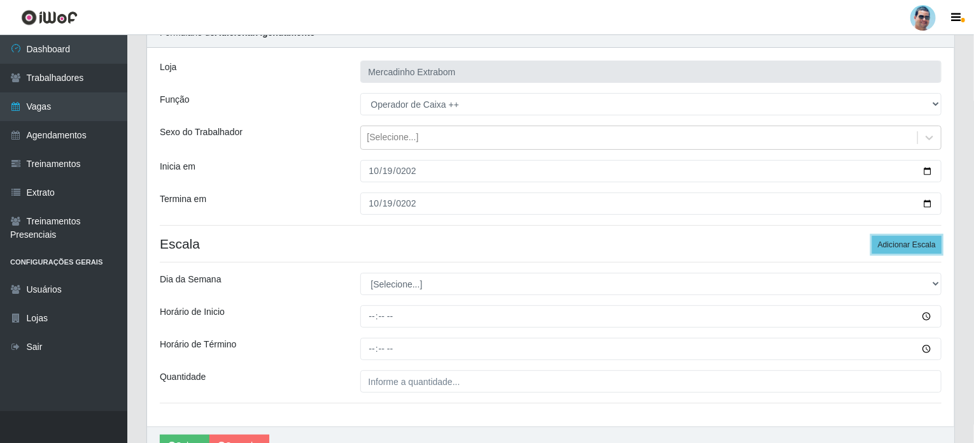
scroll to position [64, 0]
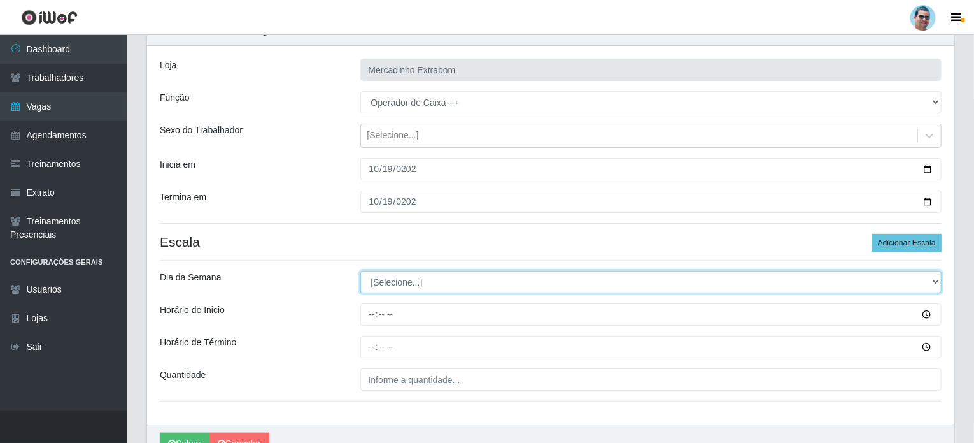
click at [424, 275] on select "[Selecione...] Segunda Terça Quarta Quinta Sexta Sábado Domingo" at bounding box center [651, 282] width 582 height 22
select select "0"
click at [360, 271] on select "[Selecione...] Segunda Terça Quarta Quinta Sexta Sábado Domingo" at bounding box center [651, 282] width 582 height 22
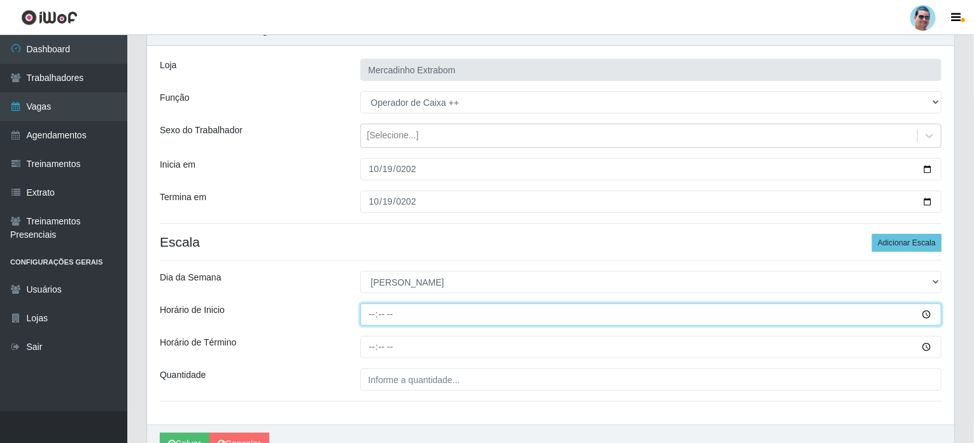
click at [371, 313] on input "Horário de Inicio" at bounding box center [651, 314] width 582 height 22
click at [367, 310] on input "Horário de Inicio" at bounding box center [651, 314] width 582 height 22
type input "07:00"
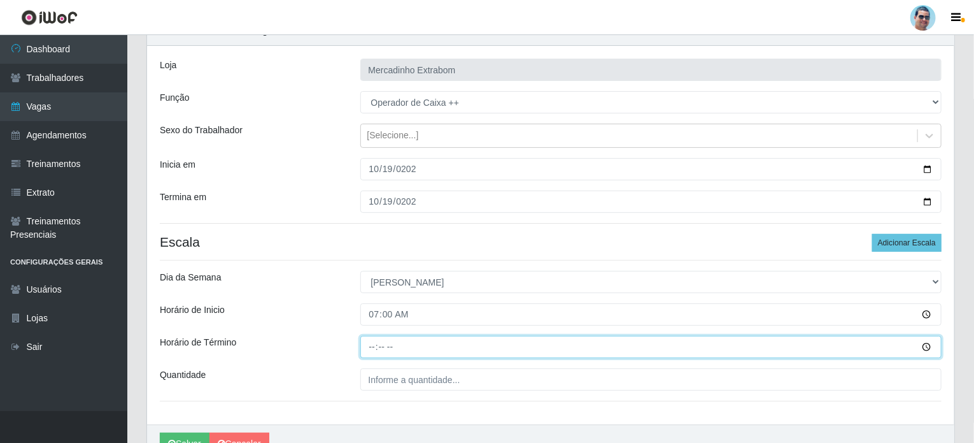
click at [367, 345] on input "Horário de Término" at bounding box center [651, 347] width 582 height 22
type input "12:00"
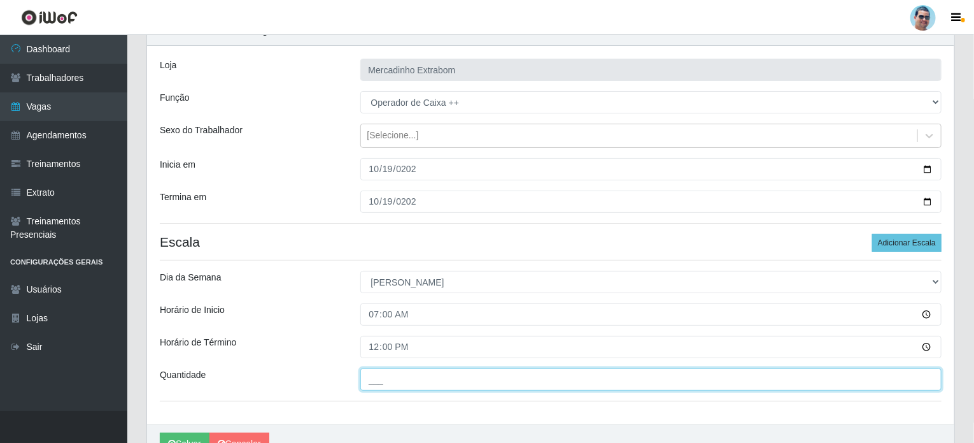
click at [466, 387] on input "___" at bounding box center [651, 379] width 582 height 22
type input "3__"
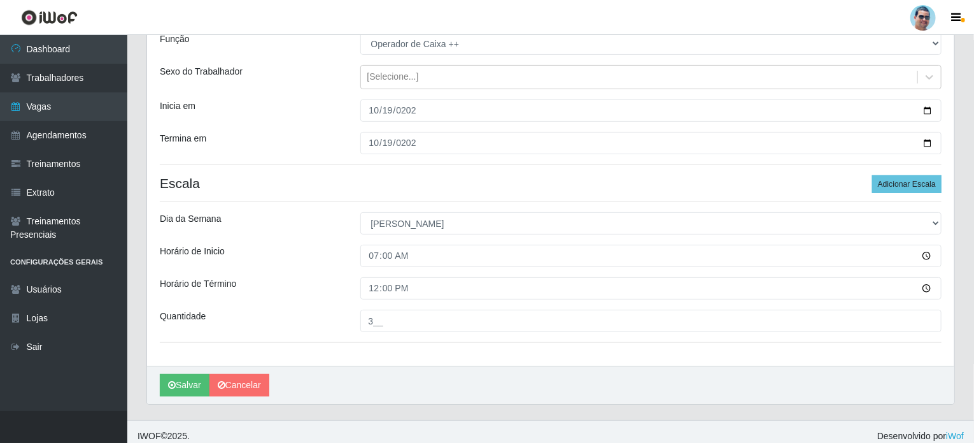
scroll to position [130, 0]
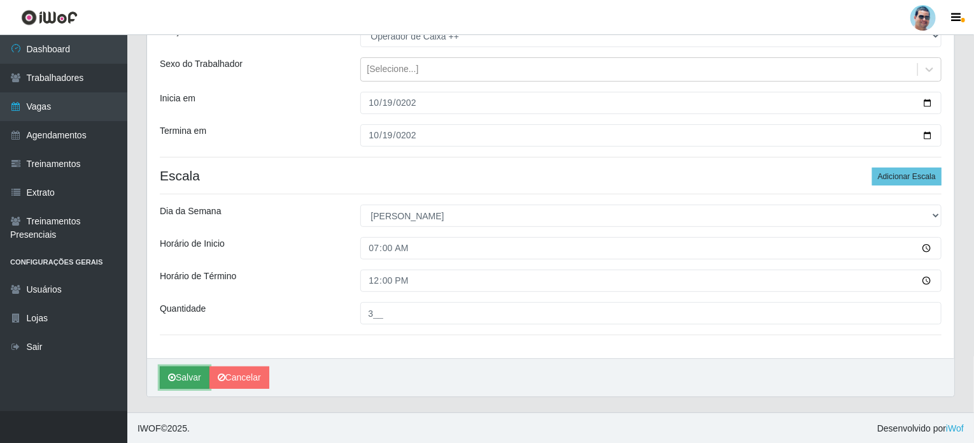
click at [171, 373] on icon "submit" at bounding box center [172, 377] width 8 height 9
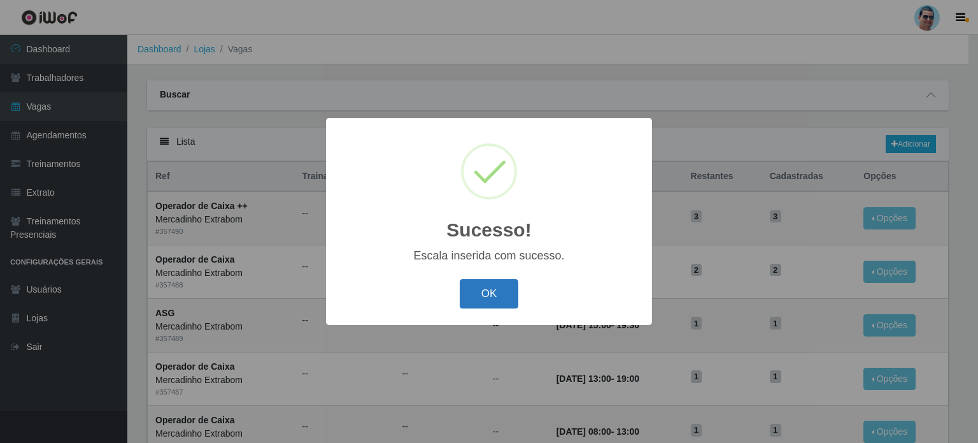
click at [508, 308] on button "OK" at bounding box center [489, 294] width 59 height 30
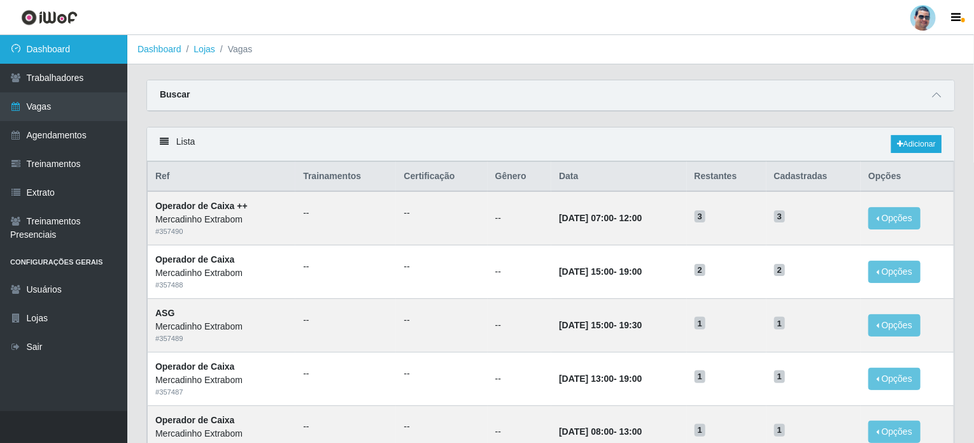
click at [22, 61] on link "Dashboard" at bounding box center [63, 49] width 127 height 29
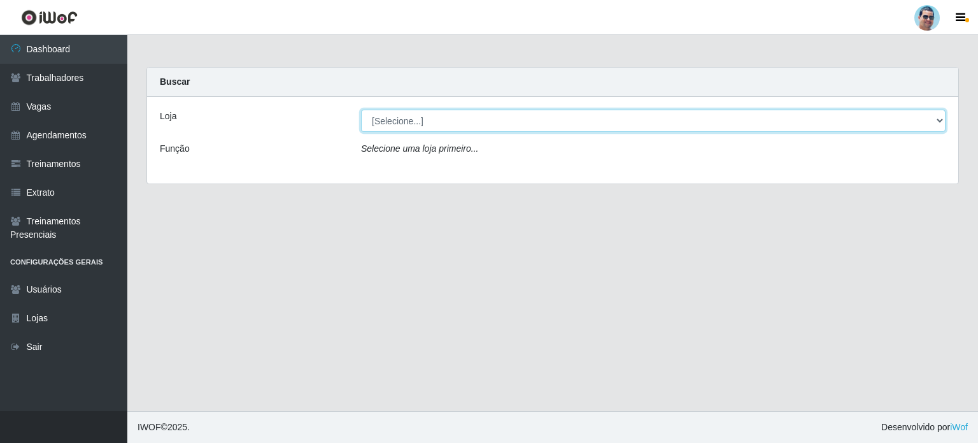
click at [787, 117] on select "[Selecione...] Mercadinho Extrabom" at bounding box center [653, 121] width 585 height 22
select select "175"
click at [361, 110] on select "[Selecione...] Mercadinho Extrabom" at bounding box center [653, 121] width 585 height 22
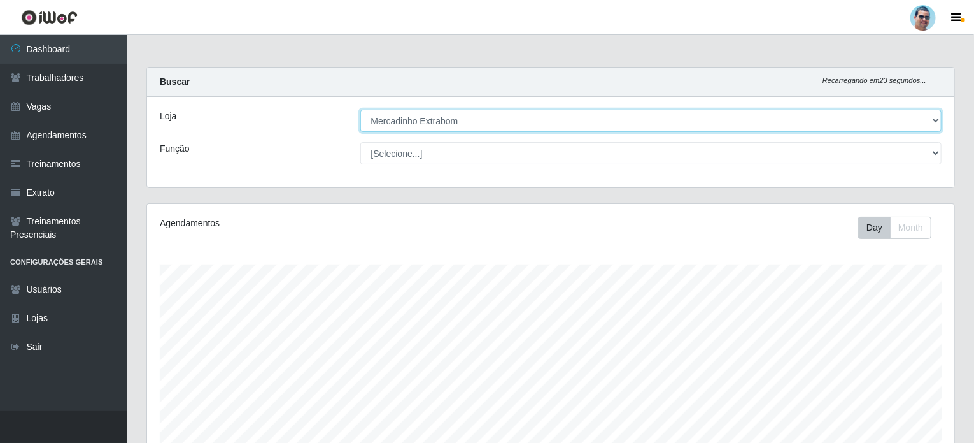
click at [360, 110] on select "[Selecione...] Mercadinho Extrabom" at bounding box center [651, 121] width 582 height 22
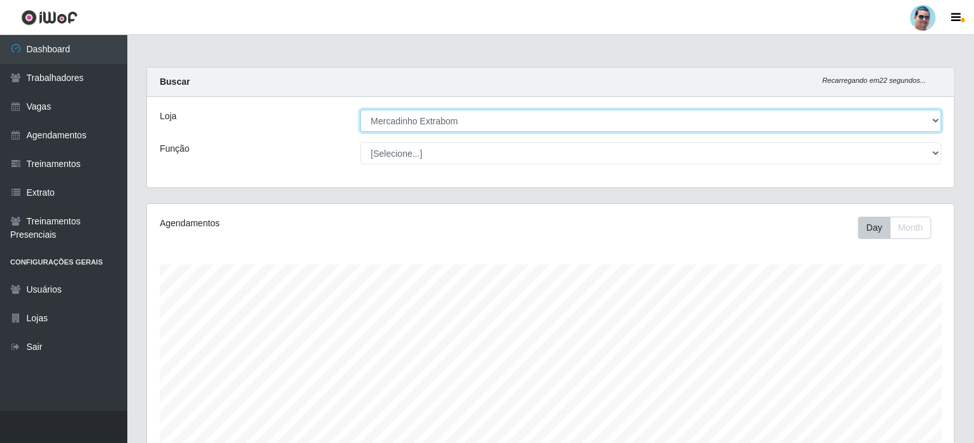
click at [360, 110] on select "[Selecione...] Mercadinho Extrabom" at bounding box center [651, 121] width 582 height 22
